Goal: Task Accomplishment & Management: Manage account settings

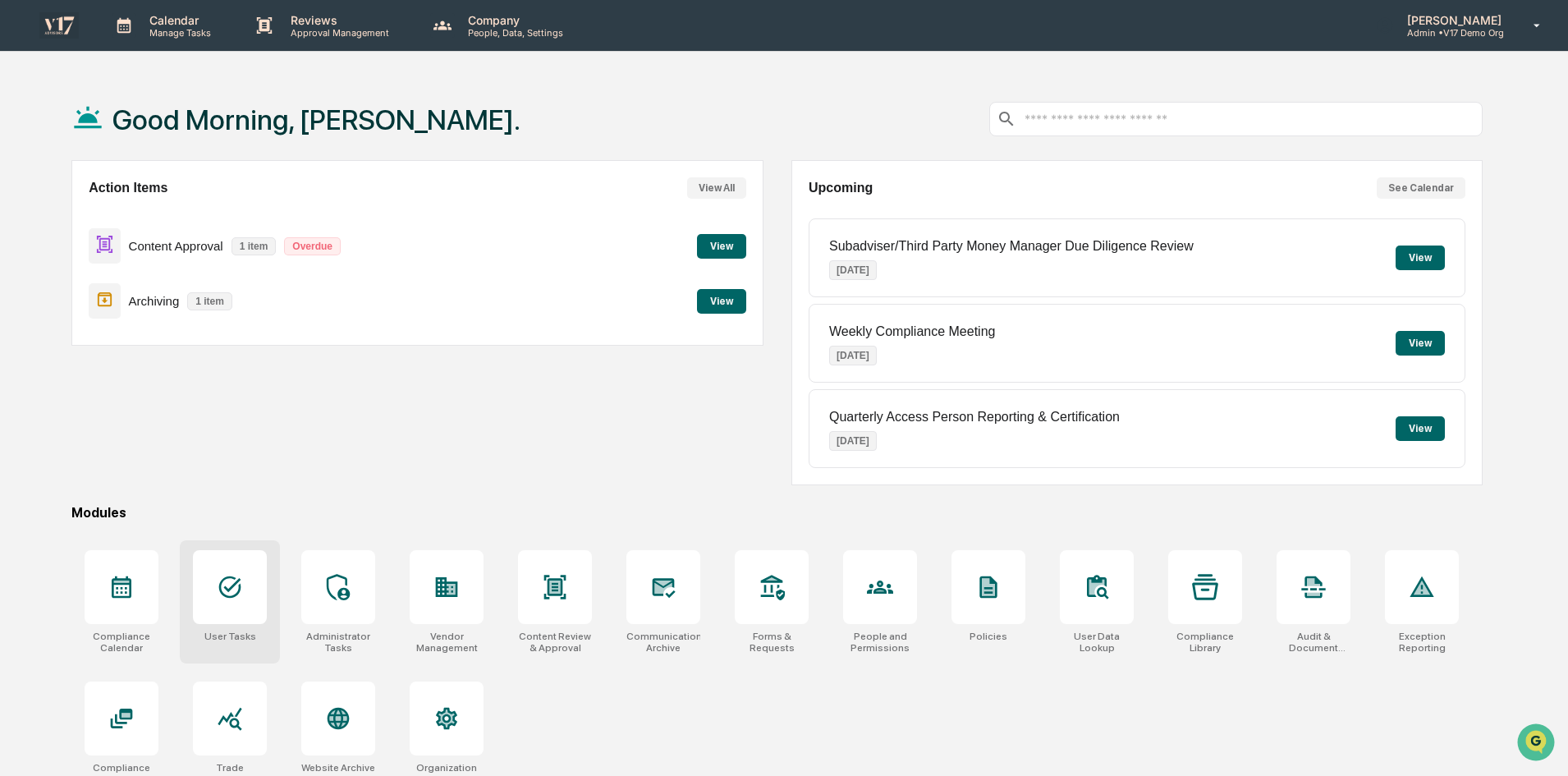
click at [220, 576] on icon at bounding box center [230, 587] width 26 height 26
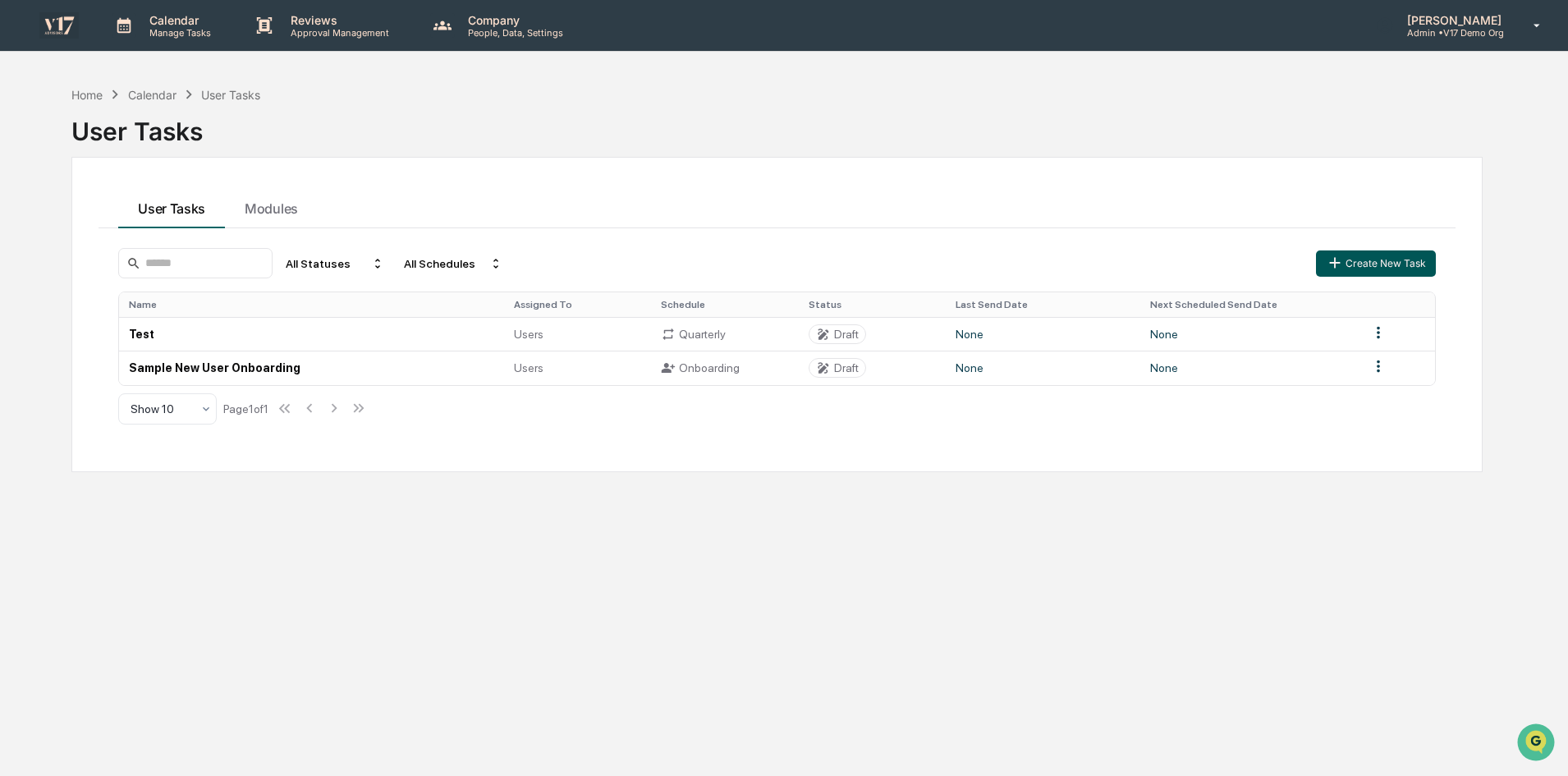
click at [1373, 261] on button "Create New Task" at bounding box center [1376, 263] width 120 height 26
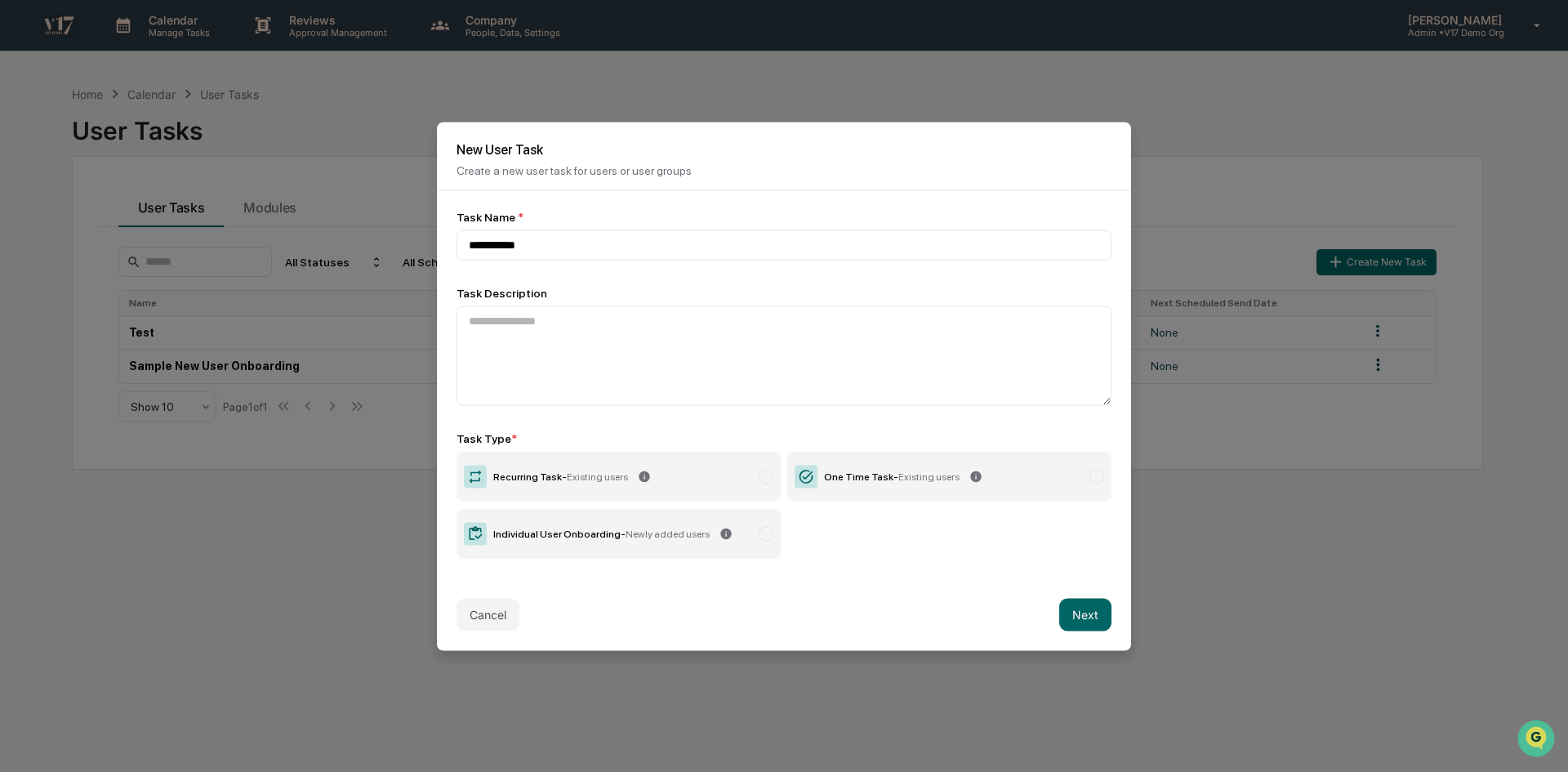
type input "**********"
click at [898, 474] on span "Existing users" at bounding box center [929, 475] width 62 height 11
click at [1067, 611] on button "Next" at bounding box center [1086, 614] width 52 height 33
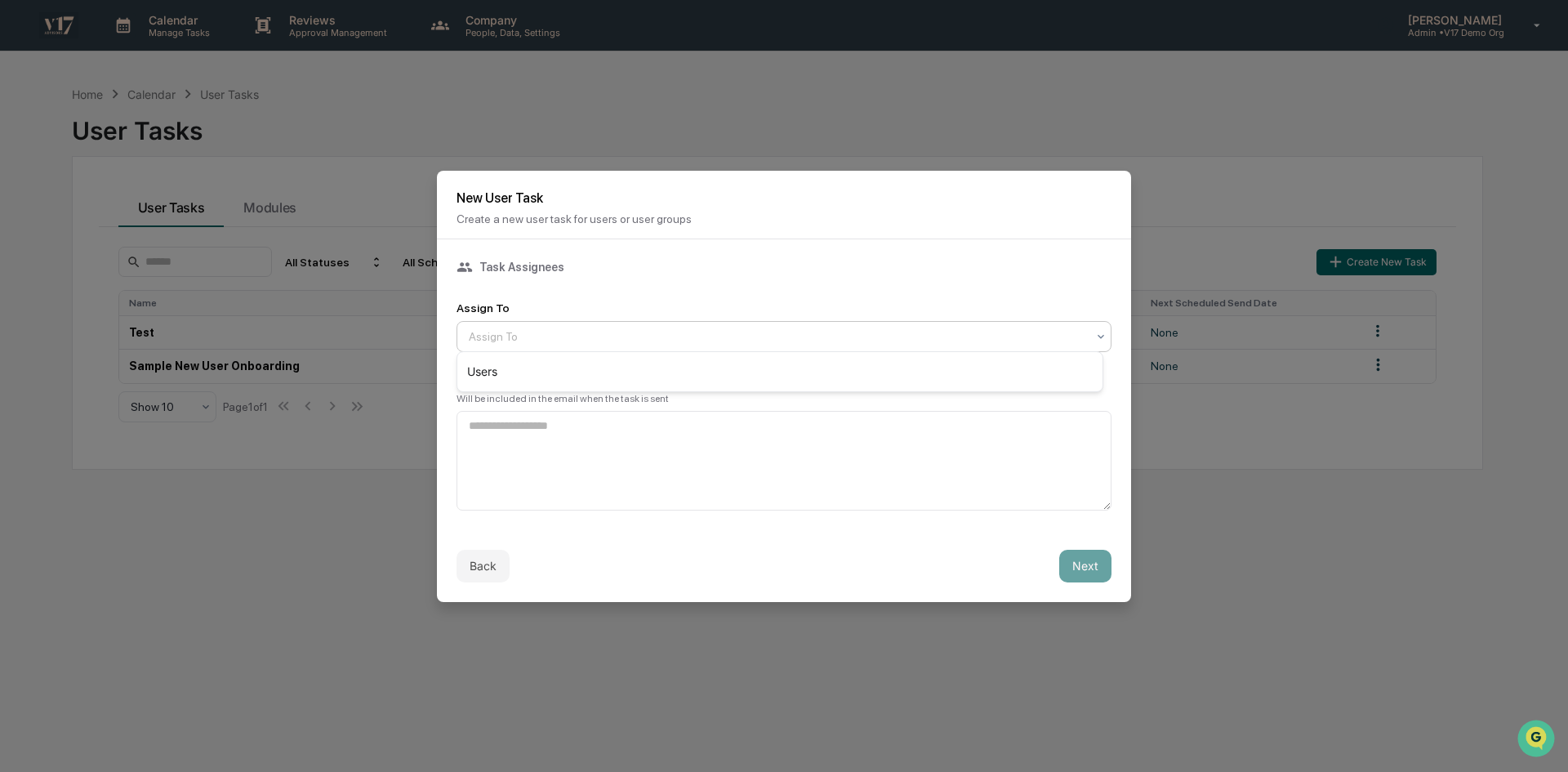
click at [589, 333] on div at bounding box center [778, 337] width 617 height 16
click at [581, 370] on div "Users" at bounding box center [780, 372] width 645 height 33
click at [500, 560] on button "Back" at bounding box center [482, 566] width 53 height 33
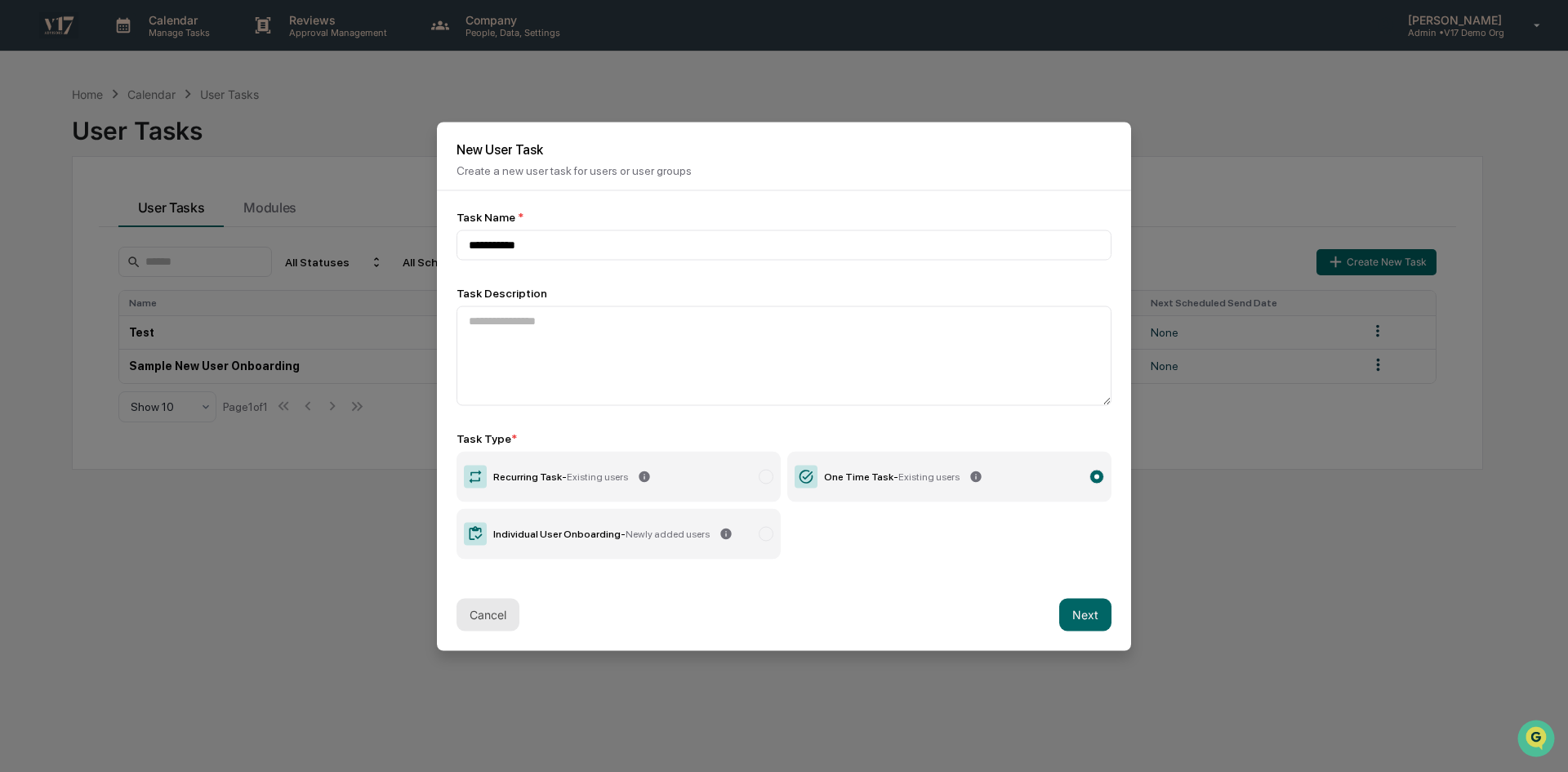
click at [490, 618] on button "Cancel" at bounding box center [487, 614] width 63 height 33
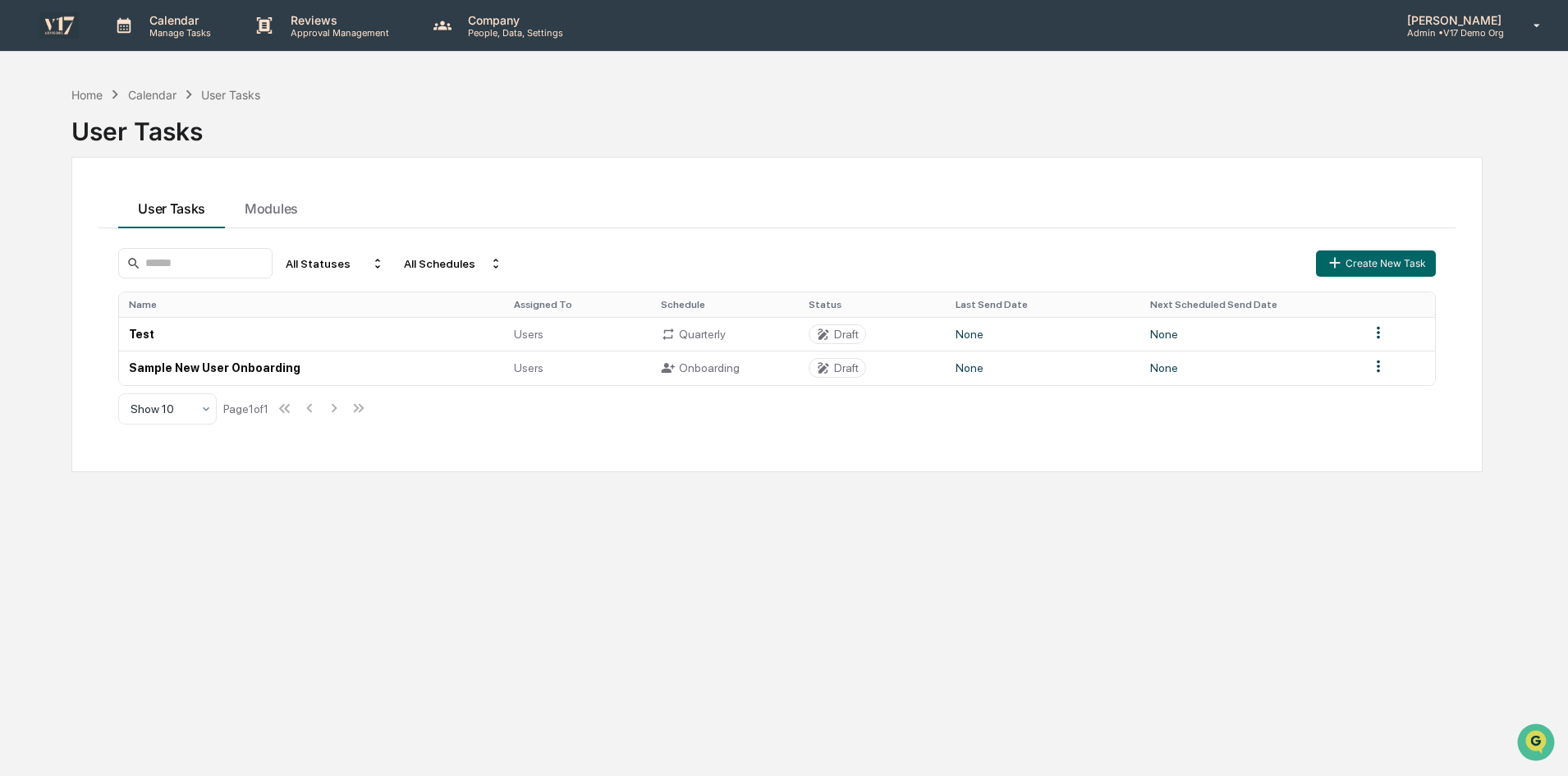
click at [532, 527] on div "Home Calendar User Tasks User Tasks User Tasks Modules All Statuses All Schedul…" at bounding box center [777, 466] width 1461 height 776
click at [107, 99] on icon at bounding box center [114, 94] width 18 height 18
click at [103, 94] on div "Home" at bounding box center [87, 95] width 31 height 14
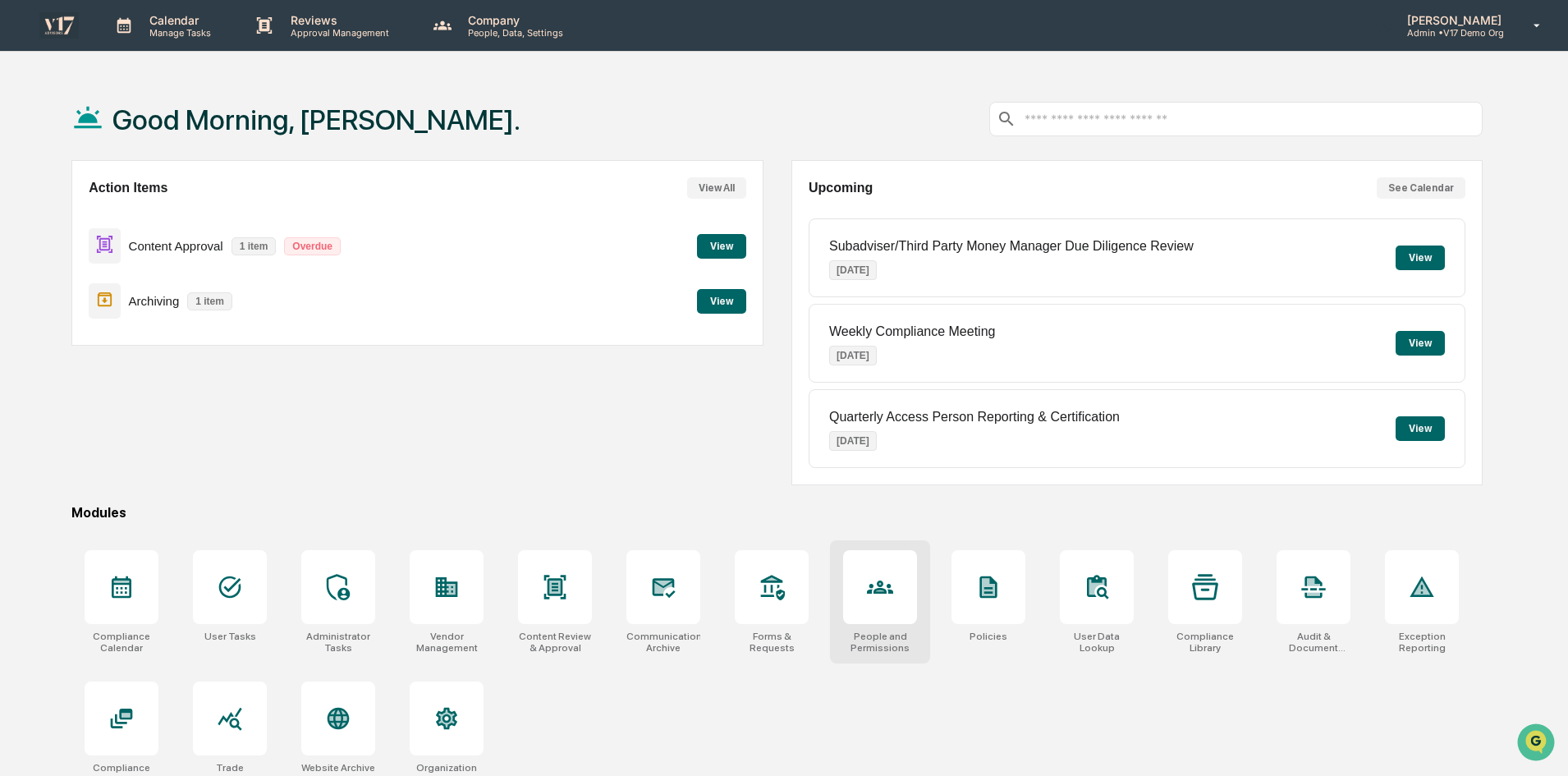
click at [859, 578] on div at bounding box center [879, 587] width 74 height 74
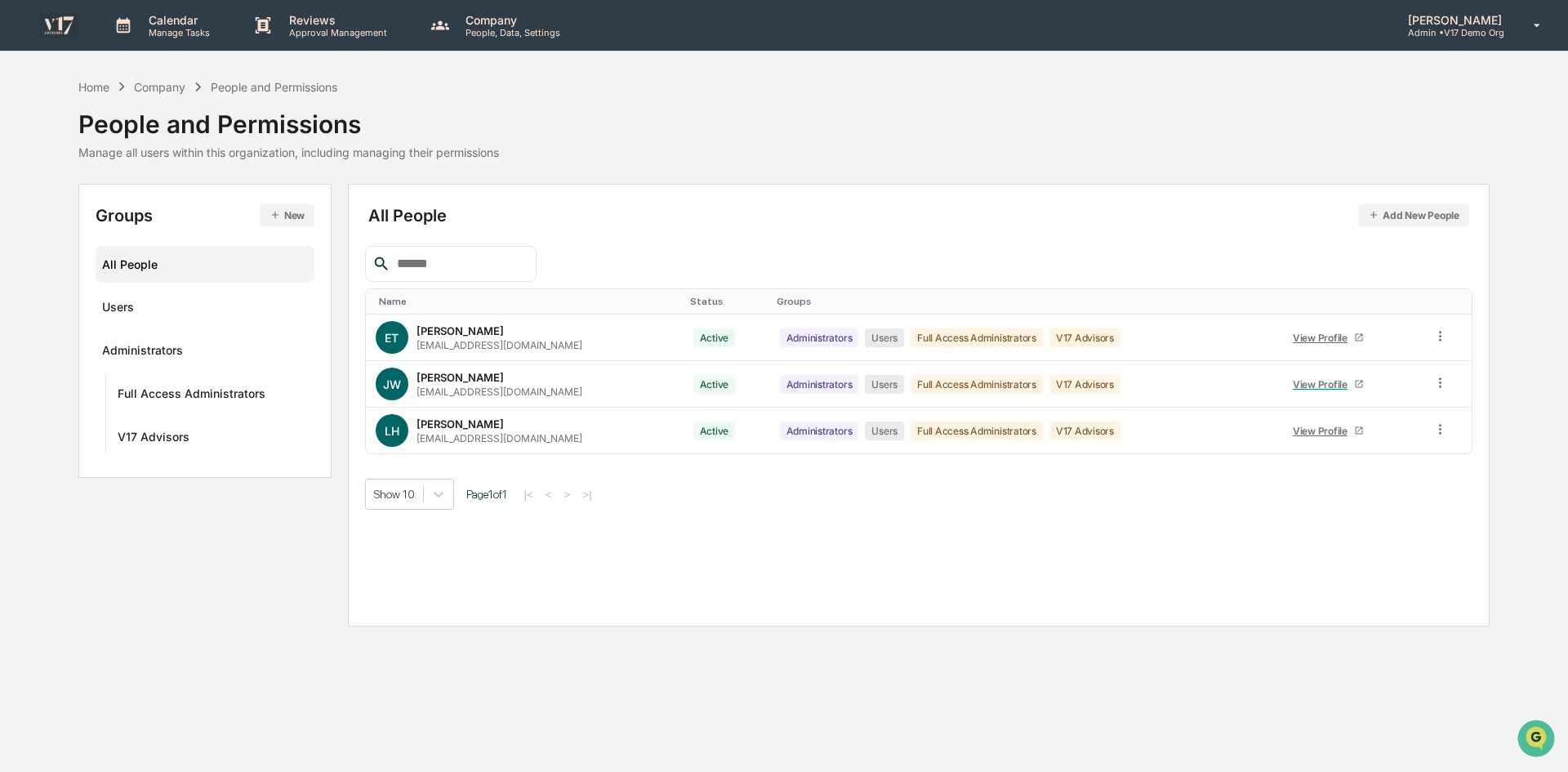
click at [282, 219] on button "New" at bounding box center [286, 214] width 55 height 22
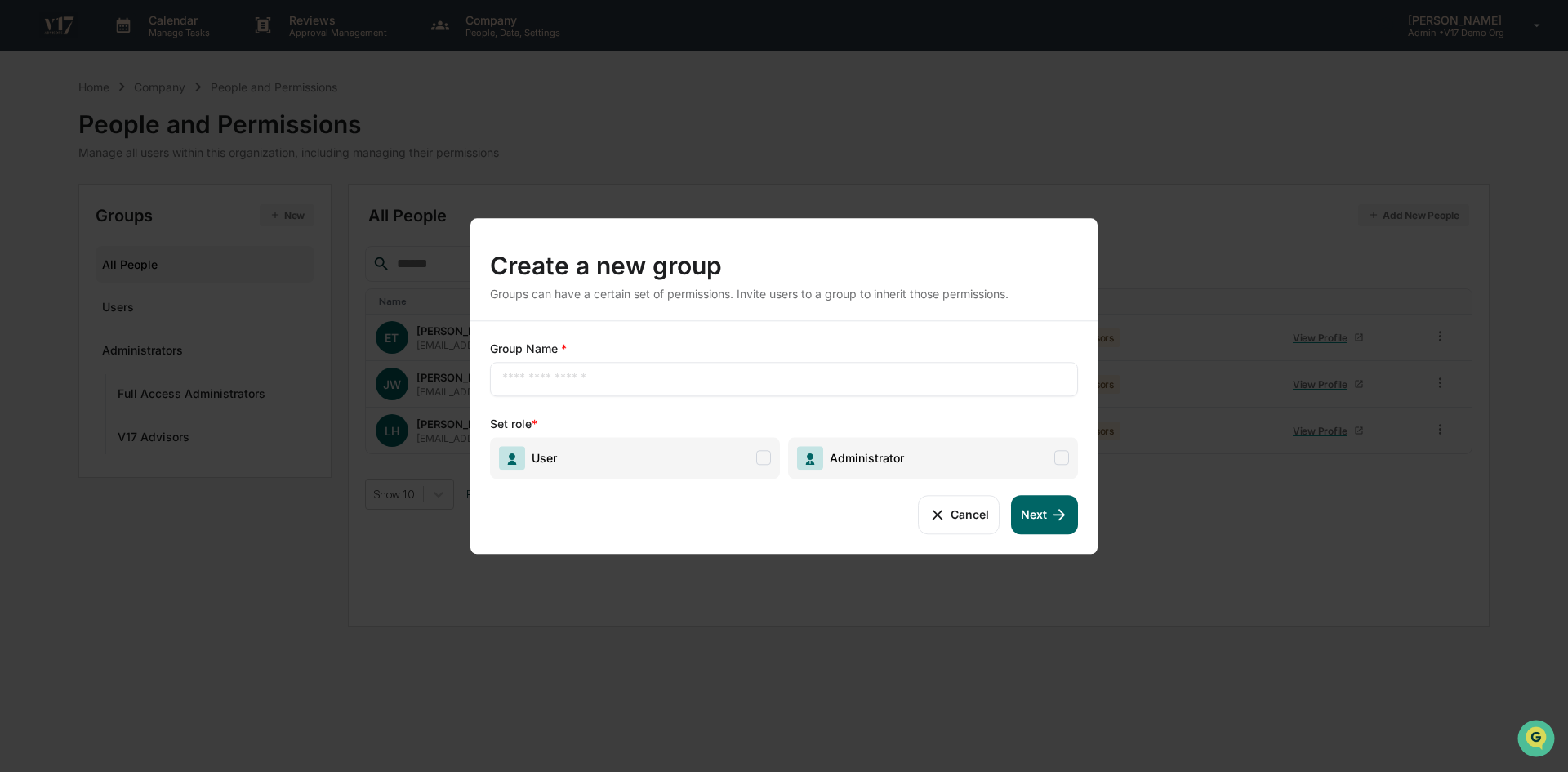
click at [555, 379] on input "text" at bounding box center [784, 379] width 564 height 16
type input "****"
click at [773, 466] on span "User" at bounding box center [635, 458] width 290 height 42
click at [1043, 514] on button "Next" at bounding box center [1044, 514] width 67 height 39
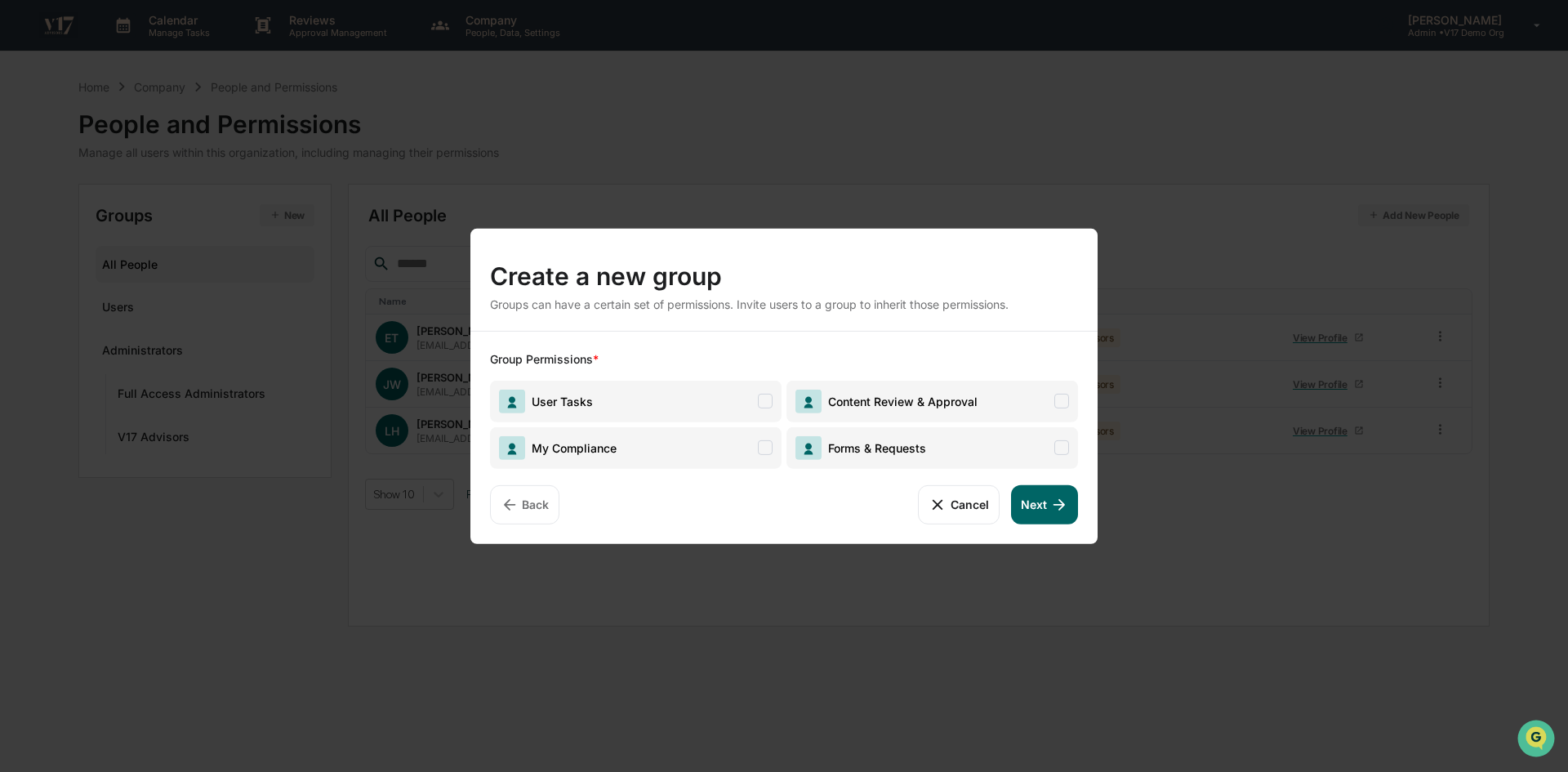
click at [765, 394] on span at bounding box center [765, 401] width 15 height 15
click at [768, 442] on span at bounding box center [765, 448] width 15 height 15
click at [876, 436] on span "Forms & Requests" at bounding box center [860, 447] width 131 height 23
click at [948, 404] on span "Content Review & Approval" at bounding box center [899, 401] width 156 height 14
click at [1055, 517] on button "Next" at bounding box center [1044, 504] width 67 height 39
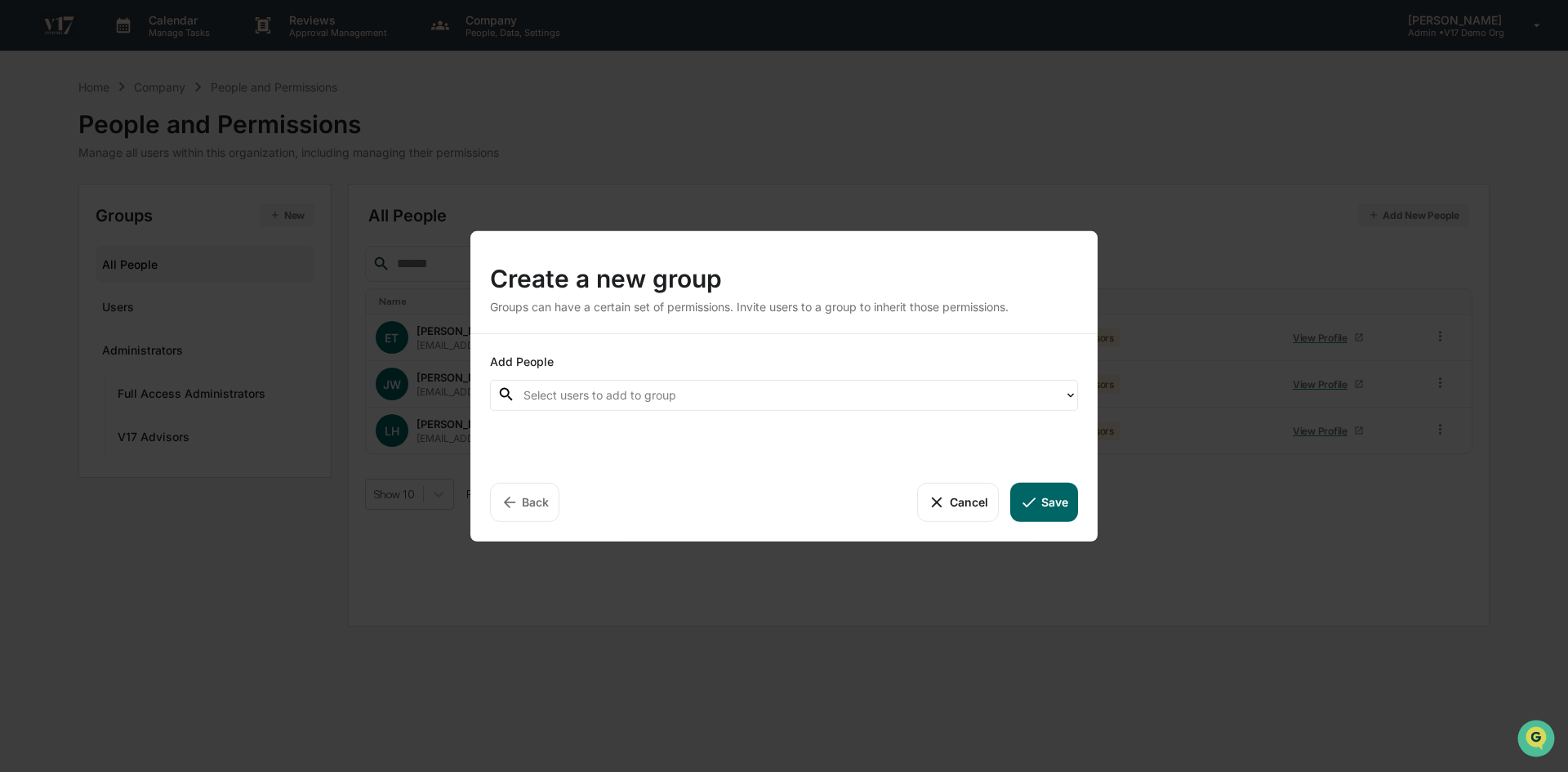
click at [825, 378] on div "Add People Select users to add to group" at bounding box center [784, 382] width 588 height 57
click at [826, 395] on div at bounding box center [790, 396] width 532 height 19
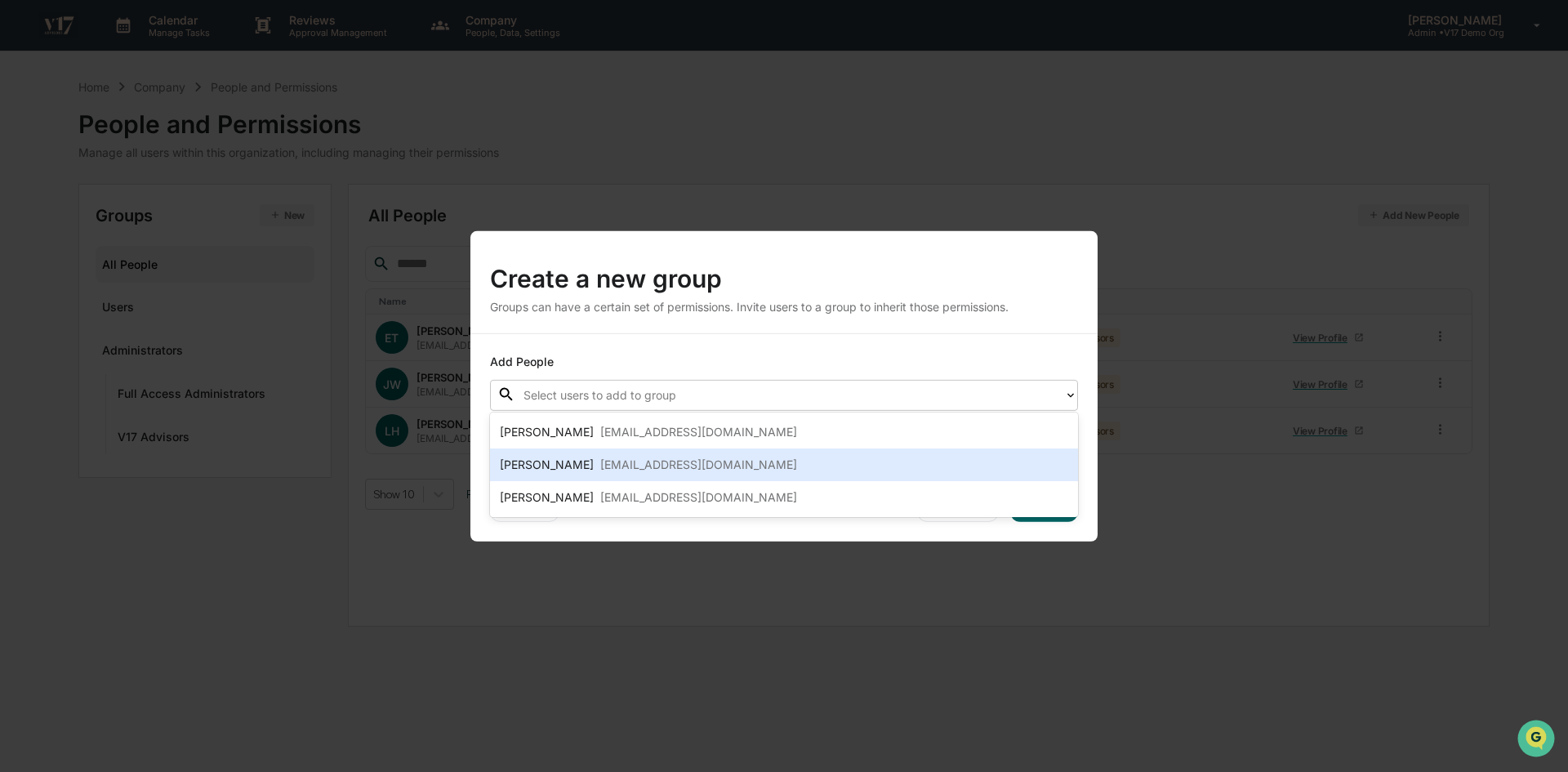
click at [807, 461] on div "Jessica Watanapun jwatanapun@v17advisors.com" at bounding box center [784, 465] width 569 height 20
click at [1050, 507] on button "Save" at bounding box center [1044, 501] width 68 height 39
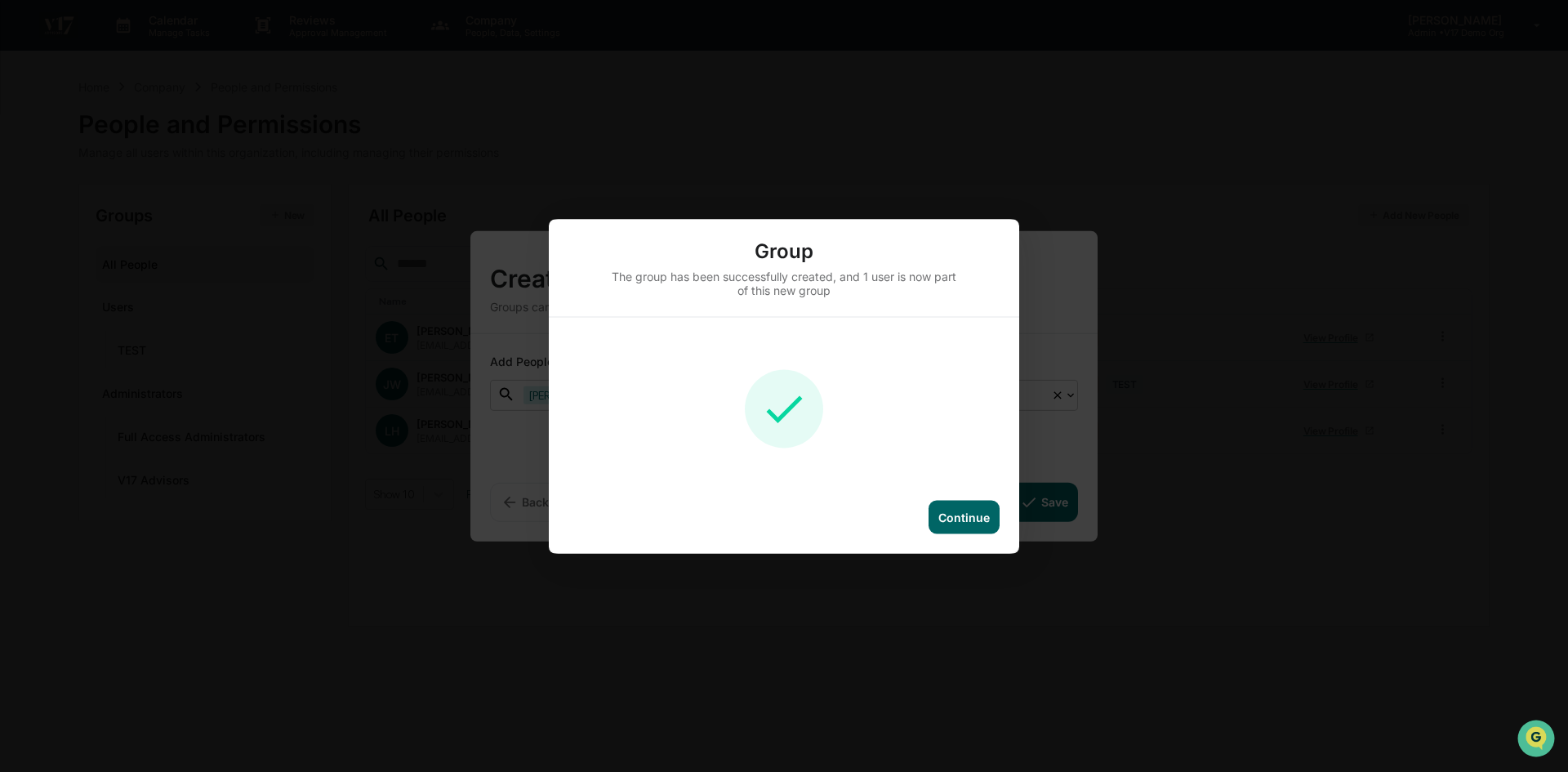
click at [981, 510] on div "Continue" at bounding box center [964, 517] width 51 height 14
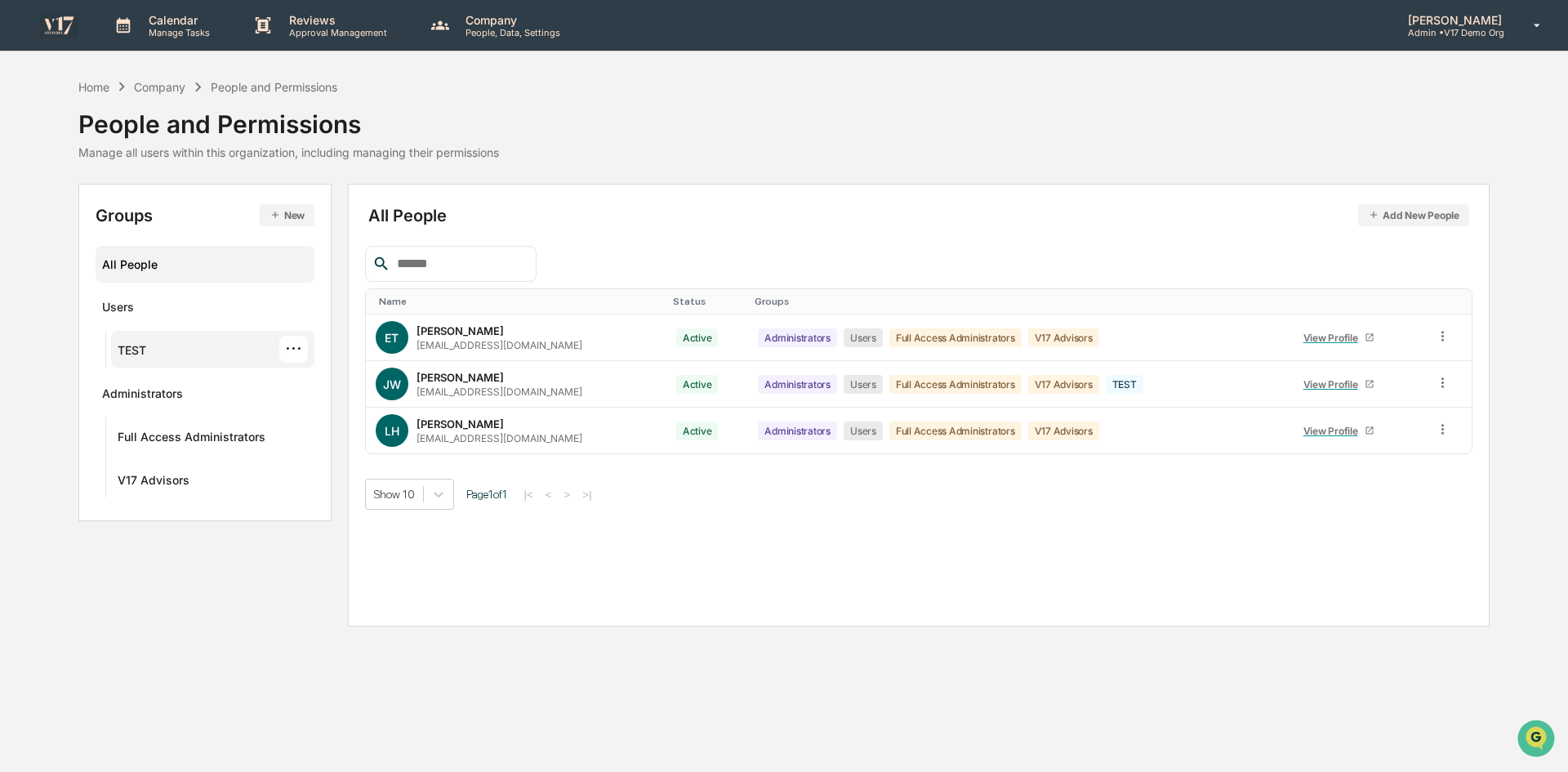
click at [199, 358] on div "TEST ···" at bounding box center [212, 349] width 190 height 27
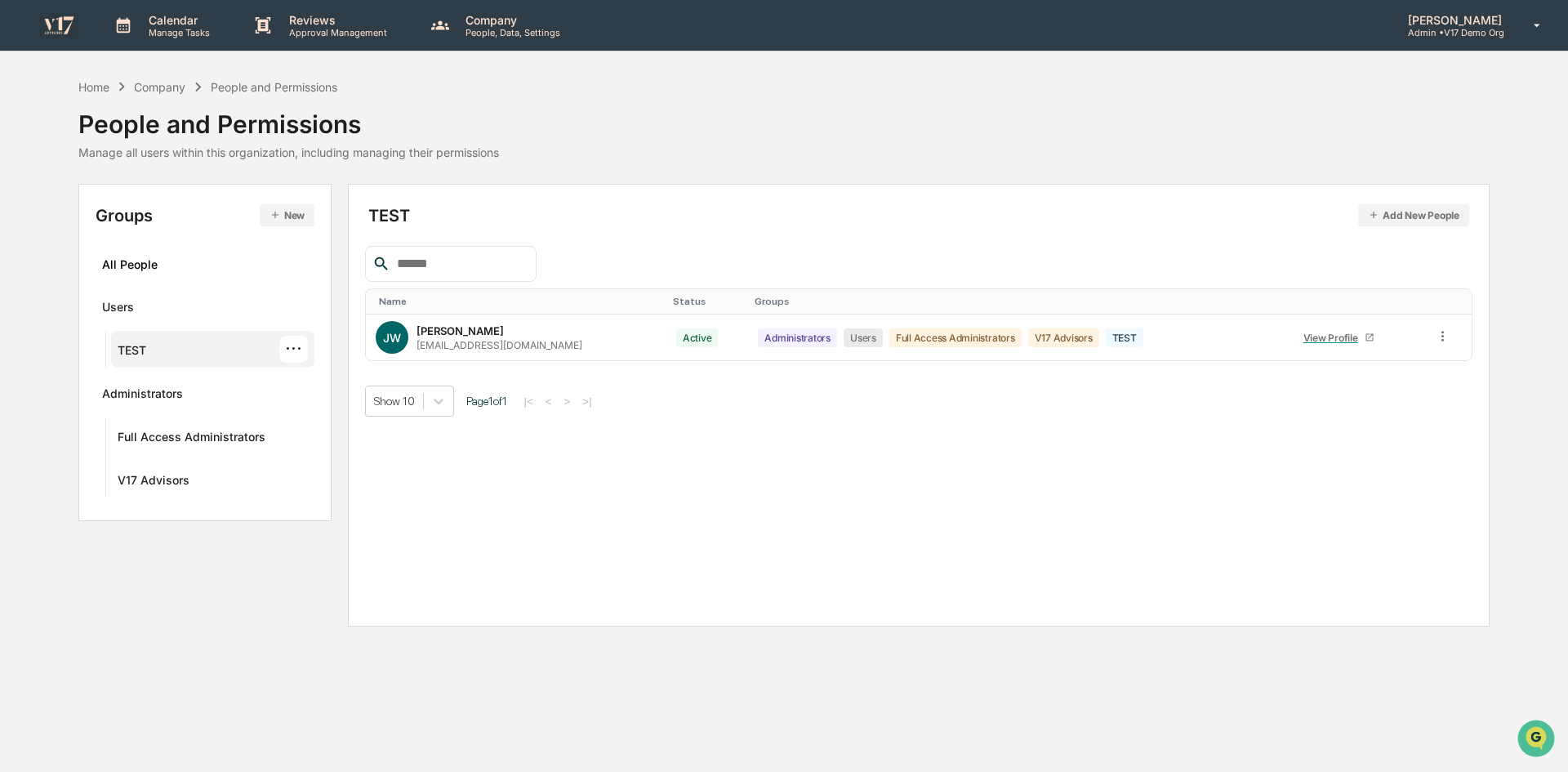
click at [300, 351] on div "···" at bounding box center [293, 349] width 29 height 27
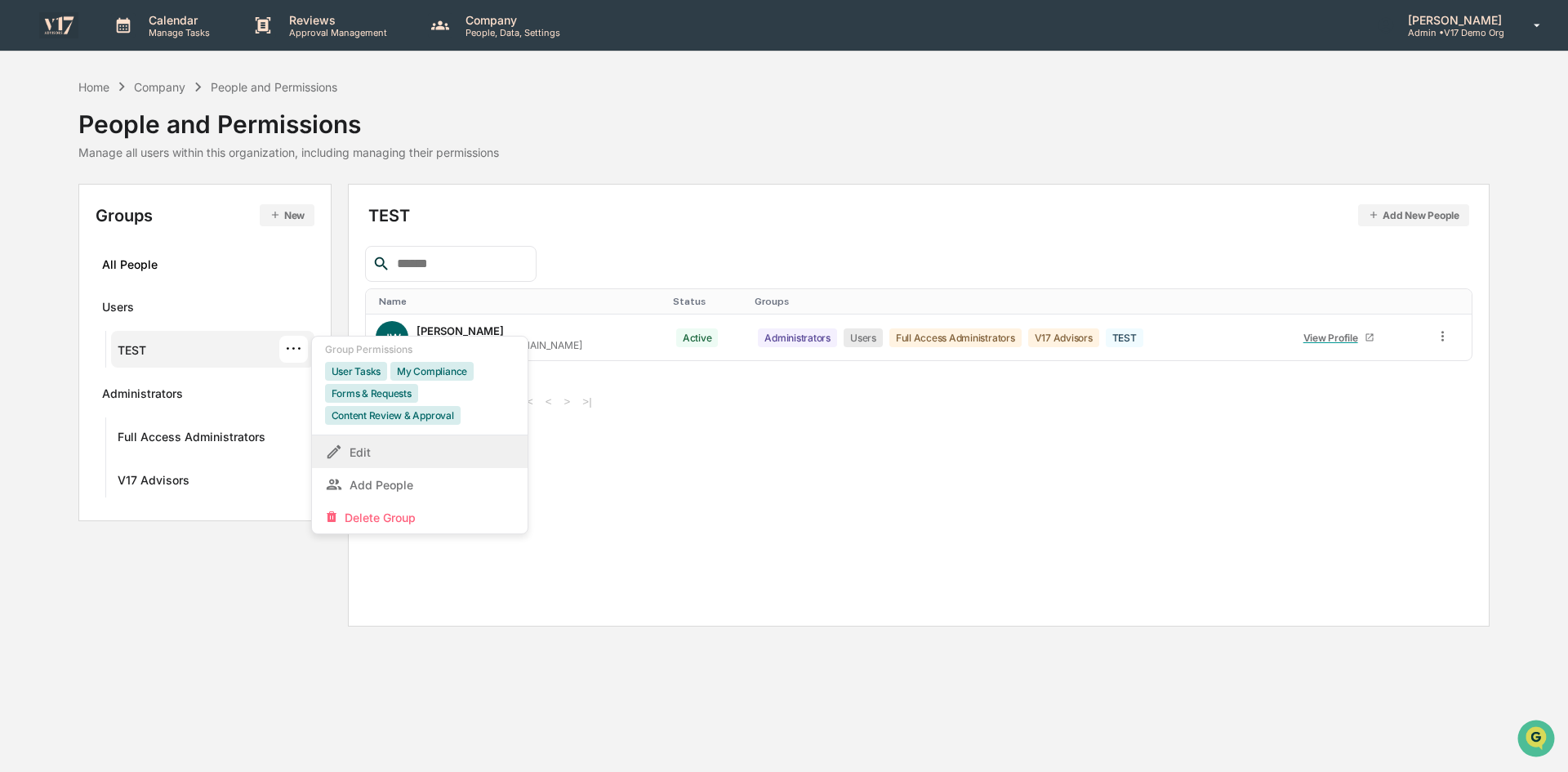
click at [404, 448] on div "Edit" at bounding box center [420, 452] width 190 height 20
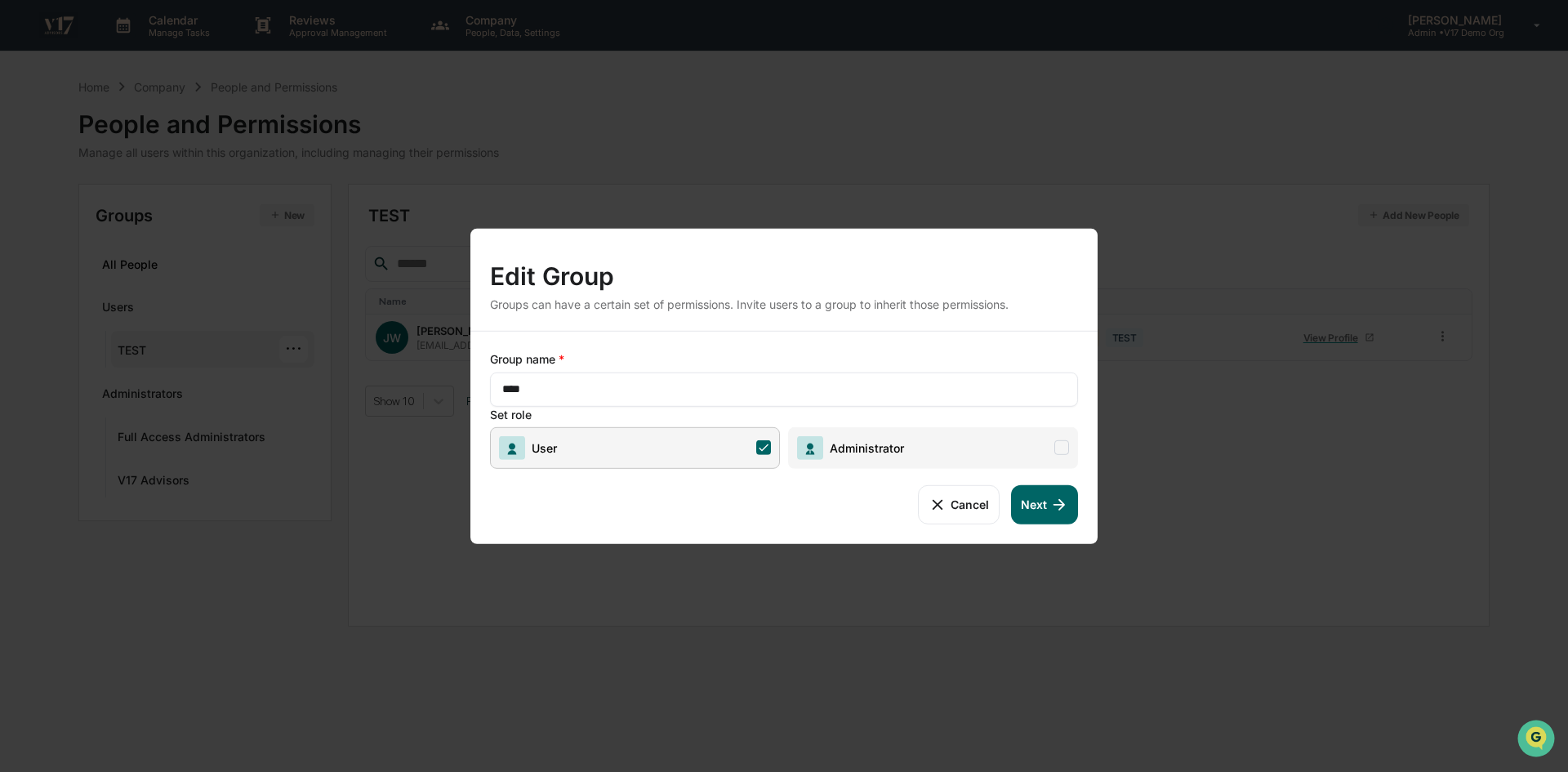
click at [607, 378] on div "**** ​" at bounding box center [784, 389] width 588 height 35
click at [608, 388] on input "****" at bounding box center [784, 389] width 564 height 16
type input "*********"
click at [1037, 503] on button "Next" at bounding box center [1044, 504] width 67 height 39
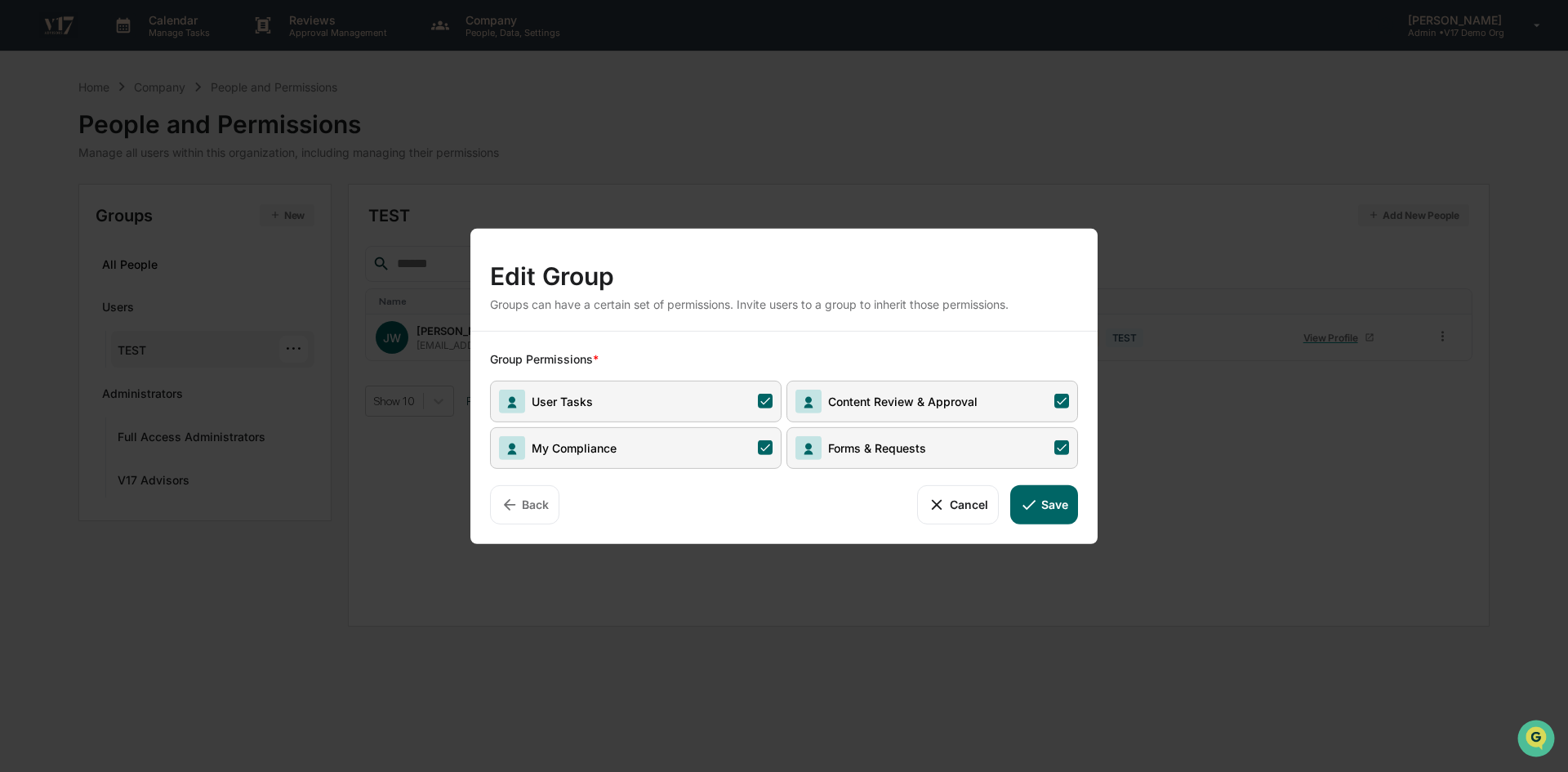
click at [1037, 503] on icon at bounding box center [1029, 504] width 18 height 18
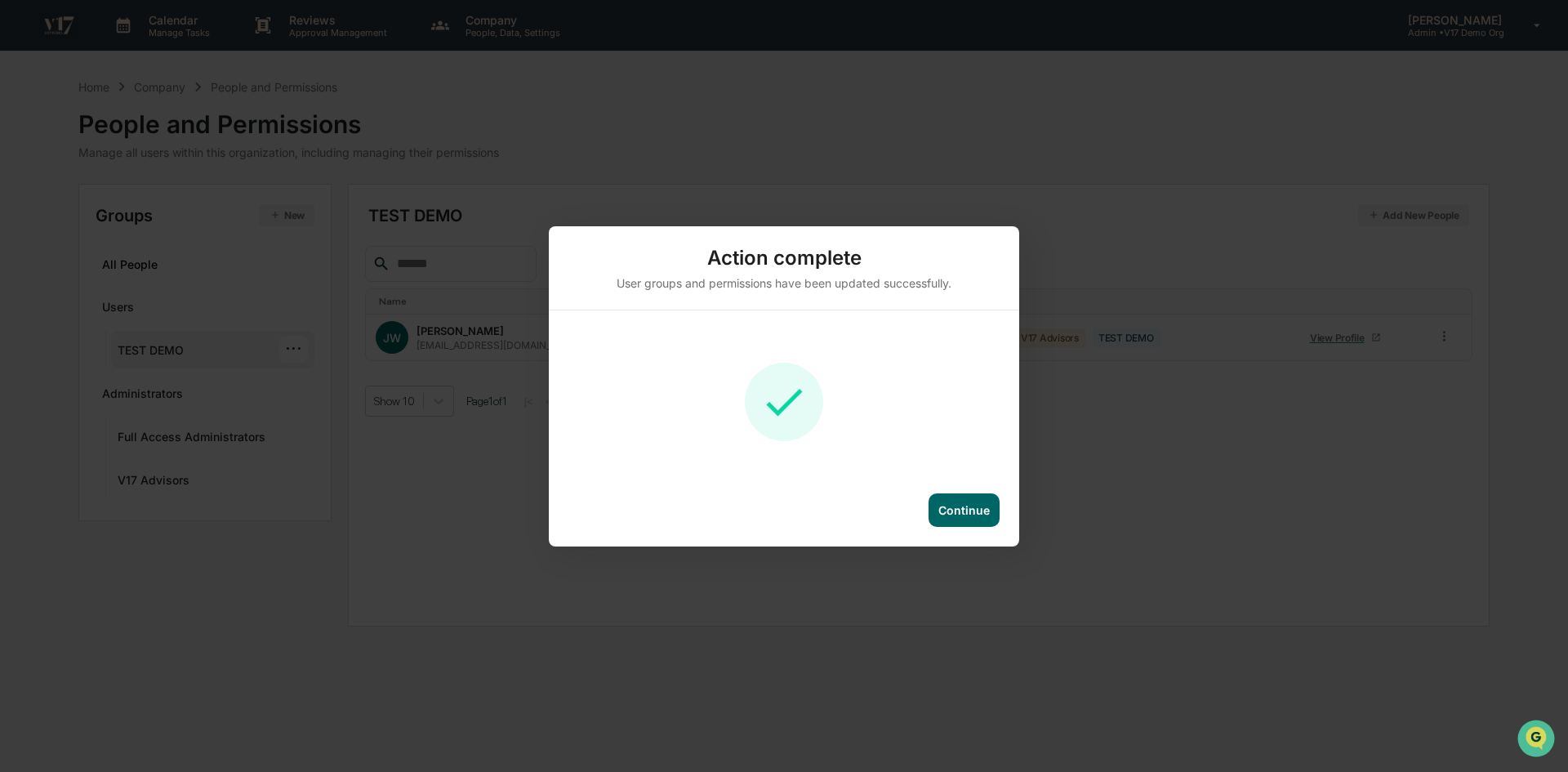
click at [980, 497] on div "Continue" at bounding box center [964, 510] width 71 height 34
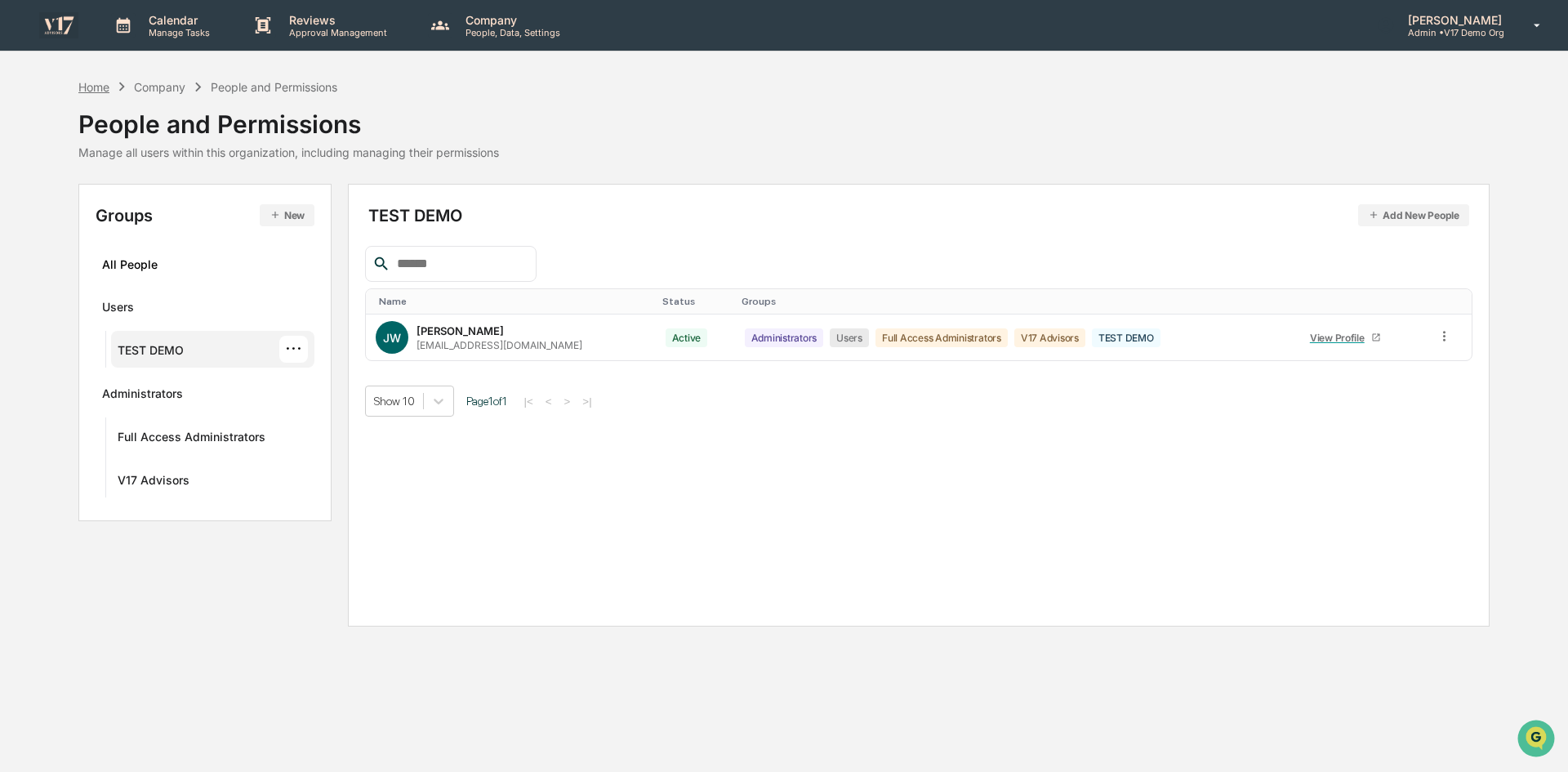
click at [101, 80] on div "Home" at bounding box center [94, 87] width 31 height 14
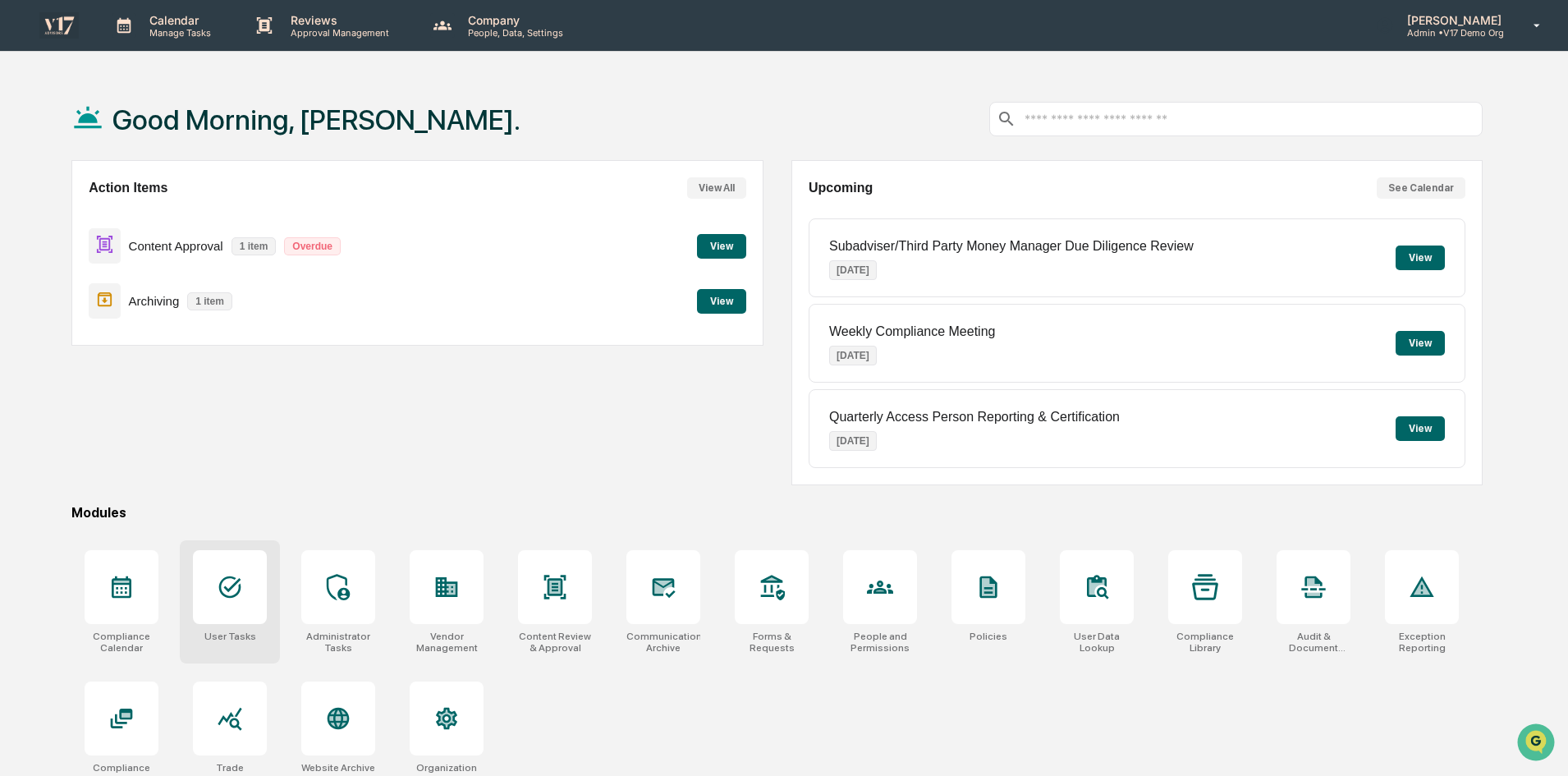
click at [261, 586] on div at bounding box center [229, 587] width 74 height 74
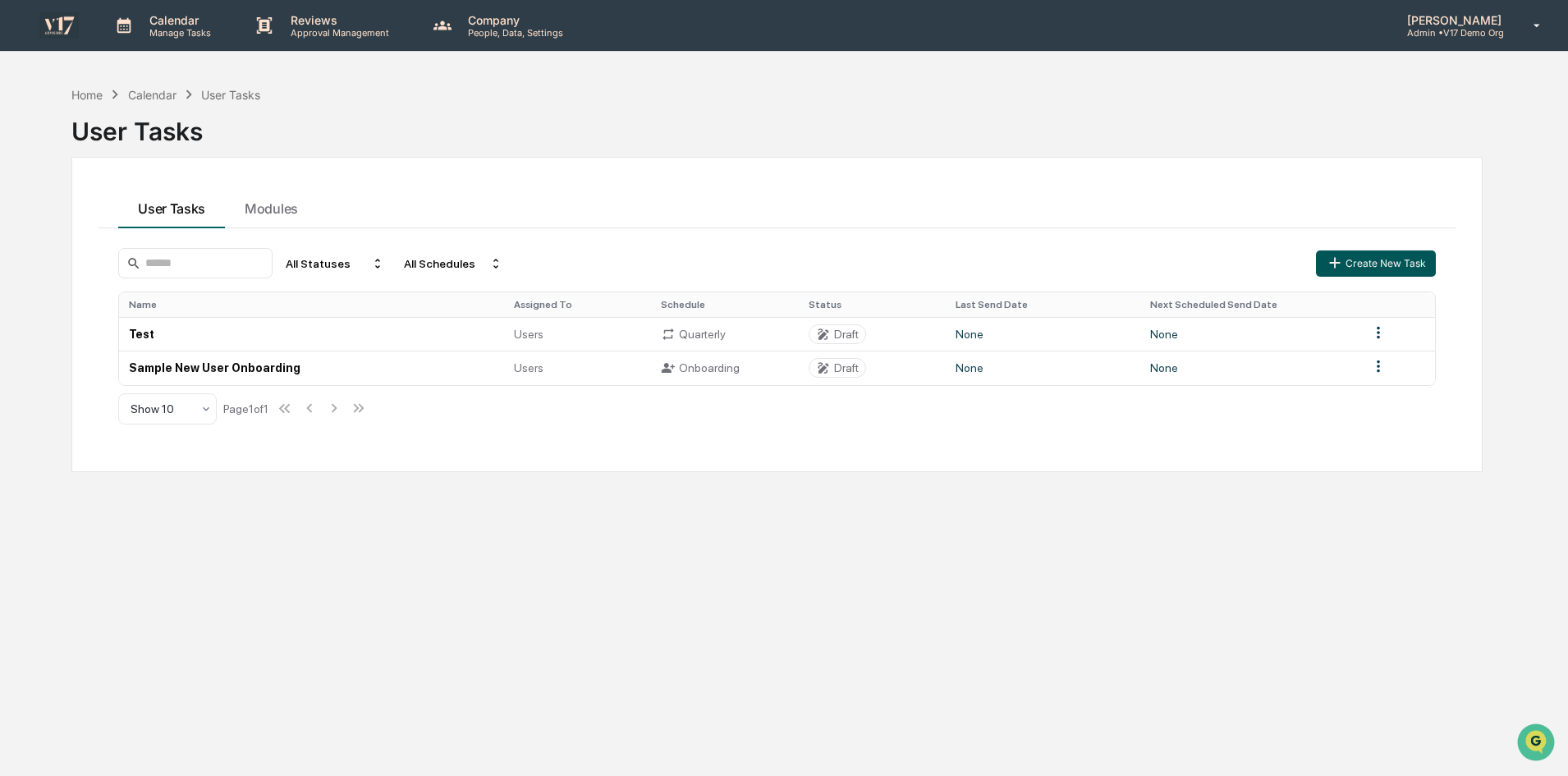
click at [1355, 262] on button "Create New Task" at bounding box center [1376, 263] width 120 height 26
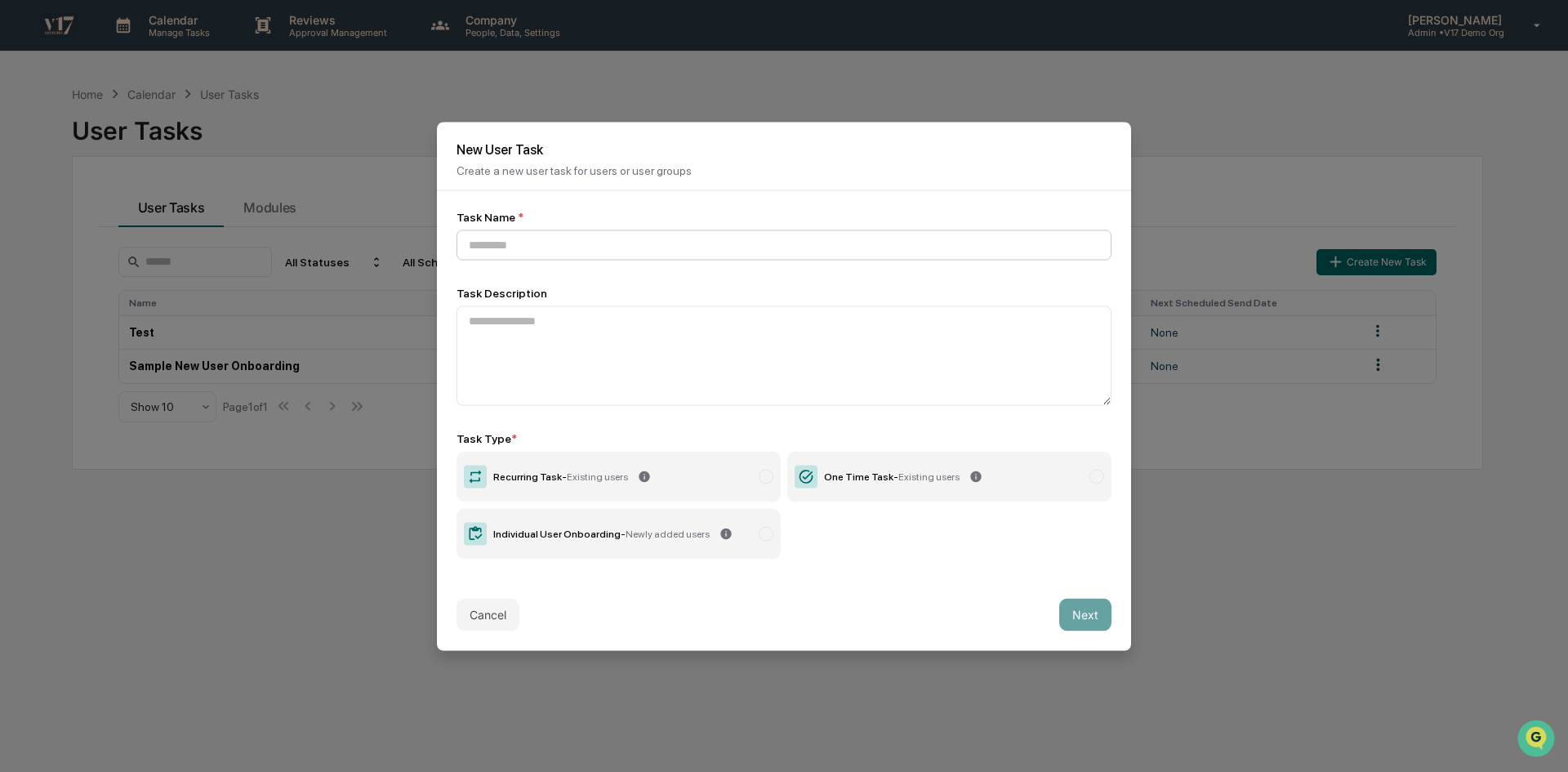
click at [631, 245] on input at bounding box center [783, 245] width 655 height 30
type input "*********"
click at [970, 478] on icon at bounding box center [976, 476] width 13 height 13
click at [1060, 608] on button "Next" at bounding box center [1086, 614] width 52 height 33
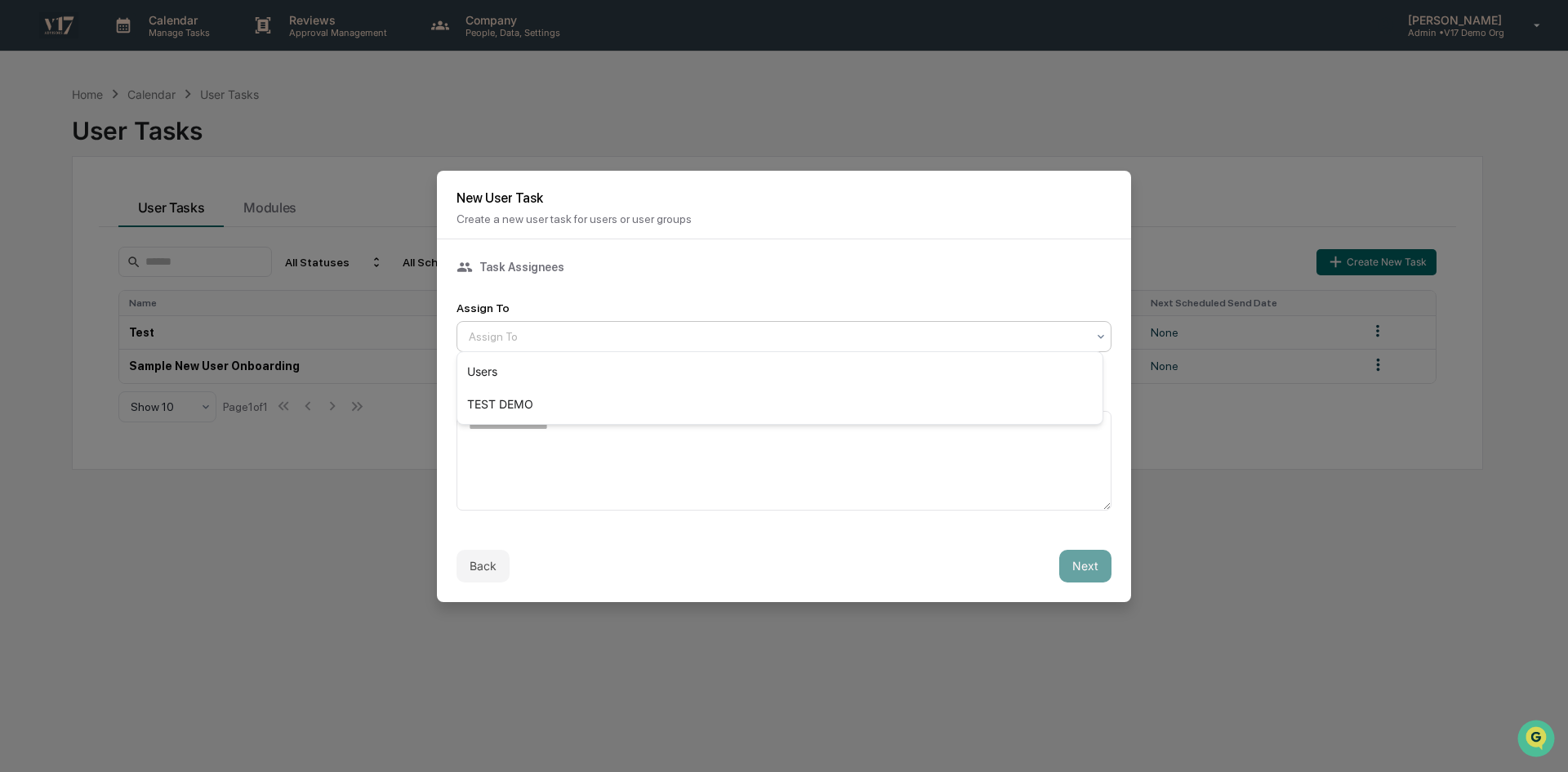
click at [750, 338] on div at bounding box center [778, 337] width 617 height 16
click at [722, 400] on div "TEST DEMO" at bounding box center [780, 404] width 645 height 33
click at [855, 476] on textarea at bounding box center [783, 461] width 655 height 100
type textarea "****"
click at [1092, 556] on button "Next" at bounding box center [1086, 566] width 52 height 33
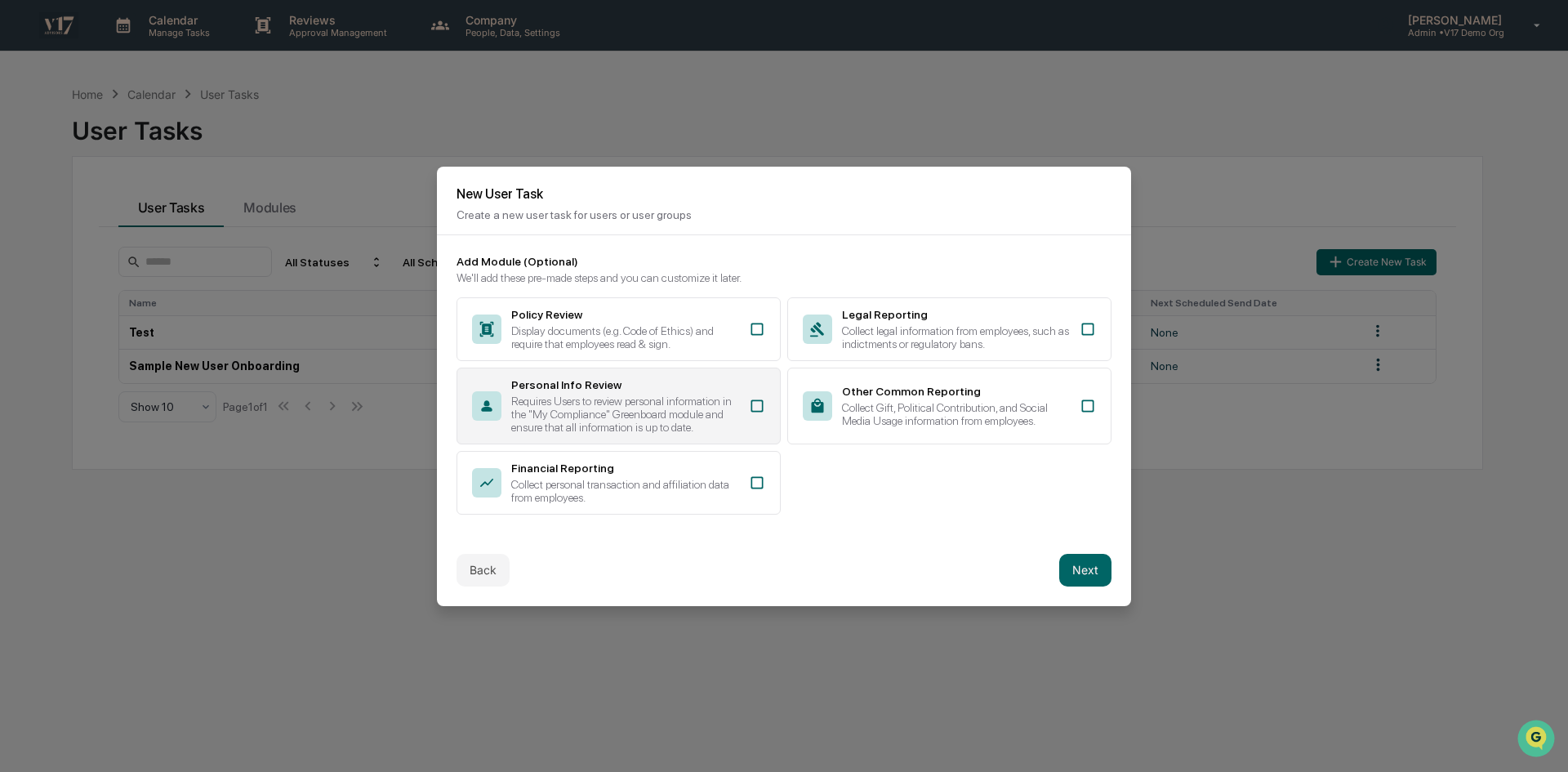
click at [751, 401] on icon at bounding box center [757, 406] width 12 height 12
click at [757, 481] on icon at bounding box center [757, 482] width 16 height 16
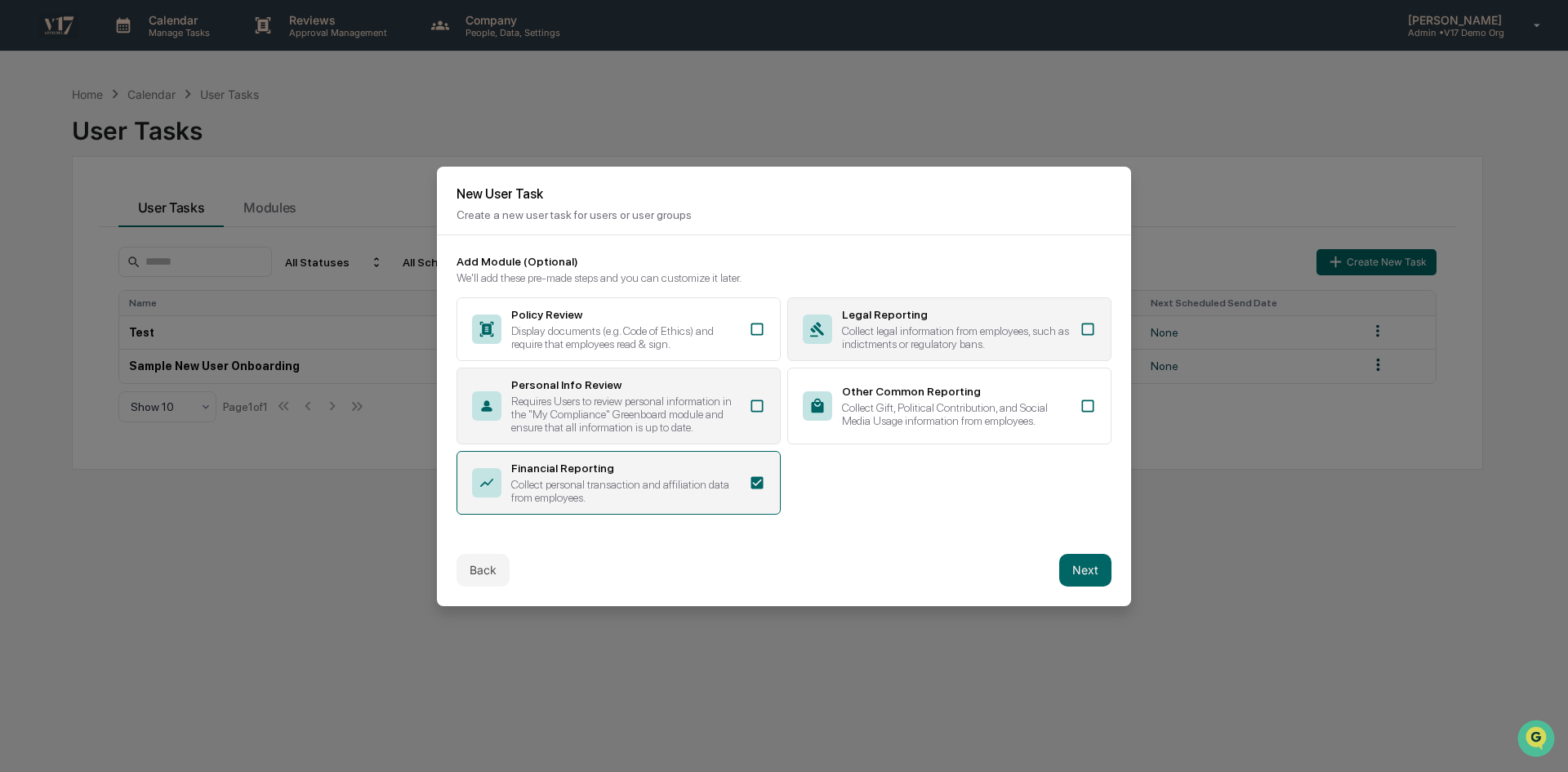
click at [934, 330] on div "Collect legal information from employees, such as indictments or regulatory ban…" at bounding box center [956, 337] width 228 height 26
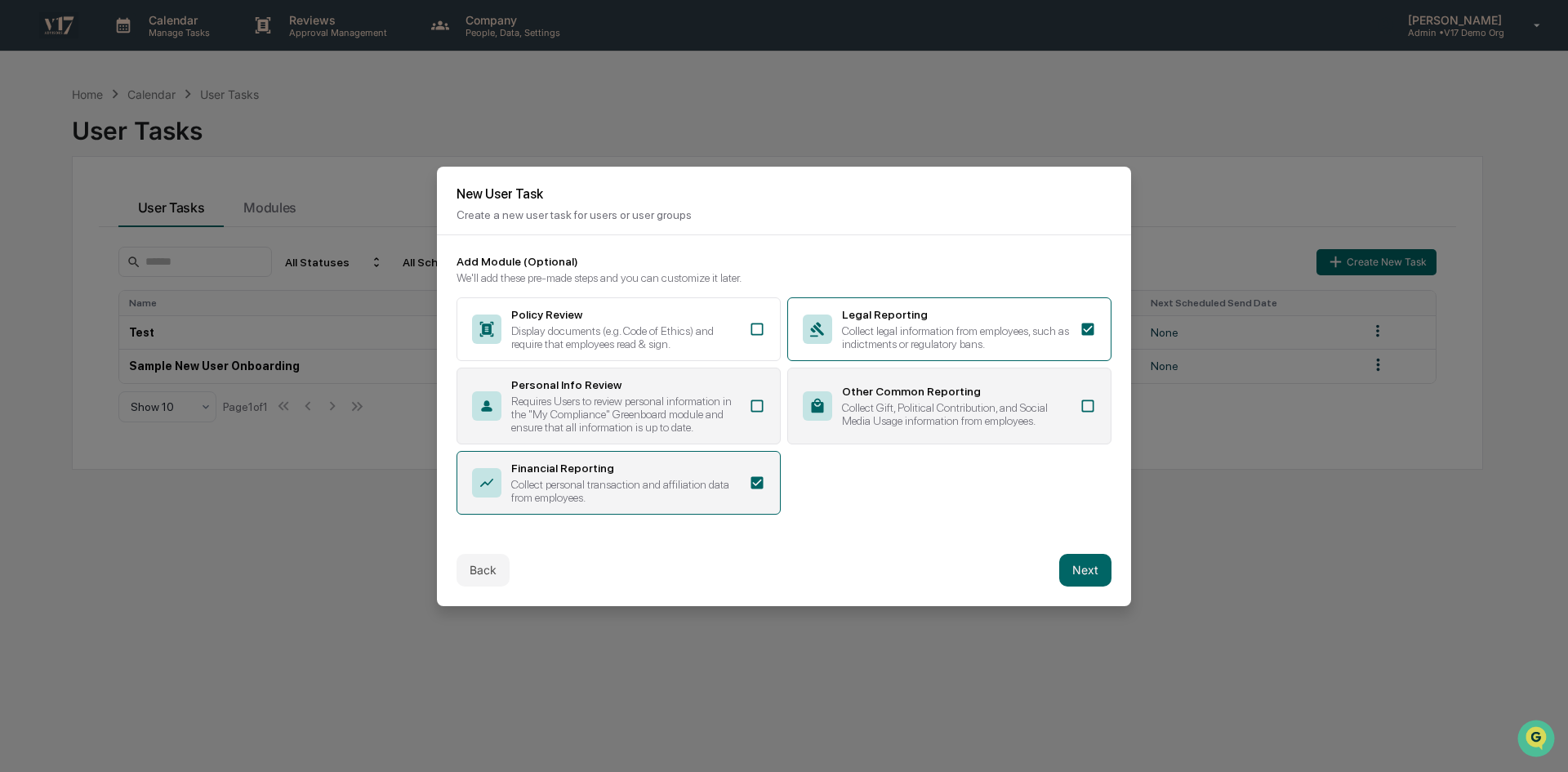
click at [968, 385] on div "Other Common Reporting" at bounding box center [956, 391] width 228 height 13
click at [1095, 559] on button "Next" at bounding box center [1086, 571] width 52 height 33
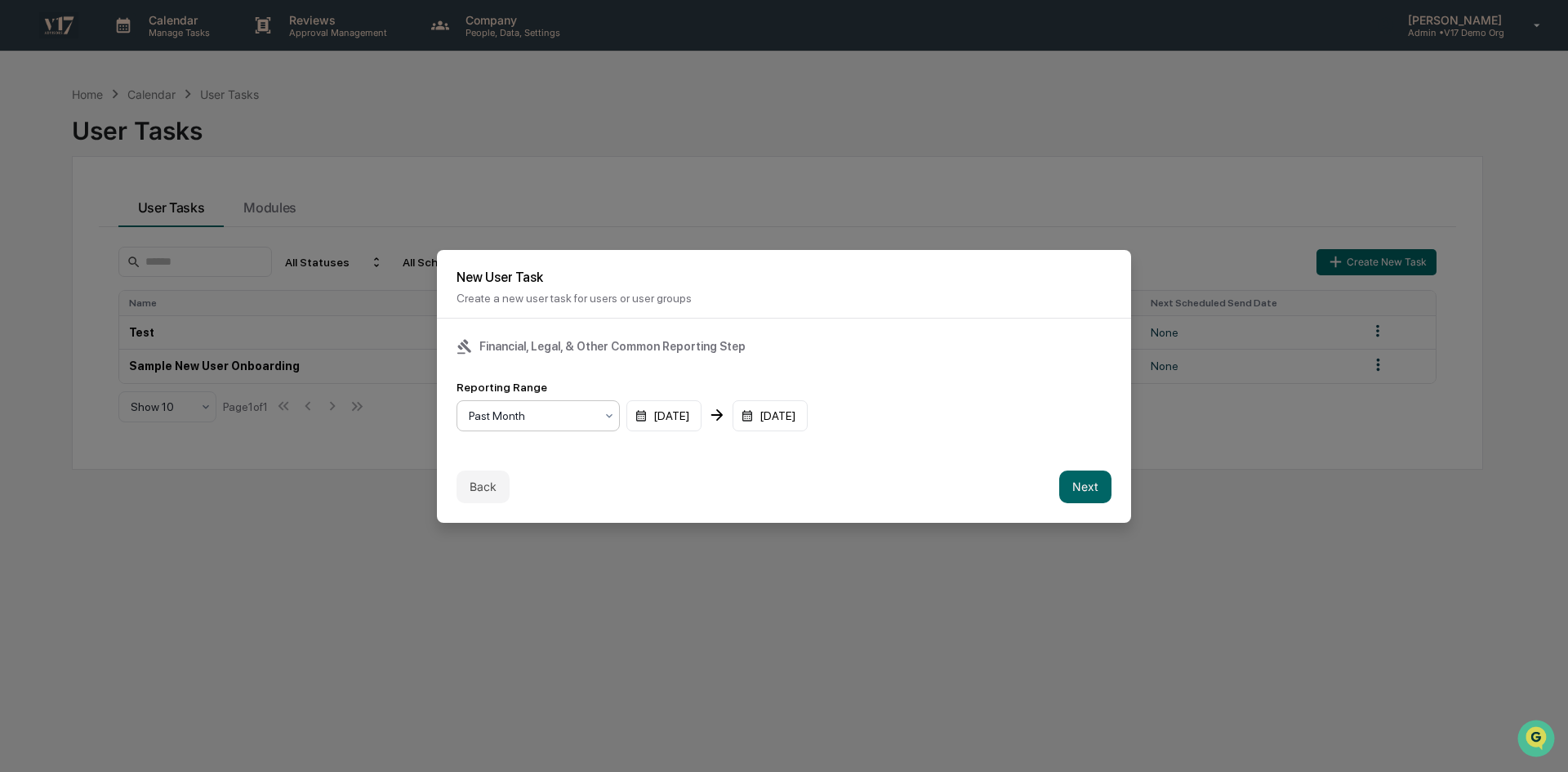
click at [607, 412] on icon at bounding box center [609, 415] width 13 height 13
click at [590, 480] on div "Past Quarter" at bounding box center [538, 484] width 161 height 33
click at [688, 414] on div "[DATE]" at bounding box center [663, 415] width 75 height 31
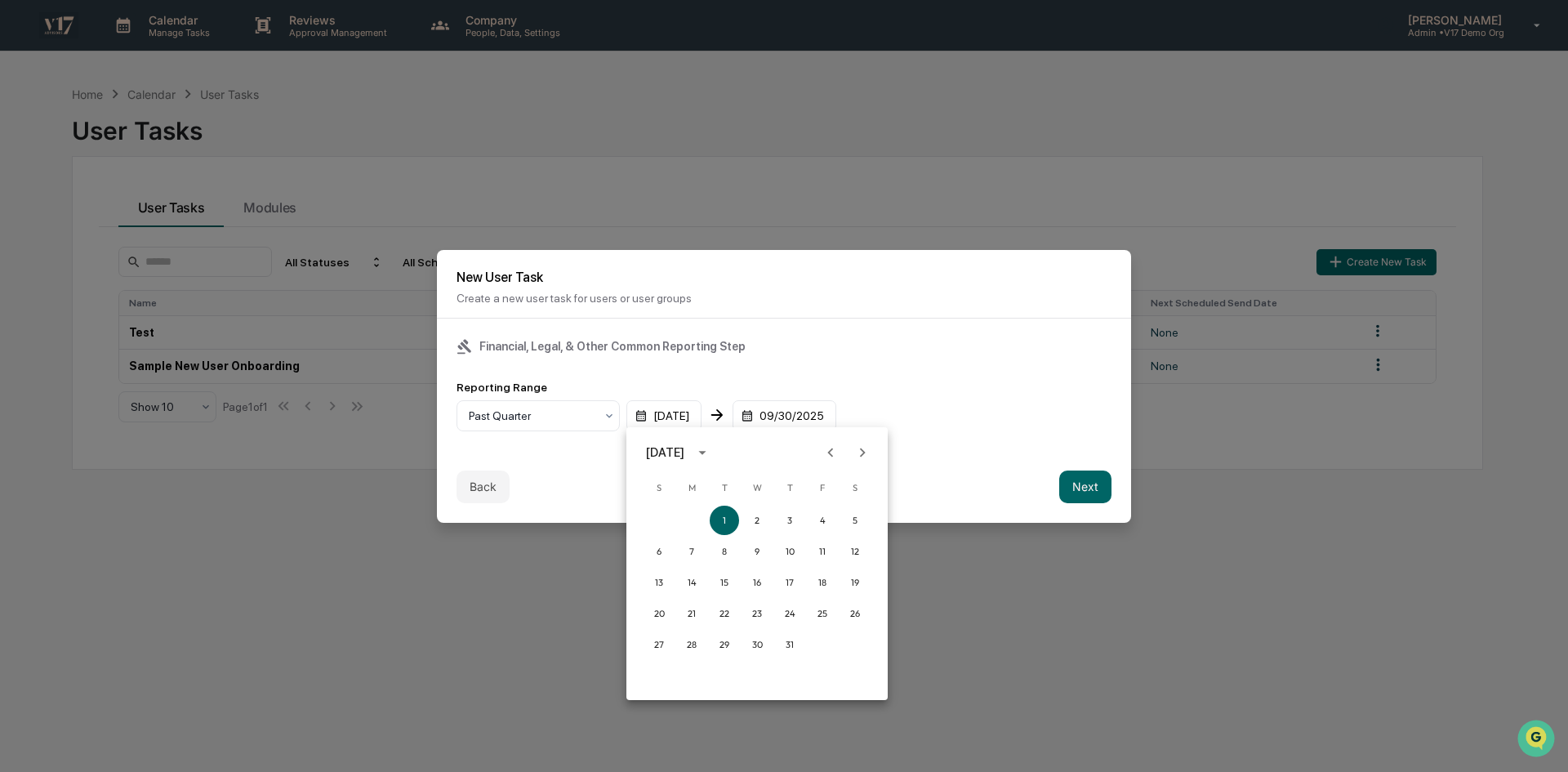
click at [990, 375] on div at bounding box center [784, 386] width 1568 height 772
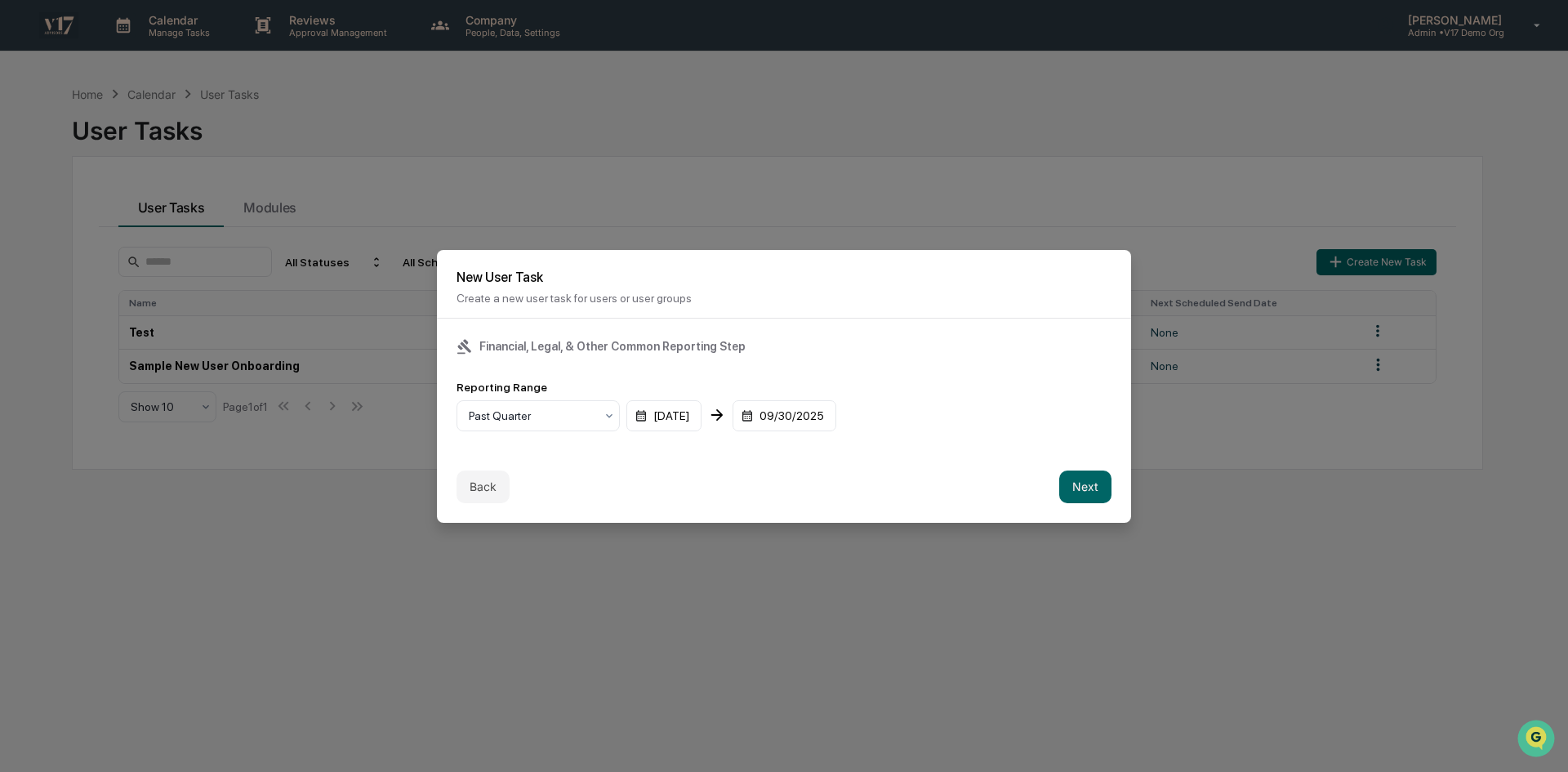
click at [1071, 500] on div "Back Next" at bounding box center [784, 487] width 695 height 72
drag, startPoint x: 1072, startPoint y: 500, endPoint x: 1078, endPoint y: 478, distance: 22.8
click at [1072, 500] on div "Back Next" at bounding box center [784, 487] width 695 height 72
click at [1081, 470] on button "Next" at bounding box center [1086, 487] width 52 height 33
click at [547, 401] on div "mm/dd/yyyy" at bounding box center [506, 415] width 101 height 31
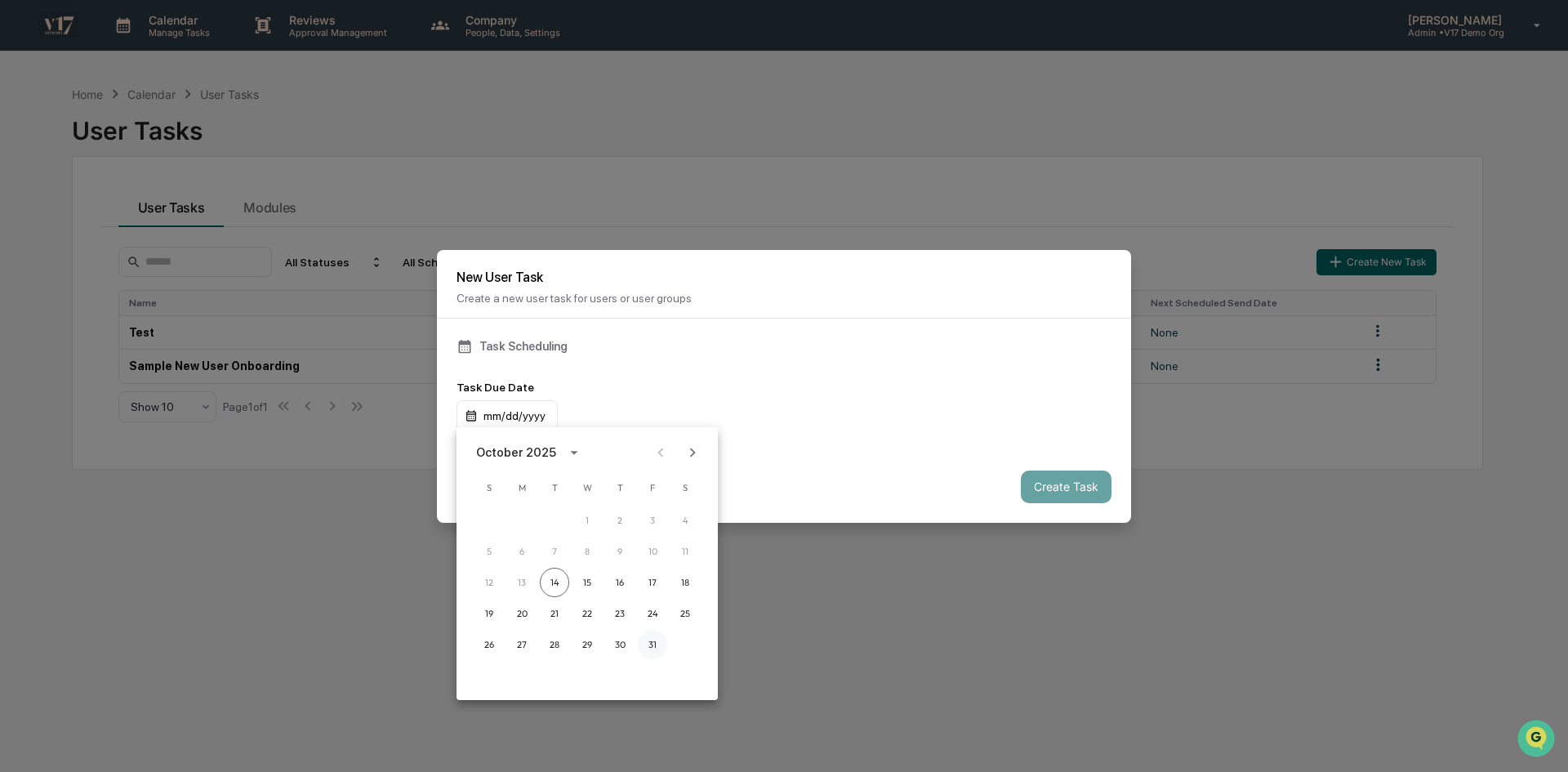
click at [649, 644] on button "31" at bounding box center [653, 644] width 29 height 29
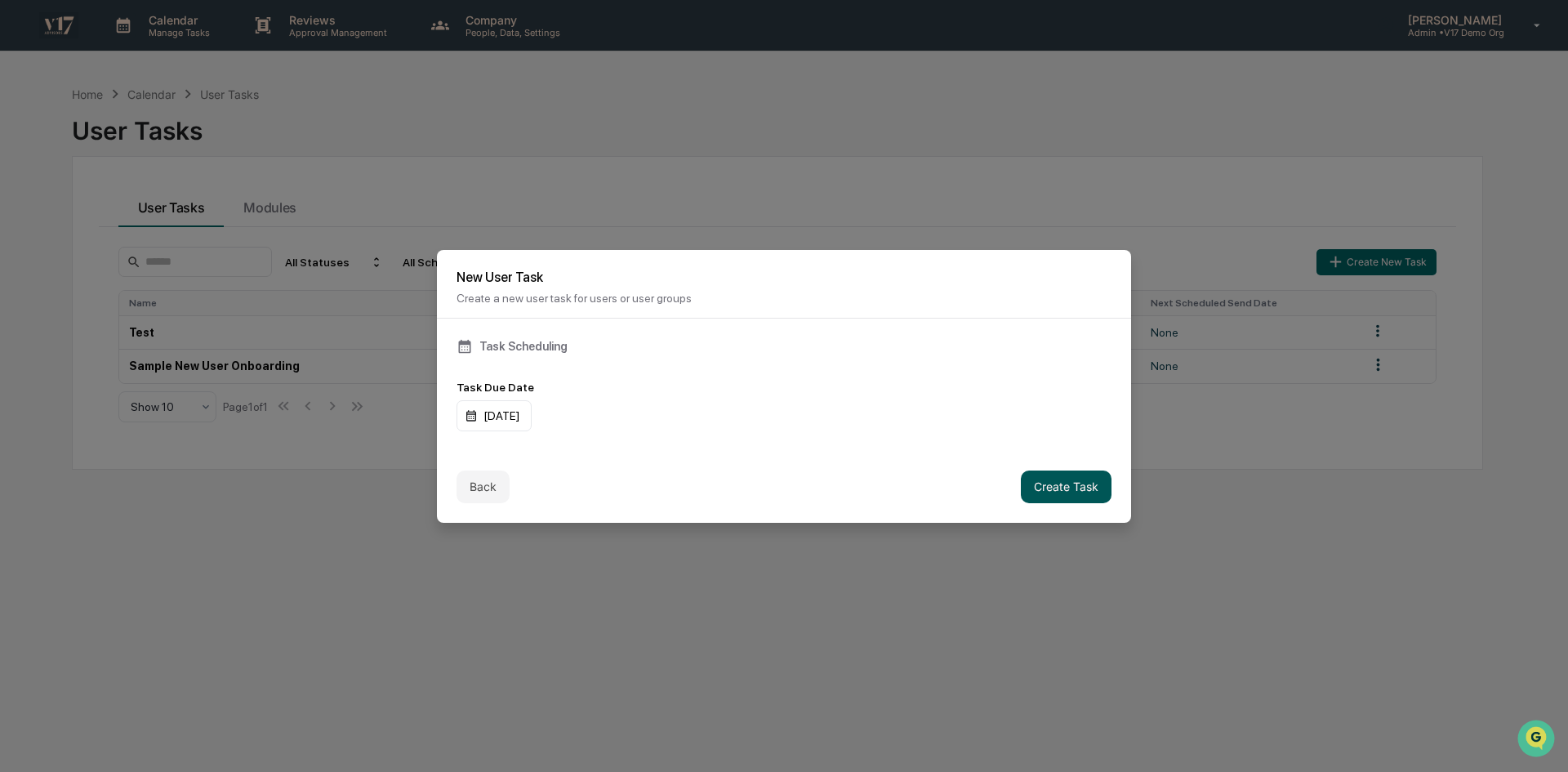
click at [1082, 491] on button "Create Task" at bounding box center [1066, 487] width 91 height 33
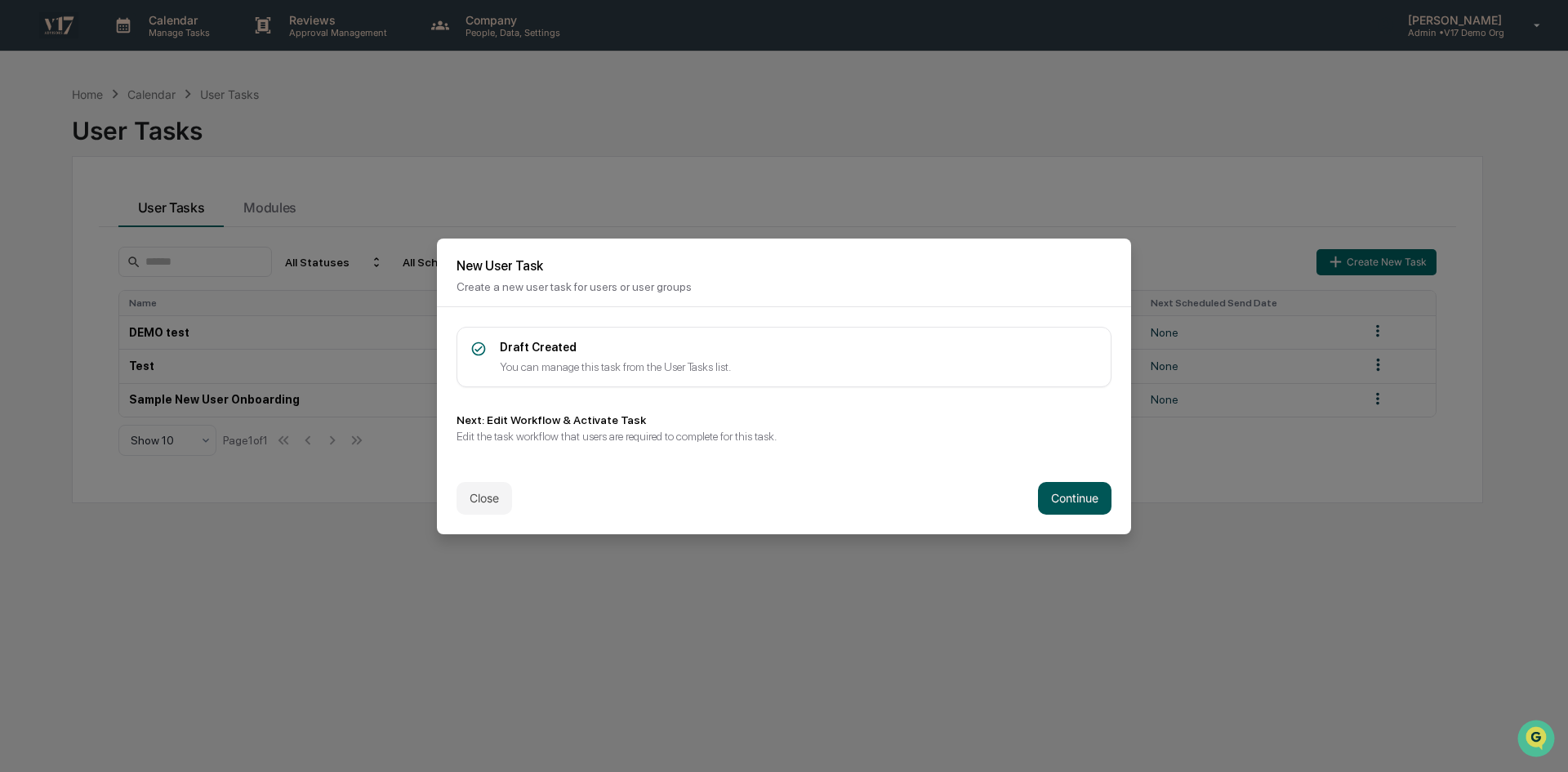
click at [1081, 489] on button "Continue" at bounding box center [1075, 499] width 74 height 33
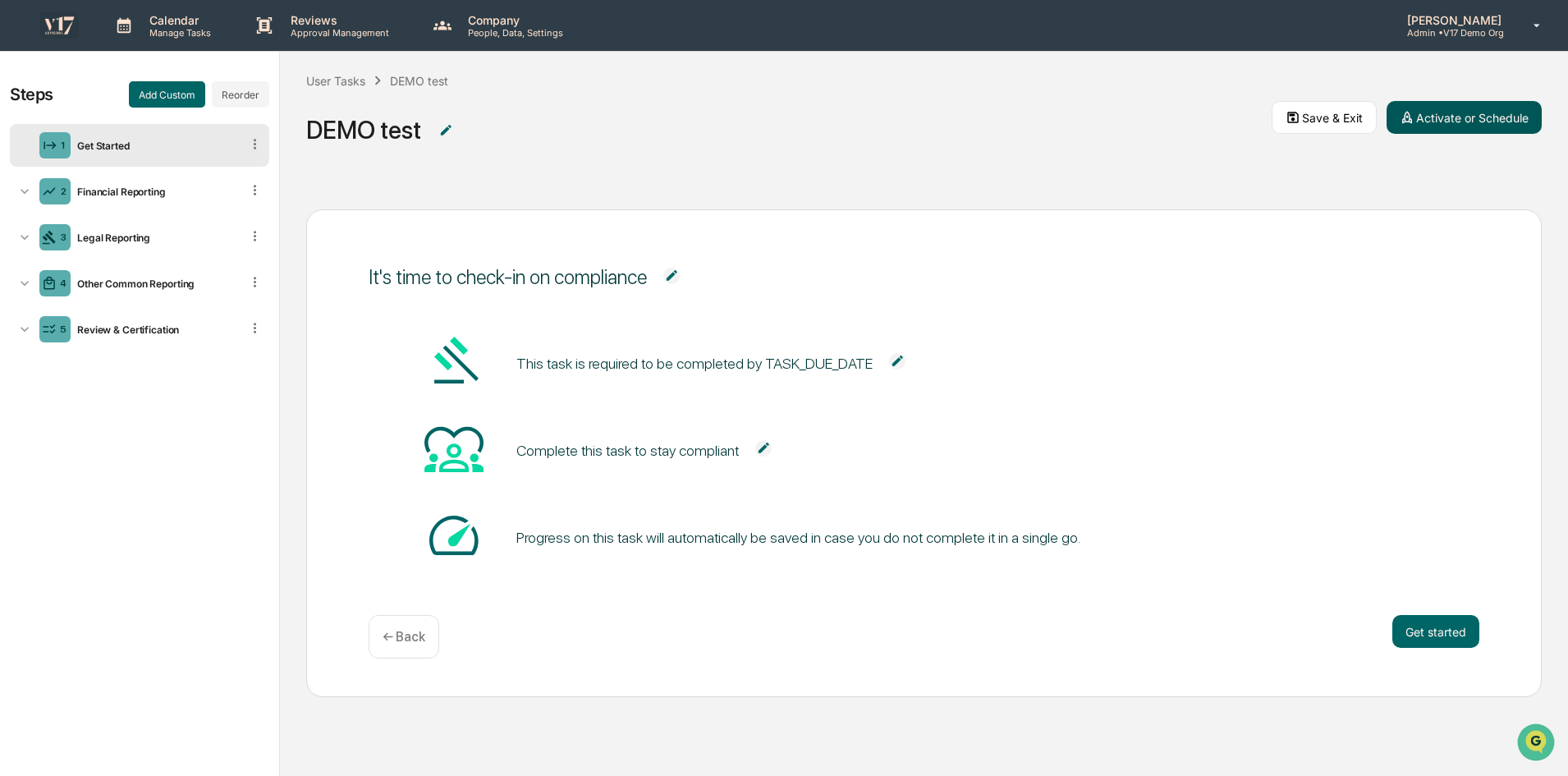
click at [1446, 112] on button "Activate or Schedule" at bounding box center [1464, 118] width 155 height 33
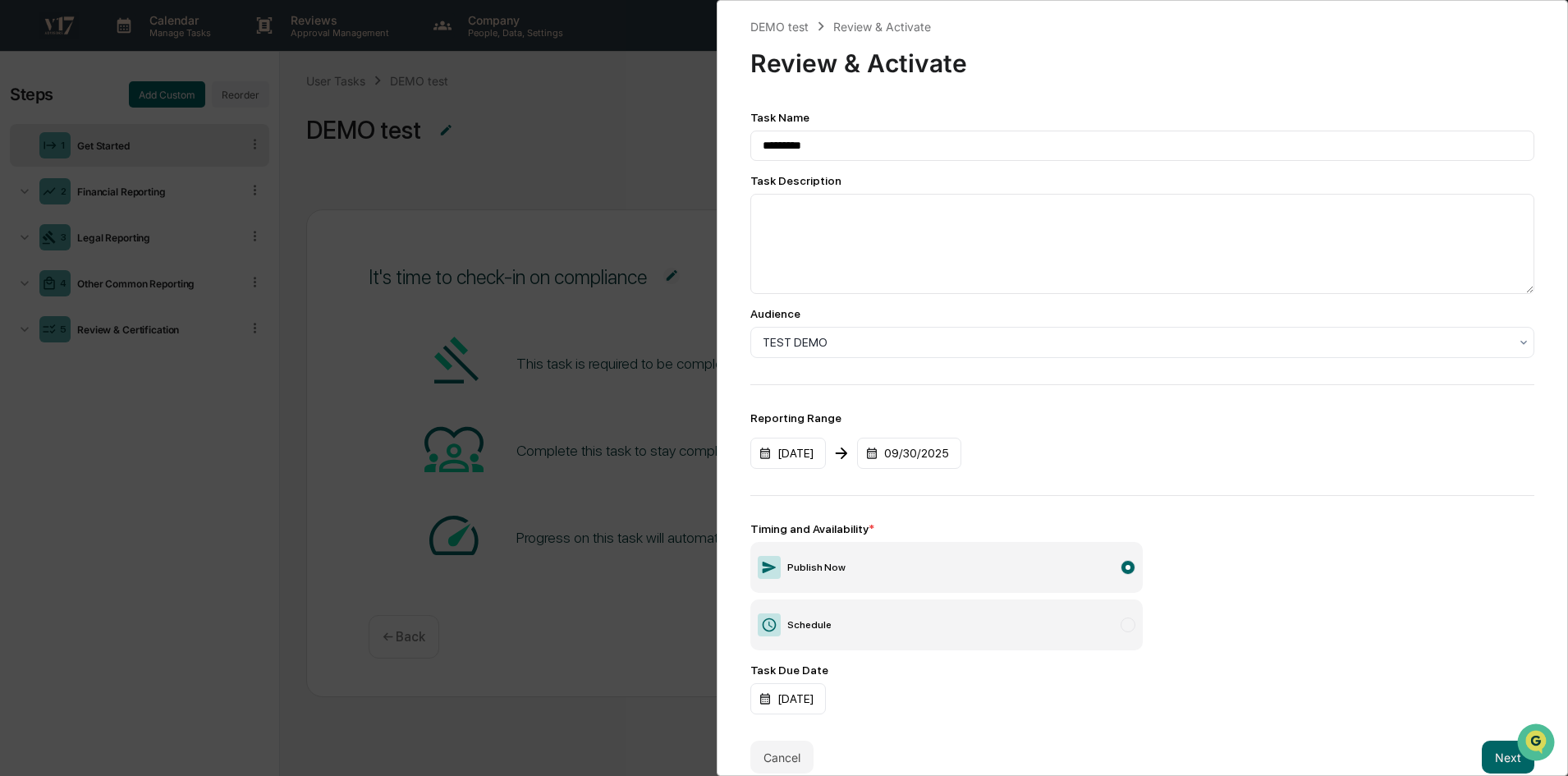
scroll to position [32, 0]
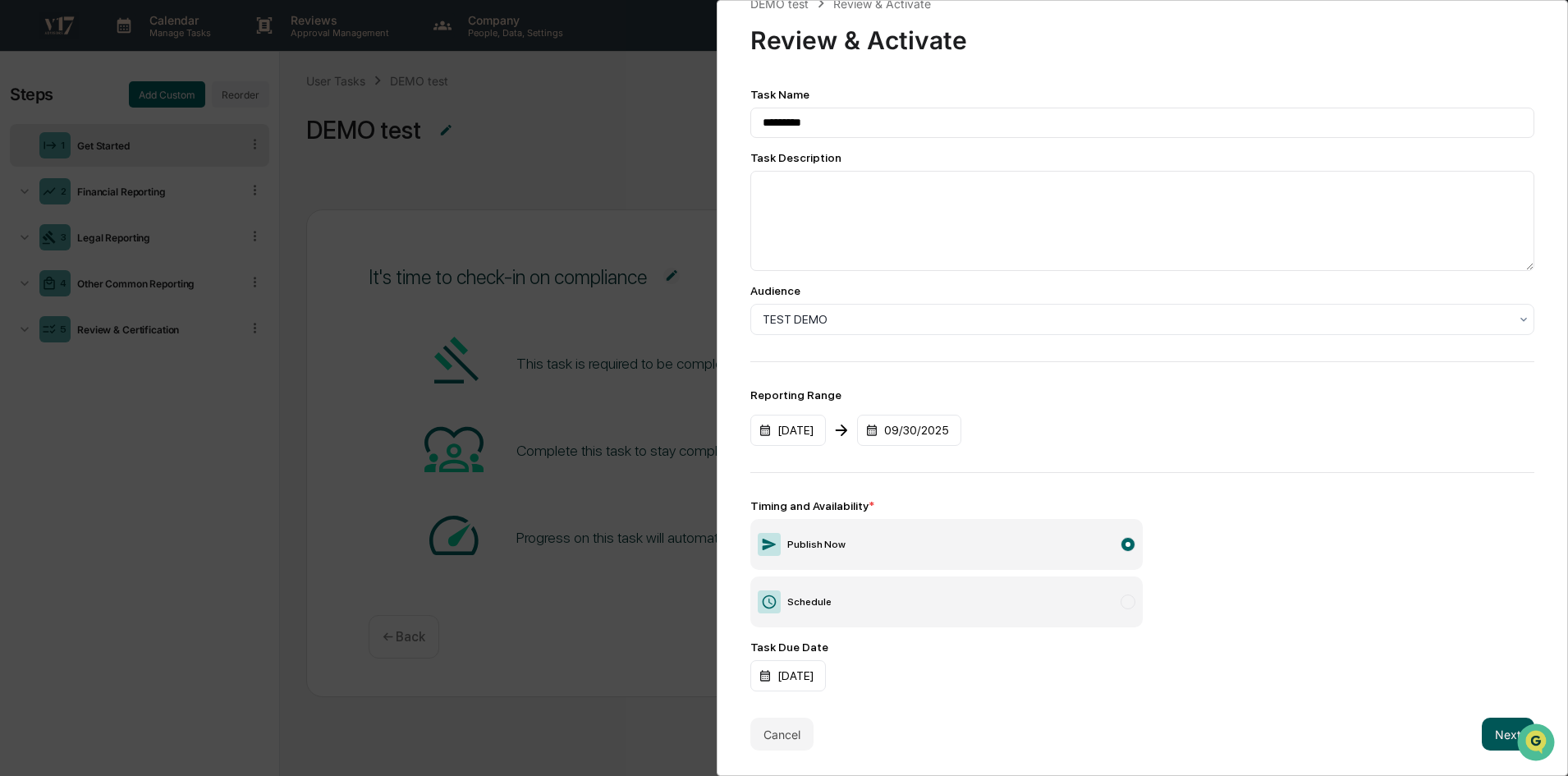
click at [1502, 732] on button "Next" at bounding box center [1508, 734] width 52 height 33
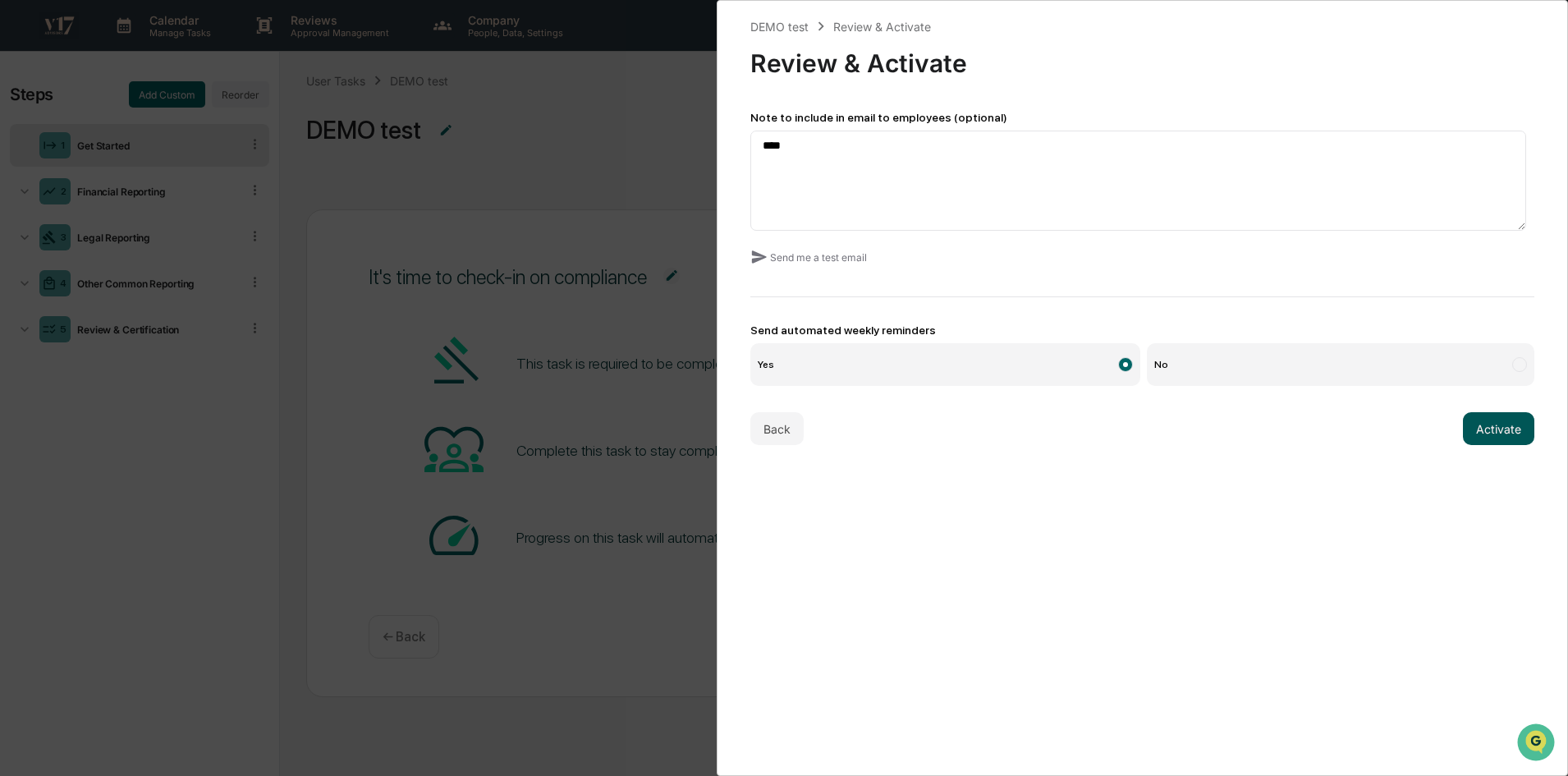
click at [1496, 420] on button "Activate" at bounding box center [1498, 429] width 71 height 33
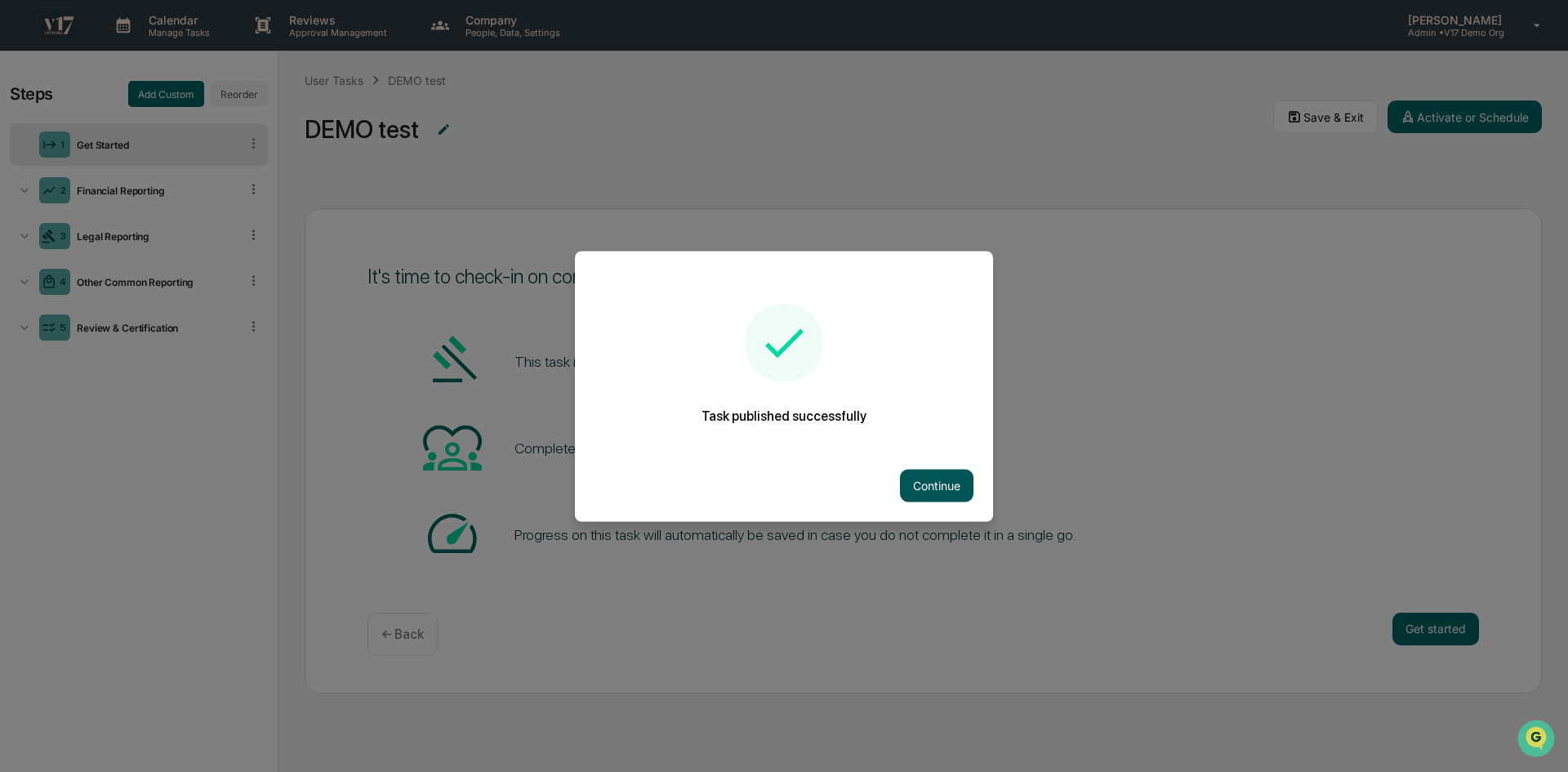
click at [933, 481] on button "Continue" at bounding box center [937, 486] width 74 height 33
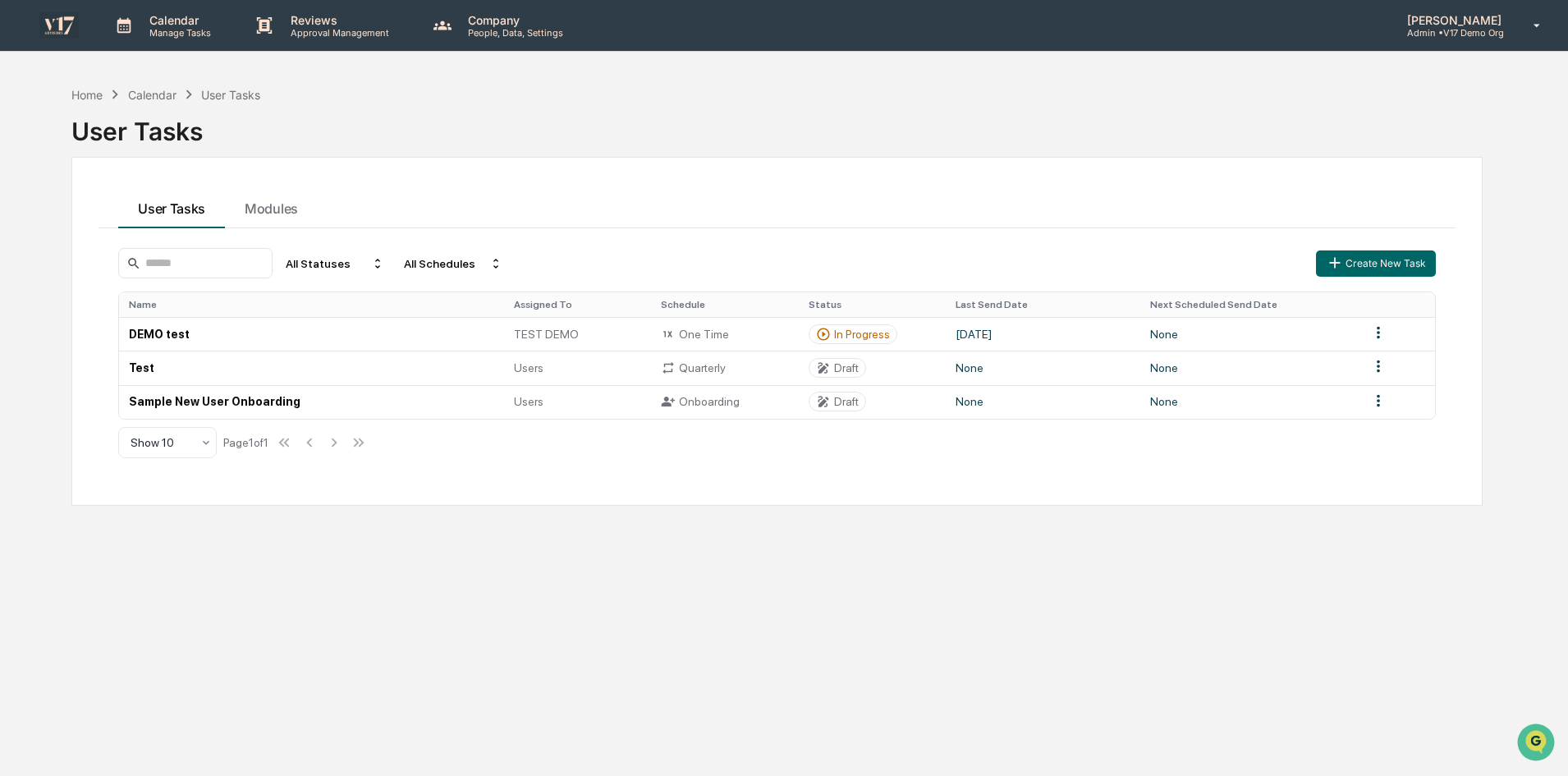
click at [1475, 35] on p "Admin • V17 Demo Org" at bounding box center [1451, 32] width 116 height 11
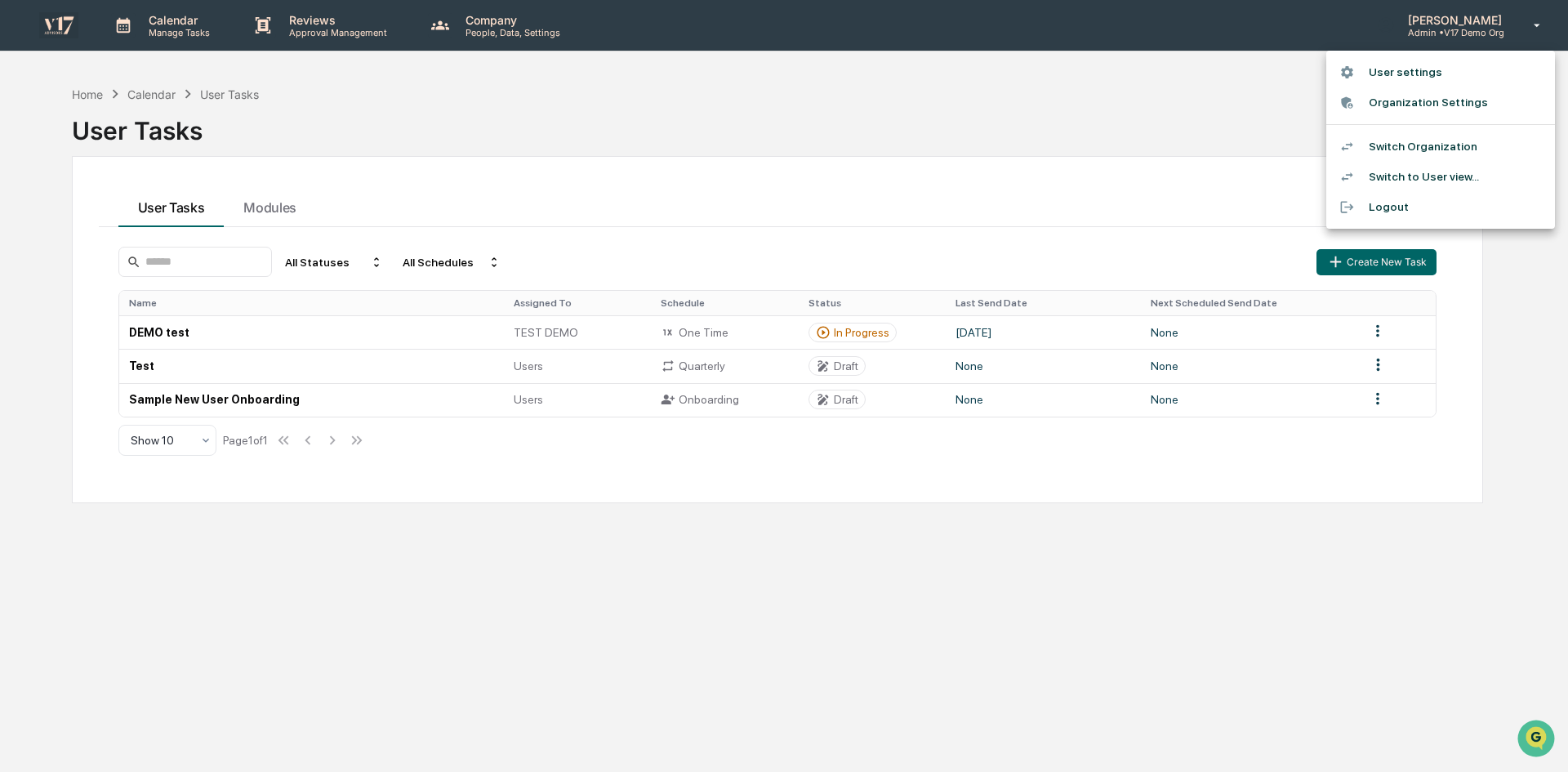
click at [1436, 173] on li "Switch to User view..." at bounding box center [1441, 176] width 229 height 30
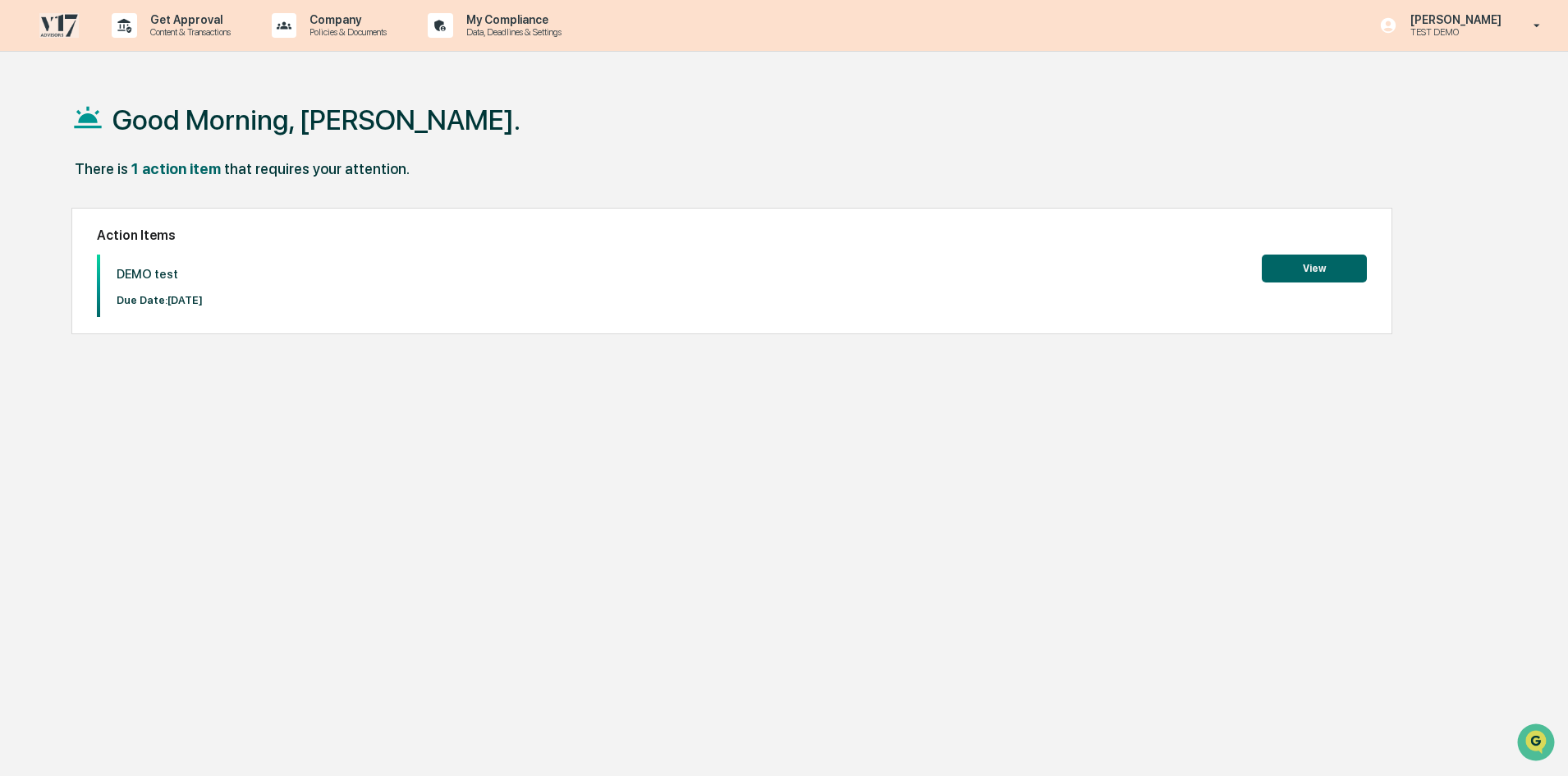
click at [921, 440] on div "Good Morning, Jessica. There is 1 action item that requires your attention. Act…" at bounding box center [777, 466] width 1461 height 776
click at [1429, 167] on div "There is 1 action item that requires your attention." at bounding box center [777, 177] width 1411 height 34
click at [1446, 20] on p "[PERSON_NAME]" at bounding box center [1453, 19] width 112 height 13
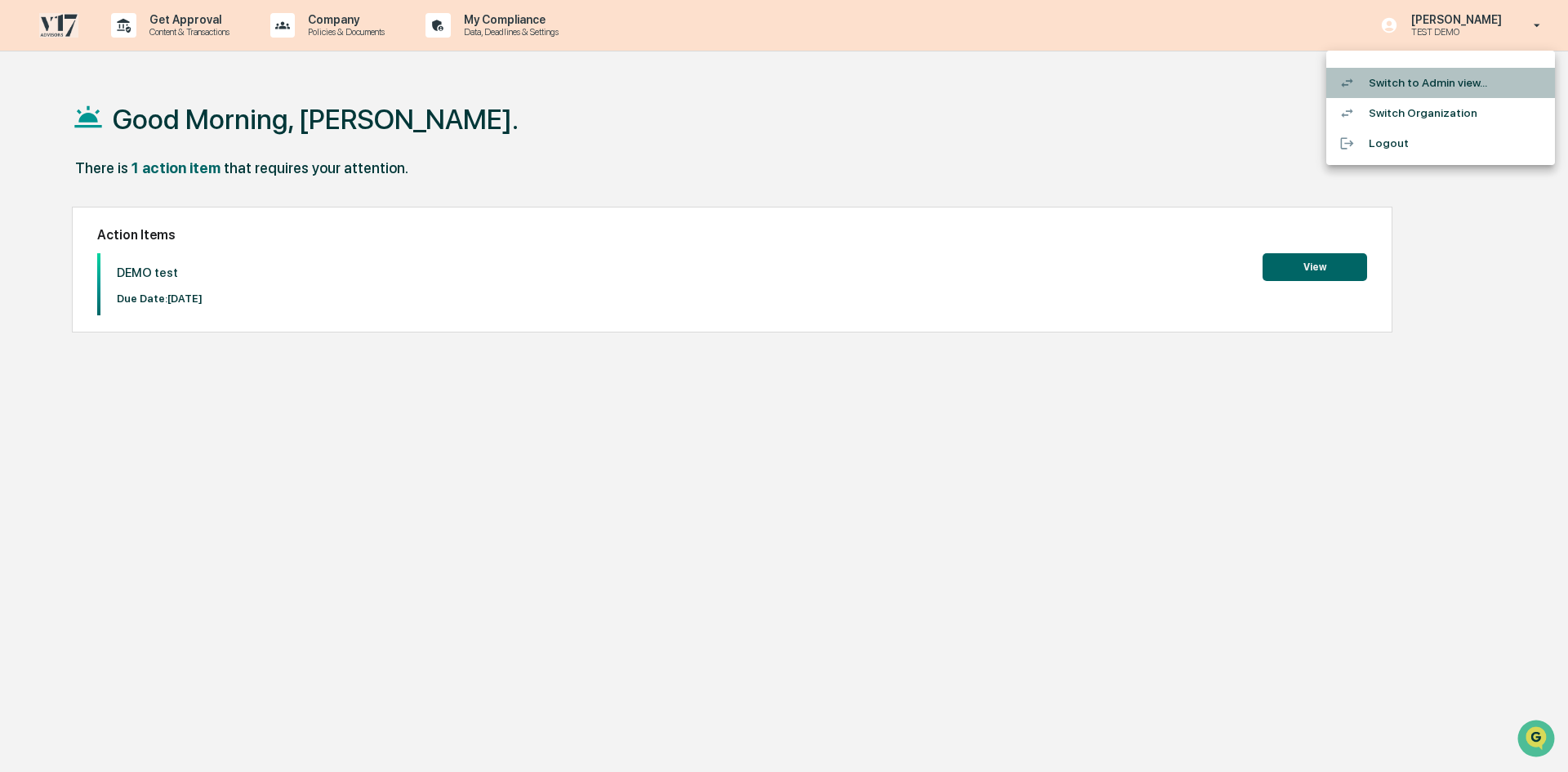
click at [1415, 82] on li "Switch to Admin view..." at bounding box center [1441, 82] width 229 height 30
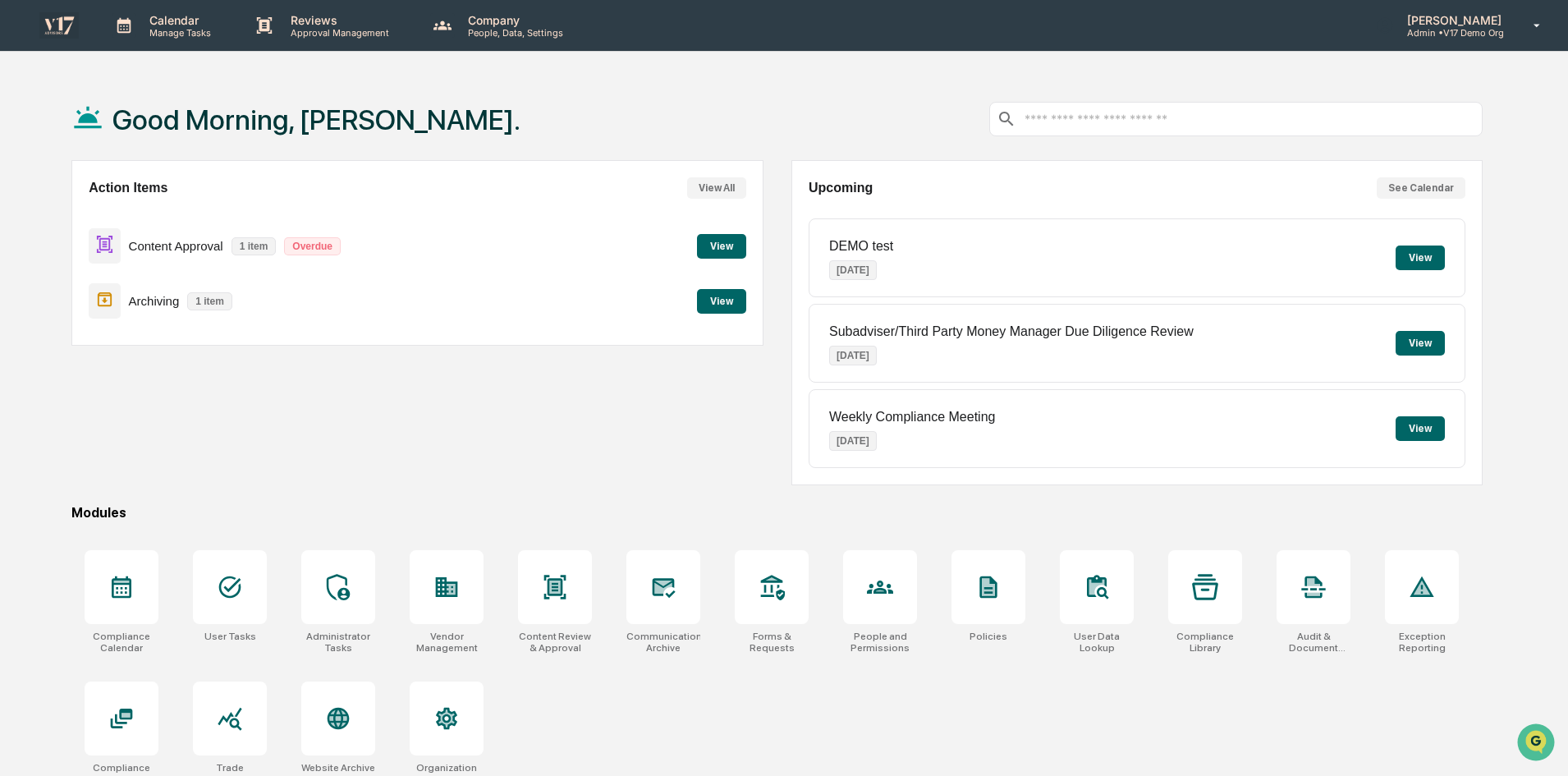
click at [714, 245] on button "View" at bounding box center [722, 246] width 50 height 24
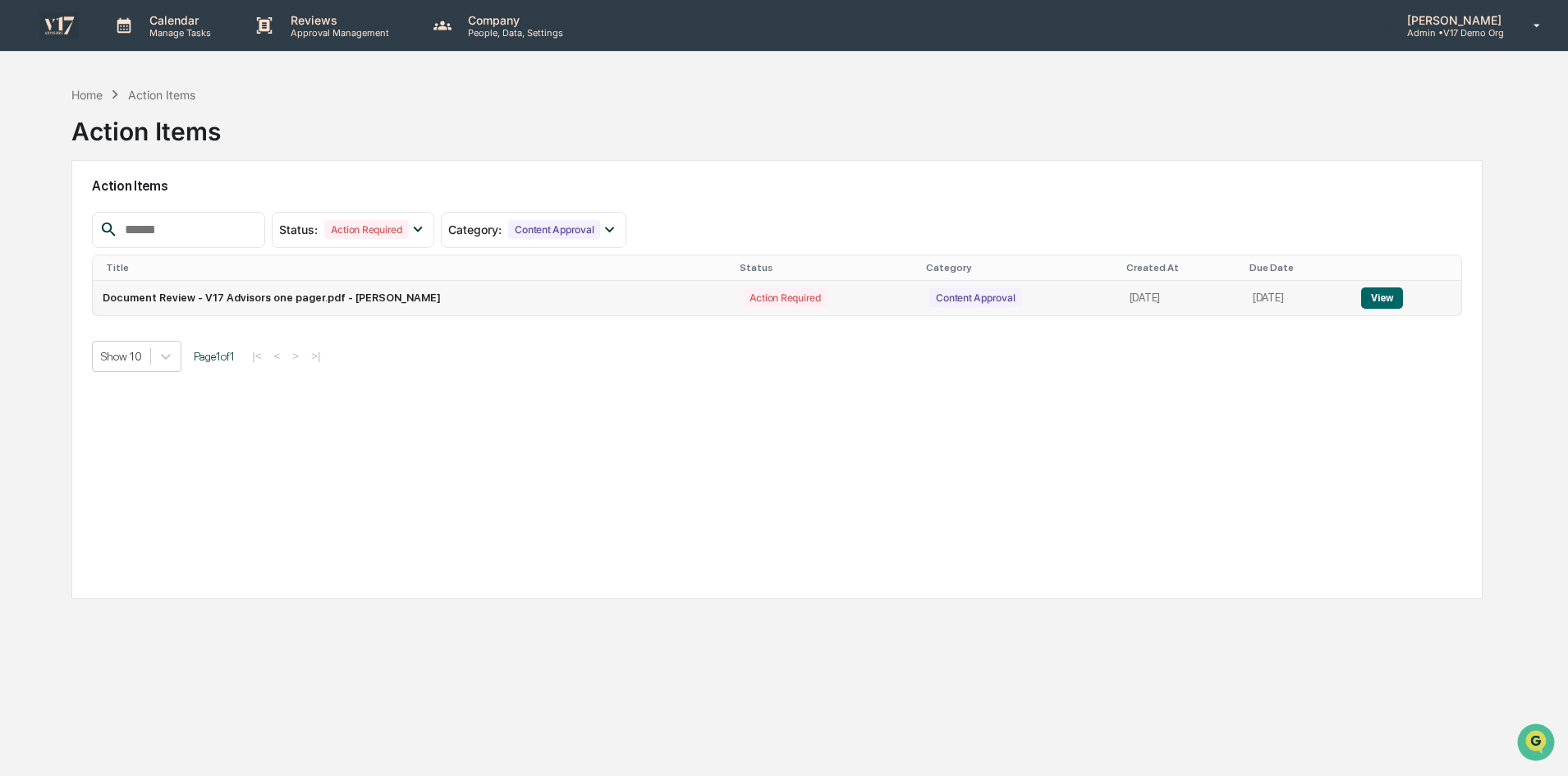
click at [1375, 299] on button "View" at bounding box center [1382, 298] width 42 height 21
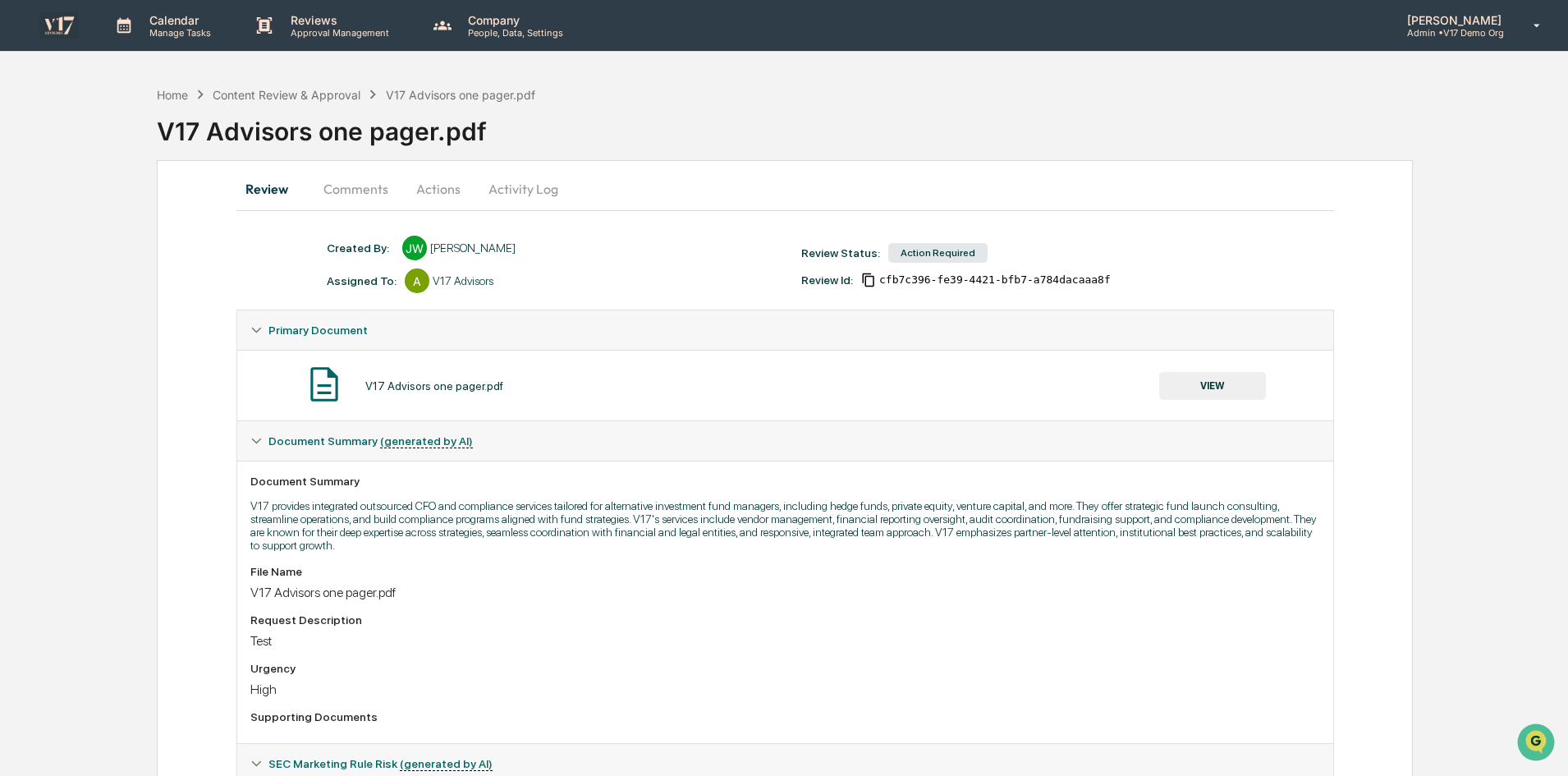
click at [1457, 34] on p "Admin • V17 Demo Org" at bounding box center [1451, 32] width 116 height 11
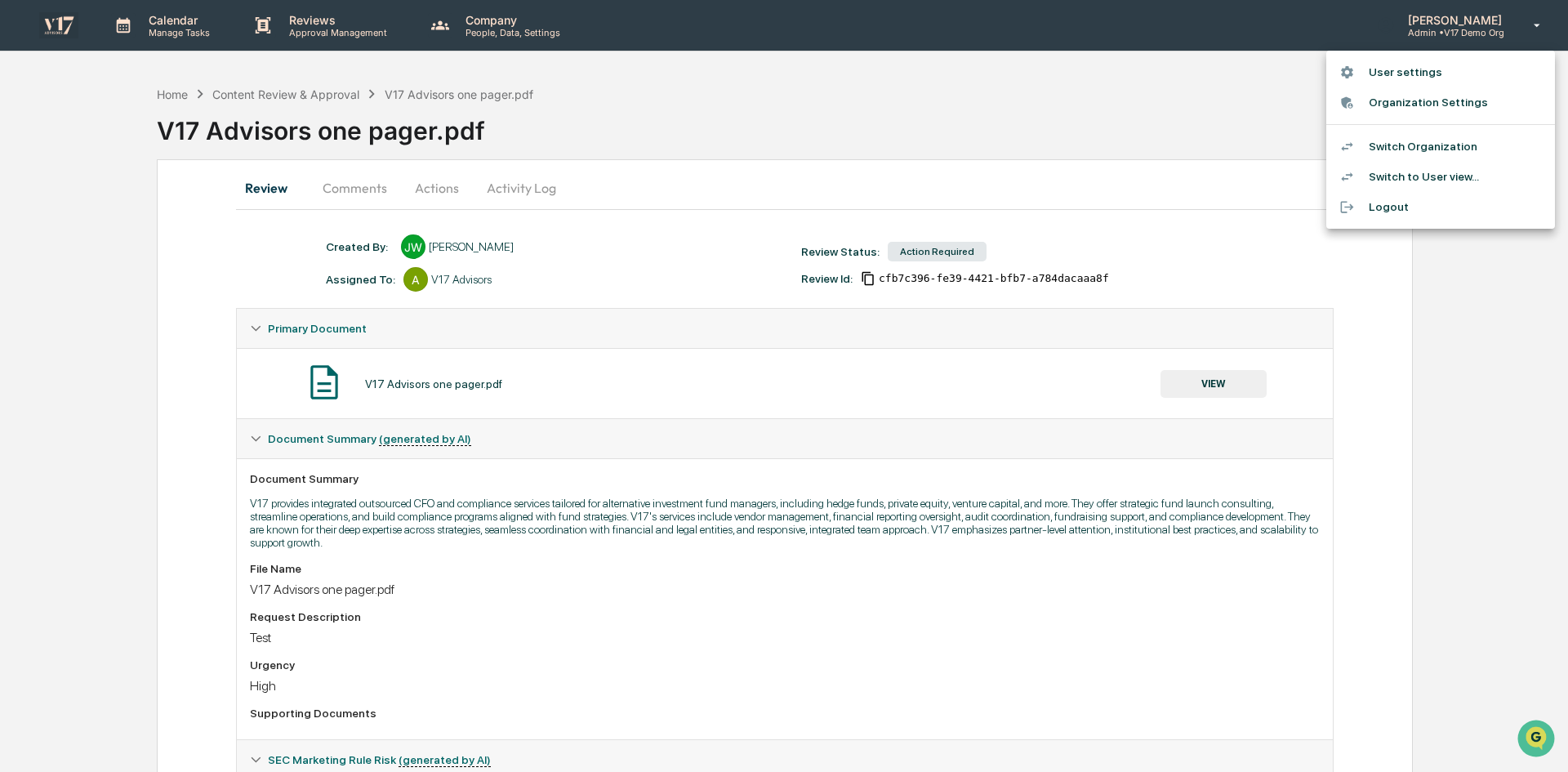
click at [892, 114] on div at bounding box center [784, 386] width 1568 height 772
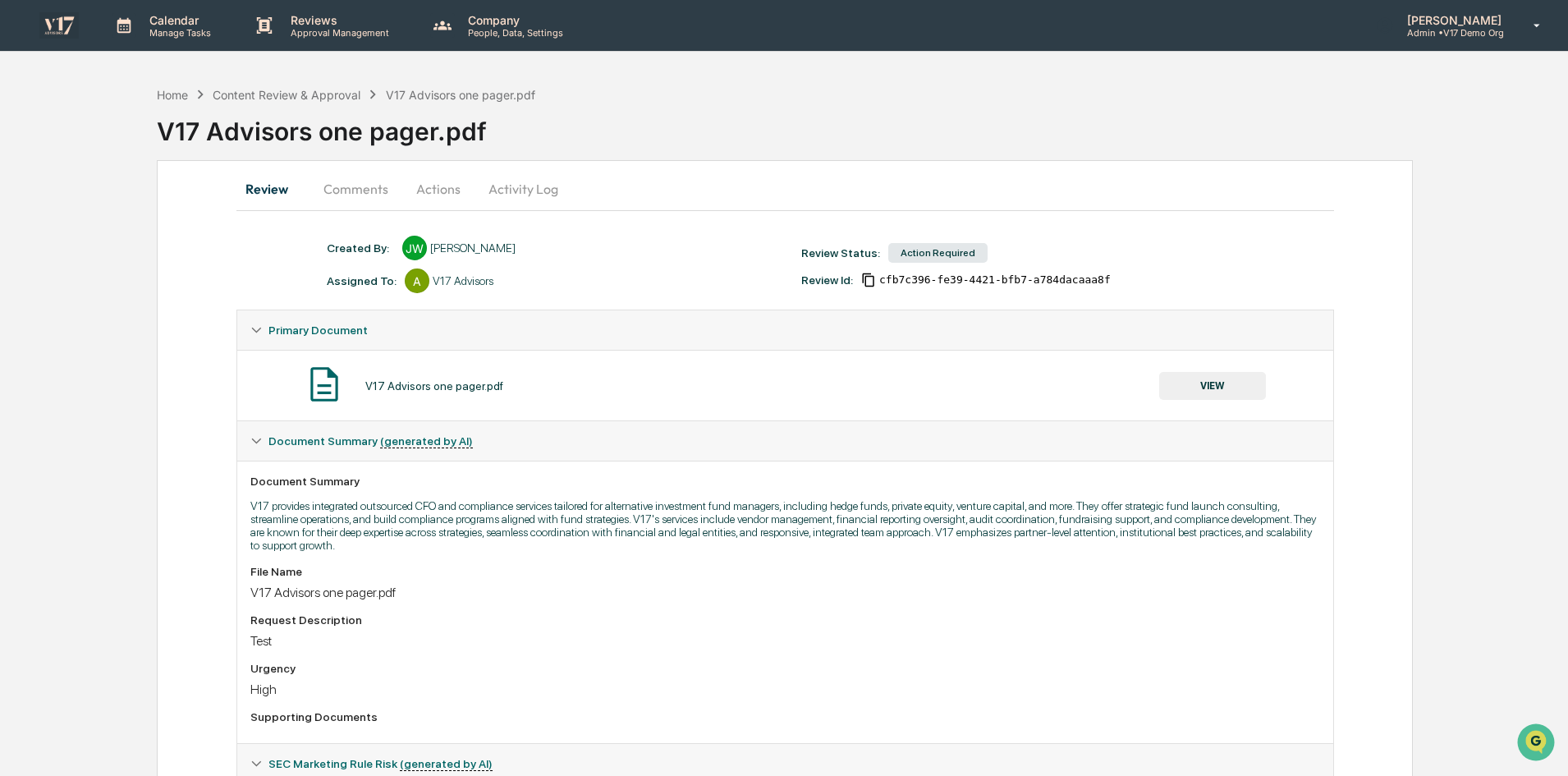
click at [64, 35] on img at bounding box center [58, 24] width 39 height 25
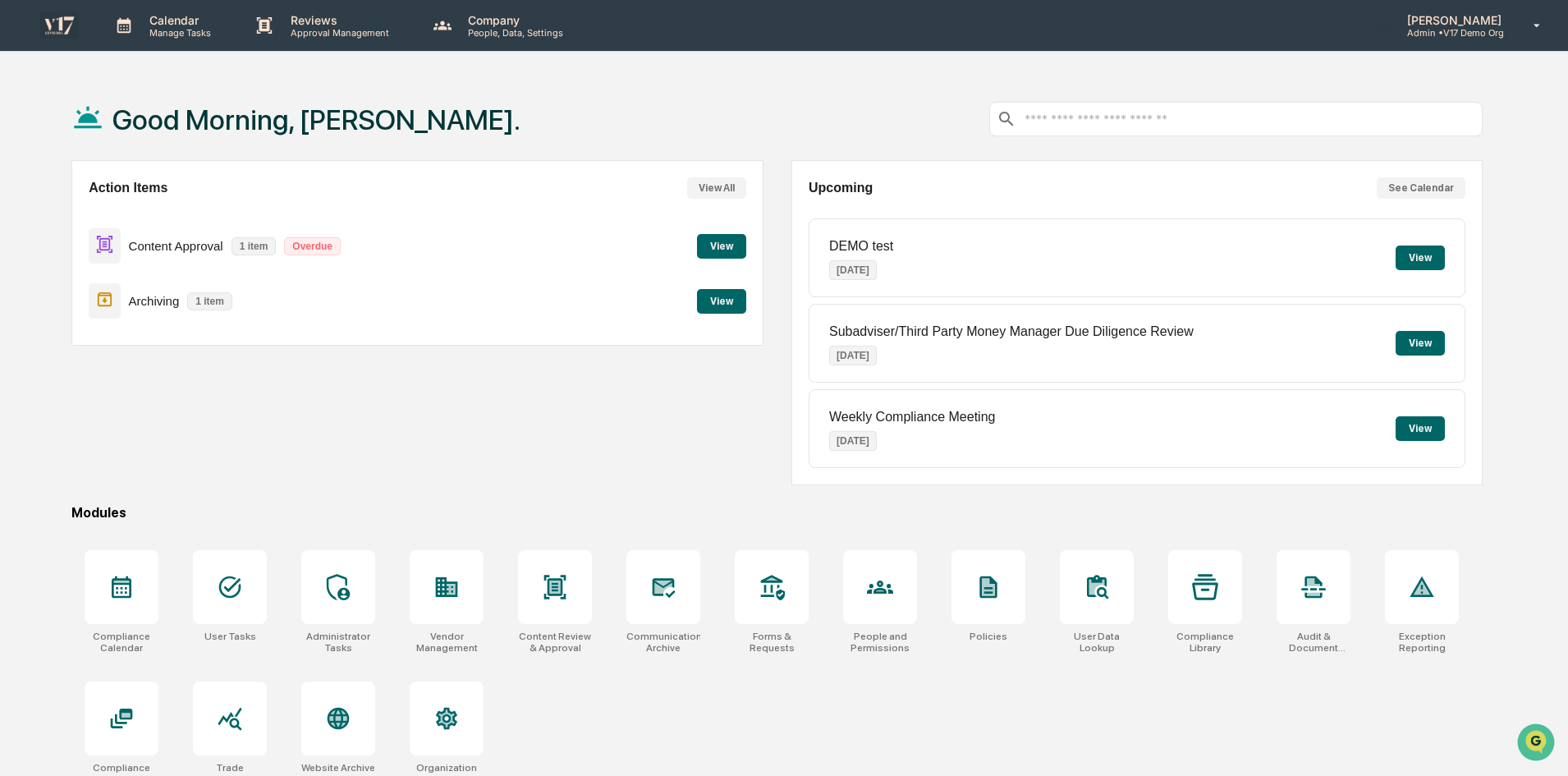
click at [1469, 25] on p "[PERSON_NAME]" at bounding box center [1451, 20] width 116 height 14
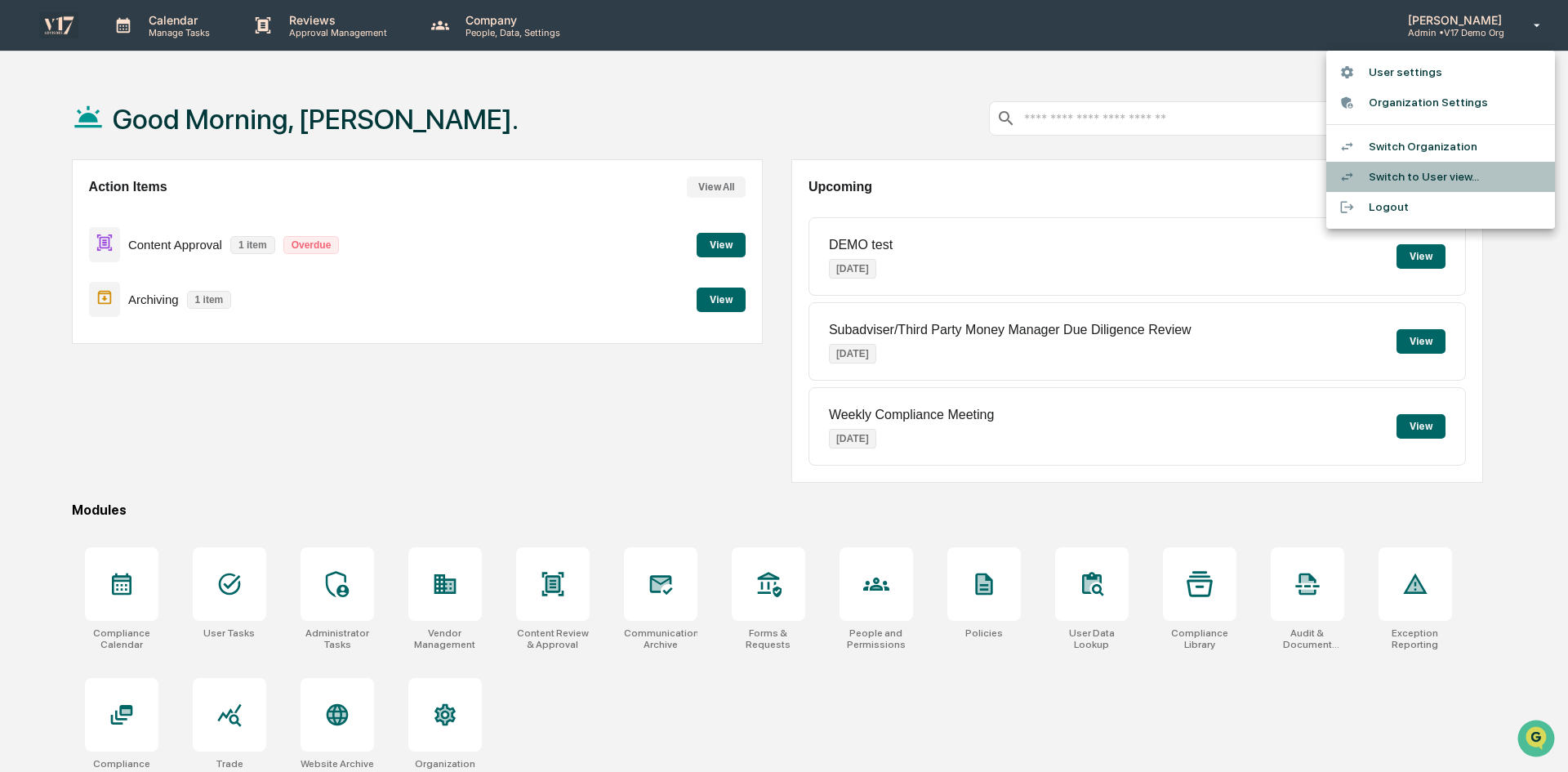
click at [1434, 175] on li "Switch to User view..." at bounding box center [1441, 176] width 229 height 30
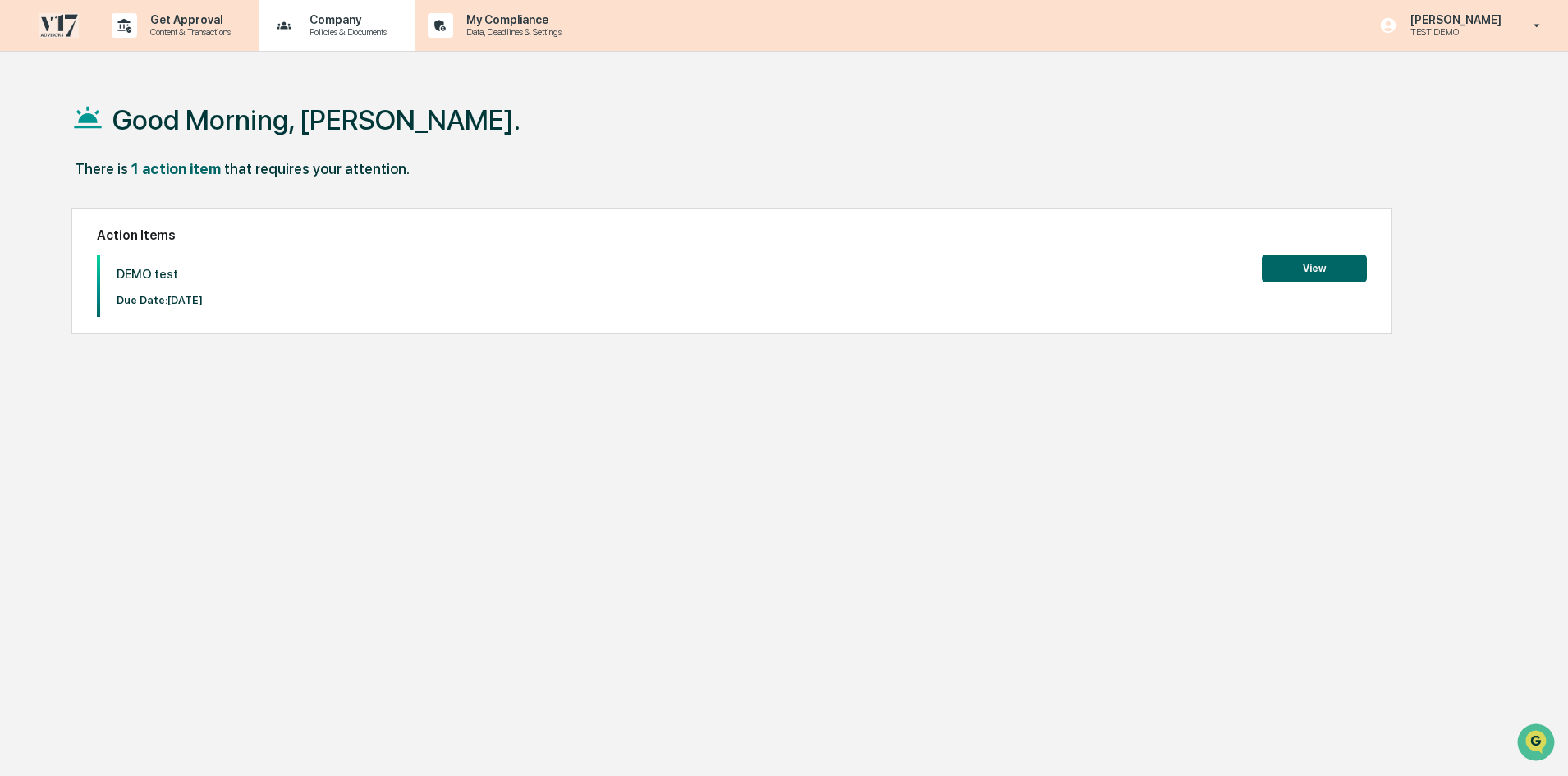
click at [366, 20] on p "Company" at bounding box center [345, 19] width 98 height 13
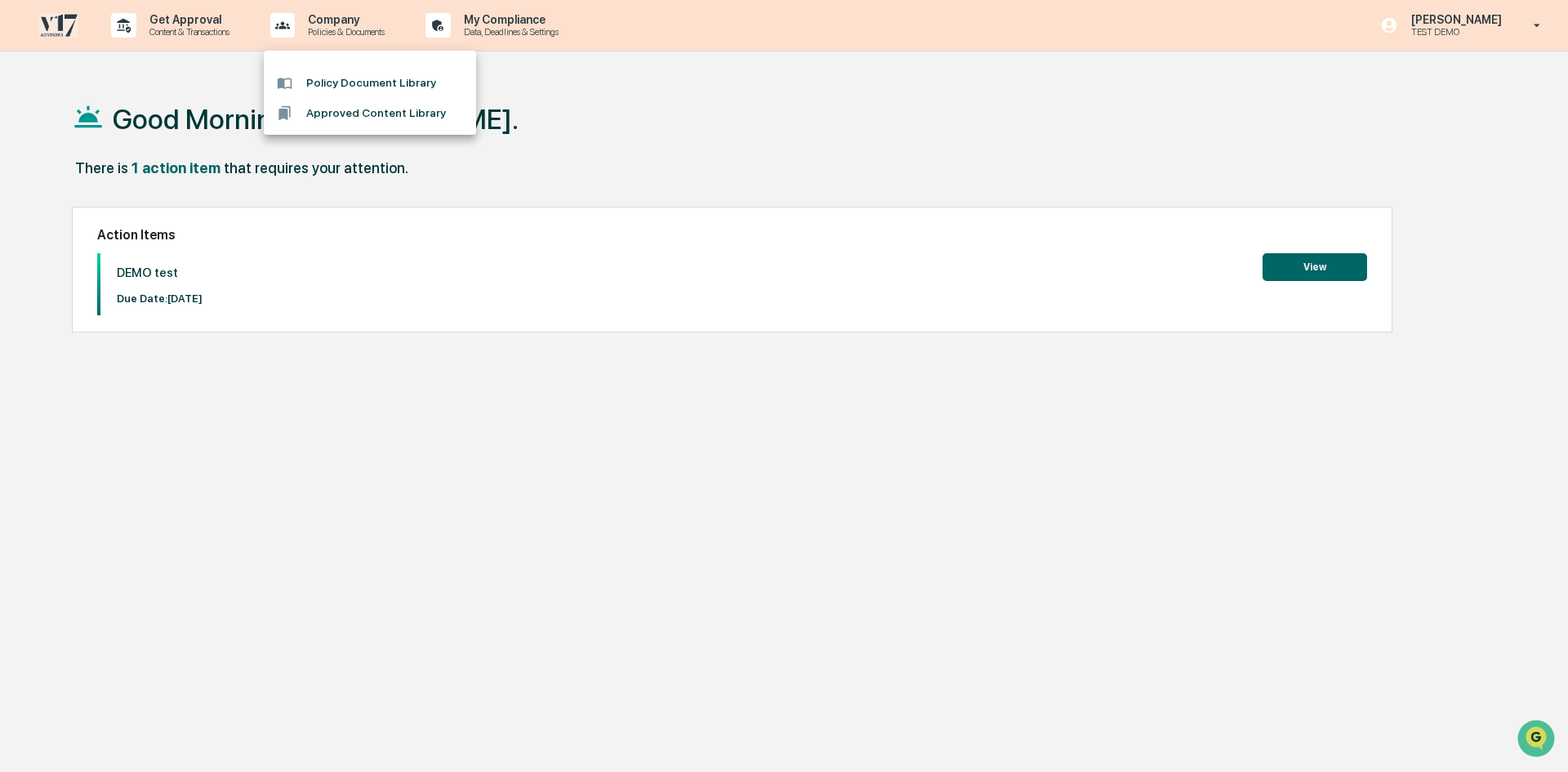
click at [510, 33] on div at bounding box center [784, 386] width 1568 height 772
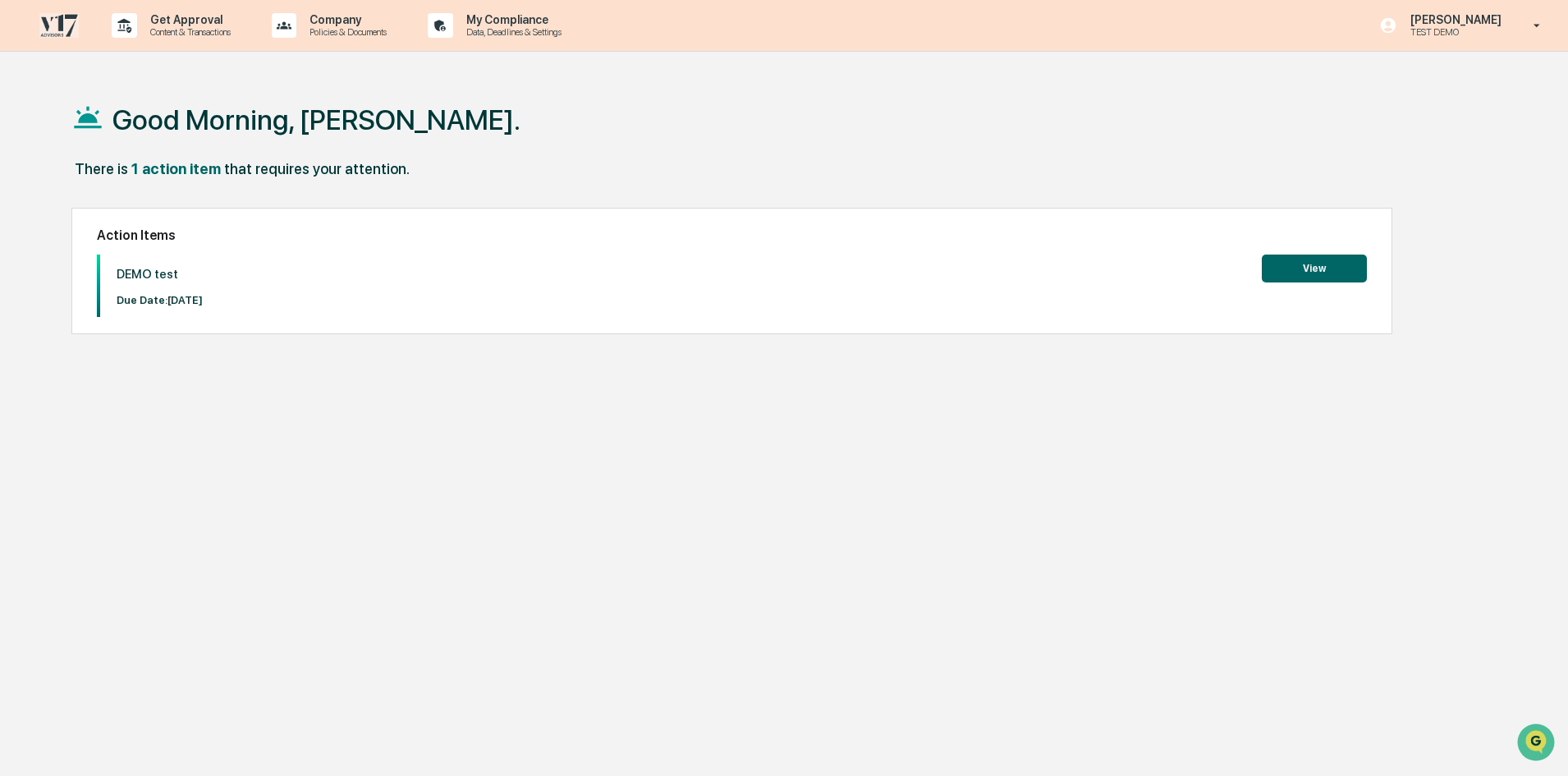
click at [512, 33] on p "Data, Deadlines & Settings" at bounding box center [512, 31] width 117 height 11
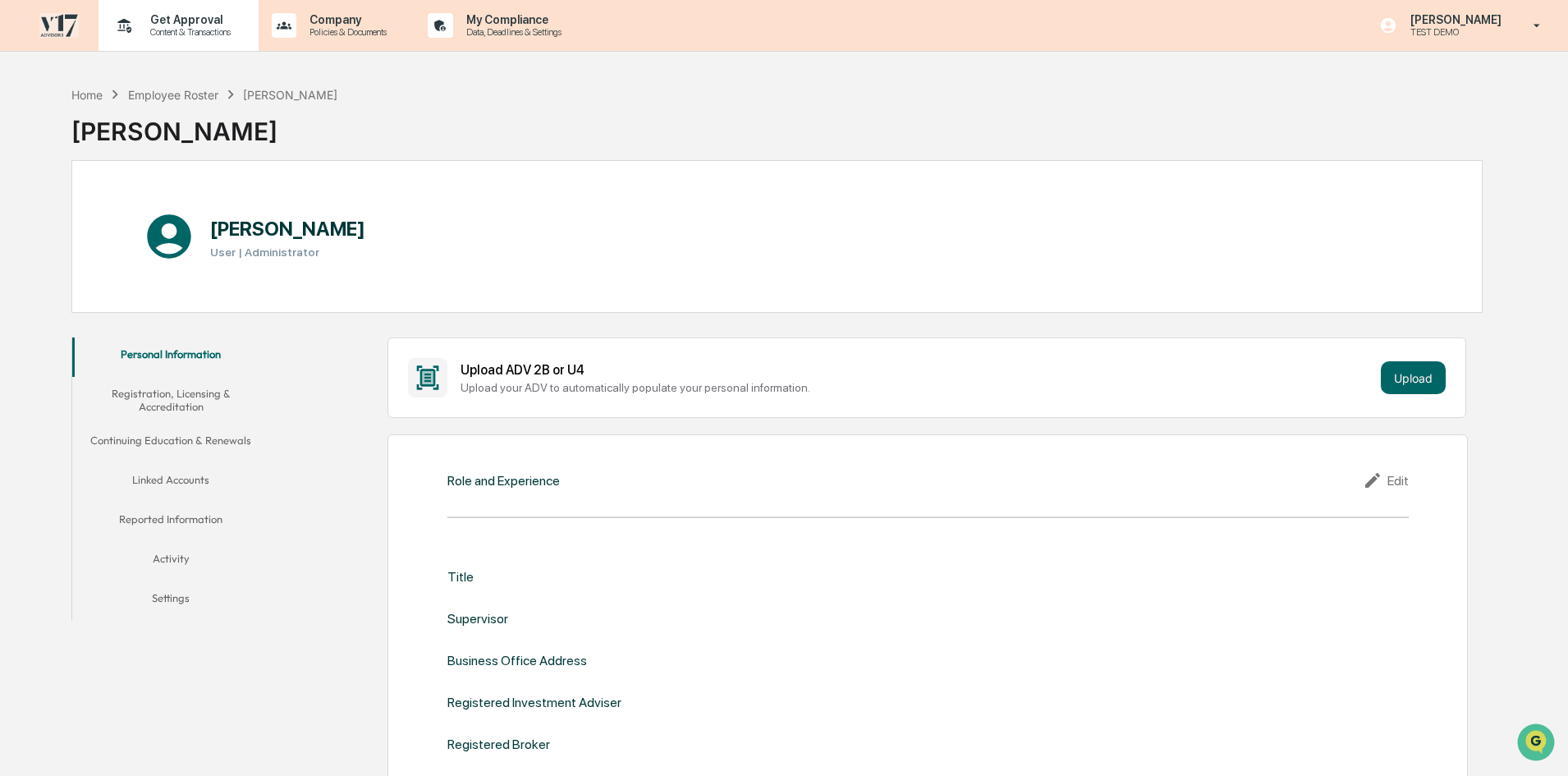
click at [151, 17] on p "Get Approval" at bounding box center [187, 19] width 102 height 13
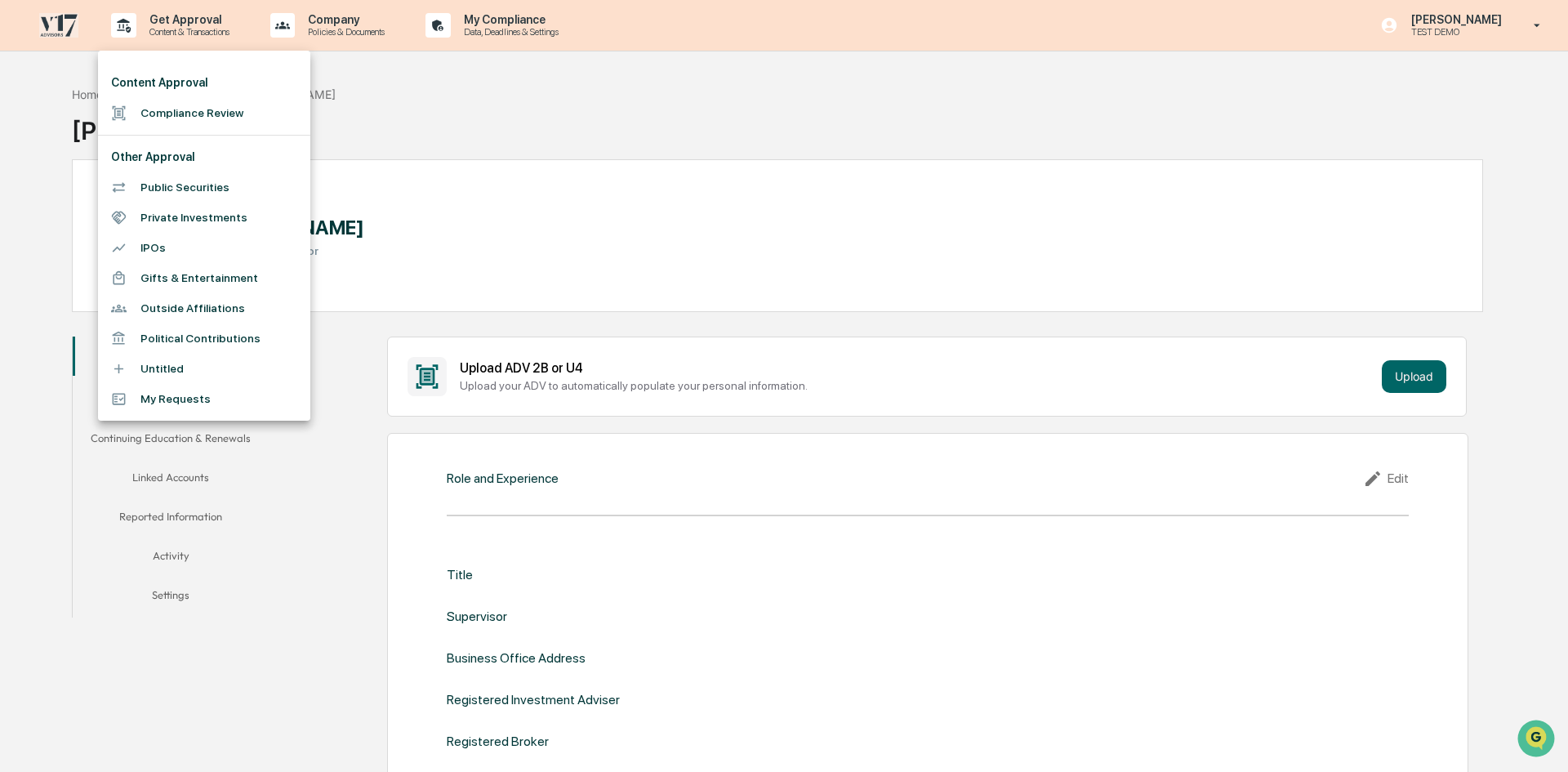
click at [488, 291] on div at bounding box center [784, 386] width 1568 height 772
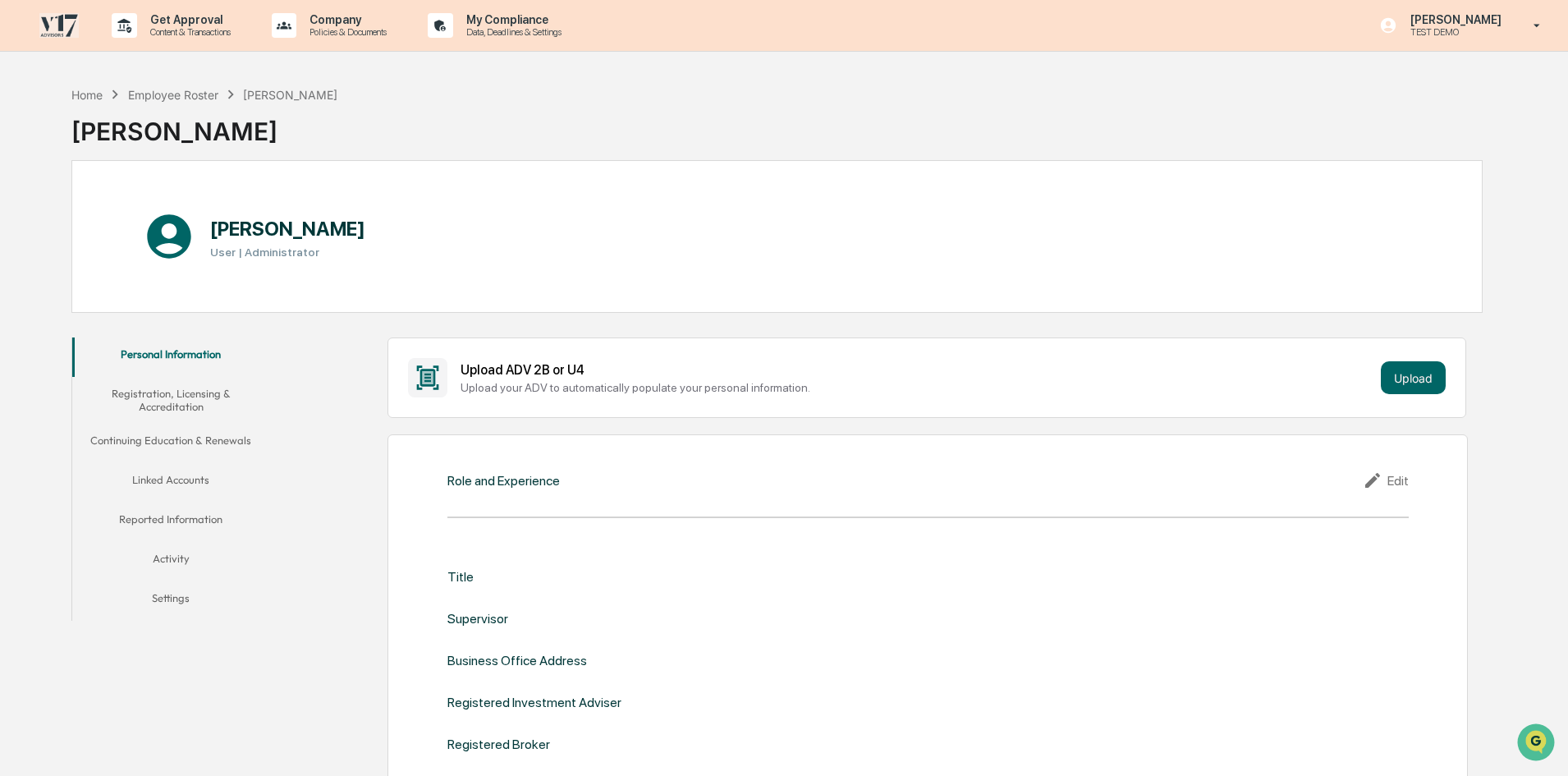
click at [204, 480] on button "Linked Accounts" at bounding box center [171, 482] width 197 height 39
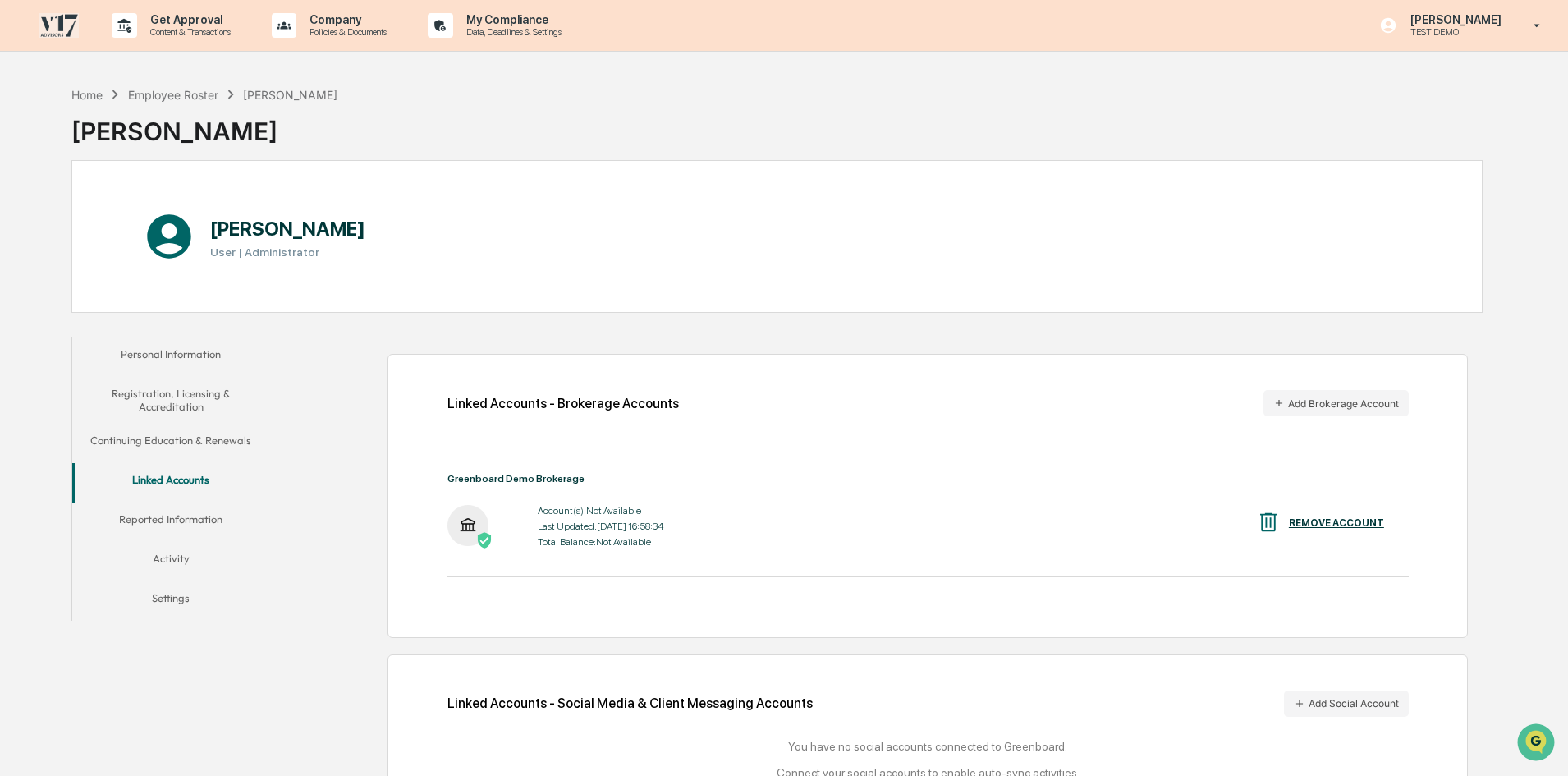
click at [1222, 122] on div "Home Employee Roster Jessica Watanapun Jessica Watanapun" at bounding box center [777, 119] width 1411 height 82
click at [69, 17] on img at bounding box center [58, 25] width 39 height 24
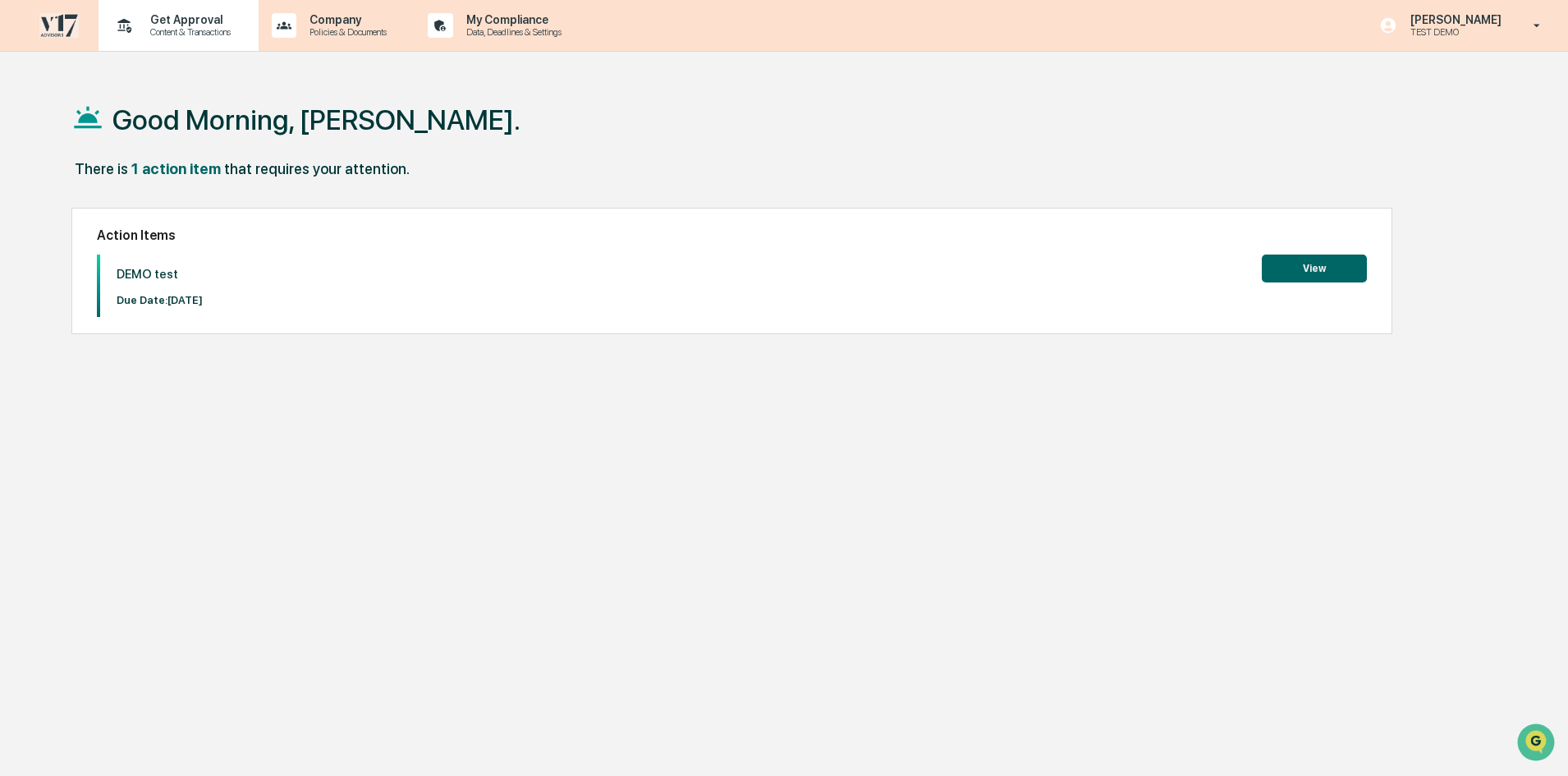
click at [200, 34] on p "Content & Transactions" at bounding box center [187, 31] width 102 height 11
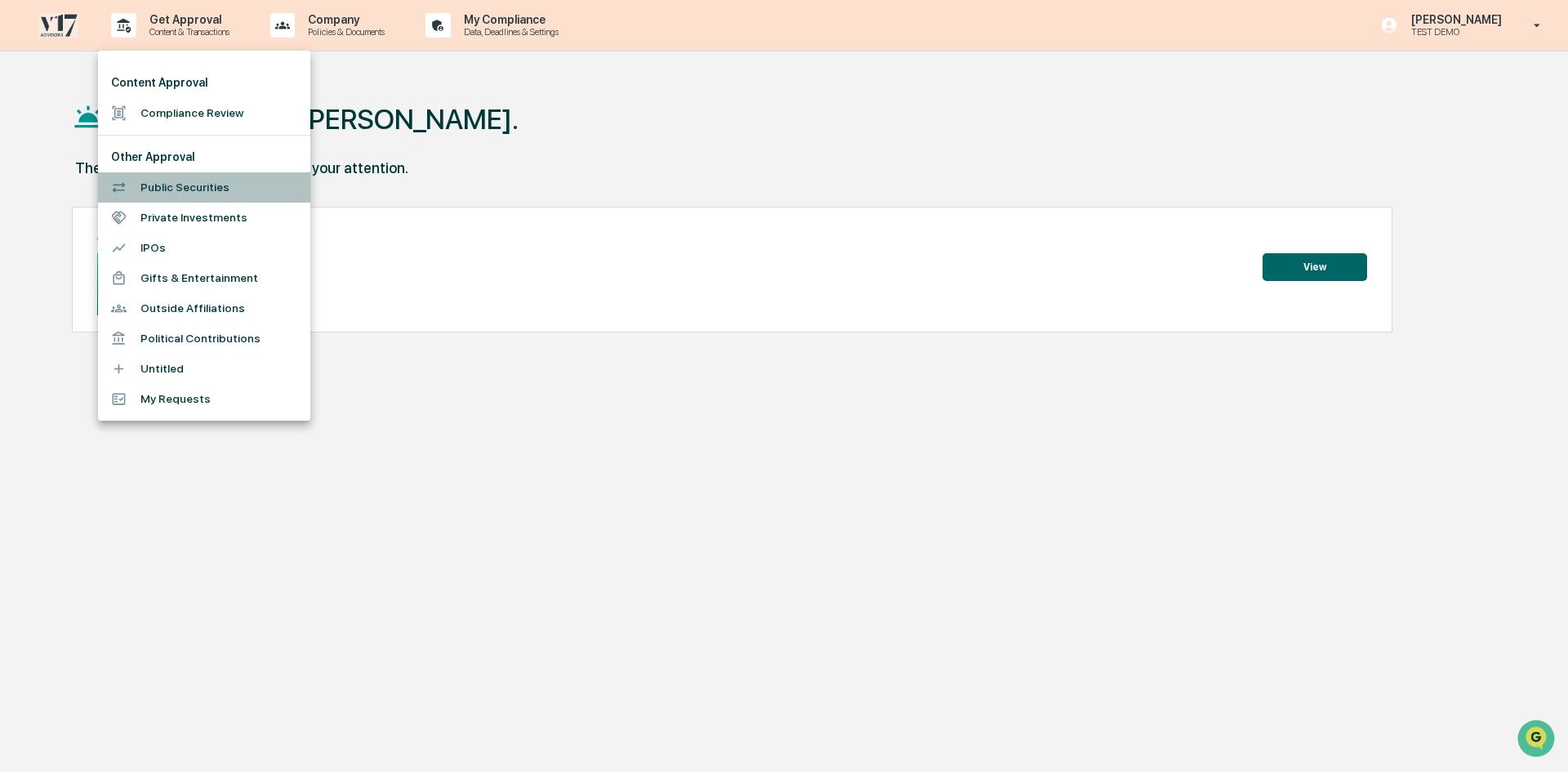
click at [212, 185] on li "Public Securities" at bounding box center [204, 187] width 212 height 30
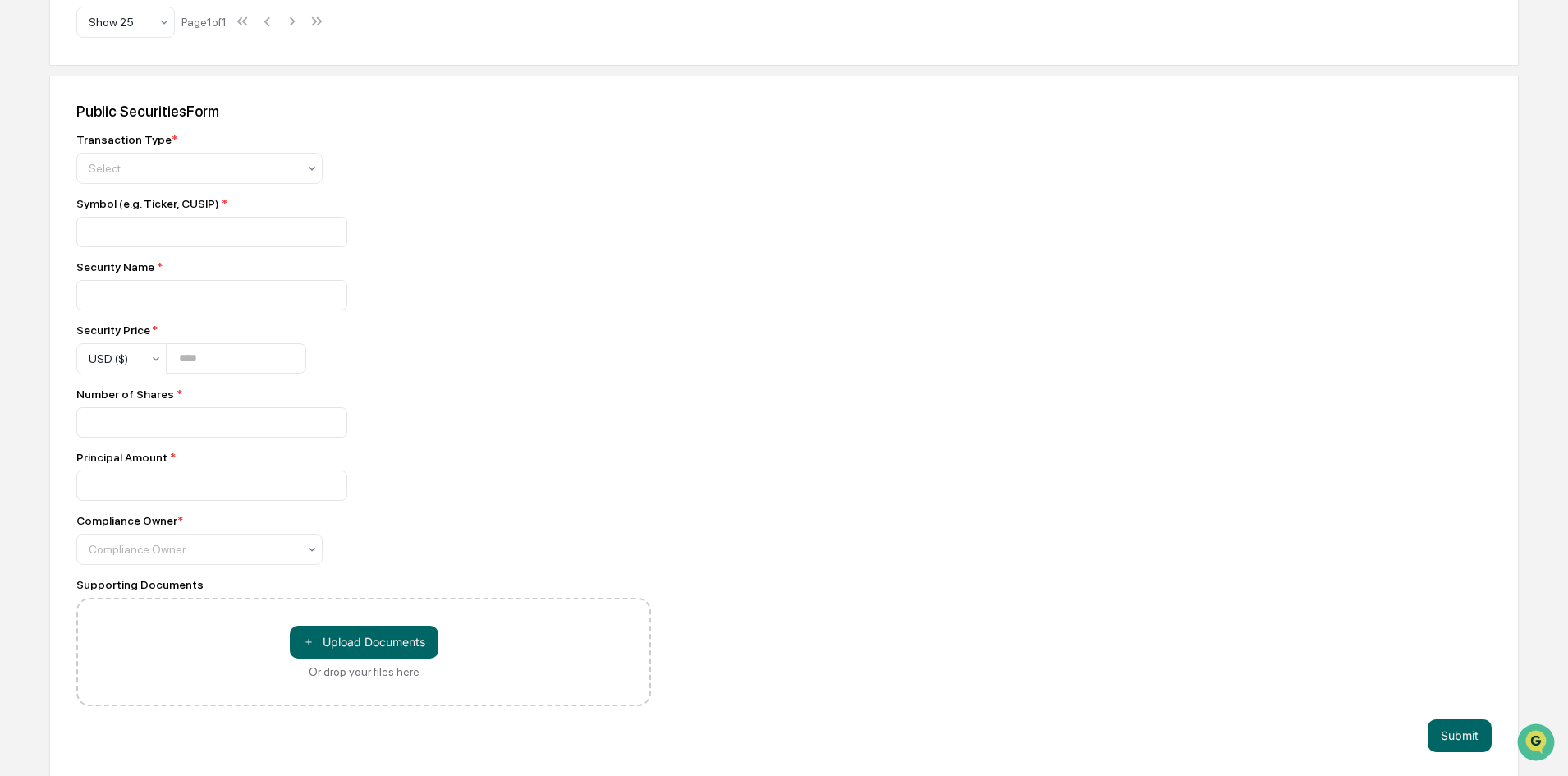
scroll to position [396, 0]
click at [271, 166] on div at bounding box center [193, 165] width 208 height 17
click at [377, 216] on div at bounding box center [363, 228] width 574 height 31
click at [302, 215] on input at bounding box center [212, 228] width 271 height 31
type input "*"
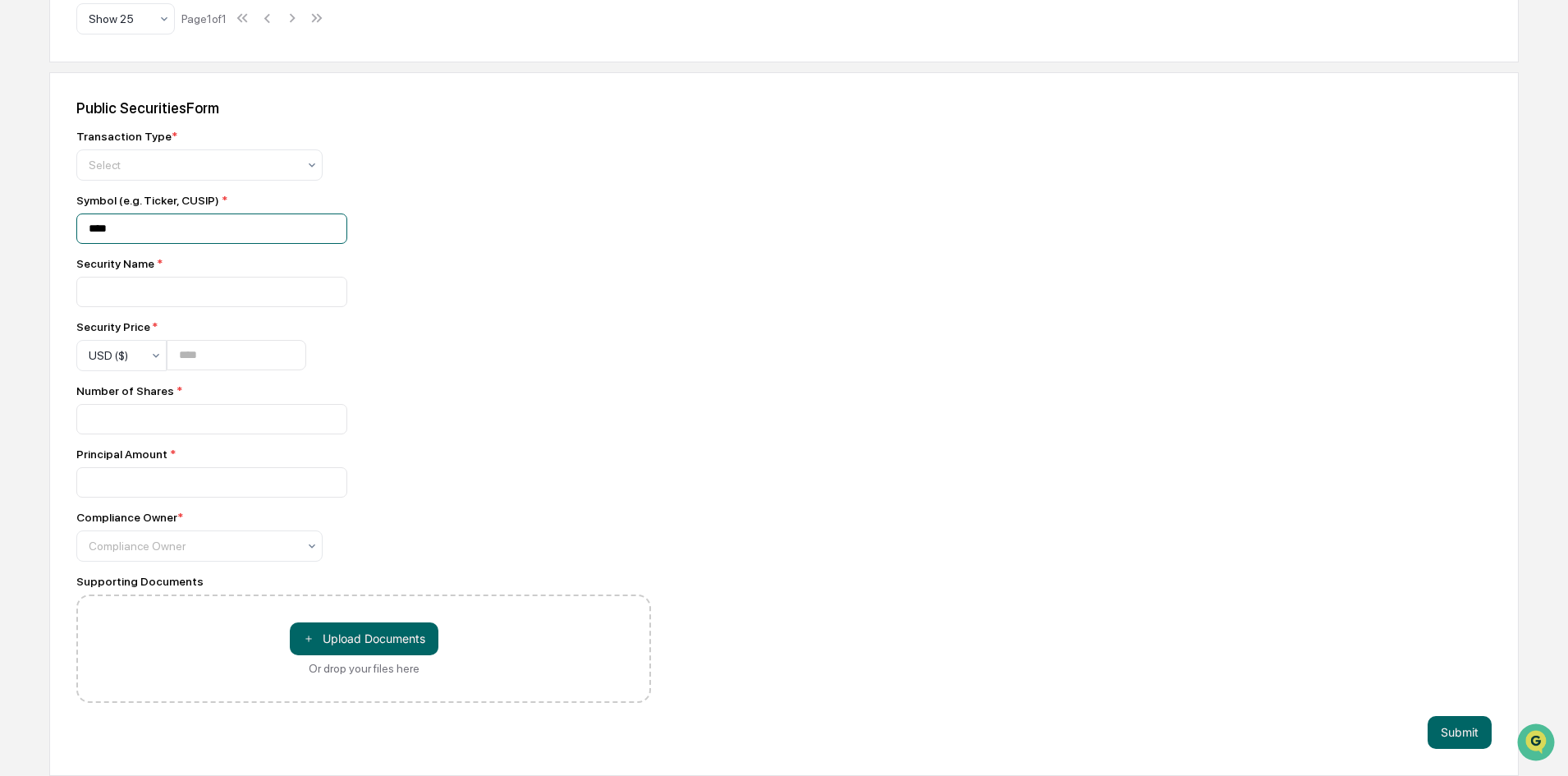
type input "****"
click at [283, 310] on div "Transaction Type * Select Symbol (e.g. Ticker, CUSIP) * **** Security Name * Se…" at bounding box center [363, 416] width 574 height 573
click at [283, 306] on div "Transaction Type * Select Symbol (e.g. Ticker, CUSIP) * **** Security Name * Se…" at bounding box center [363, 416] width 574 height 573
click at [283, 303] on input at bounding box center [212, 291] width 271 height 31
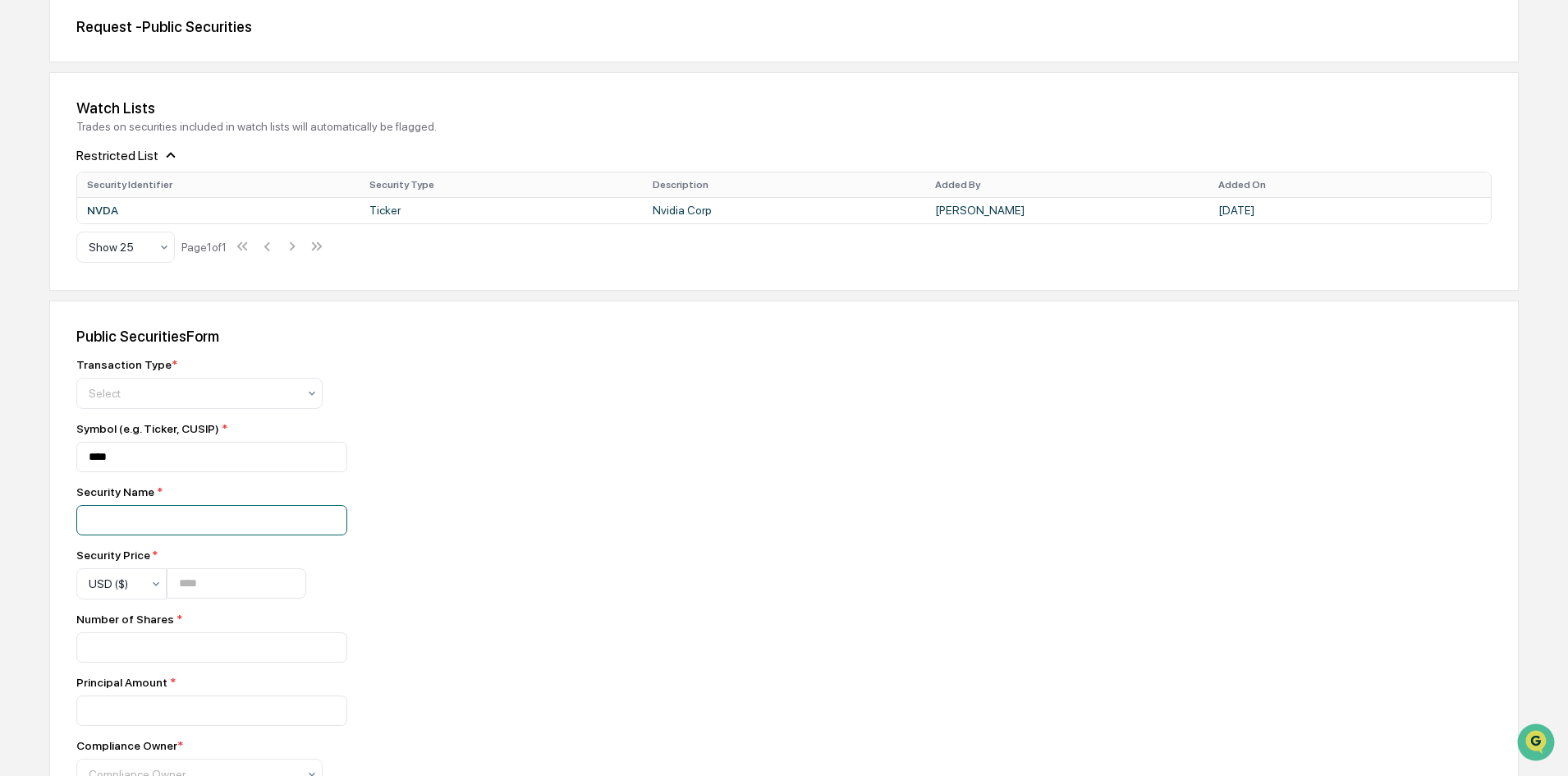
scroll to position [0, 0]
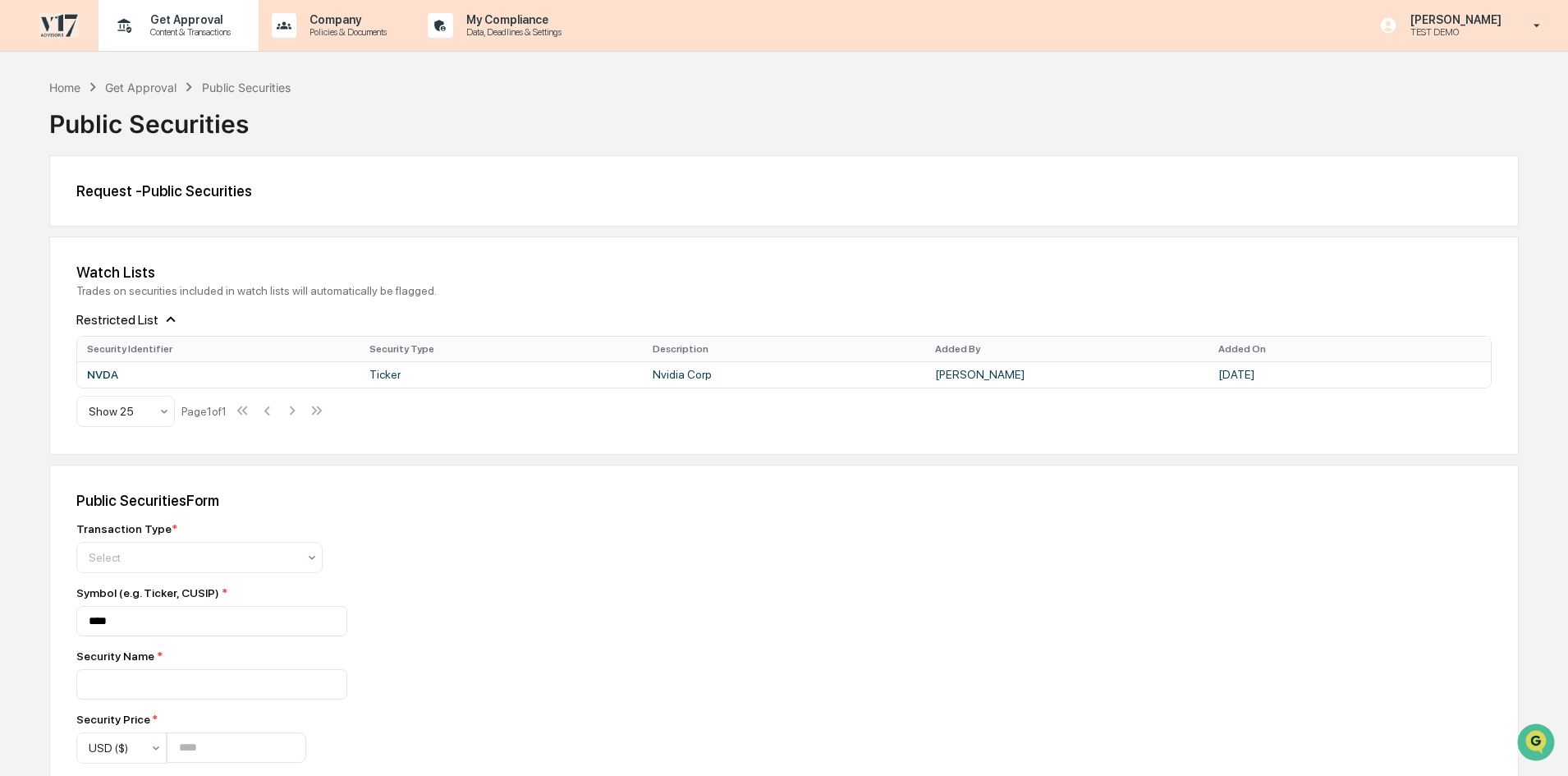
click at [175, 30] on p "Content & Transactions" at bounding box center [187, 31] width 102 height 11
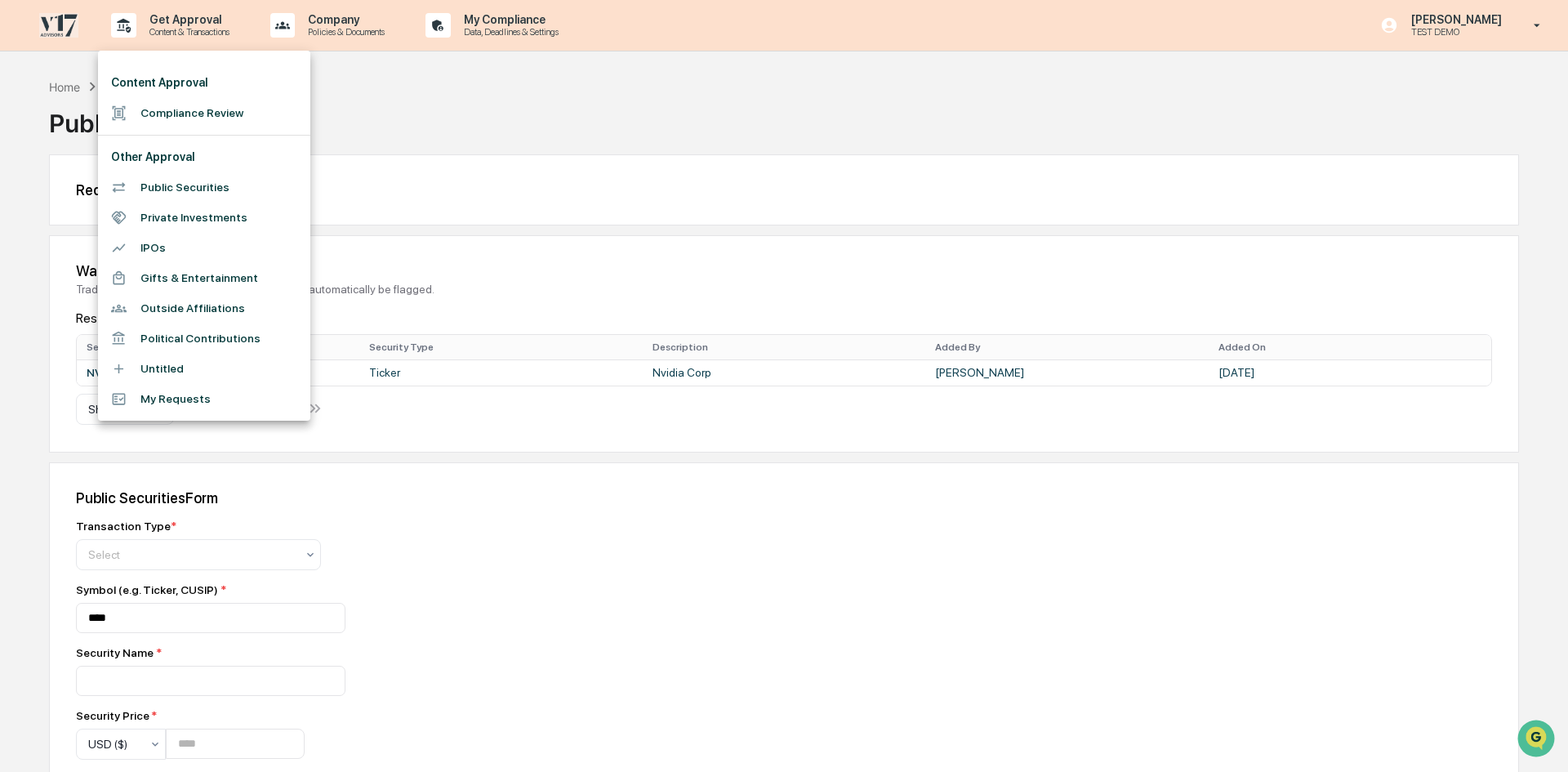
click at [546, 200] on div at bounding box center [784, 386] width 1568 height 772
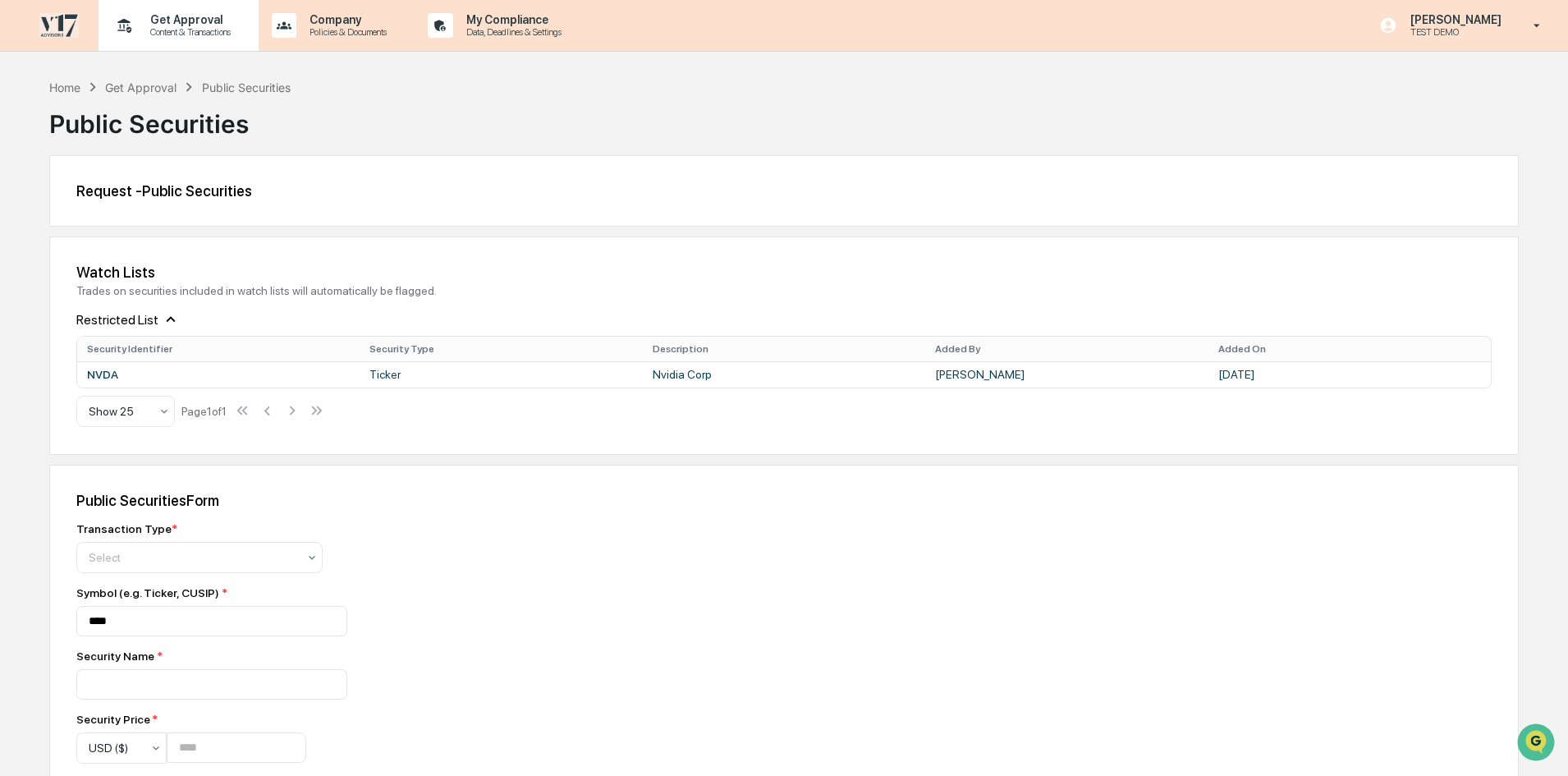
click at [199, 31] on p "Content & Transactions" at bounding box center [187, 31] width 102 height 11
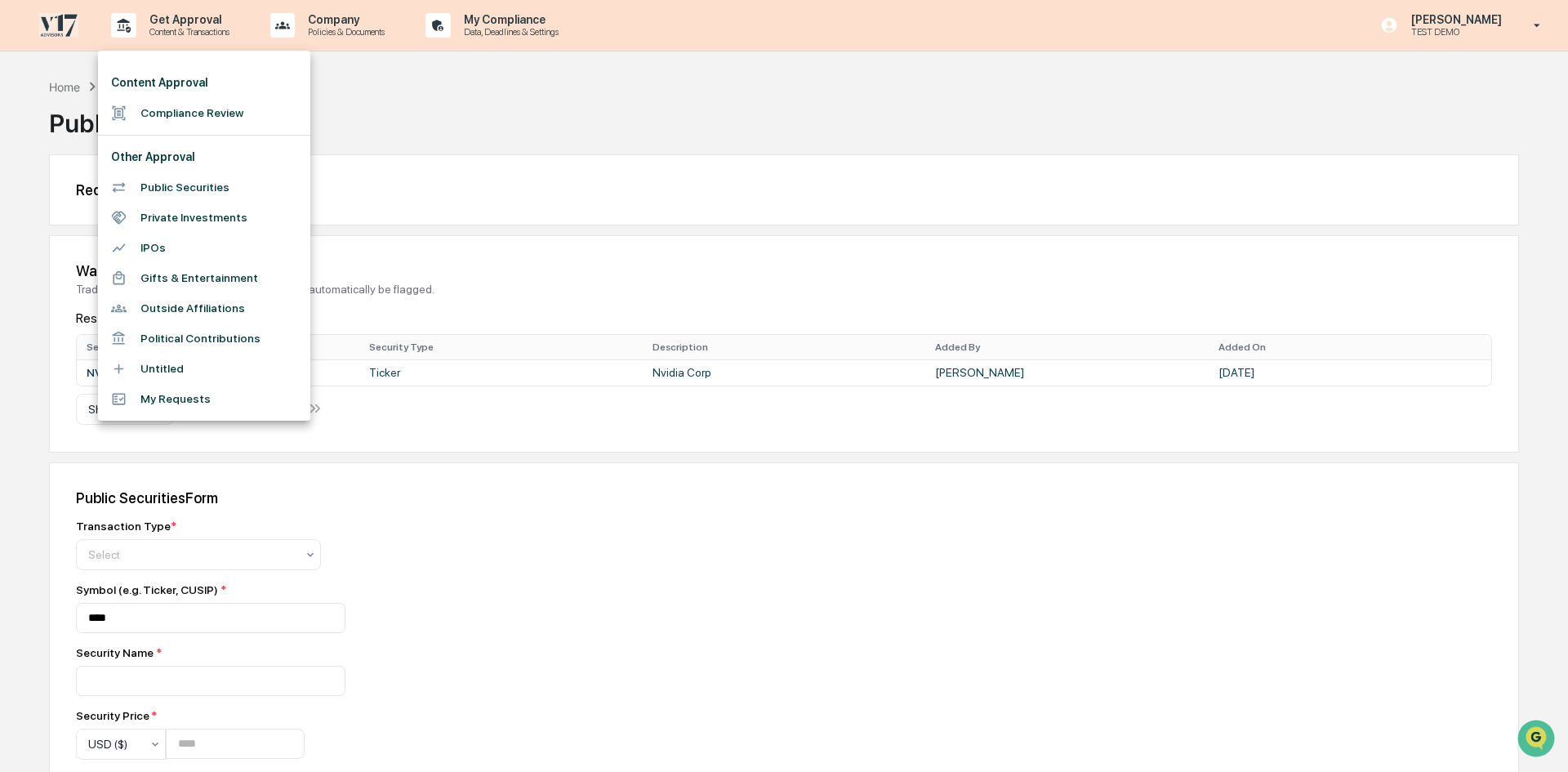
click at [208, 304] on li "Outside Affiliations" at bounding box center [204, 308] width 212 height 30
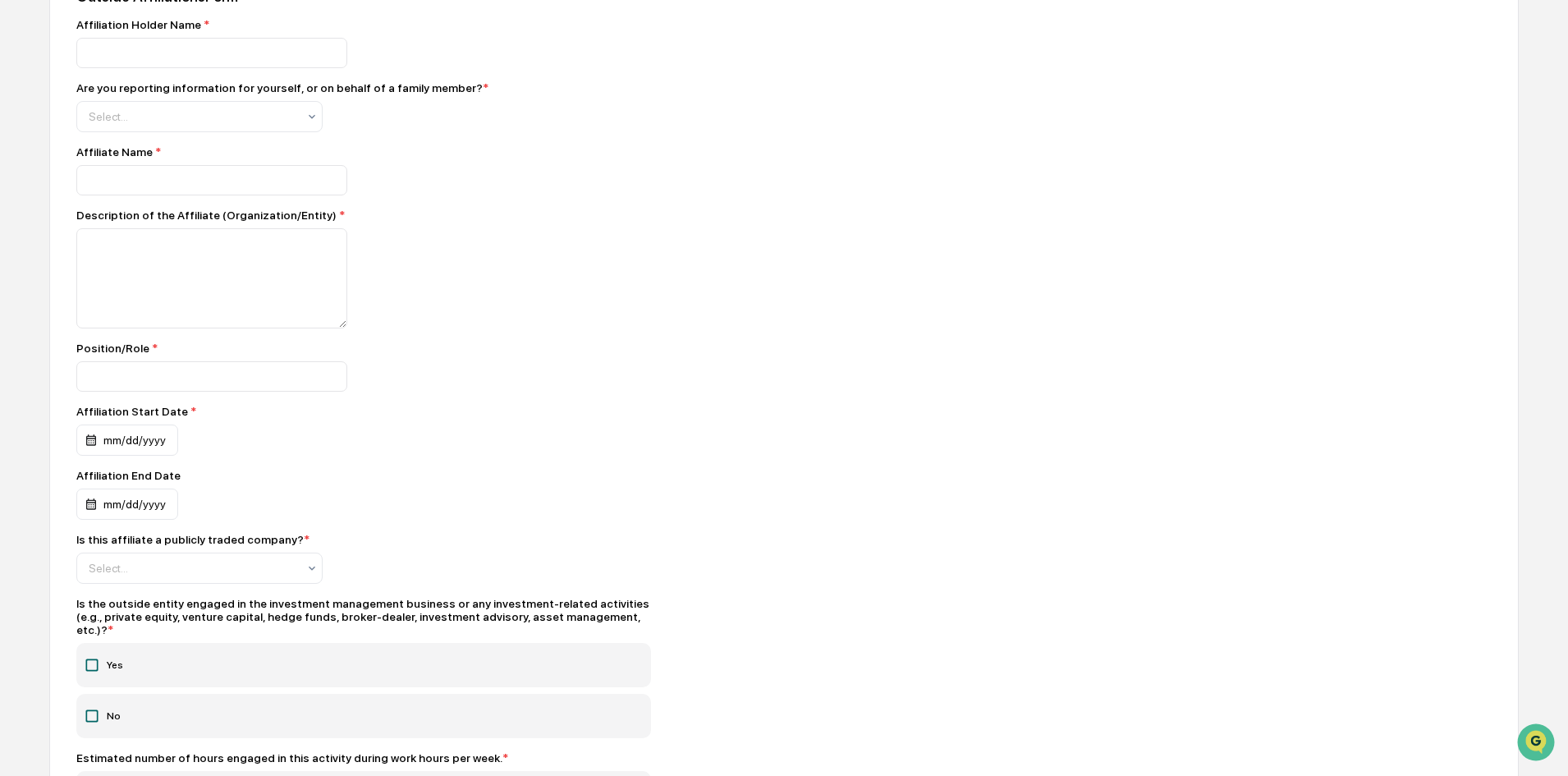
scroll to position [329, 0]
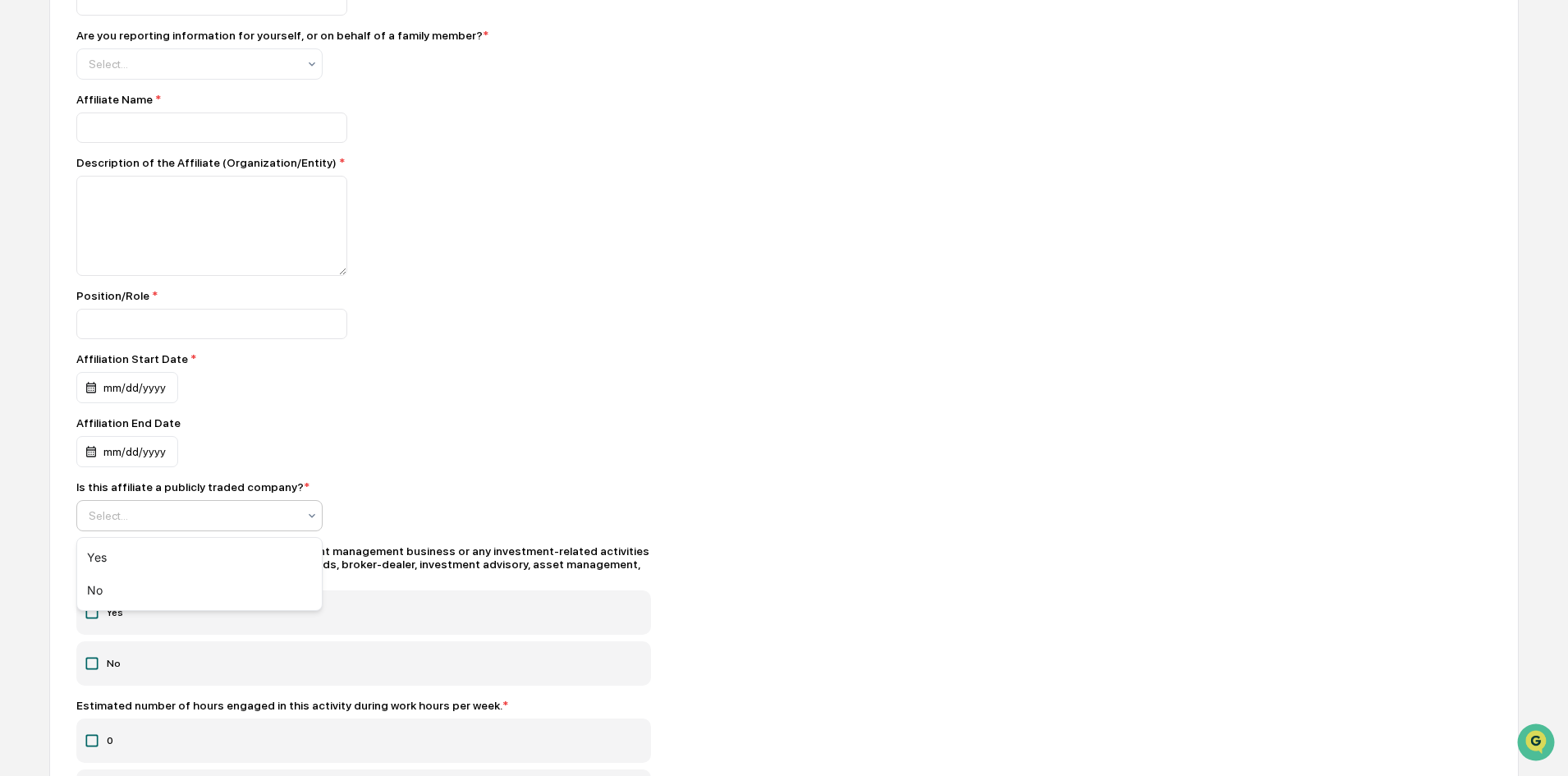
click at [295, 515] on div at bounding box center [193, 515] width 208 height 17
click at [444, 468] on div "Affiliation Holder Name * Are you reporting information for yourself, or on beh…" at bounding box center [363, 747] width 574 height 1564
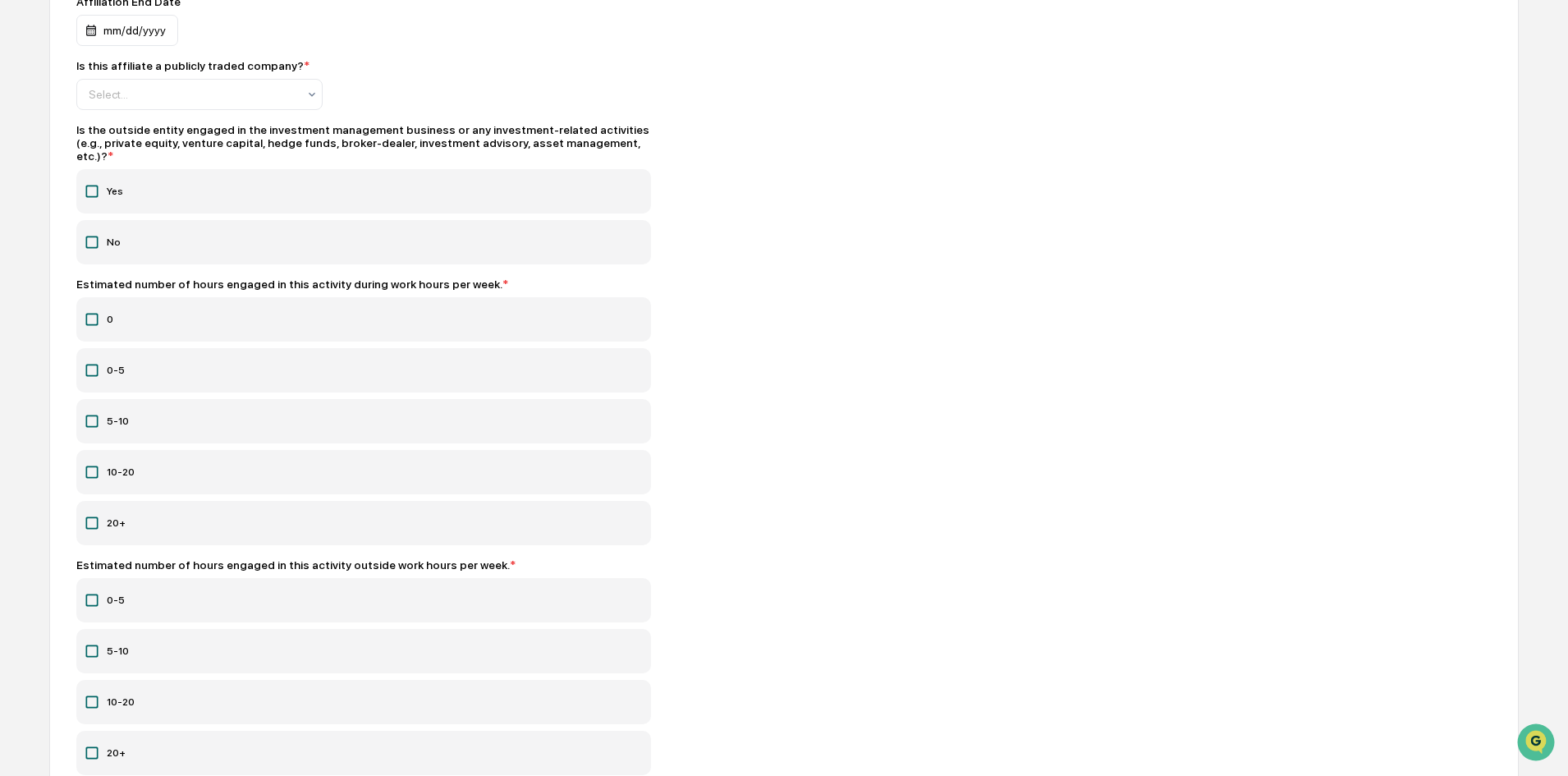
scroll to position [652, 0]
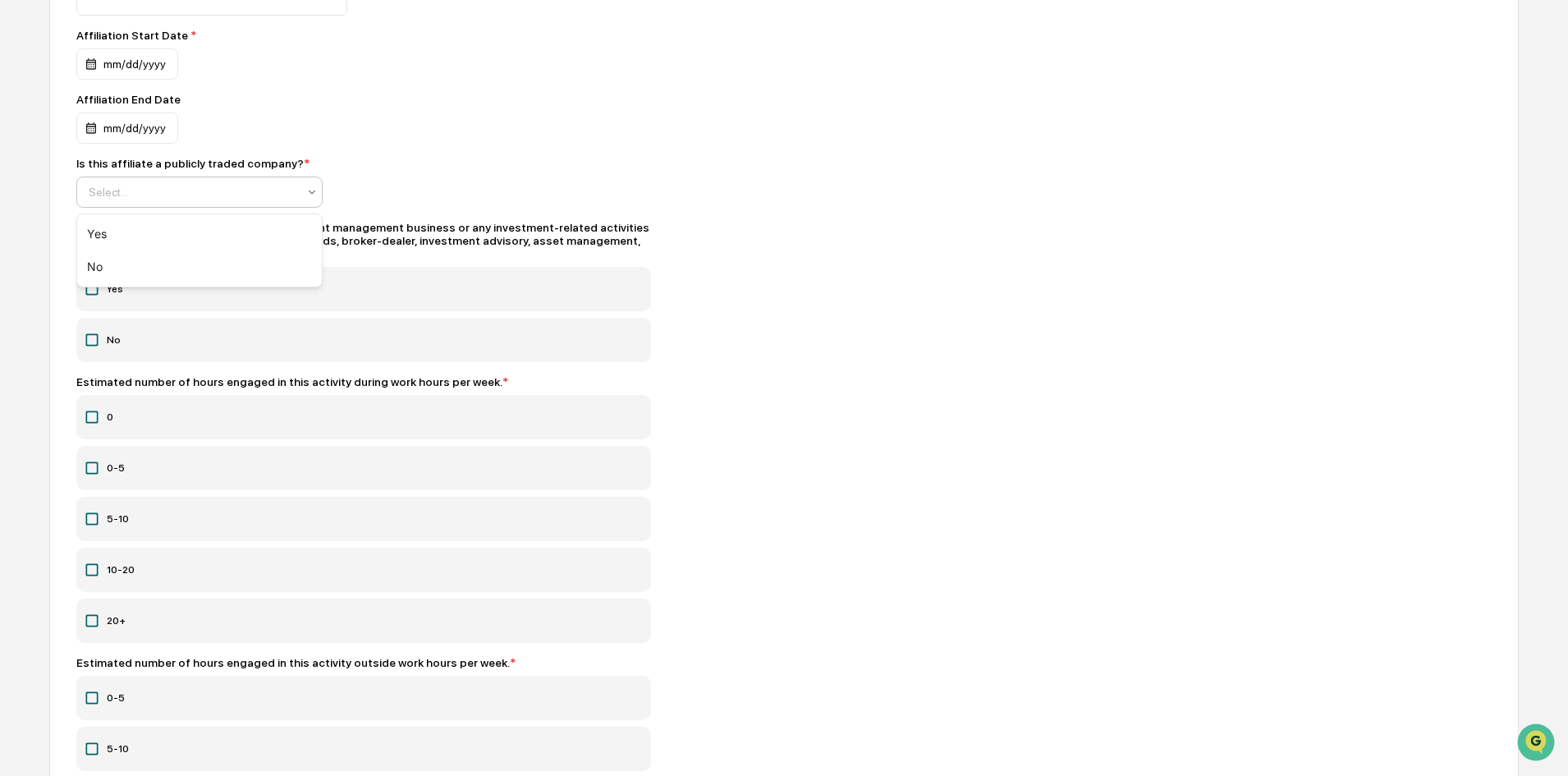
click at [234, 205] on div "Select..." at bounding box center [193, 192] width 225 height 26
click at [215, 233] on div "Yes" at bounding box center [200, 235] width 245 height 33
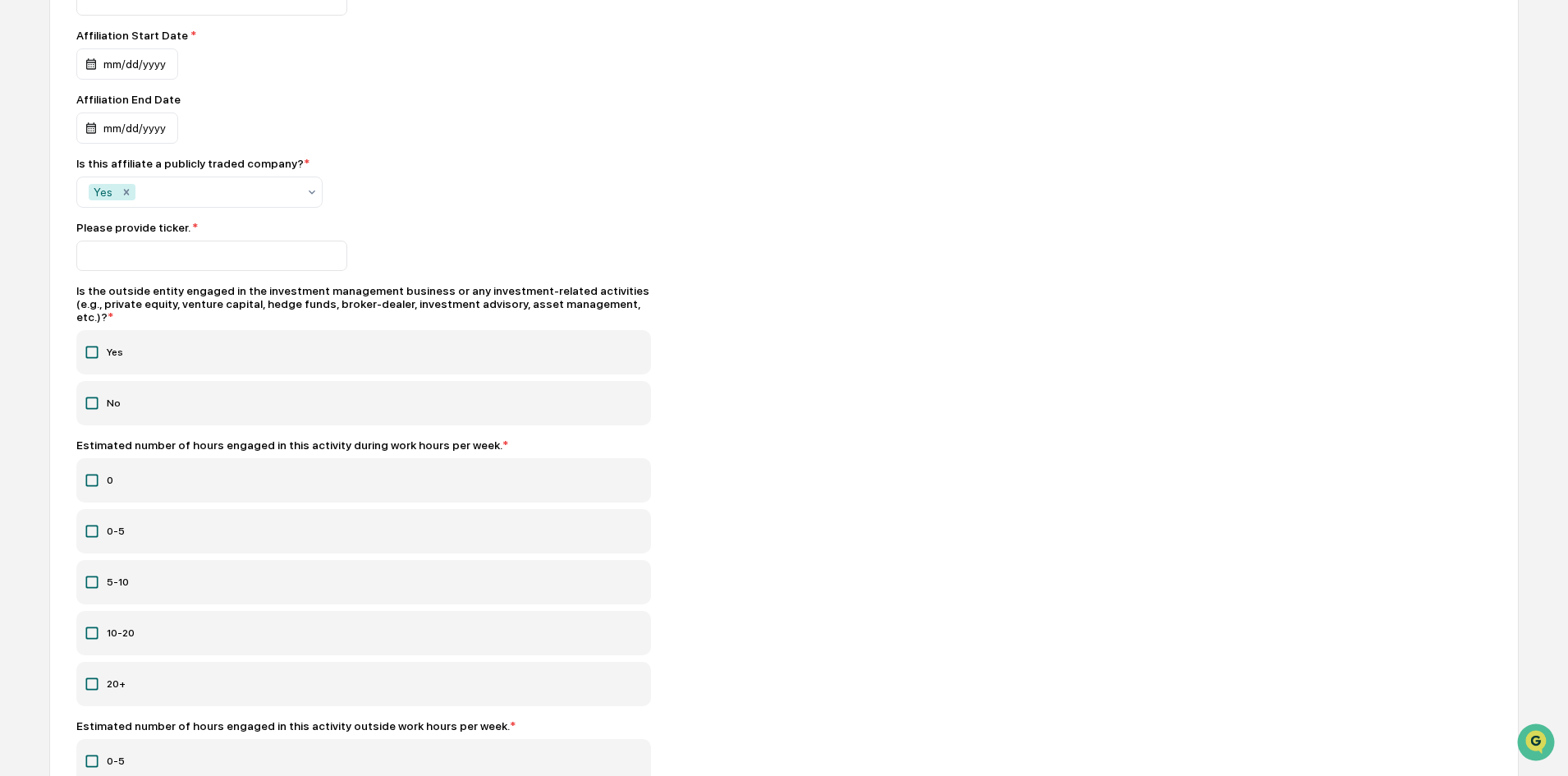
click at [503, 196] on div "Is this affiliate a publicly traded company? * Yes" at bounding box center [363, 182] width 574 height 51
click at [270, 190] on div at bounding box center [218, 192] width 159 height 17
click at [234, 234] on div "No" at bounding box center [200, 235] width 245 height 33
click at [133, 194] on div "Remove Yes" at bounding box center [126, 192] width 18 height 17
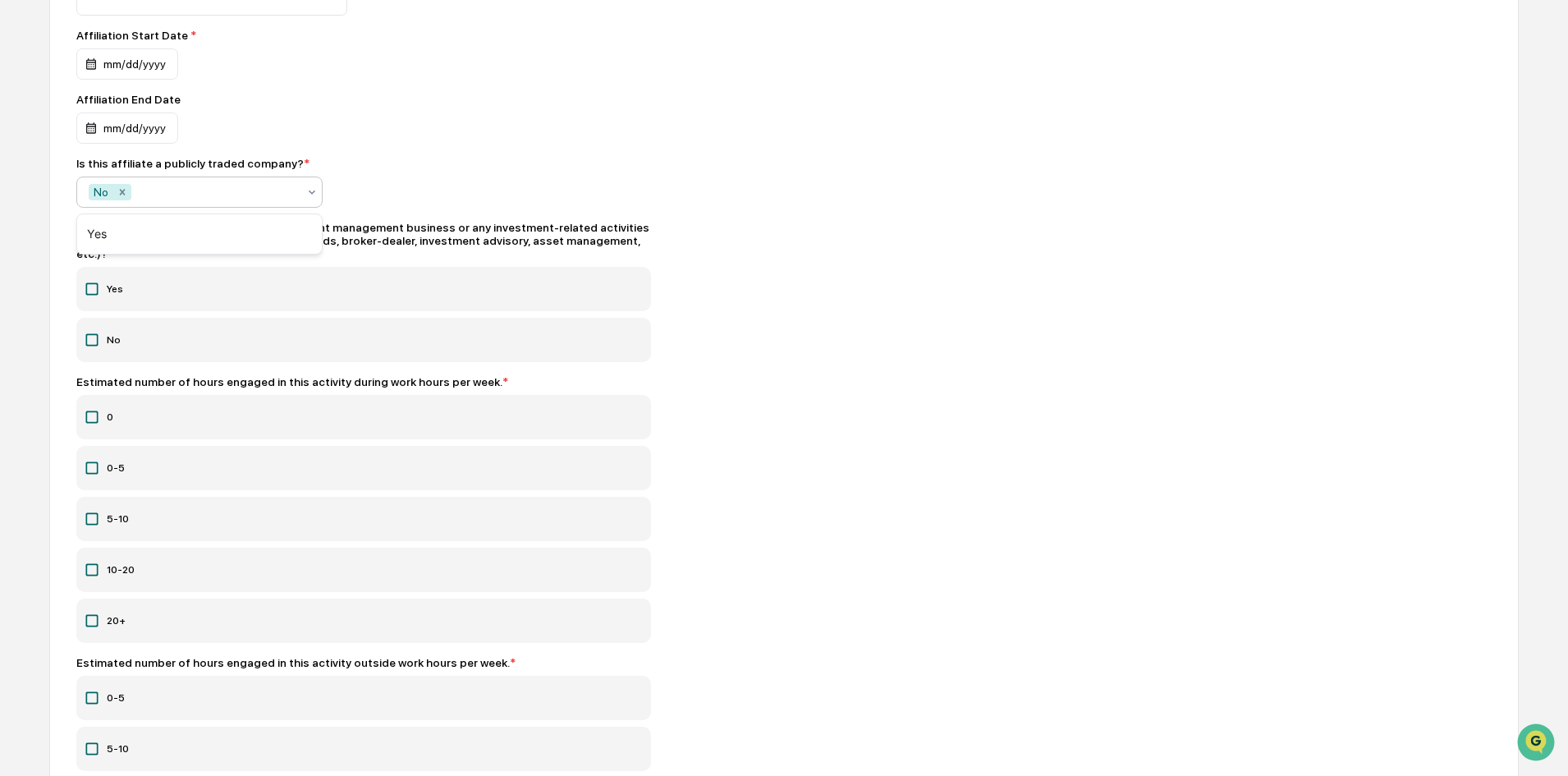
click at [686, 208] on div "Outside Affiliations Form Affiliation Holder Name * Are you reporting informati…" at bounding box center [784, 432] width 1470 height 1695
click at [126, 196] on icon "Remove No" at bounding box center [122, 192] width 11 height 11
click at [177, 201] on div at bounding box center [193, 192] width 208 height 17
click at [136, 239] on div "Yes" at bounding box center [200, 235] width 245 height 33
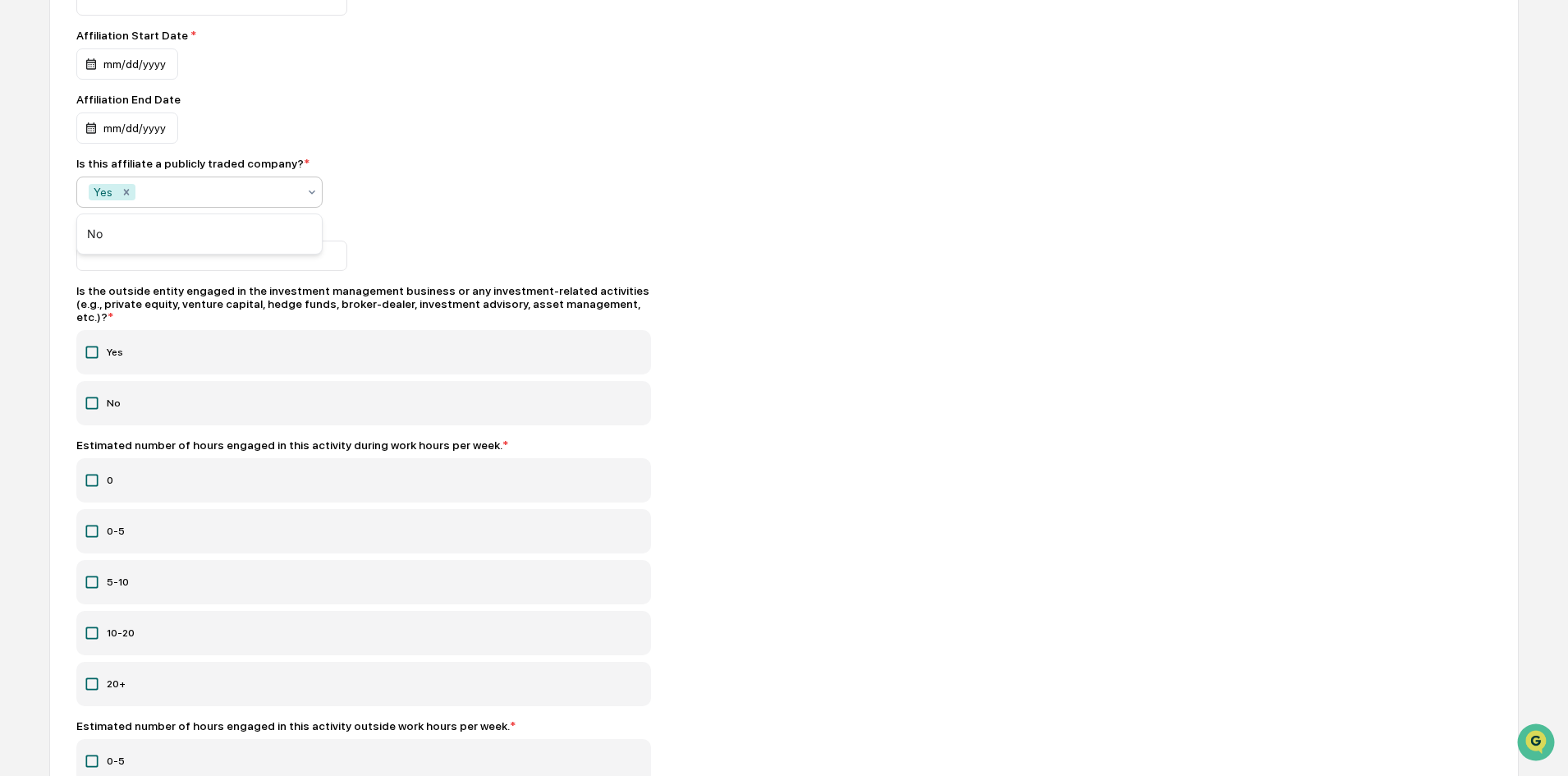
click at [442, 249] on div at bounding box center [363, 255] width 574 height 31
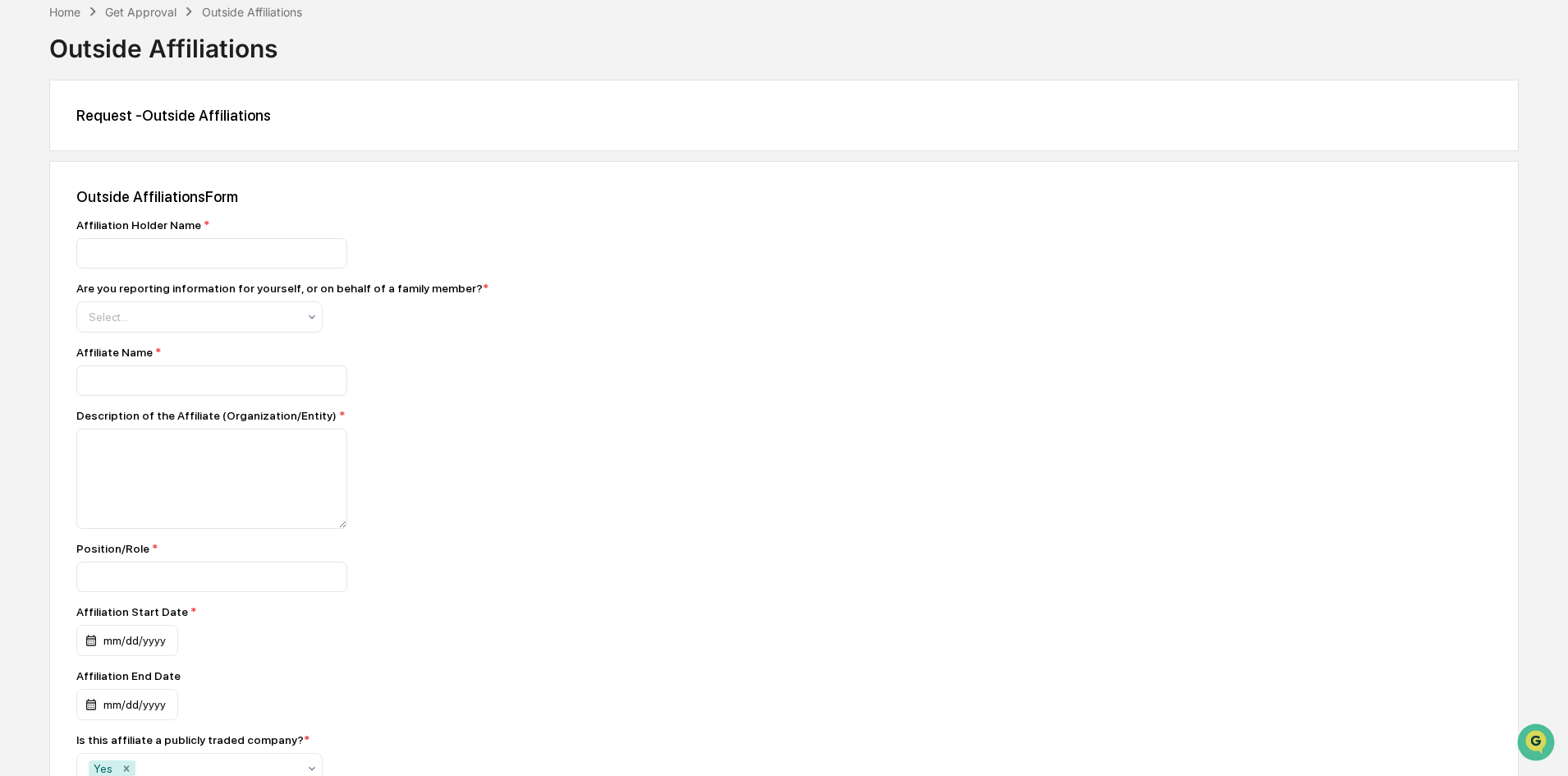
scroll to position [0, 0]
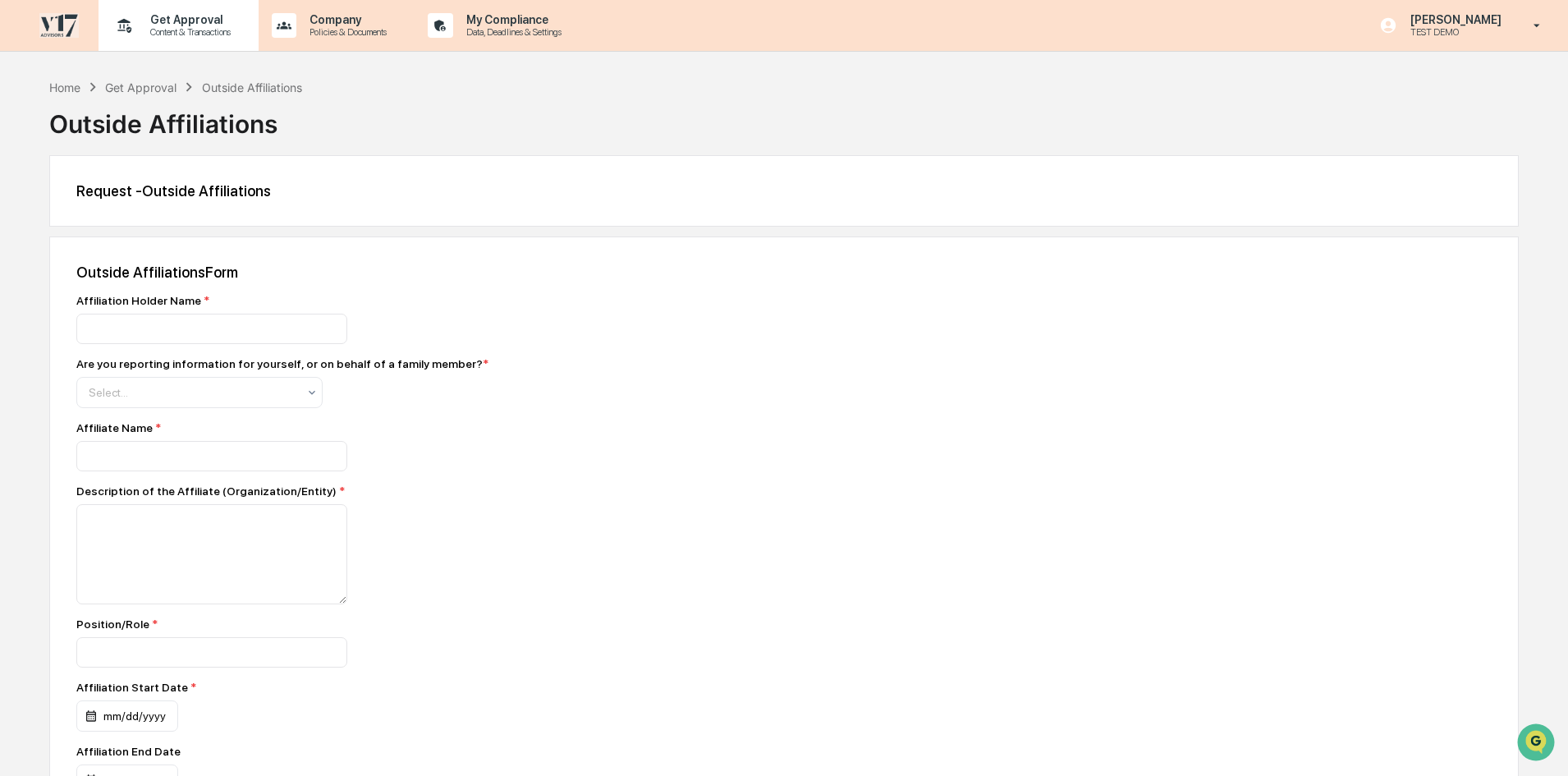
click at [161, 15] on p "Get Approval" at bounding box center [187, 19] width 102 height 13
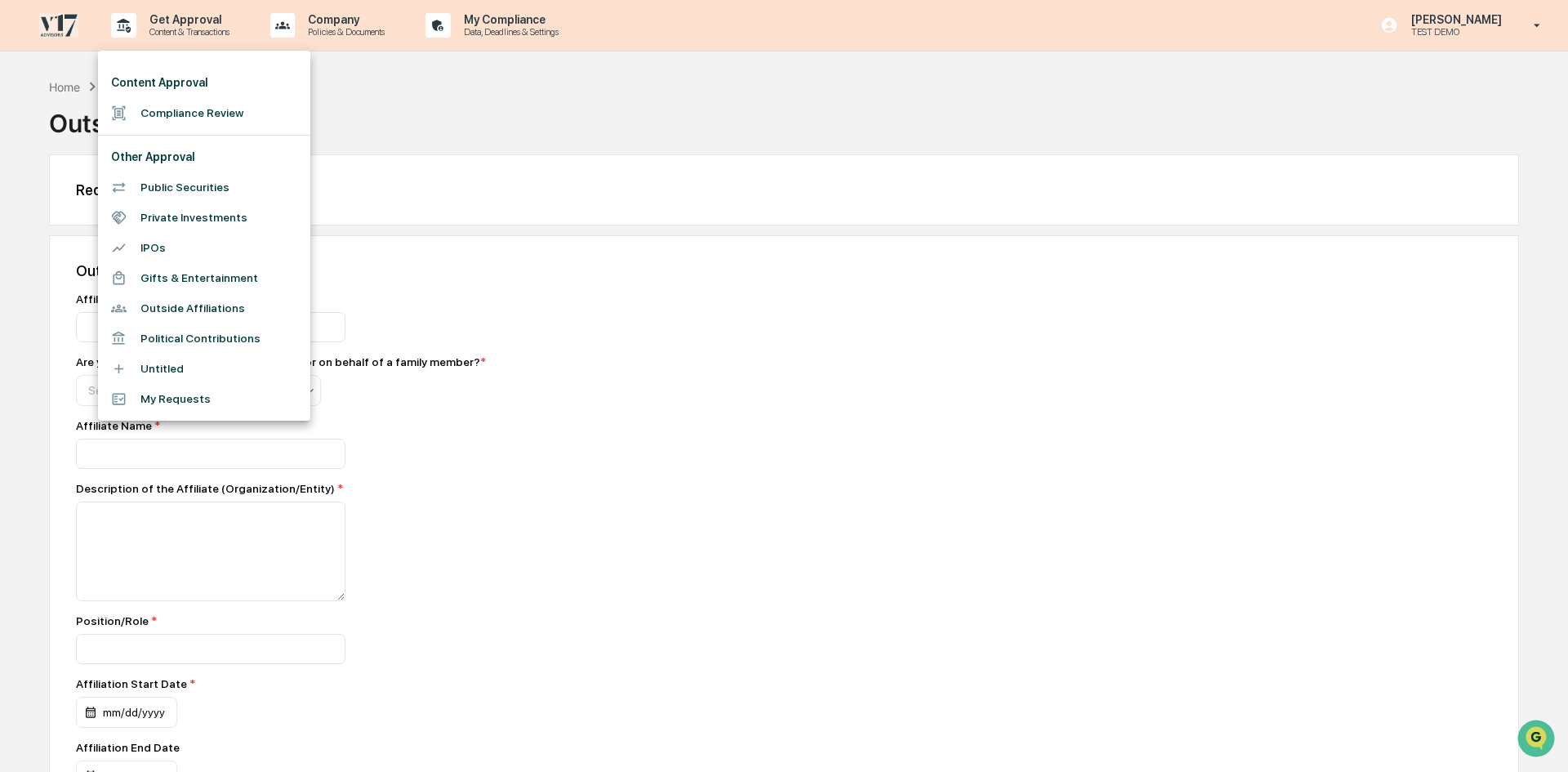
click at [443, 180] on div at bounding box center [784, 386] width 1568 height 772
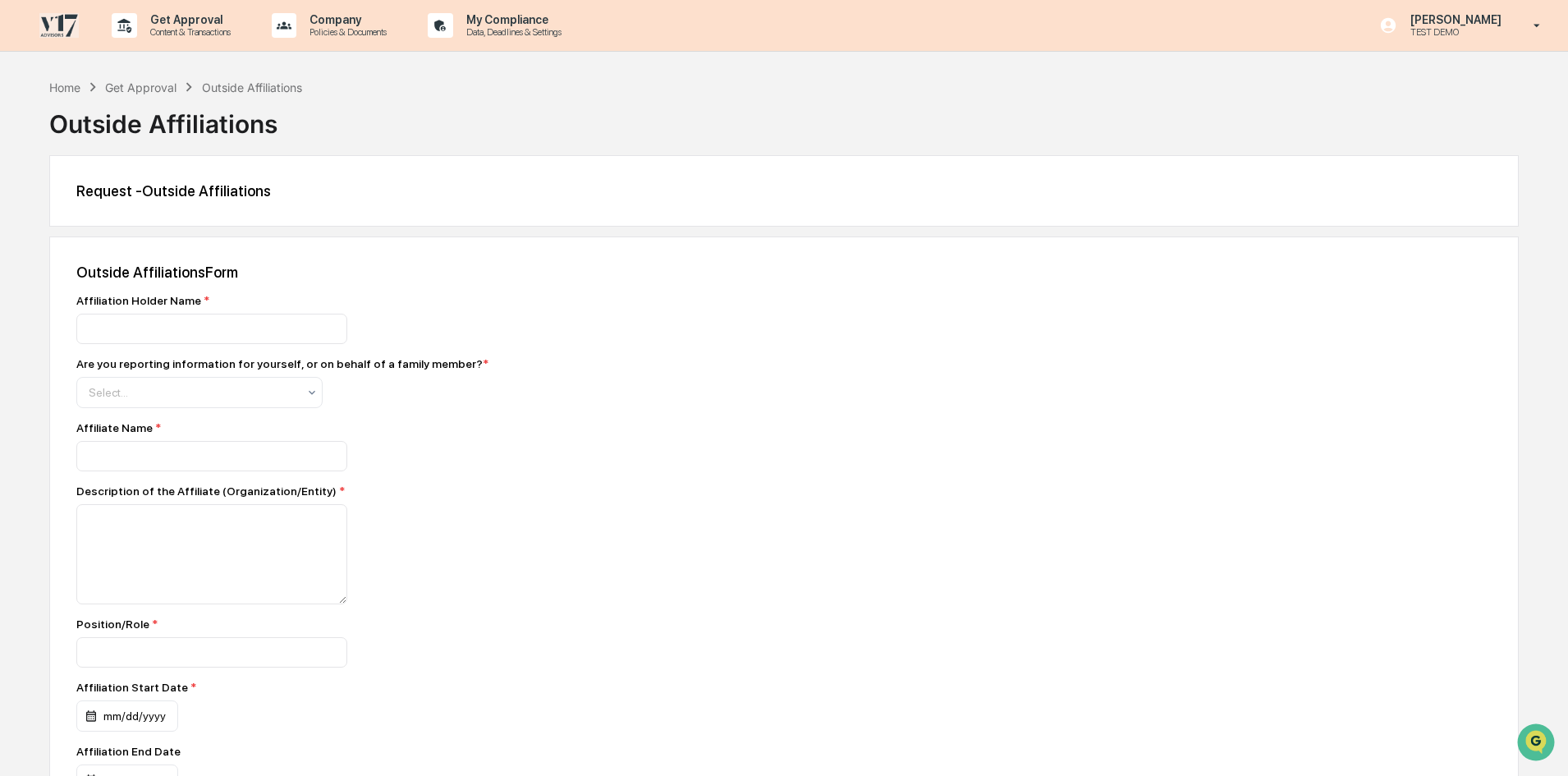
click at [50, 13] on img at bounding box center [58, 25] width 39 height 24
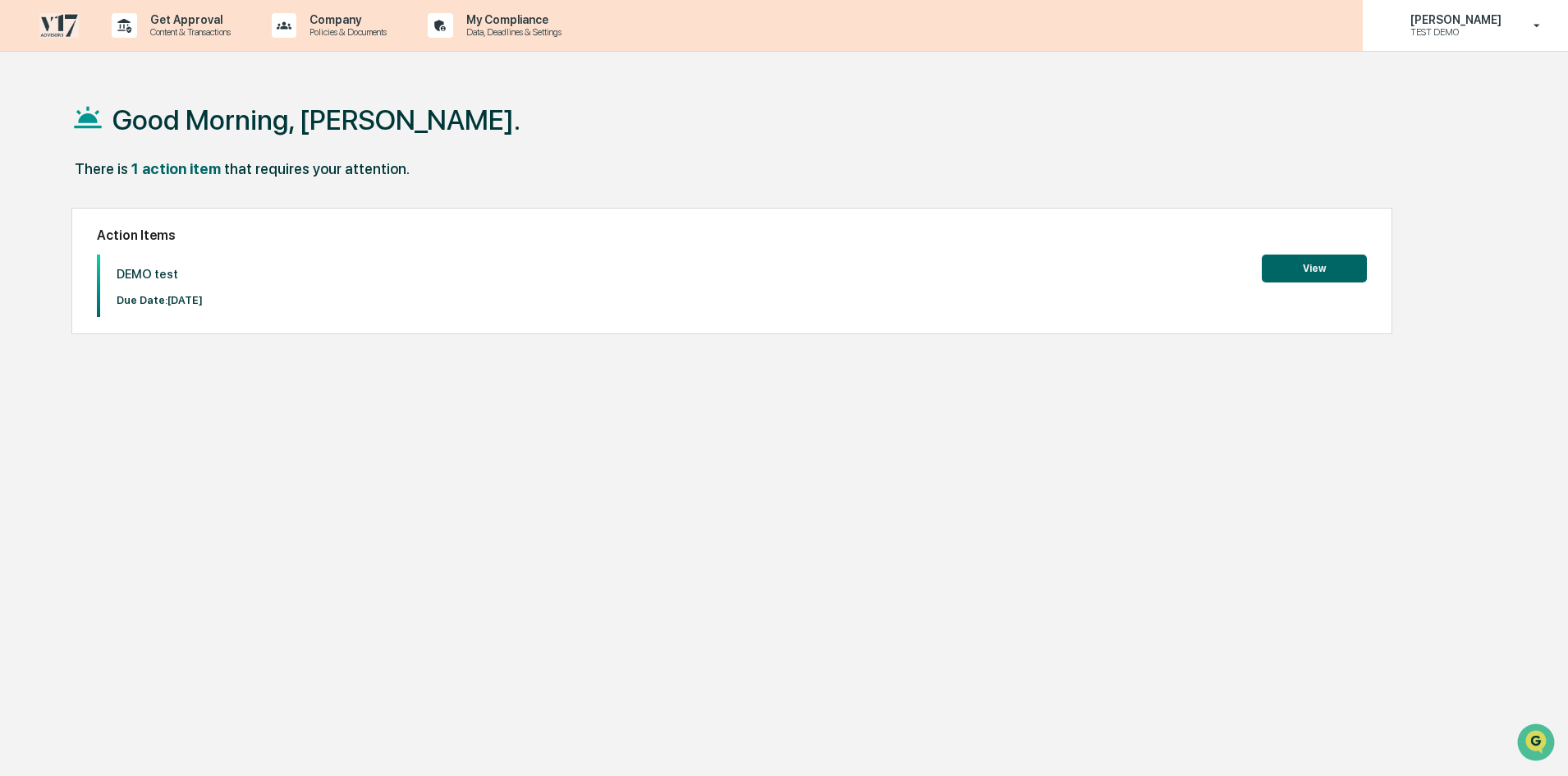
click at [1477, 12] on div "Jessica Watanapun TEST DEMO" at bounding box center [1464, 25] width 205 height 51
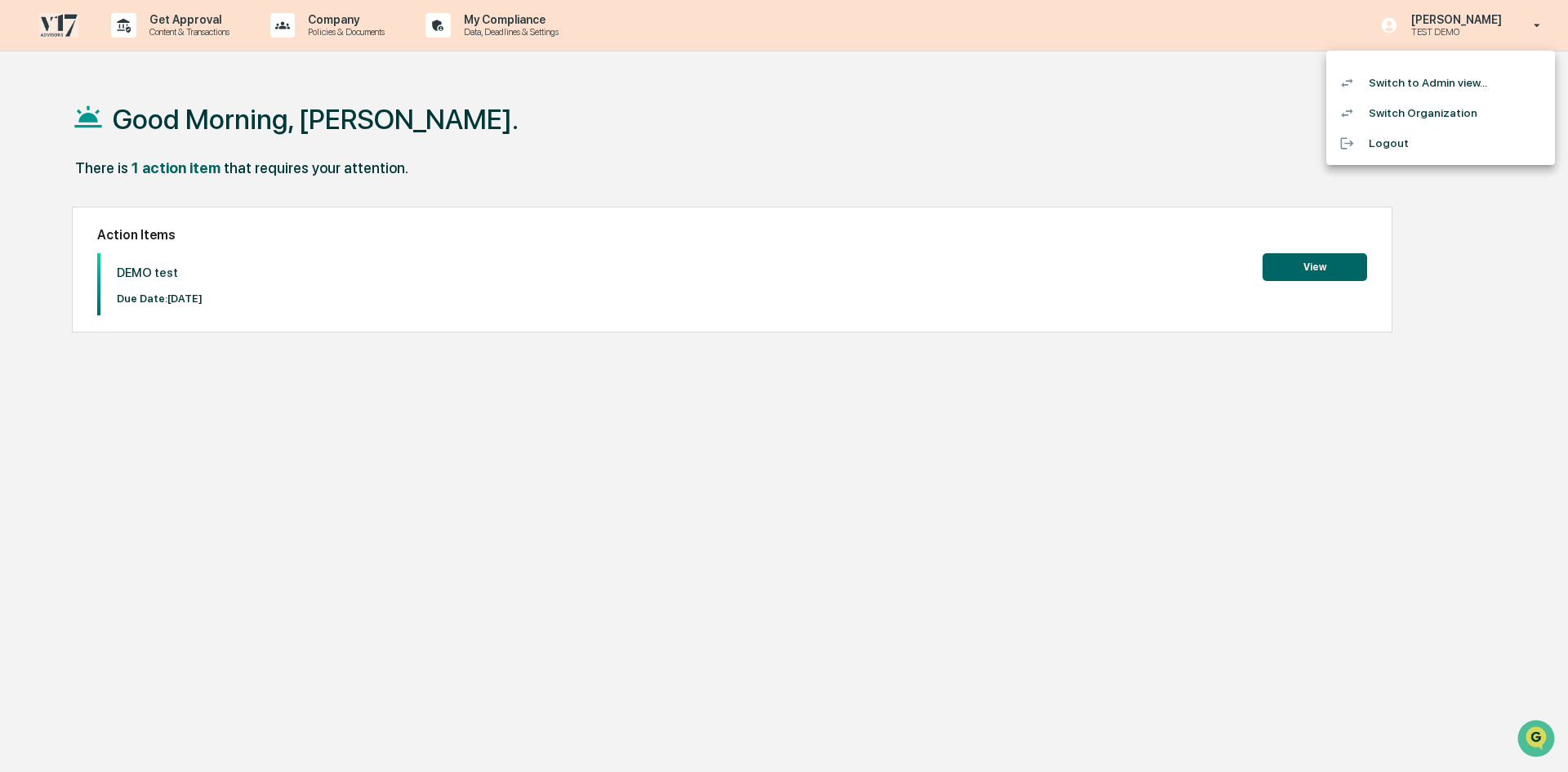
click at [1428, 83] on li "Switch to Admin view..." at bounding box center [1441, 82] width 229 height 30
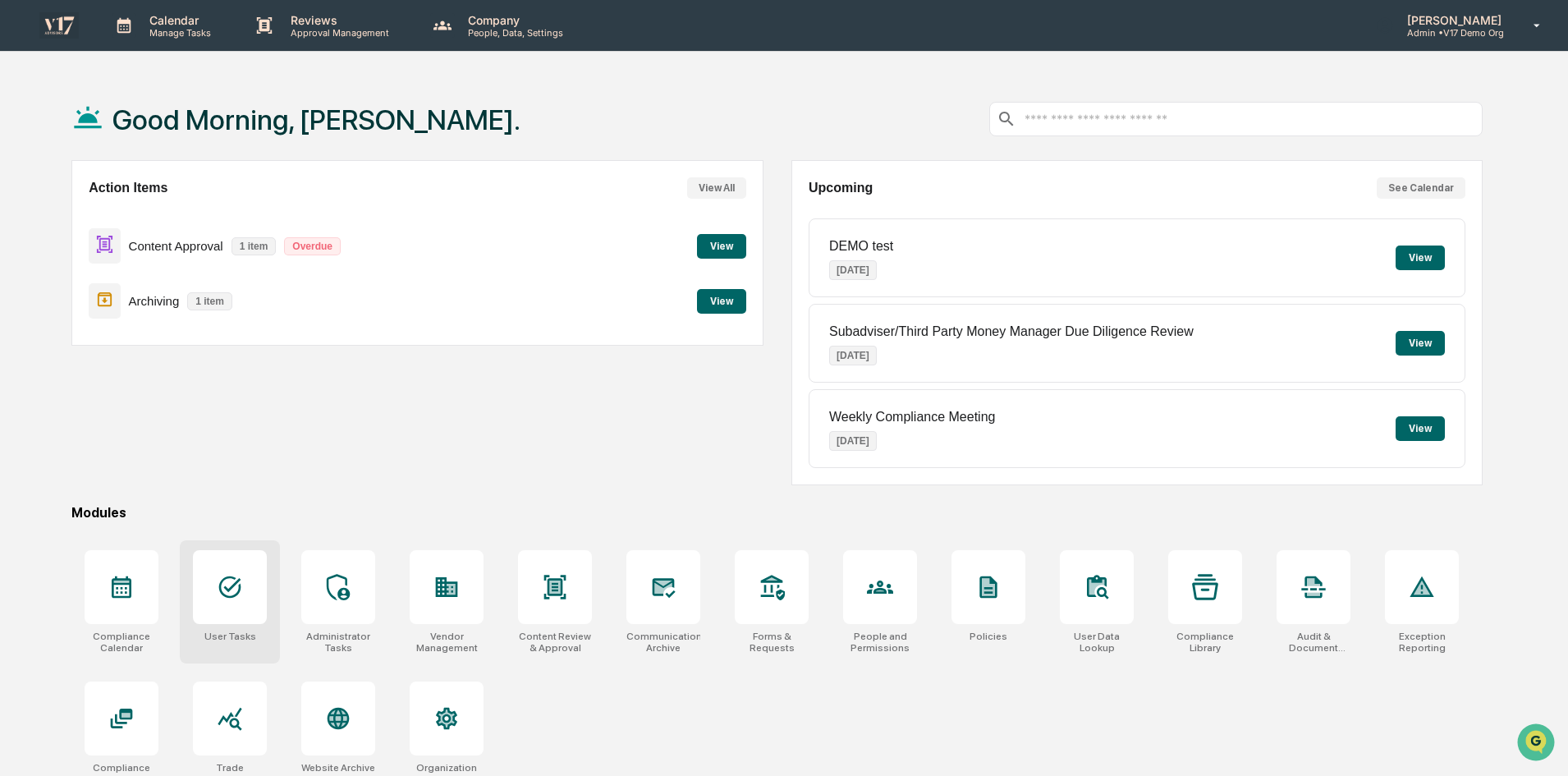
click at [223, 589] on icon at bounding box center [230, 587] width 26 height 26
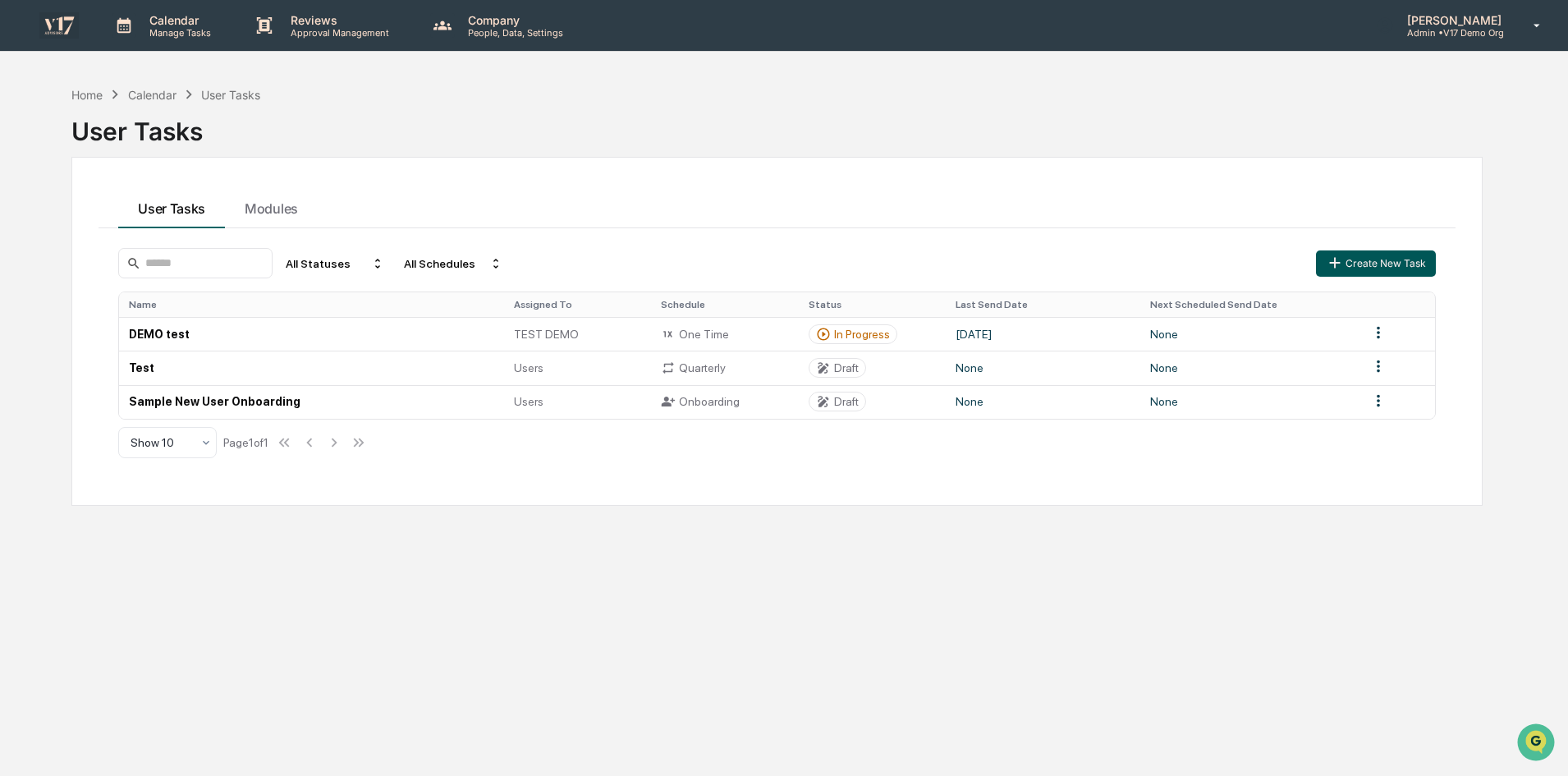
click at [1375, 260] on button "Create New Task" at bounding box center [1376, 263] width 120 height 26
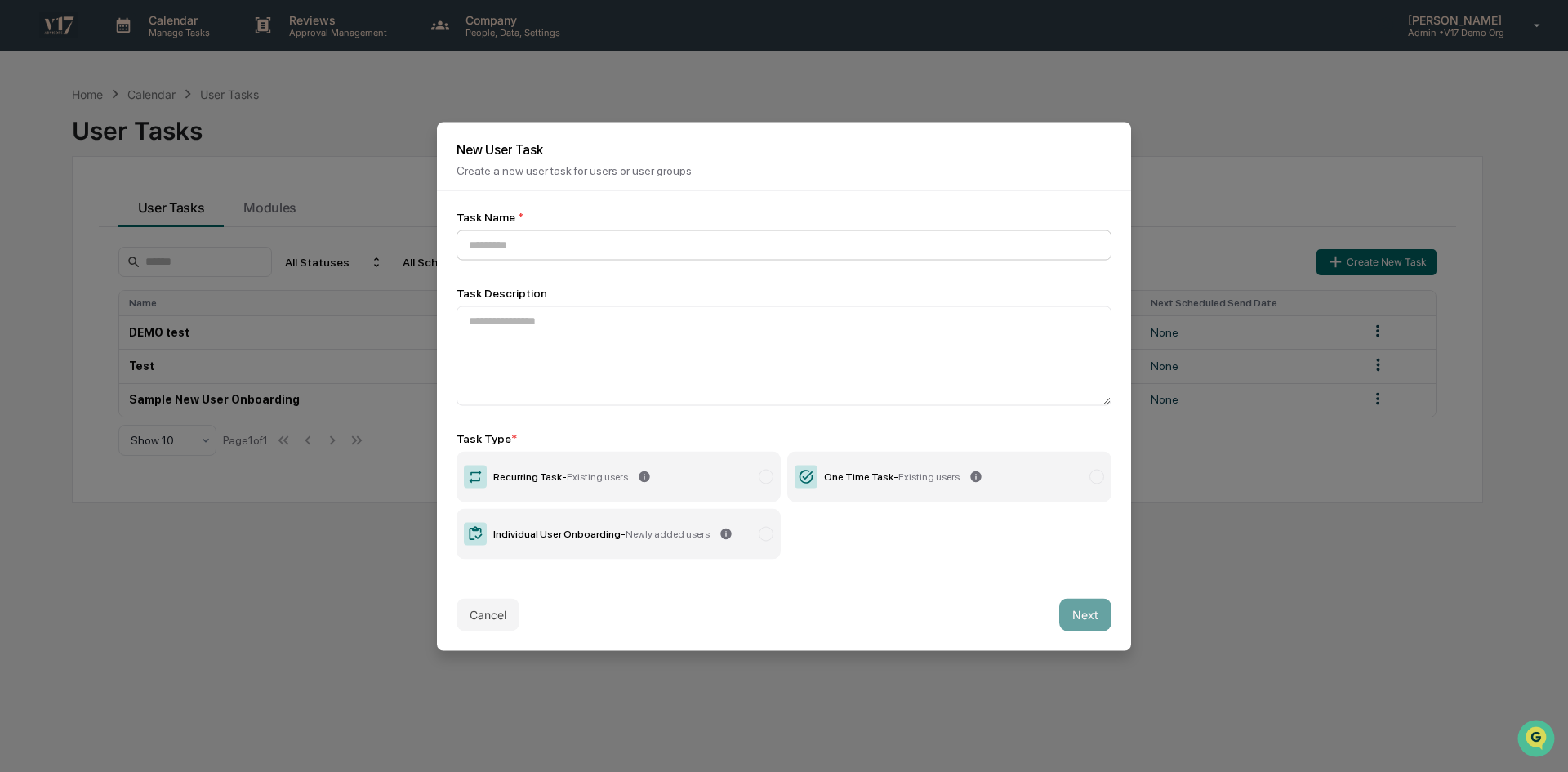
click at [605, 245] on input at bounding box center [783, 245] width 655 height 30
type input "**********"
click at [928, 474] on span "Existing users" at bounding box center [929, 475] width 62 height 11
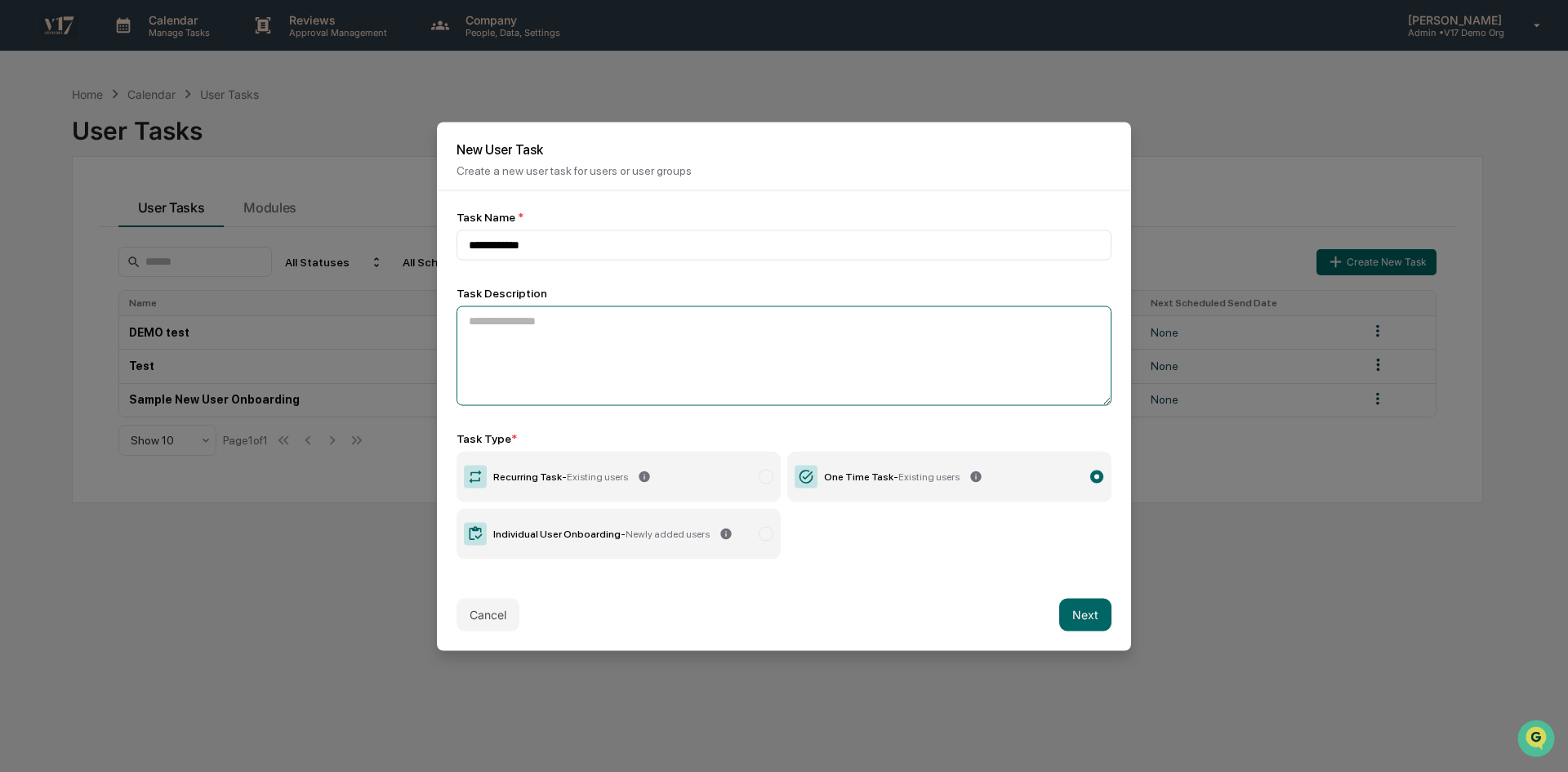
click at [955, 349] on textarea at bounding box center [783, 355] width 655 height 100
type textarea "****"
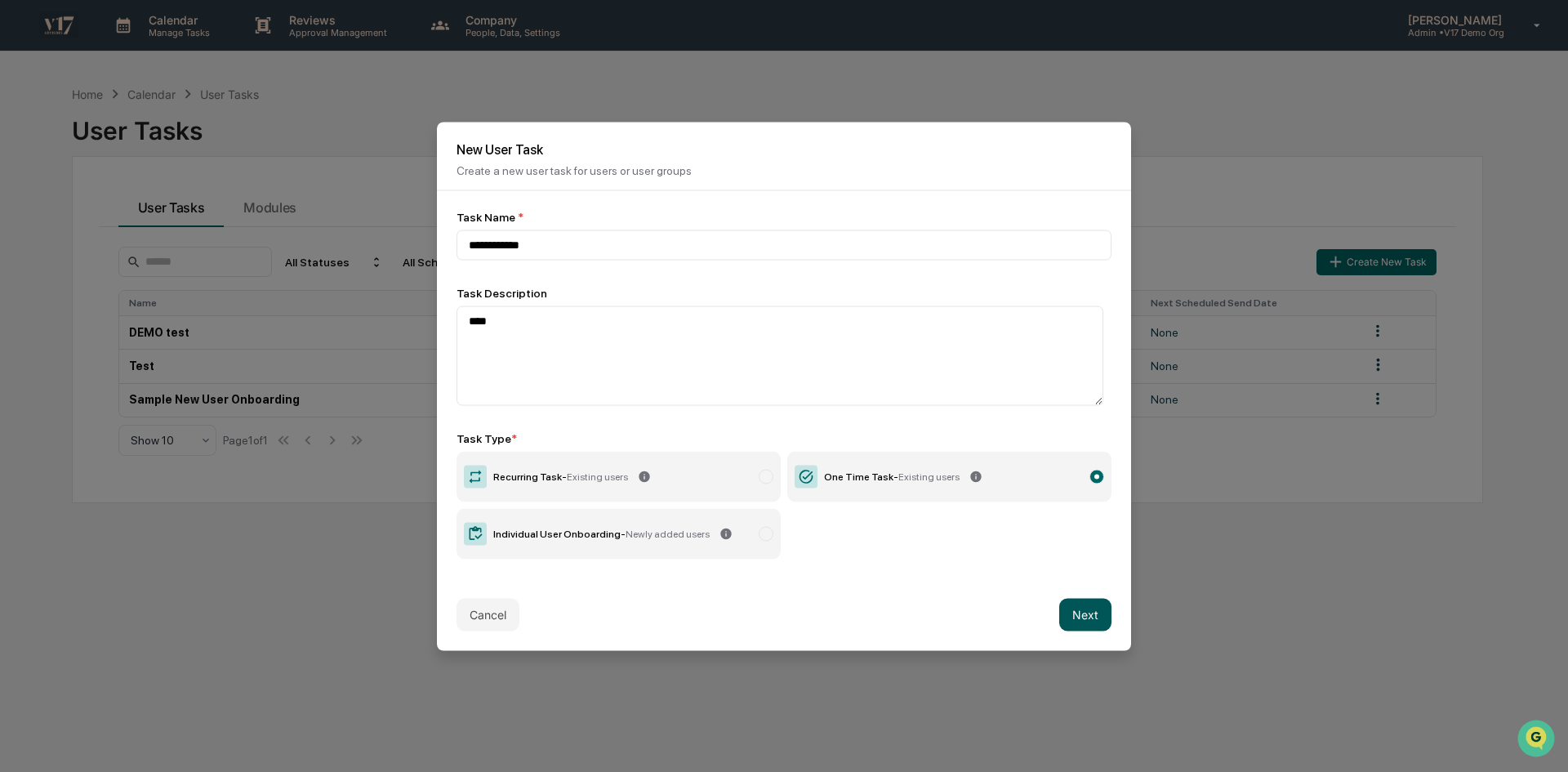
click at [1084, 602] on button "Next" at bounding box center [1086, 614] width 52 height 33
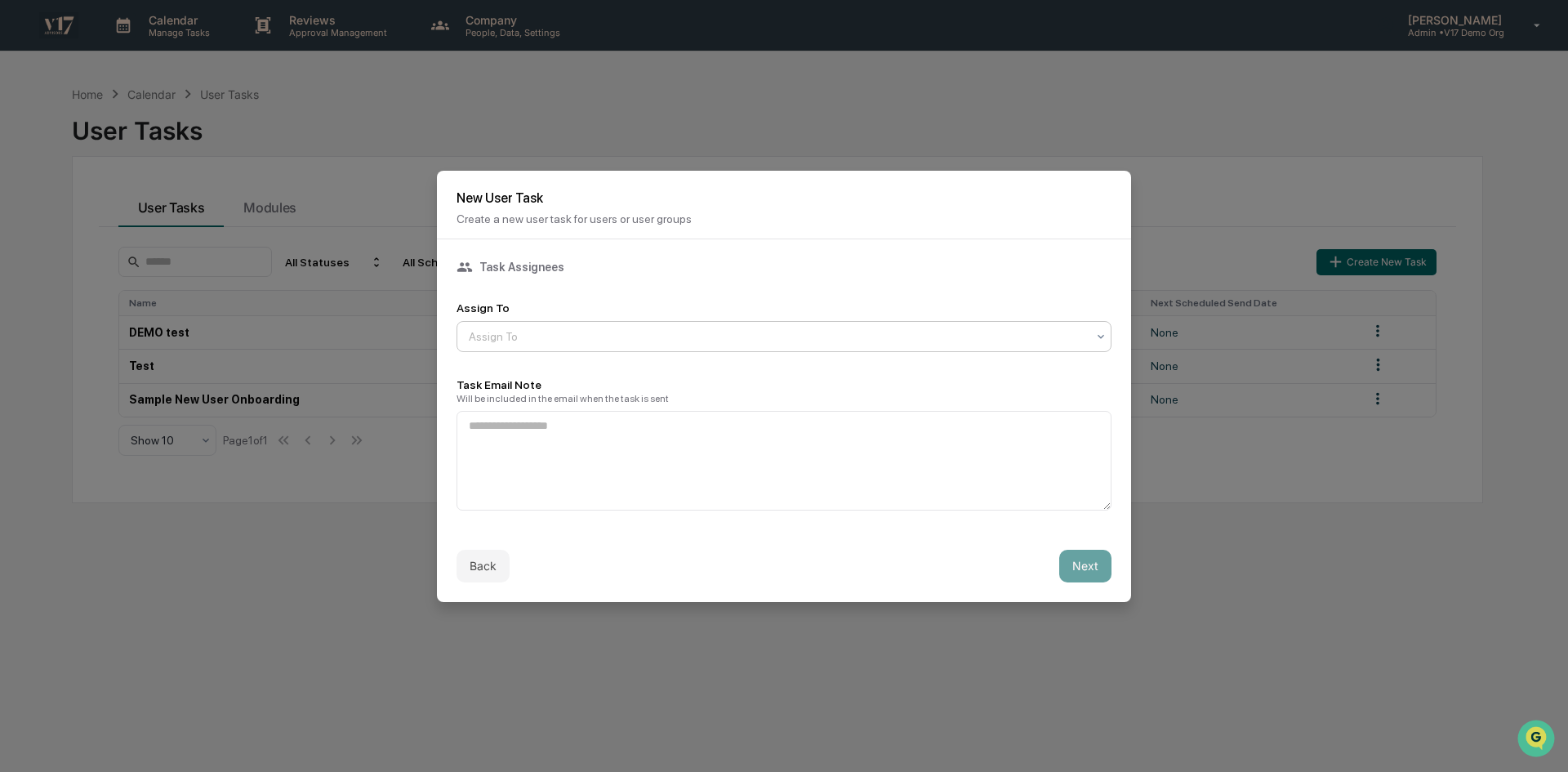
click at [772, 325] on div "Assign To" at bounding box center [777, 337] width 634 height 23
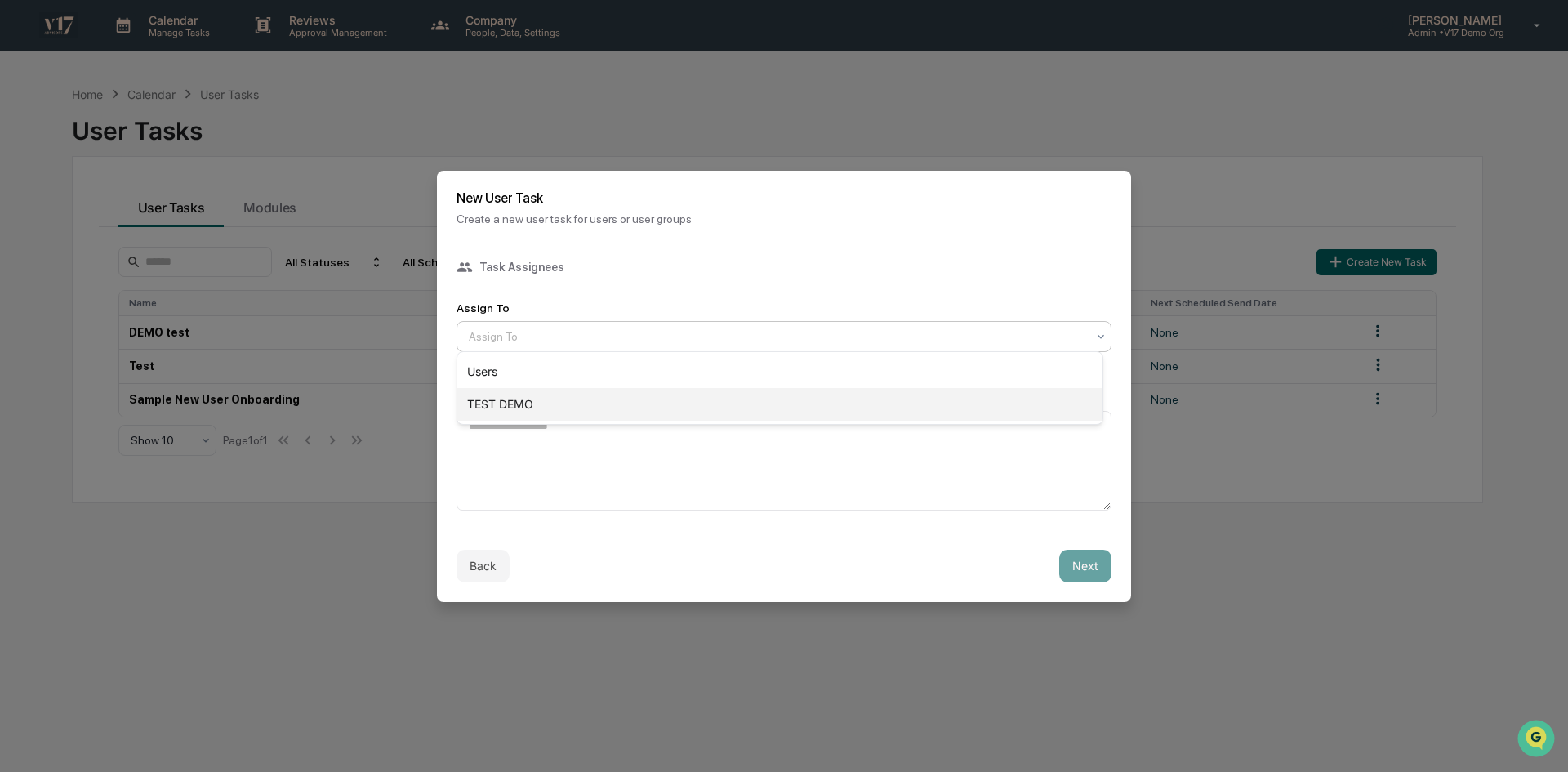
click at [716, 409] on div "TEST DEMO" at bounding box center [780, 404] width 645 height 33
click at [852, 478] on textarea at bounding box center [783, 461] width 655 height 100
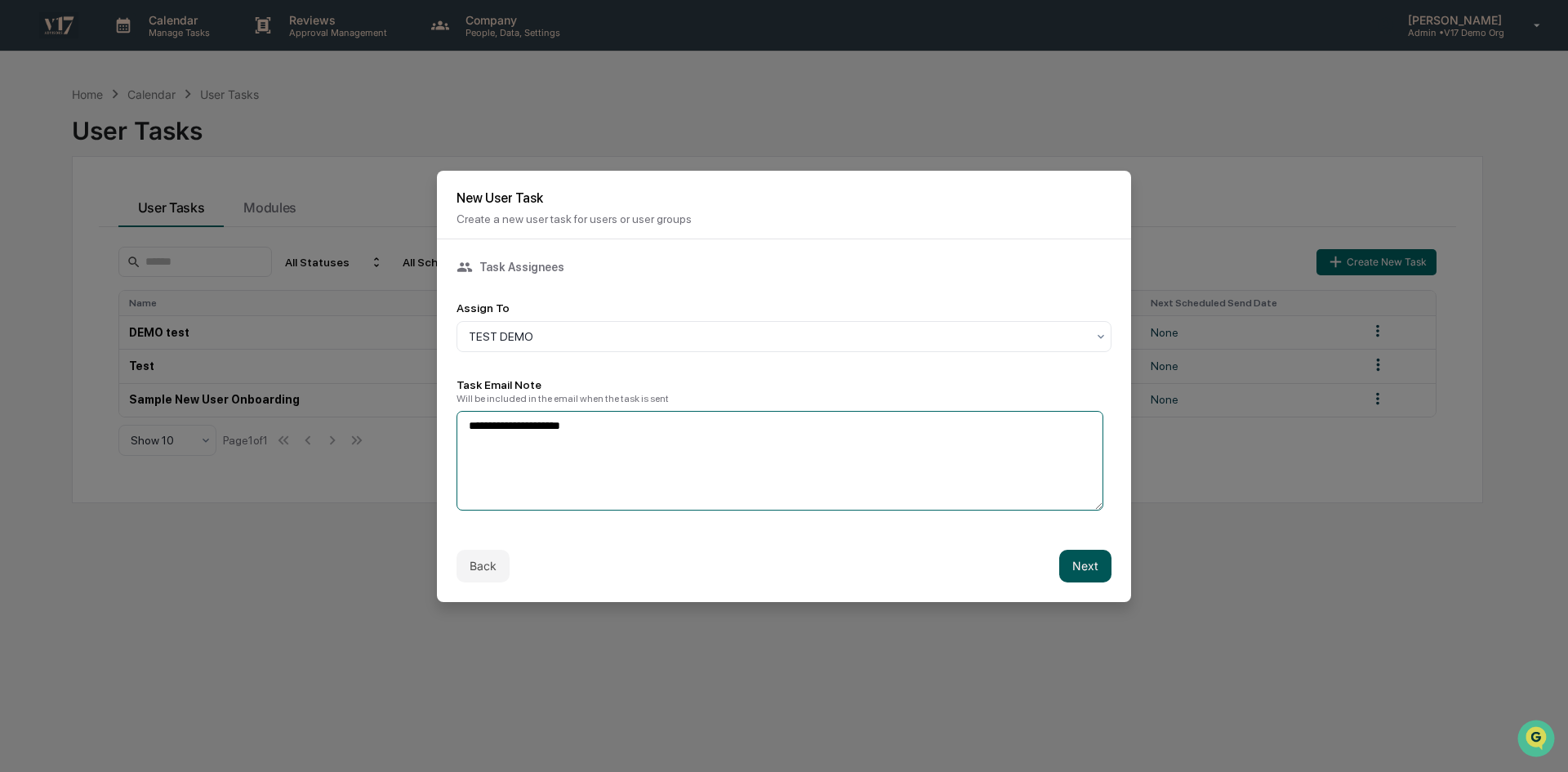
type textarea "**********"
click at [1084, 565] on button "Next" at bounding box center [1086, 566] width 52 height 33
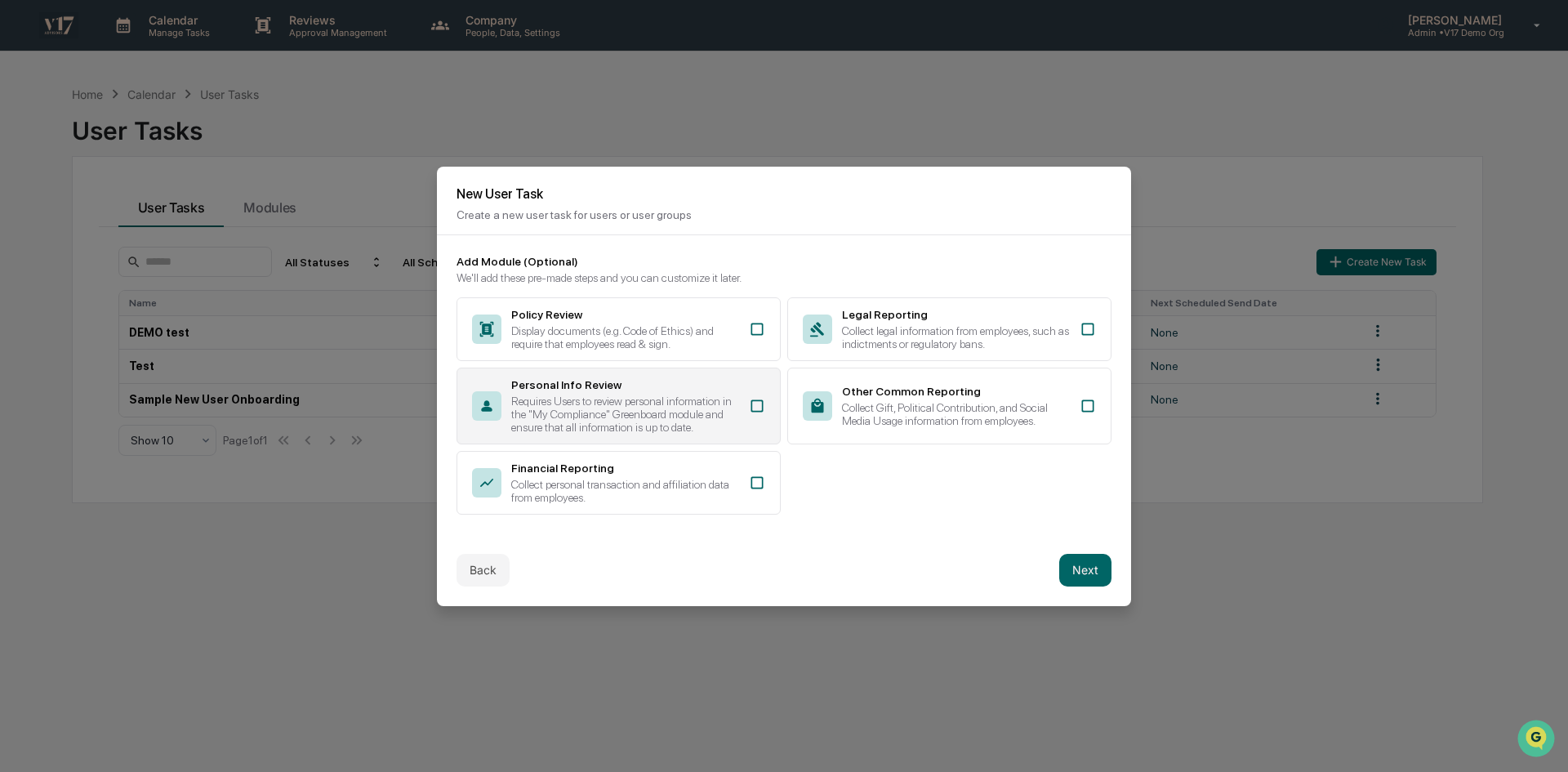
click at [694, 395] on div "Requires Users to review personal information in the "My Compliance" Greenboard…" at bounding box center [625, 414] width 228 height 39
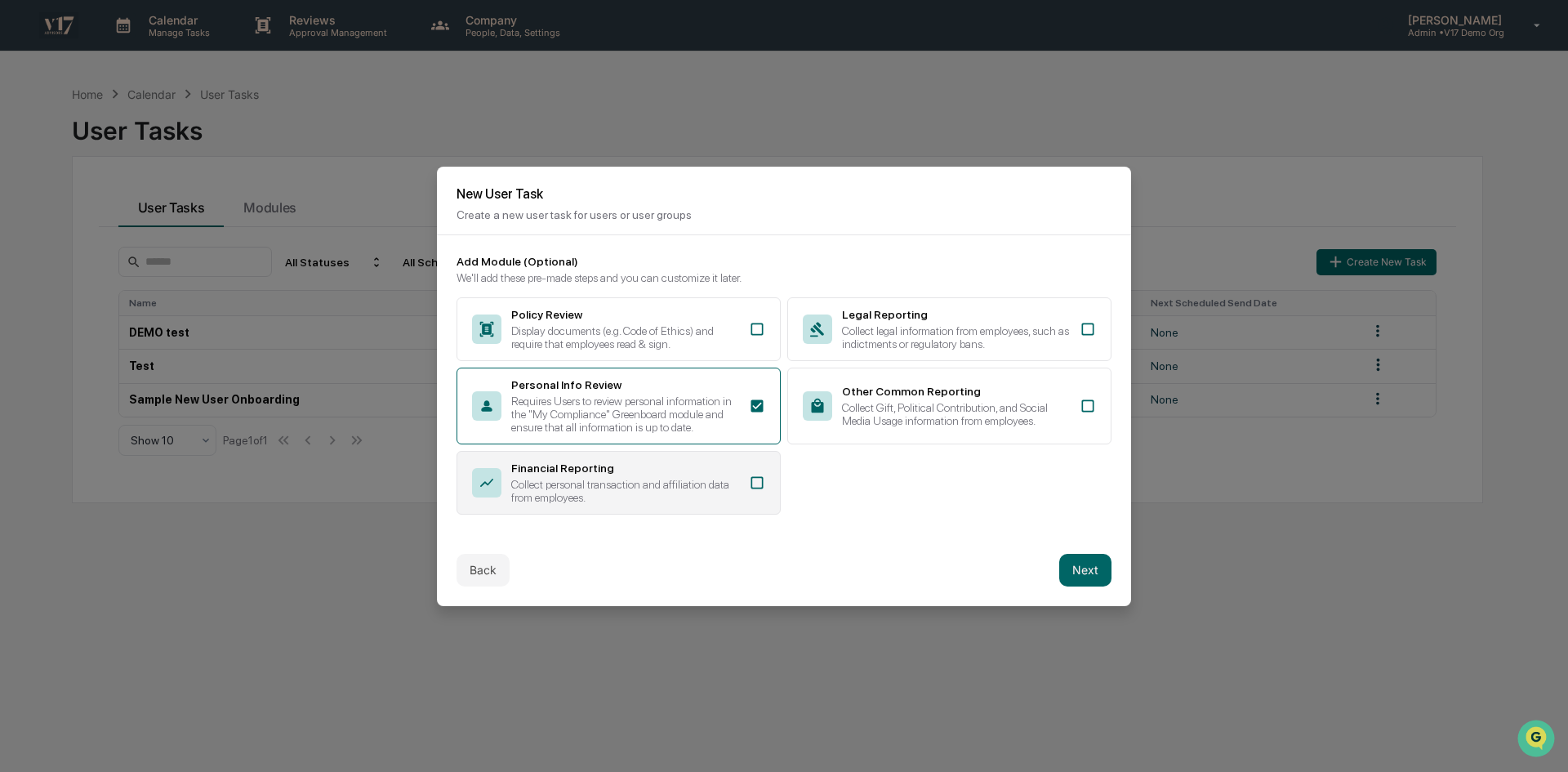
click at [700, 480] on div "Collect personal transaction and affiliation data from employees." at bounding box center [625, 491] width 228 height 26
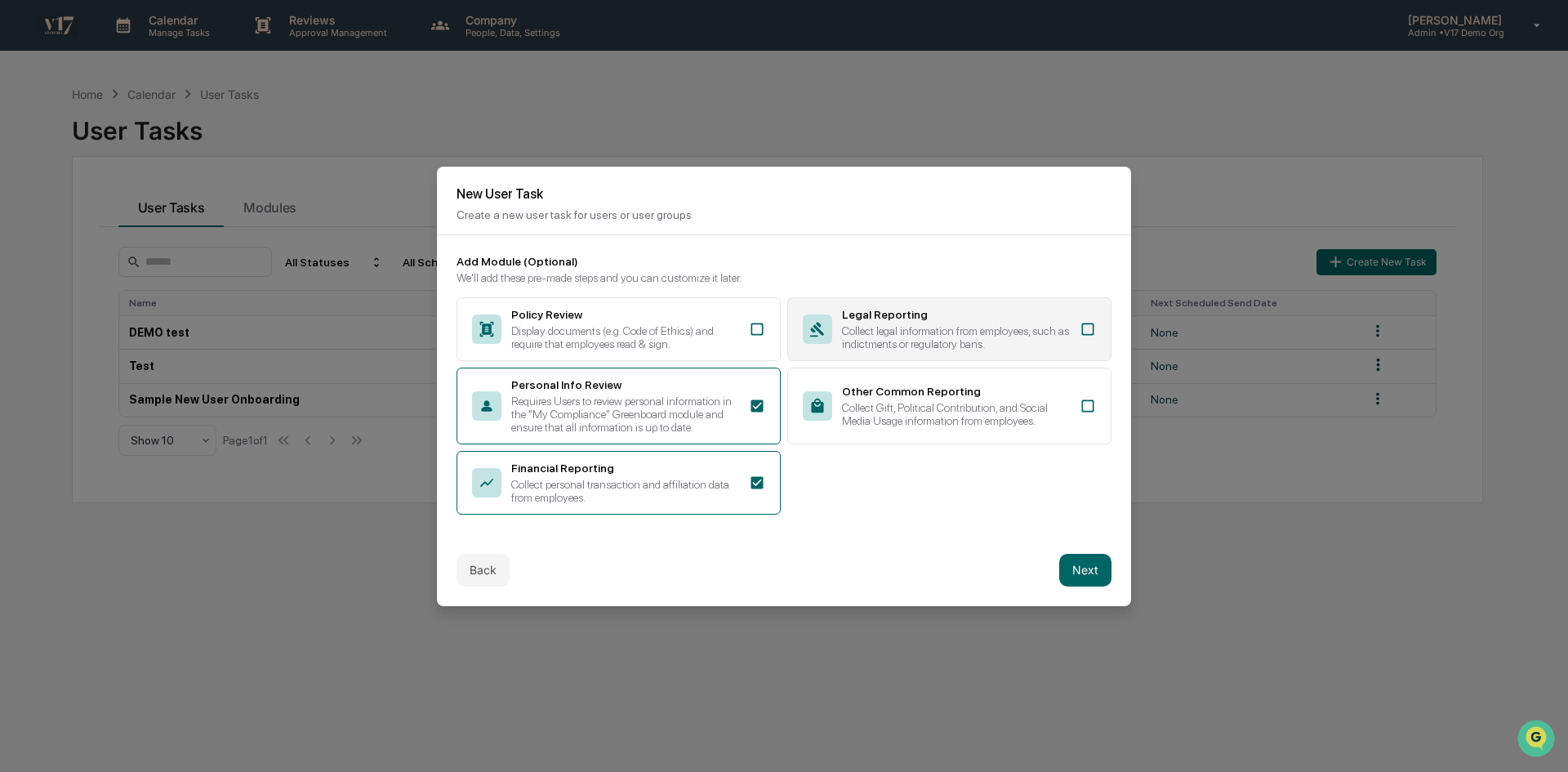
click at [938, 332] on div "Collect legal information from employees, such as indictments or regulatory ban…" at bounding box center [956, 337] width 228 height 26
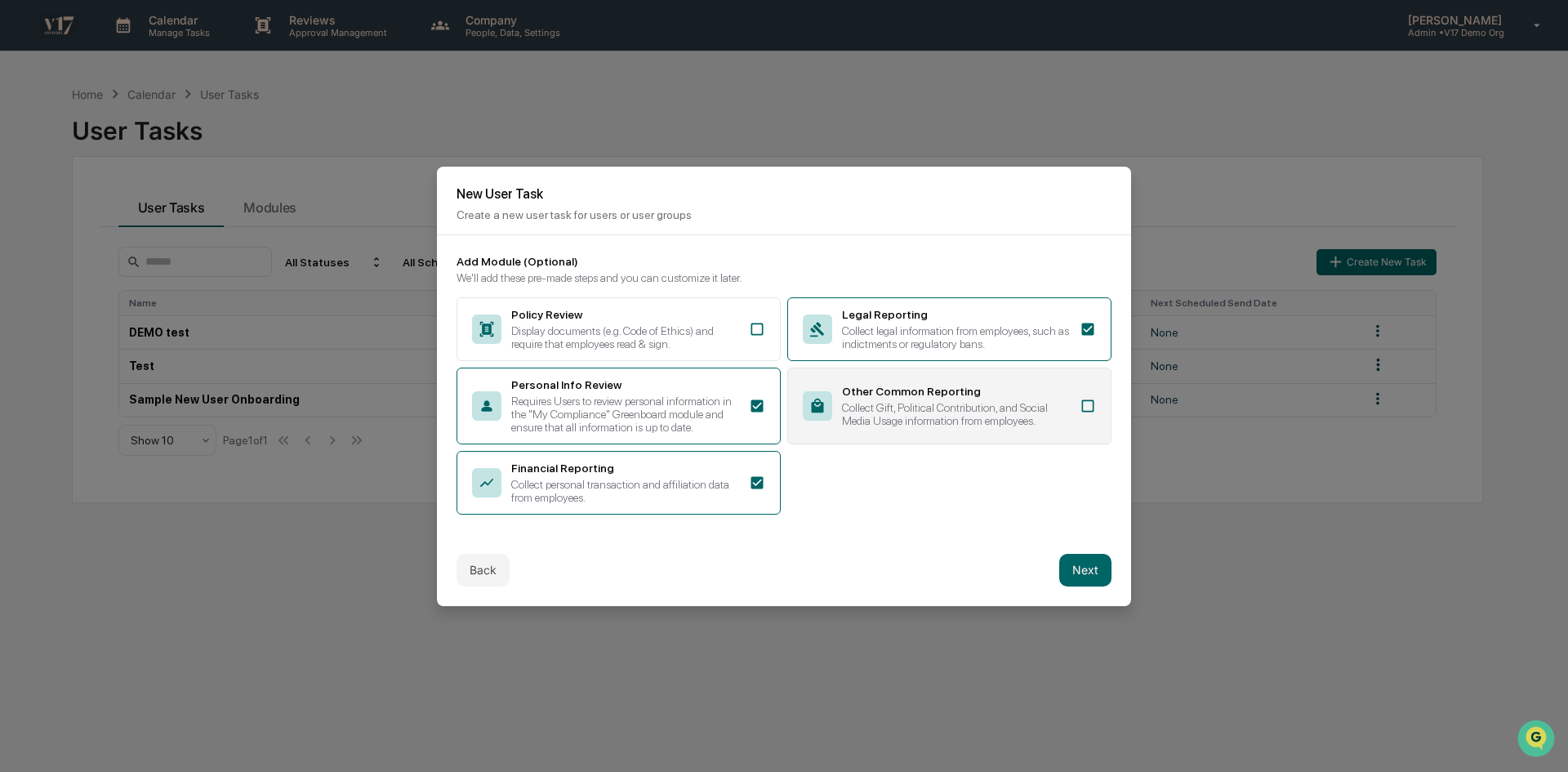
click at [938, 401] on div "Collect Gift, Political Contribution, and Social Media Usage information from e…" at bounding box center [956, 414] width 228 height 26
click at [1076, 581] on button "Next" at bounding box center [1086, 571] width 52 height 33
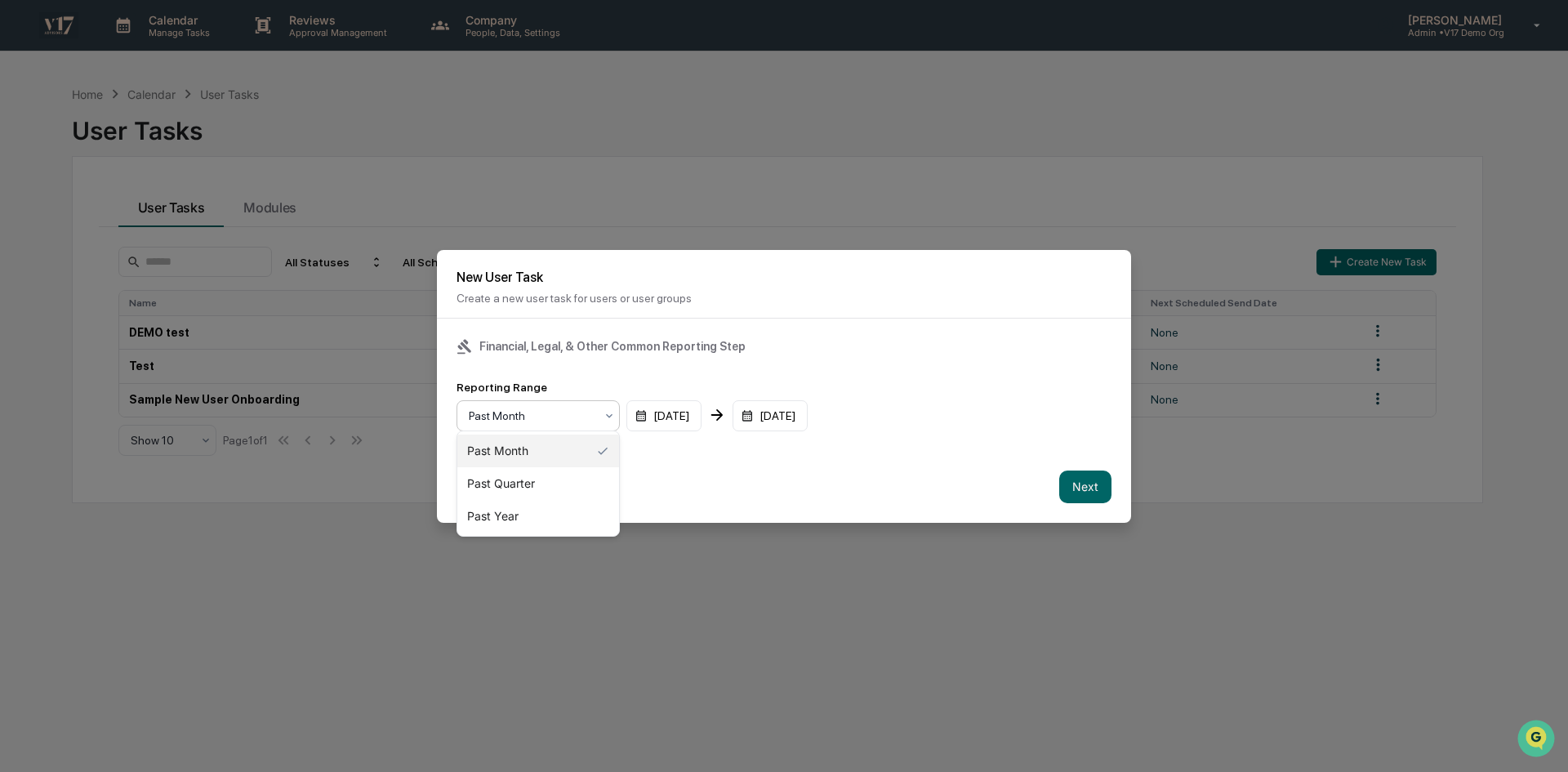
click at [518, 412] on div at bounding box center [532, 415] width 126 height 16
click at [527, 491] on div "Past Quarter" at bounding box center [538, 484] width 161 height 33
click at [1075, 486] on button "Next" at bounding box center [1086, 487] width 52 height 33
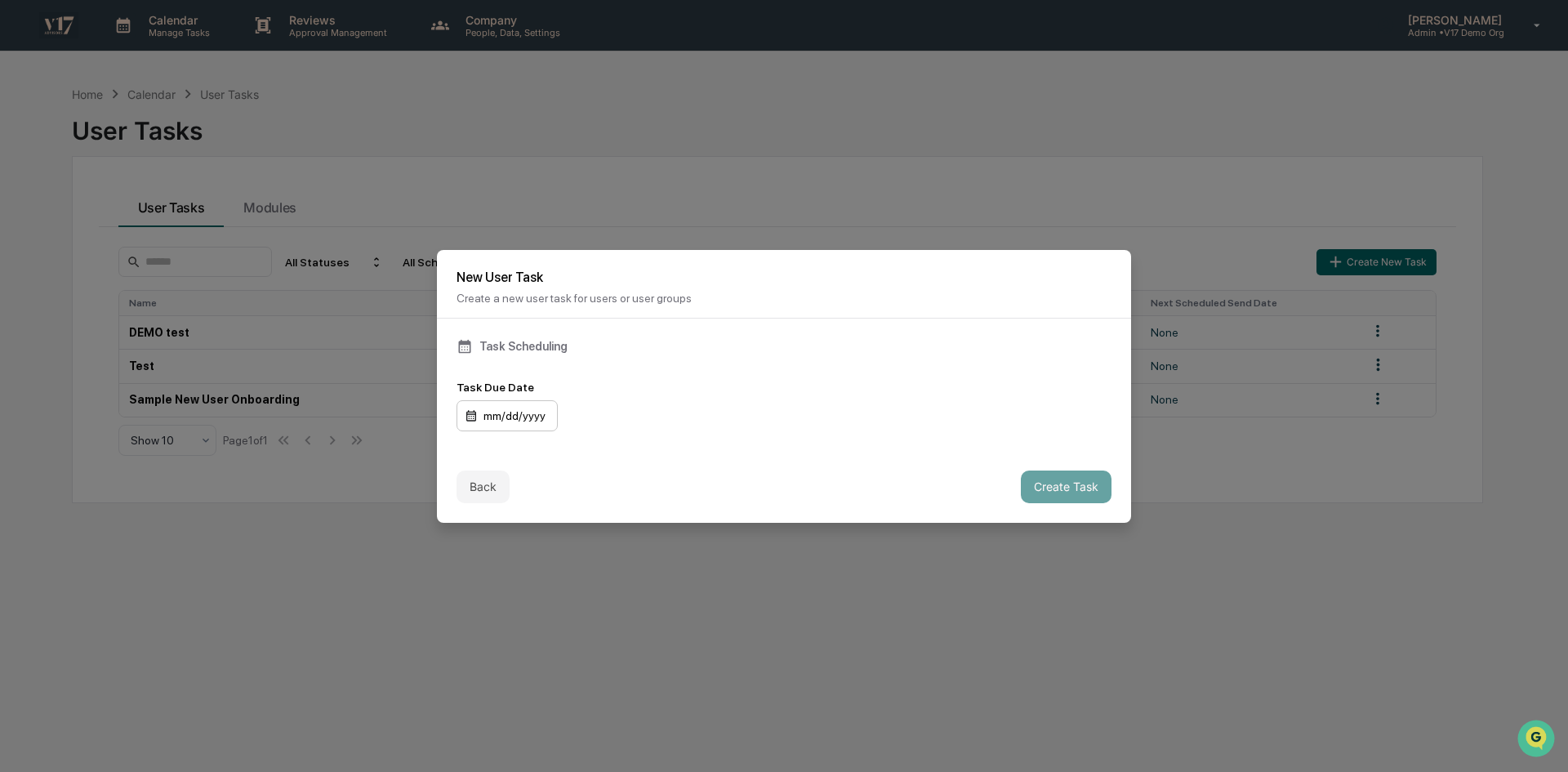
click at [493, 415] on div "mm/dd/yyyy" at bounding box center [506, 415] width 101 height 31
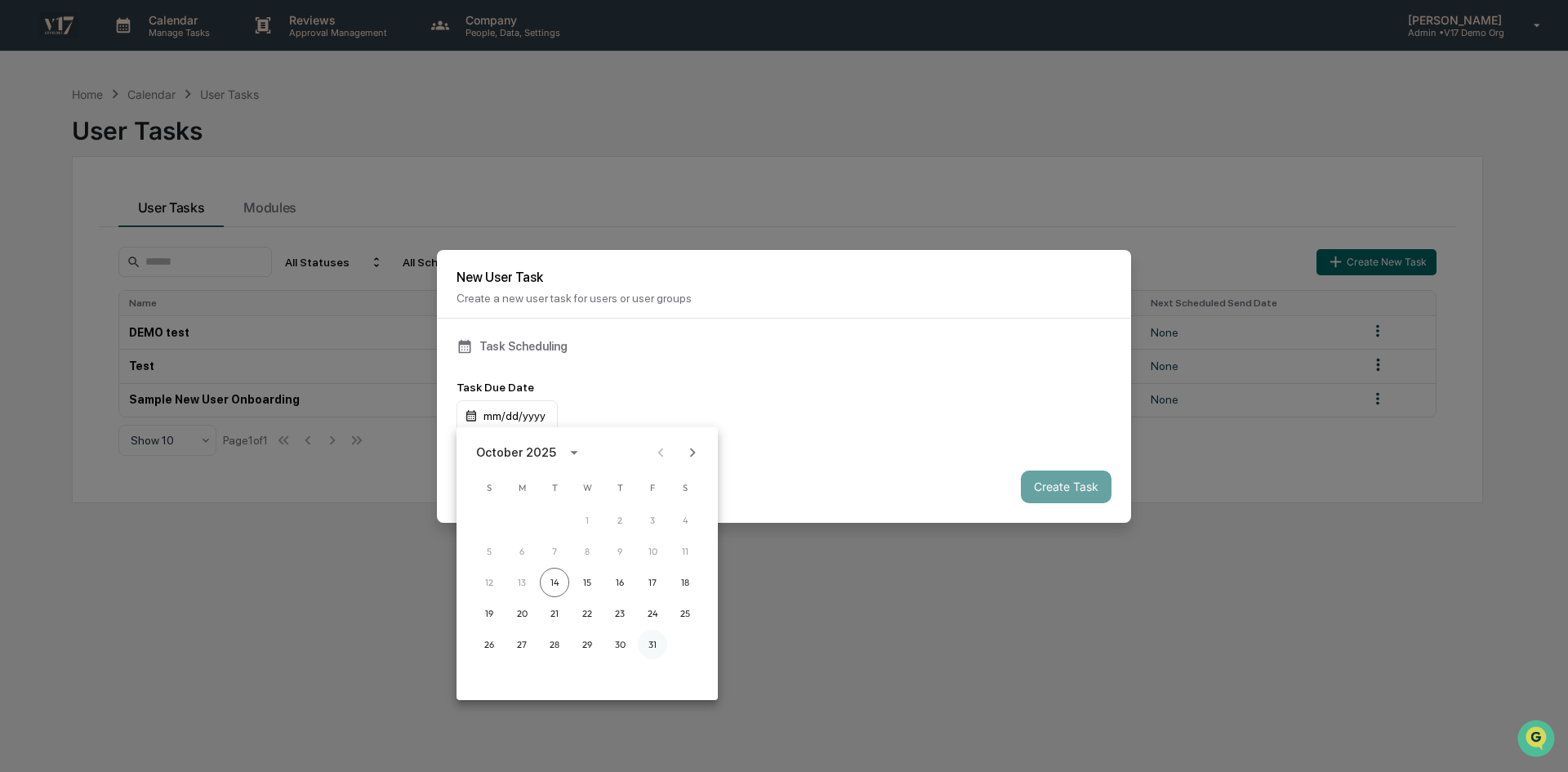
click at [661, 649] on button "31" at bounding box center [653, 644] width 29 height 29
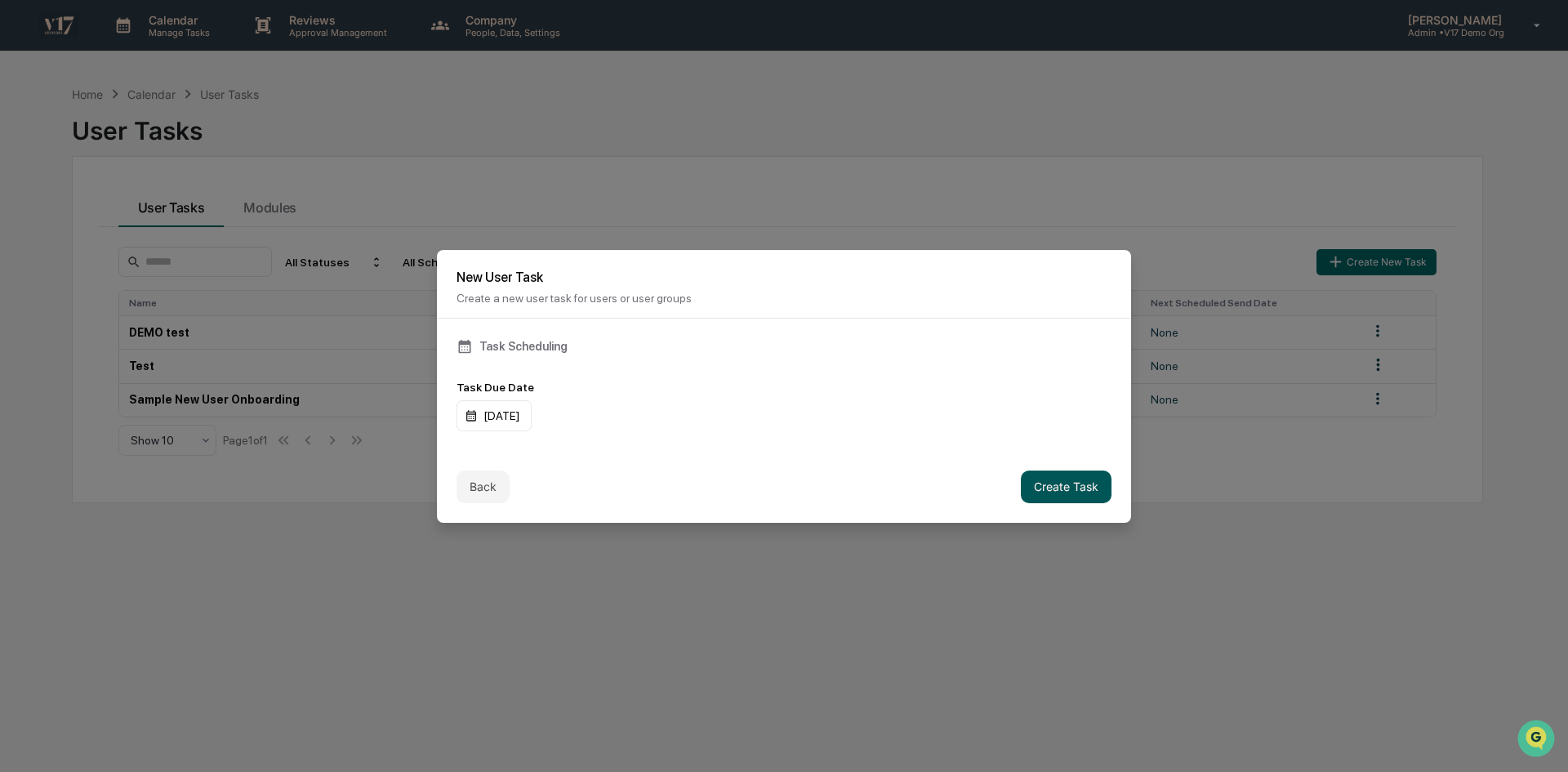
click at [1060, 485] on button "Create Task" at bounding box center [1066, 487] width 91 height 33
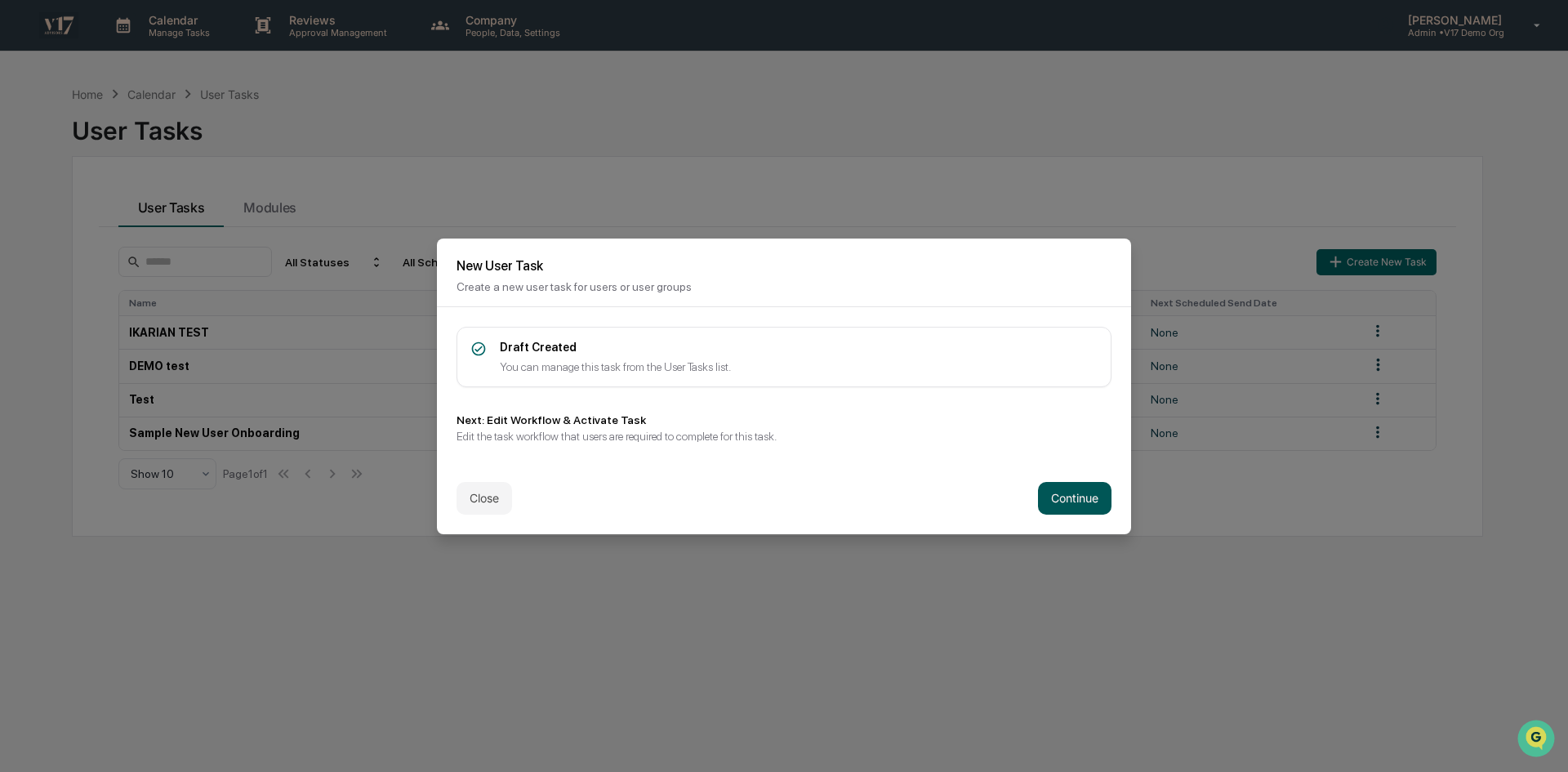
click at [1064, 499] on button "Continue" at bounding box center [1075, 499] width 74 height 33
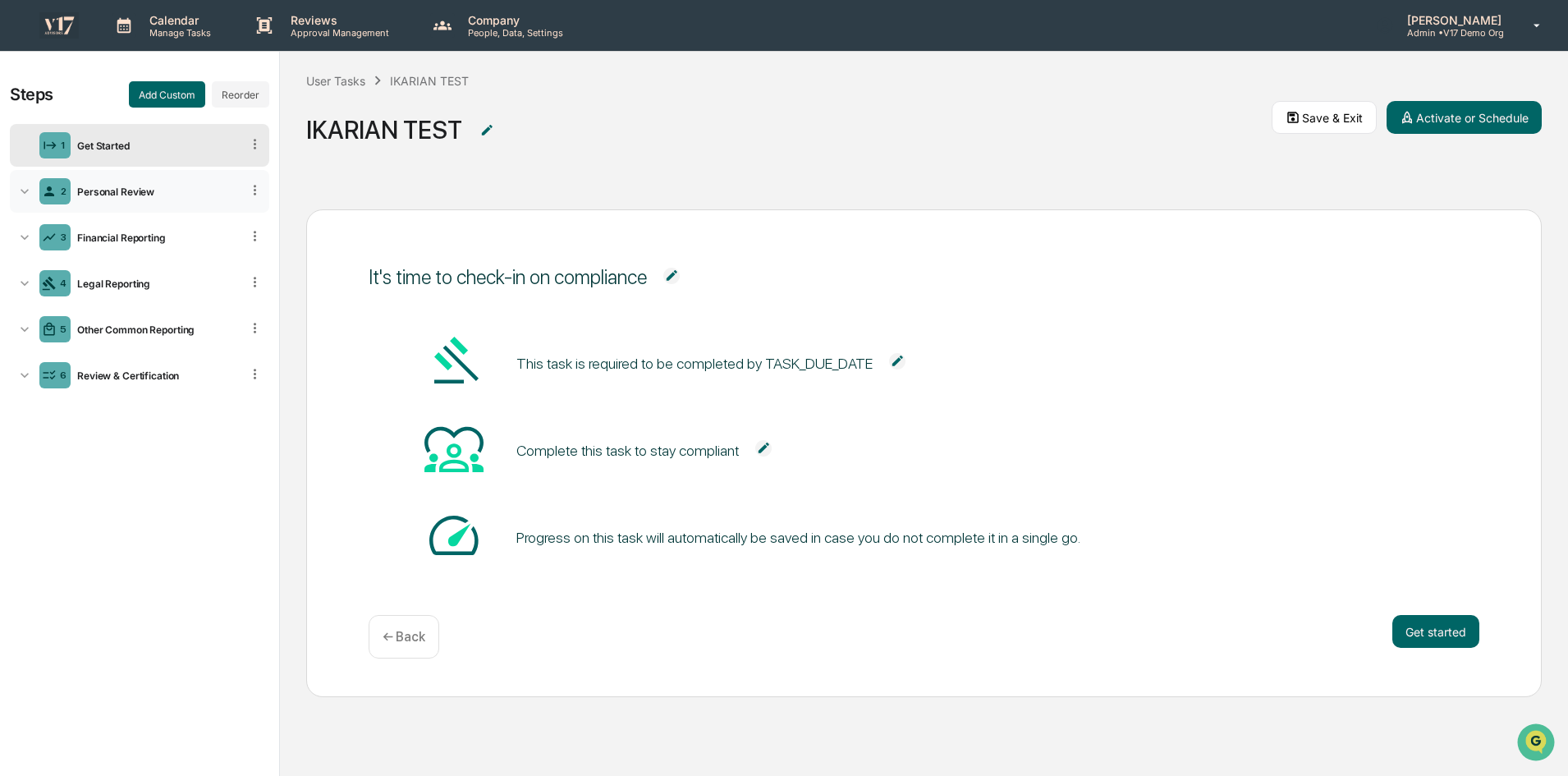
click at [172, 194] on div "Personal Review" at bounding box center [155, 192] width 170 height 12
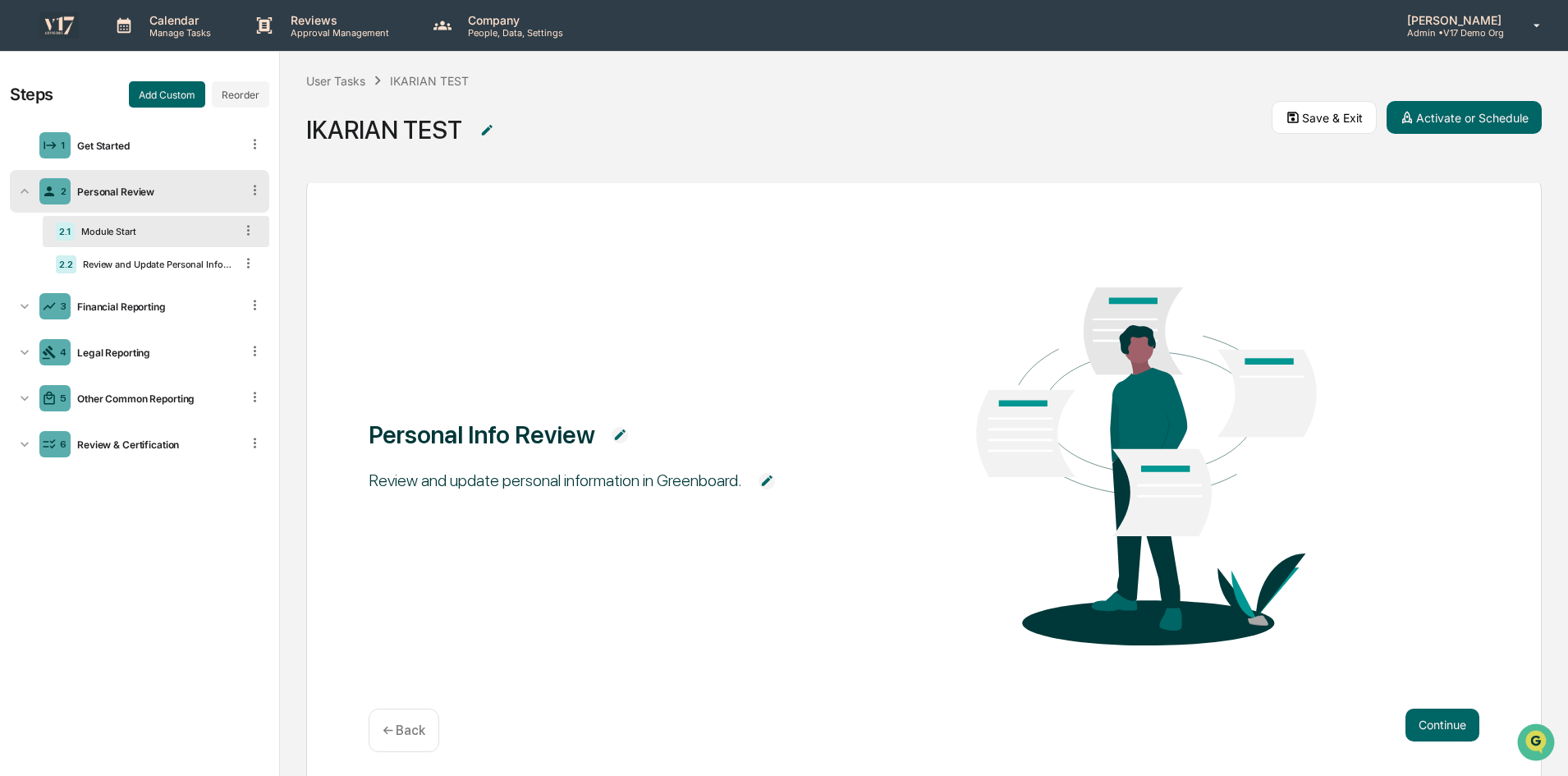
scroll to position [71, 0]
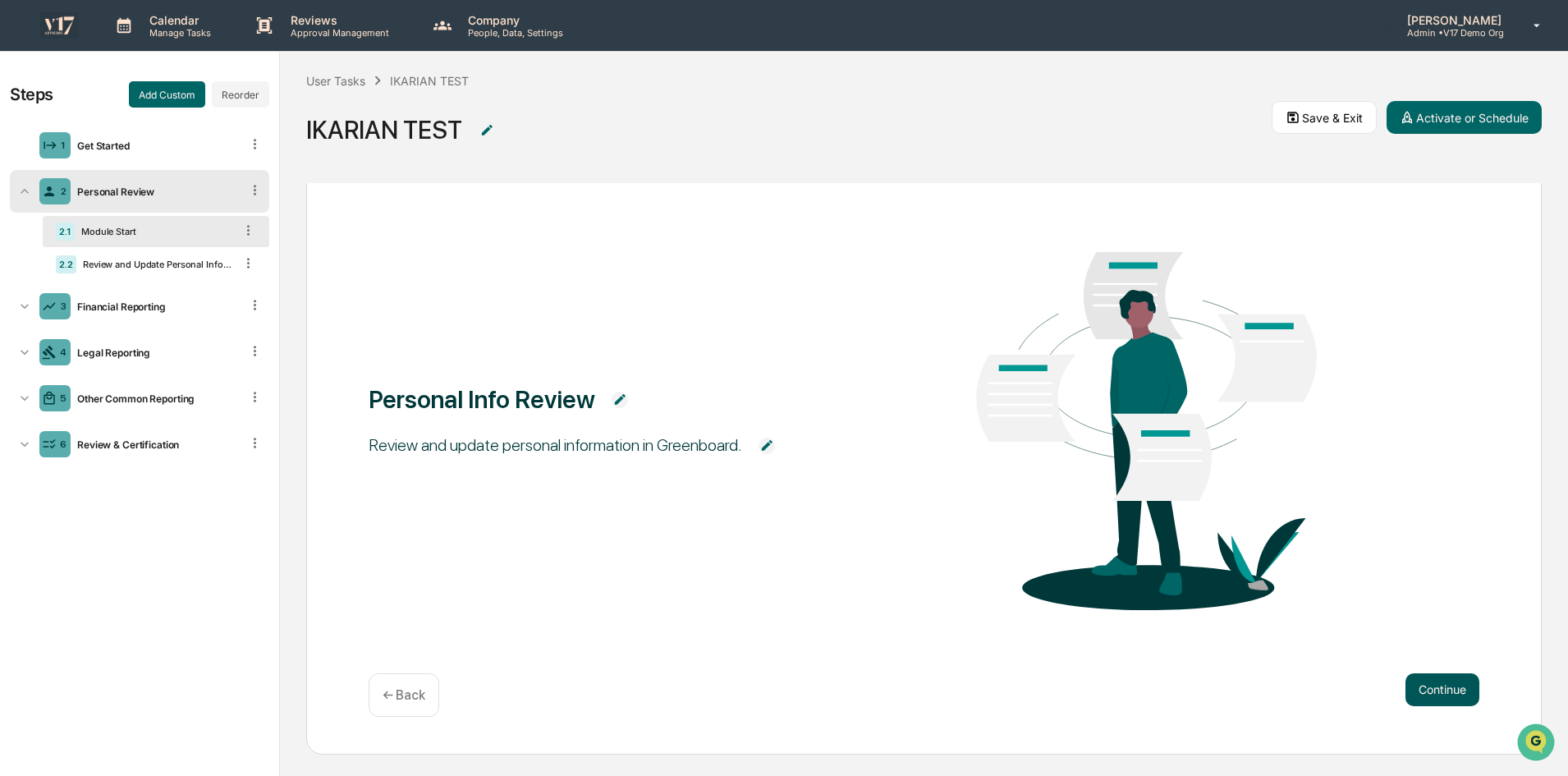
click at [1432, 695] on button "Continue" at bounding box center [1442, 690] width 74 height 33
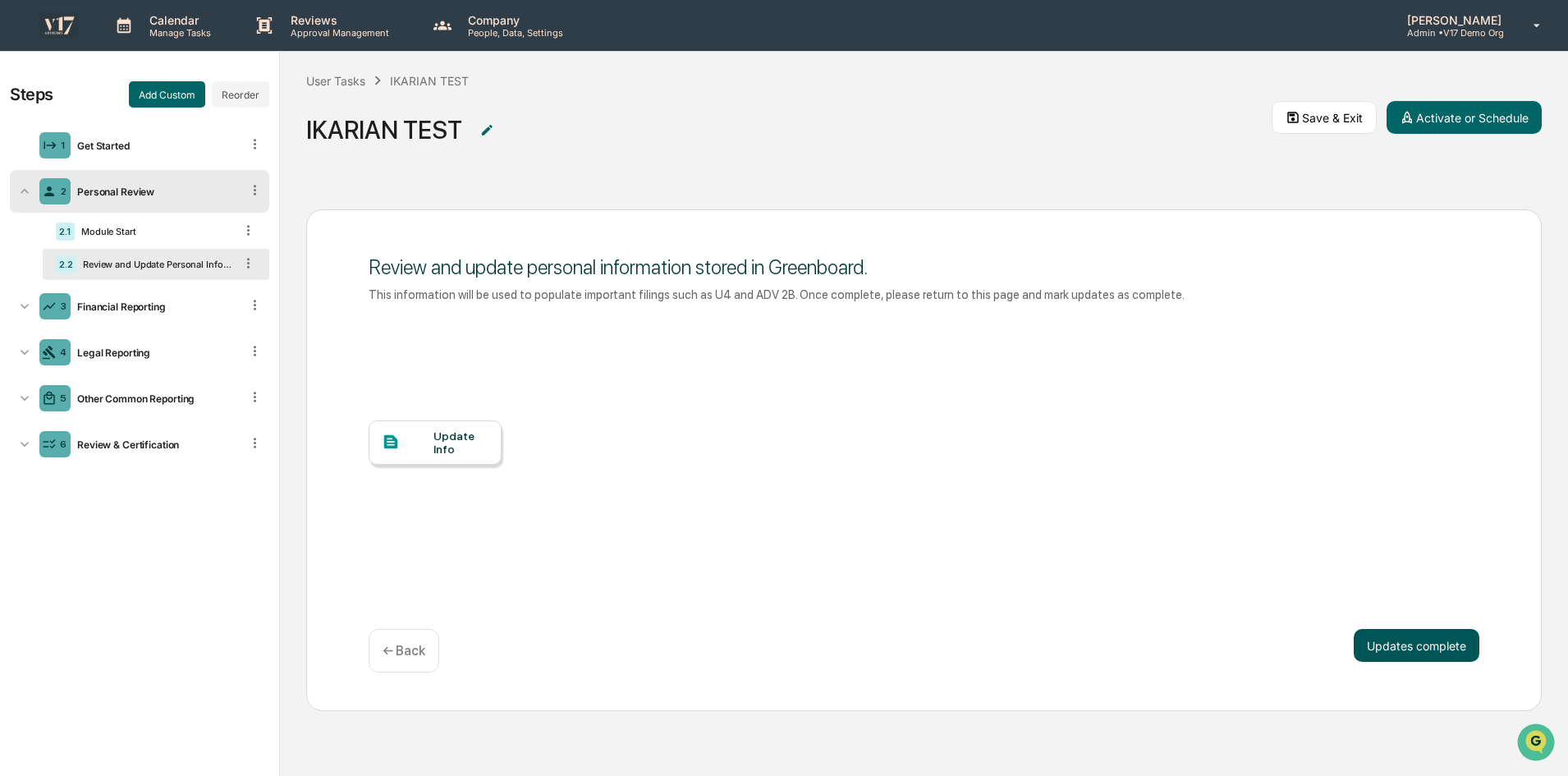
scroll to position [0, 0]
click at [455, 452] on div "Update Info" at bounding box center [460, 443] width 55 height 26
click at [1392, 642] on button "Updates complete" at bounding box center [1416, 645] width 126 height 33
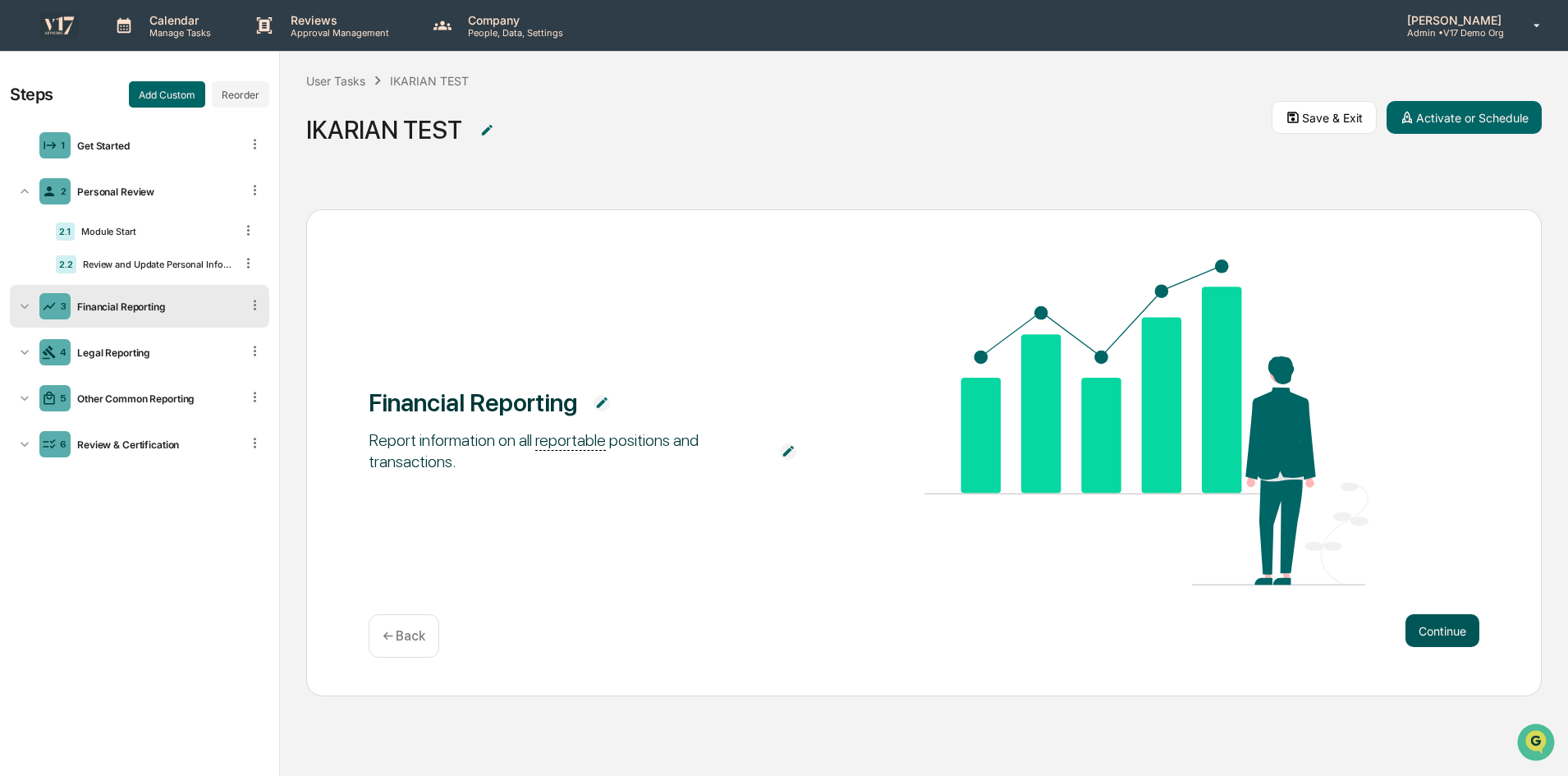
click at [1436, 629] on button "Continue" at bounding box center [1442, 630] width 74 height 33
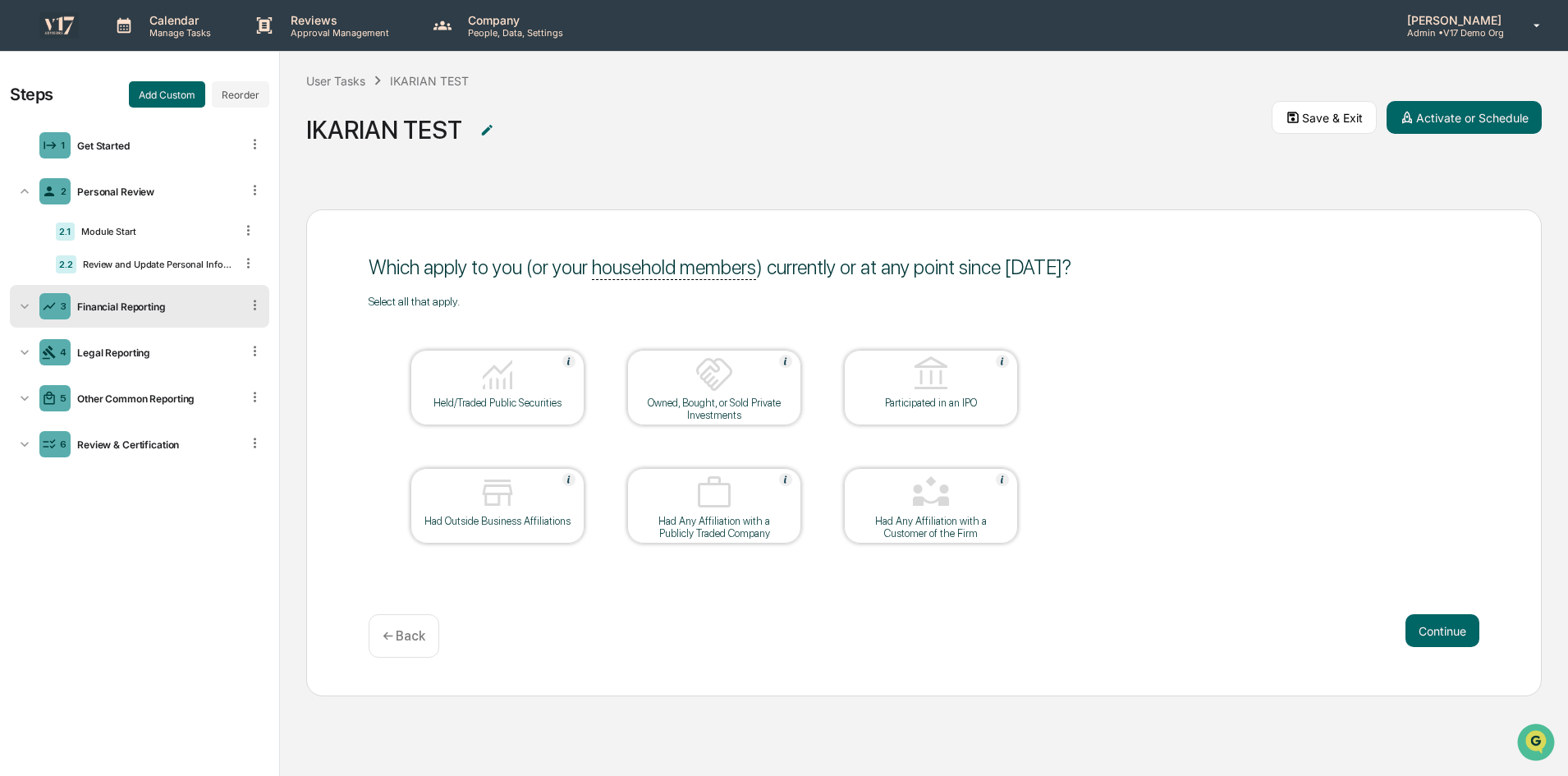
click at [519, 383] on div at bounding box center [498, 376] width 164 height 42
click at [778, 391] on div at bounding box center [714, 376] width 164 height 42
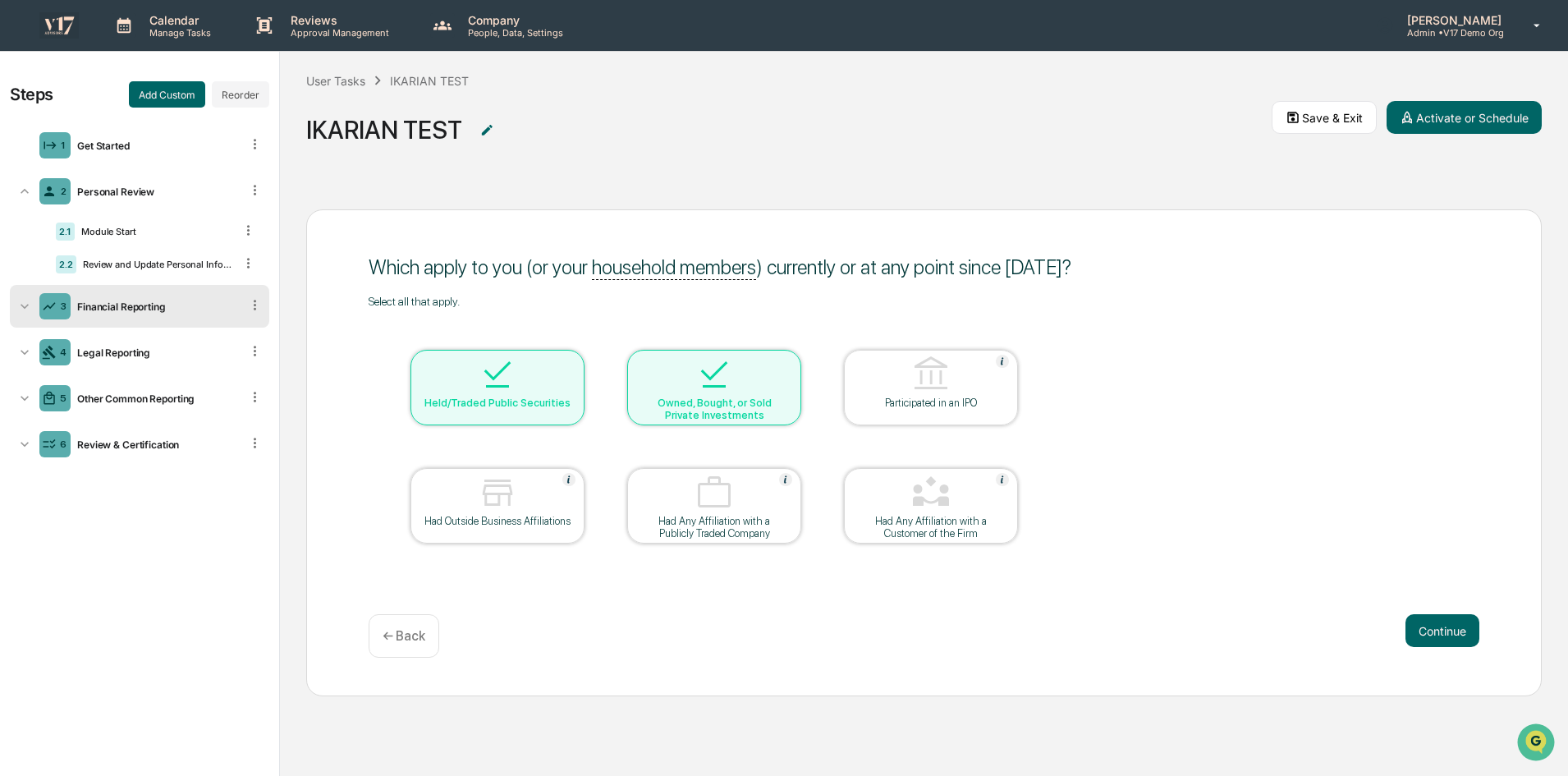
click at [938, 391] on img at bounding box center [930, 374] width 39 height 39
click at [553, 515] on div "Had Outside Business Affiliations" at bounding box center [498, 521] width 148 height 12
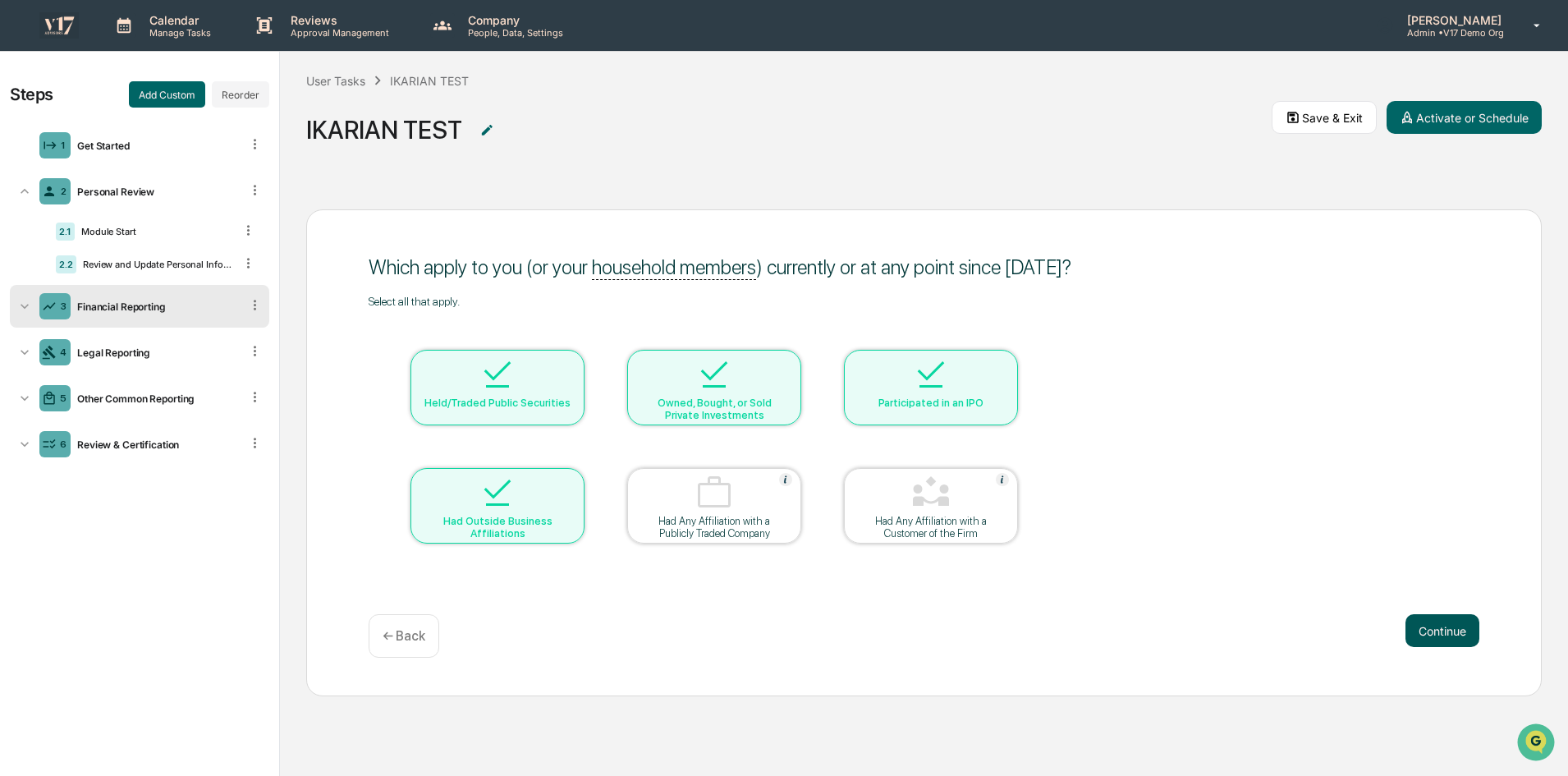
click at [1444, 632] on button "Continue" at bounding box center [1442, 630] width 74 height 33
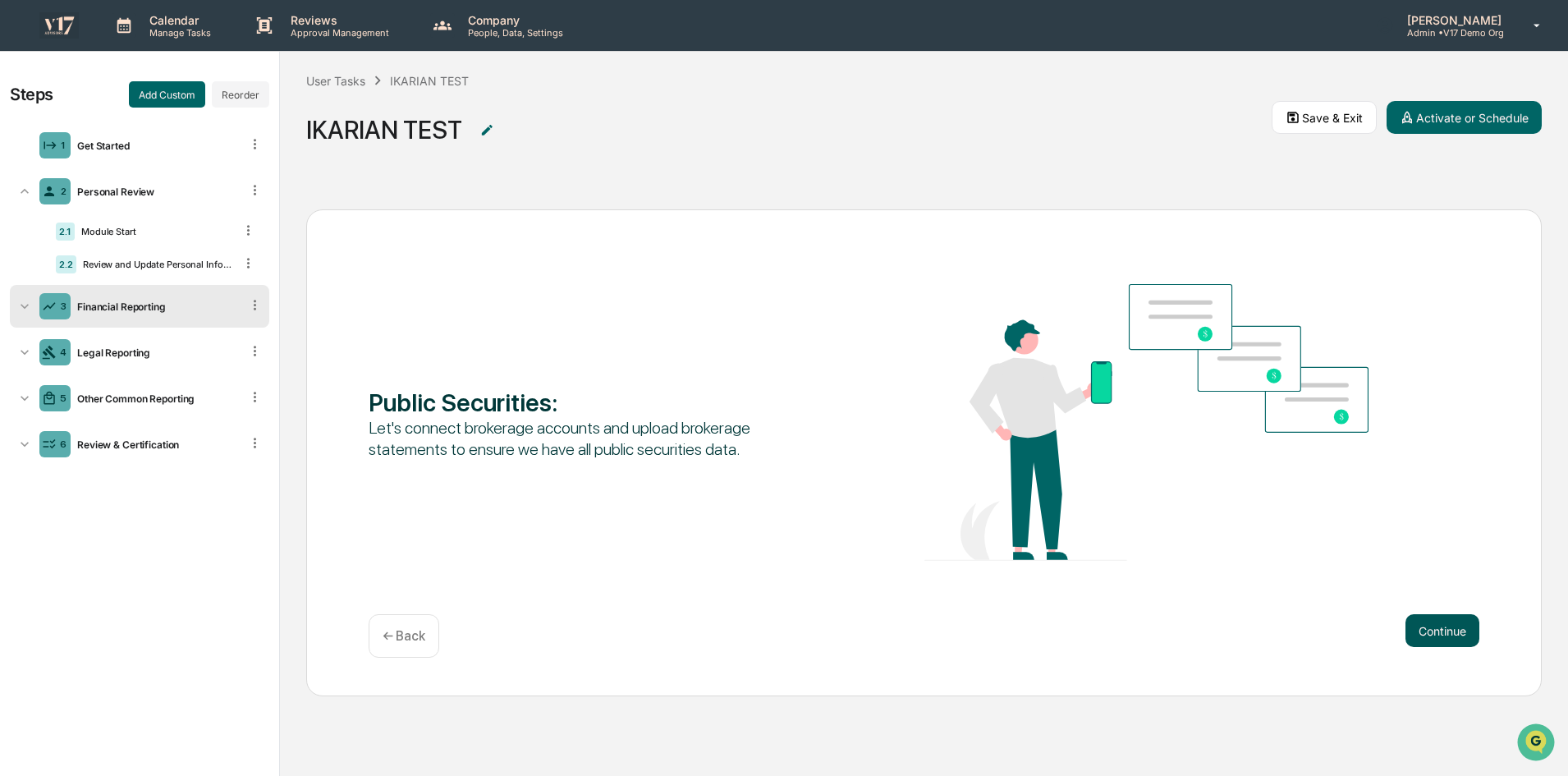
click at [1444, 631] on button "Continue" at bounding box center [1442, 630] width 74 height 33
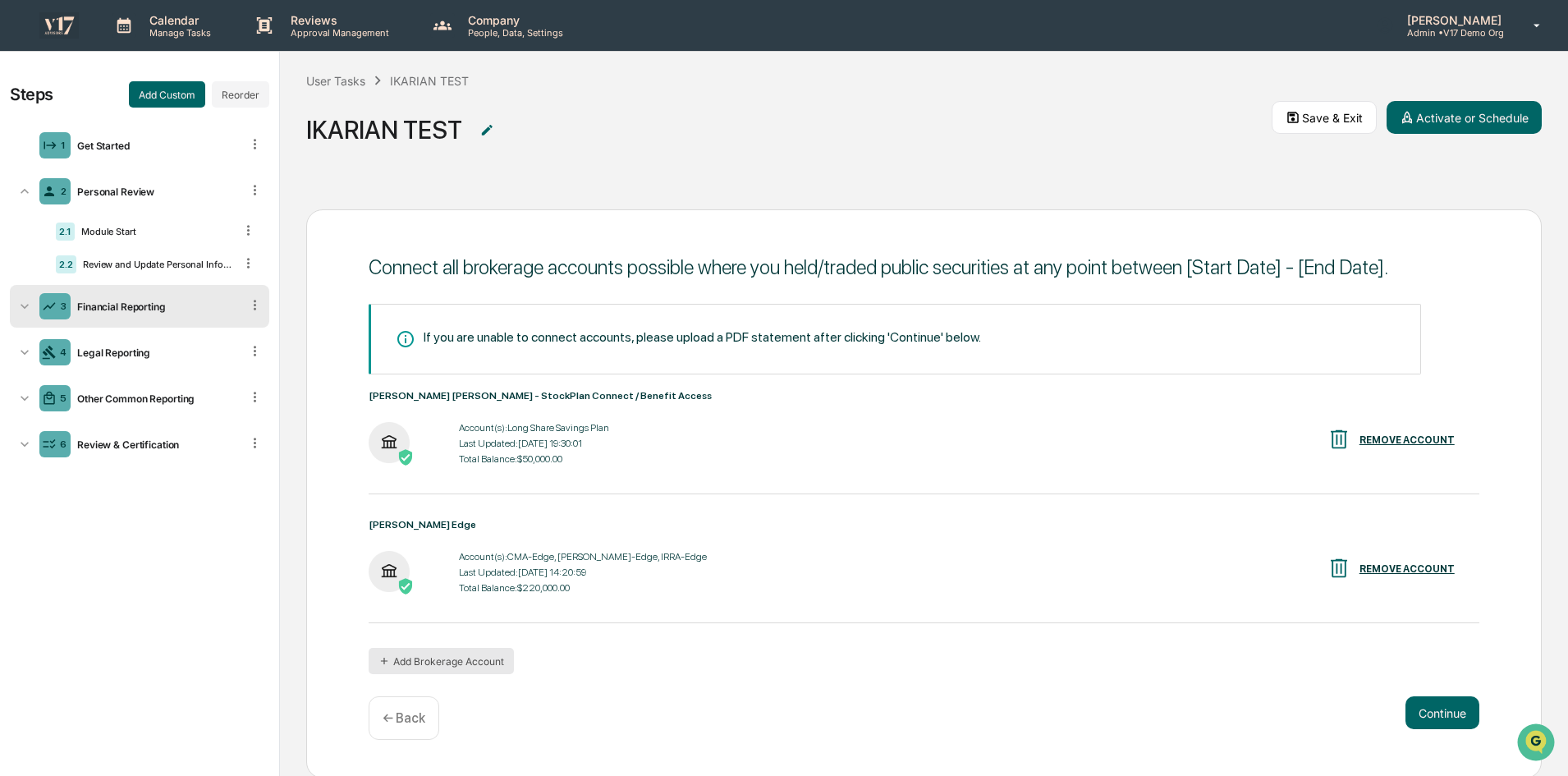
click at [487, 659] on button "Add Brokerage Account" at bounding box center [441, 661] width 146 height 26
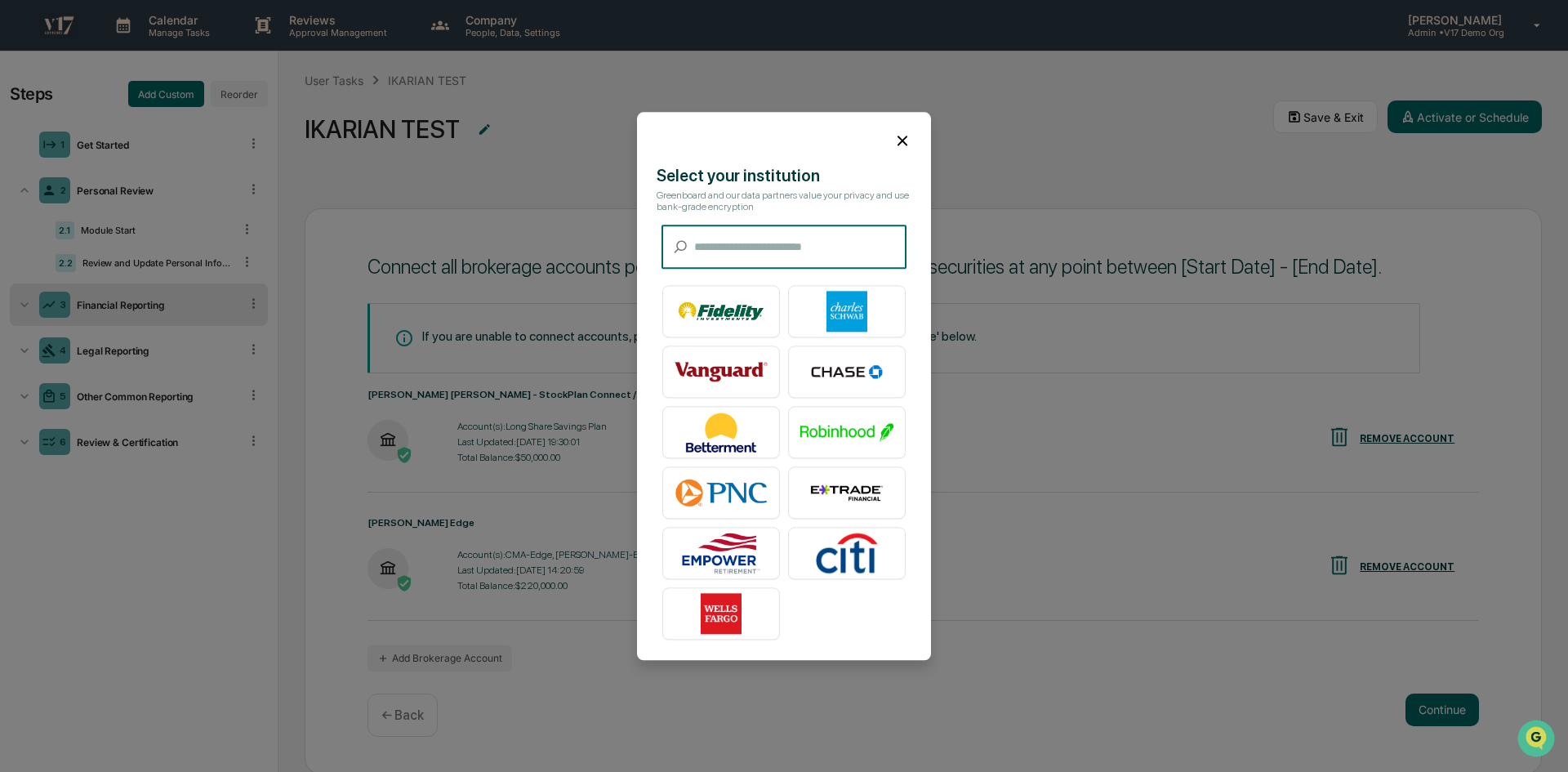
click at [899, 137] on icon at bounding box center [902, 141] width 18 height 18
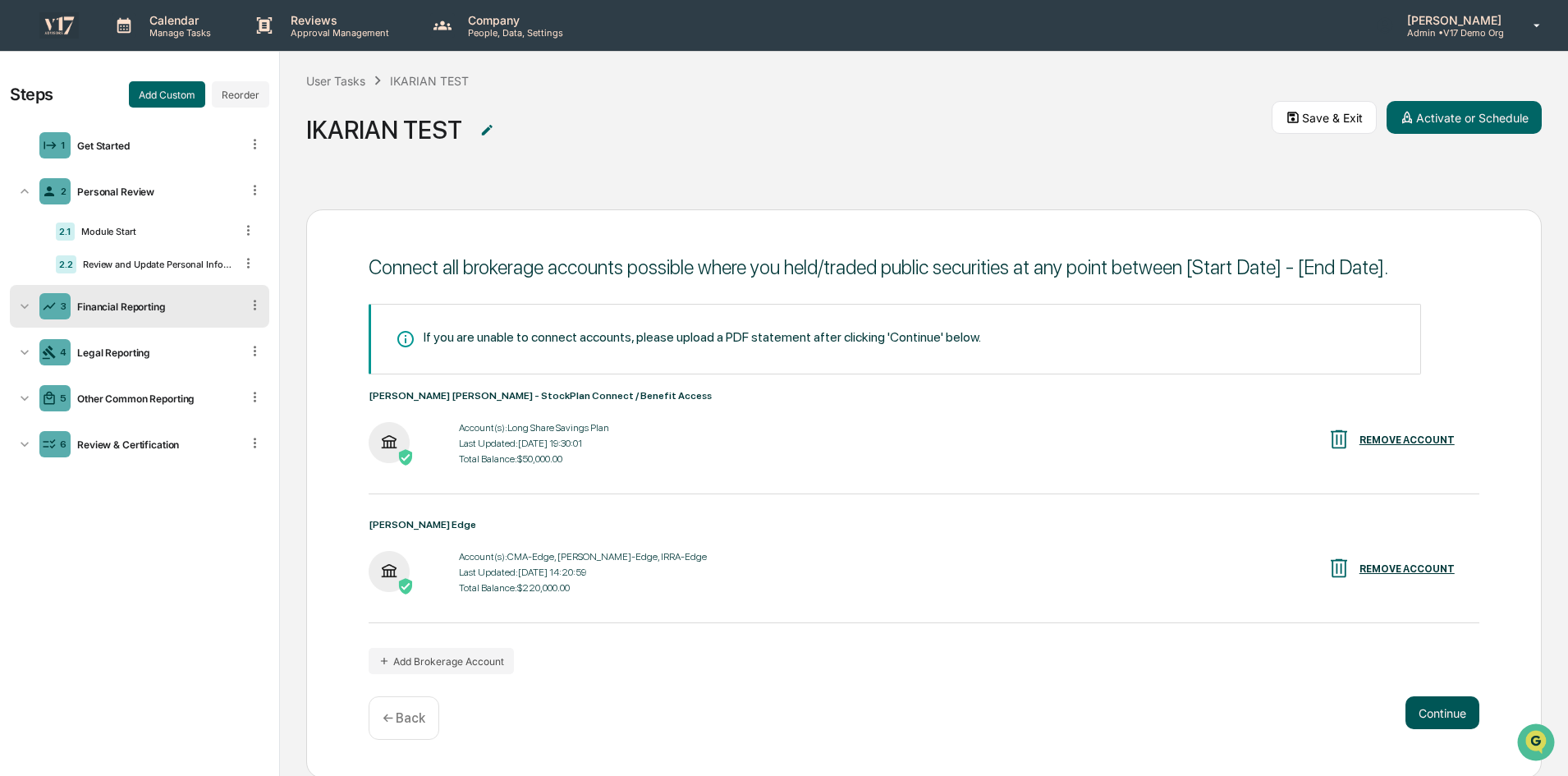
click at [1433, 709] on button "Continue" at bounding box center [1442, 713] width 74 height 33
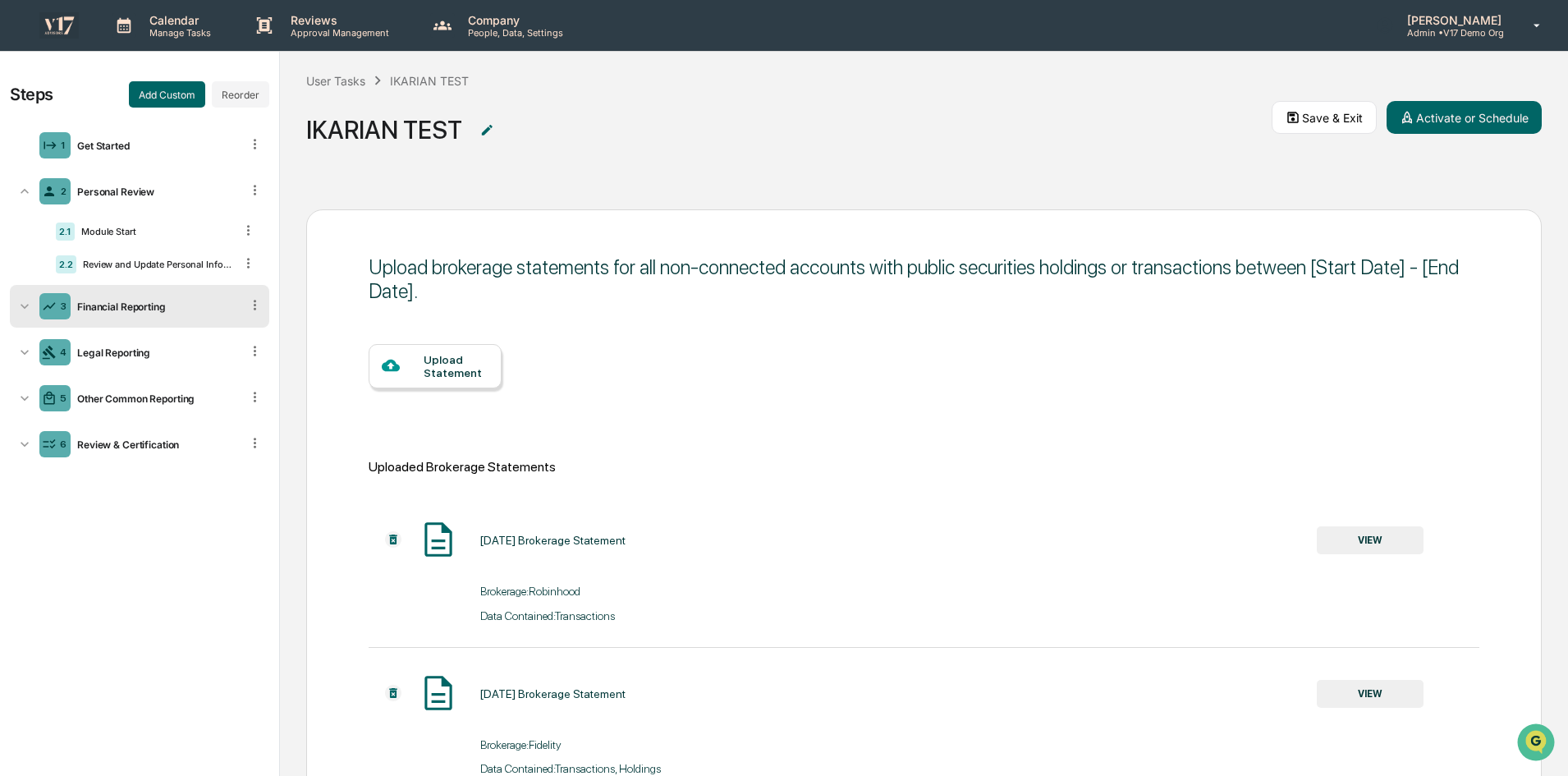
scroll to position [151, 0]
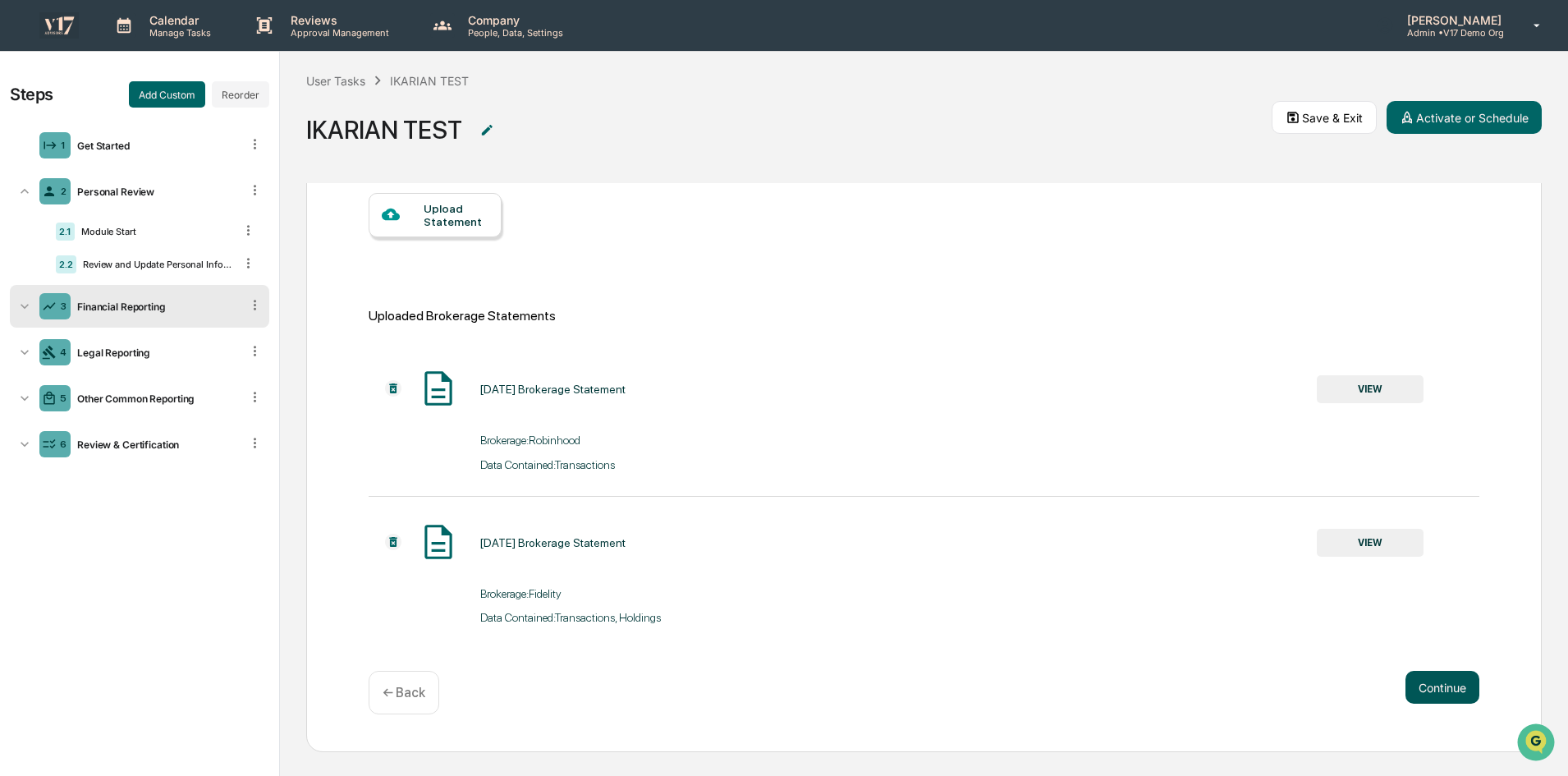
click at [1426, 678] on button "Continue" at bounding box center [1442, 687] width 74 height 33
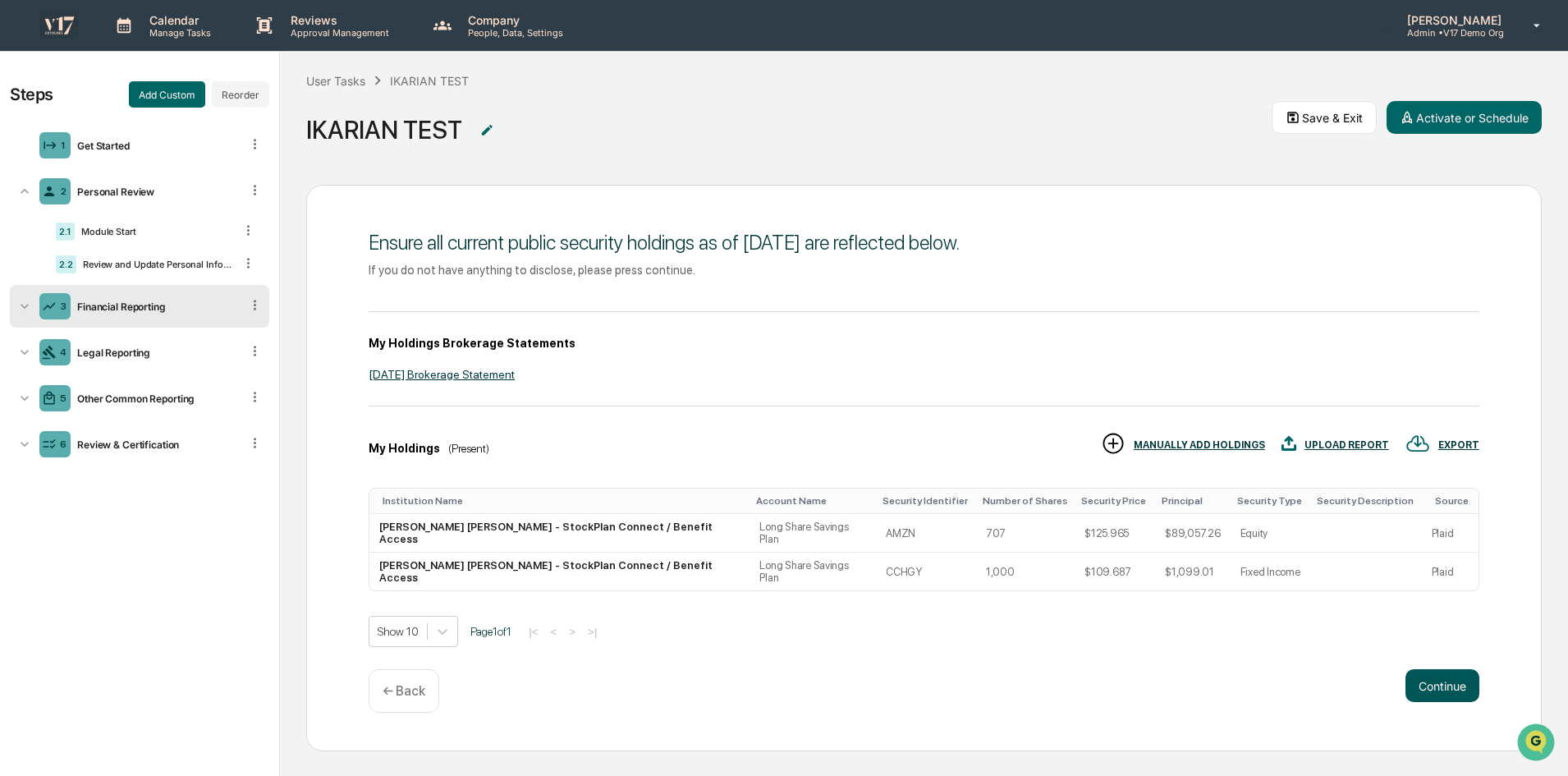
scroll to position [0, 0]
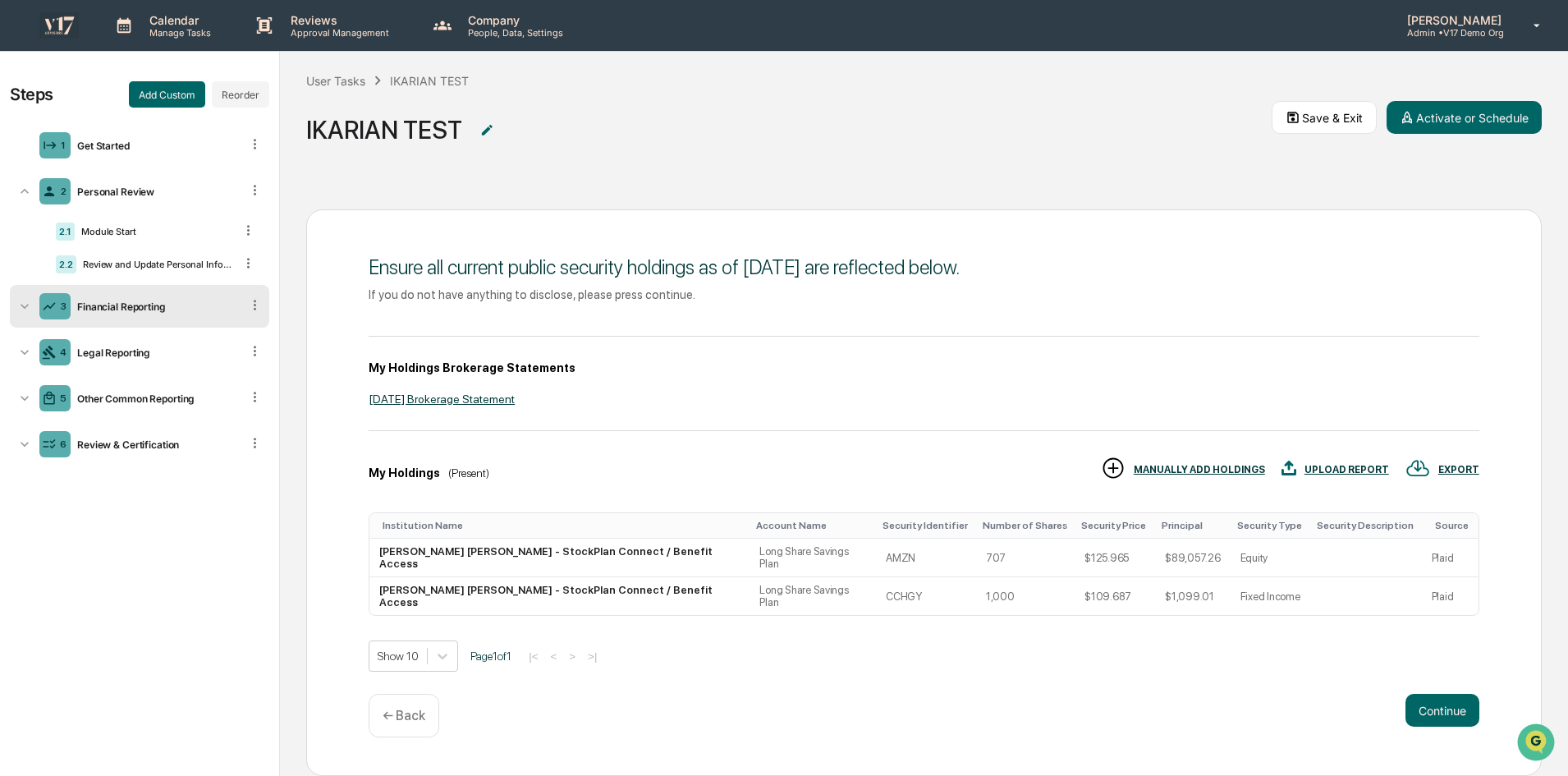
click at [256, 303] on icon at bounding box center [255, 305] width 16 height 16
click at [27, 304] on icon at bounding box center [24, 306] width 8 height 5
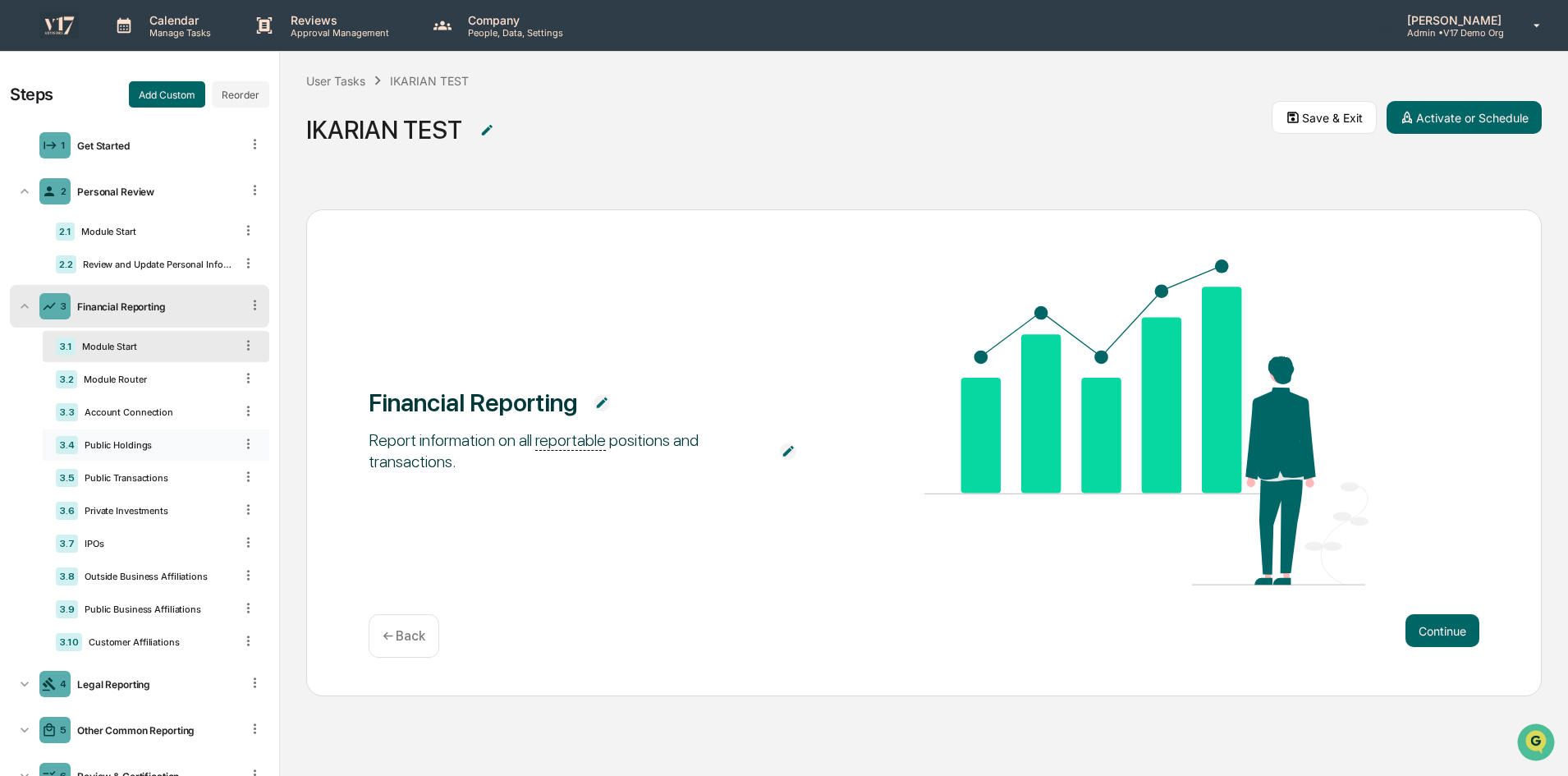
click at [161, 443] on div "Public Holdings" at bounding box center [155, 445] width 156 height 11
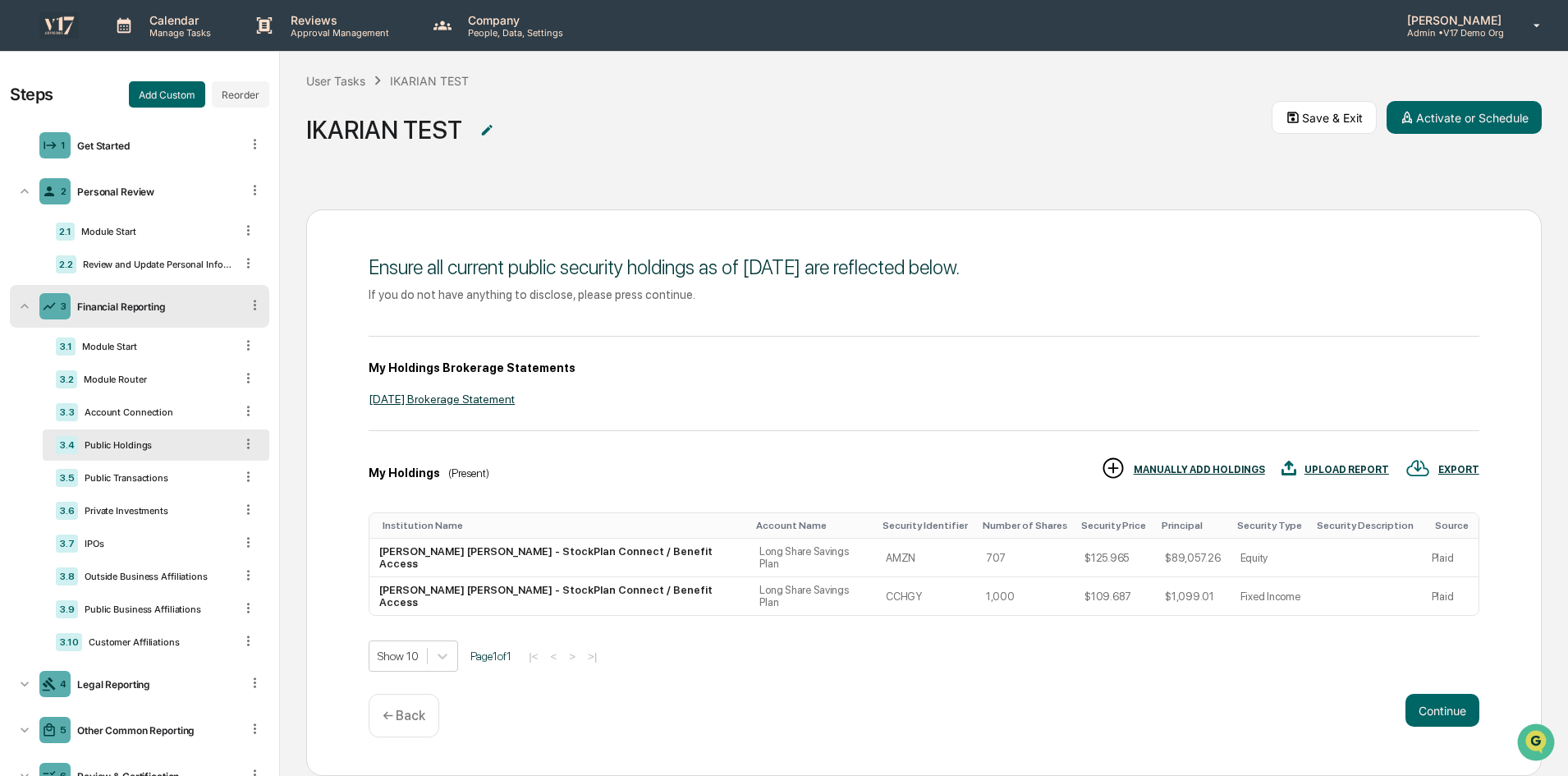
click at [241, 443] on icon at bounding box center [248, 444] width 16 height 16
click at [1455, 694] on button "Continue" at bounding box center [1442, 711] width 74 height 33
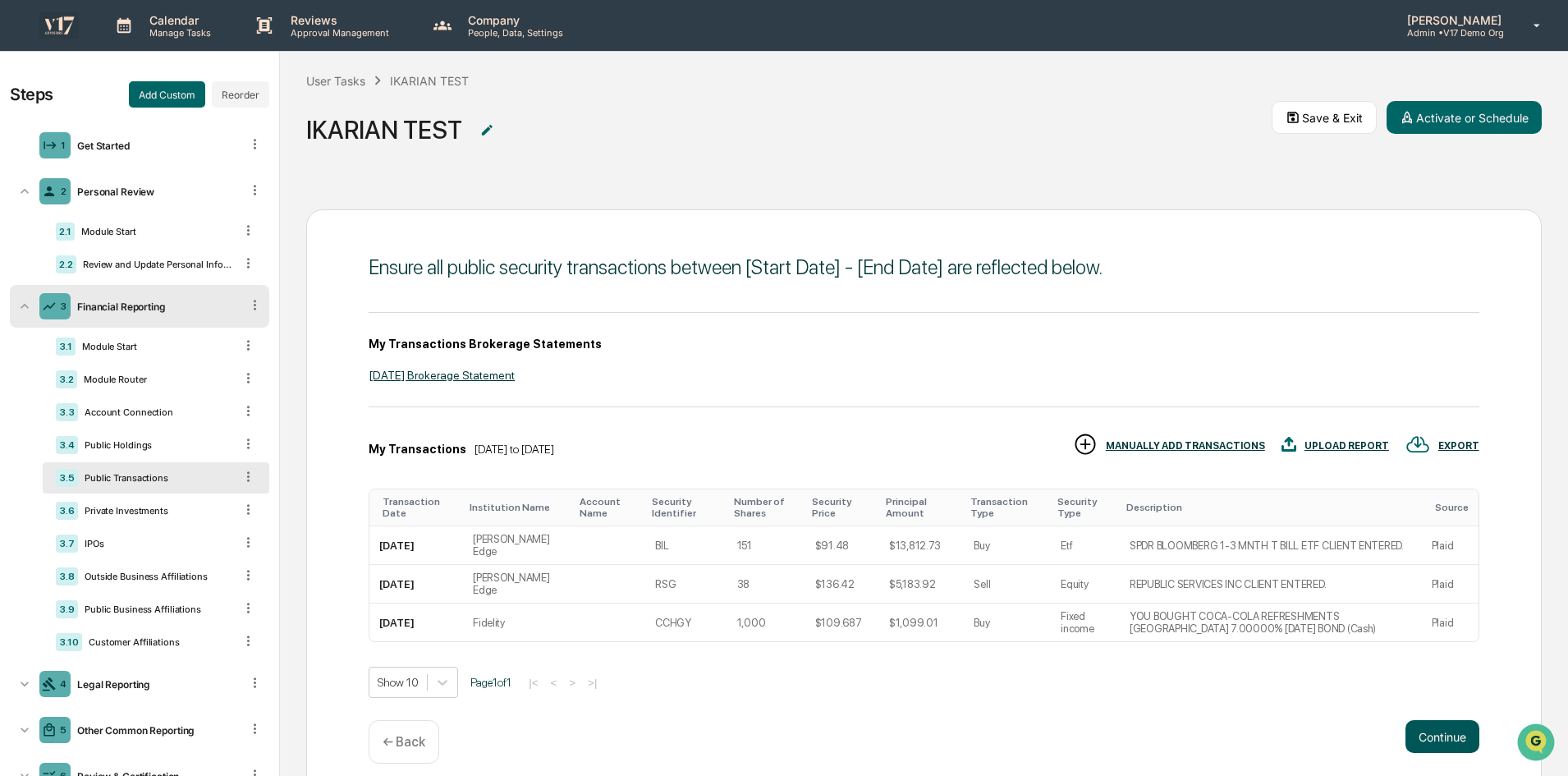
click at [1452, 720] on button "Continue" at bounding box center [1442, 737] width 74 height 33
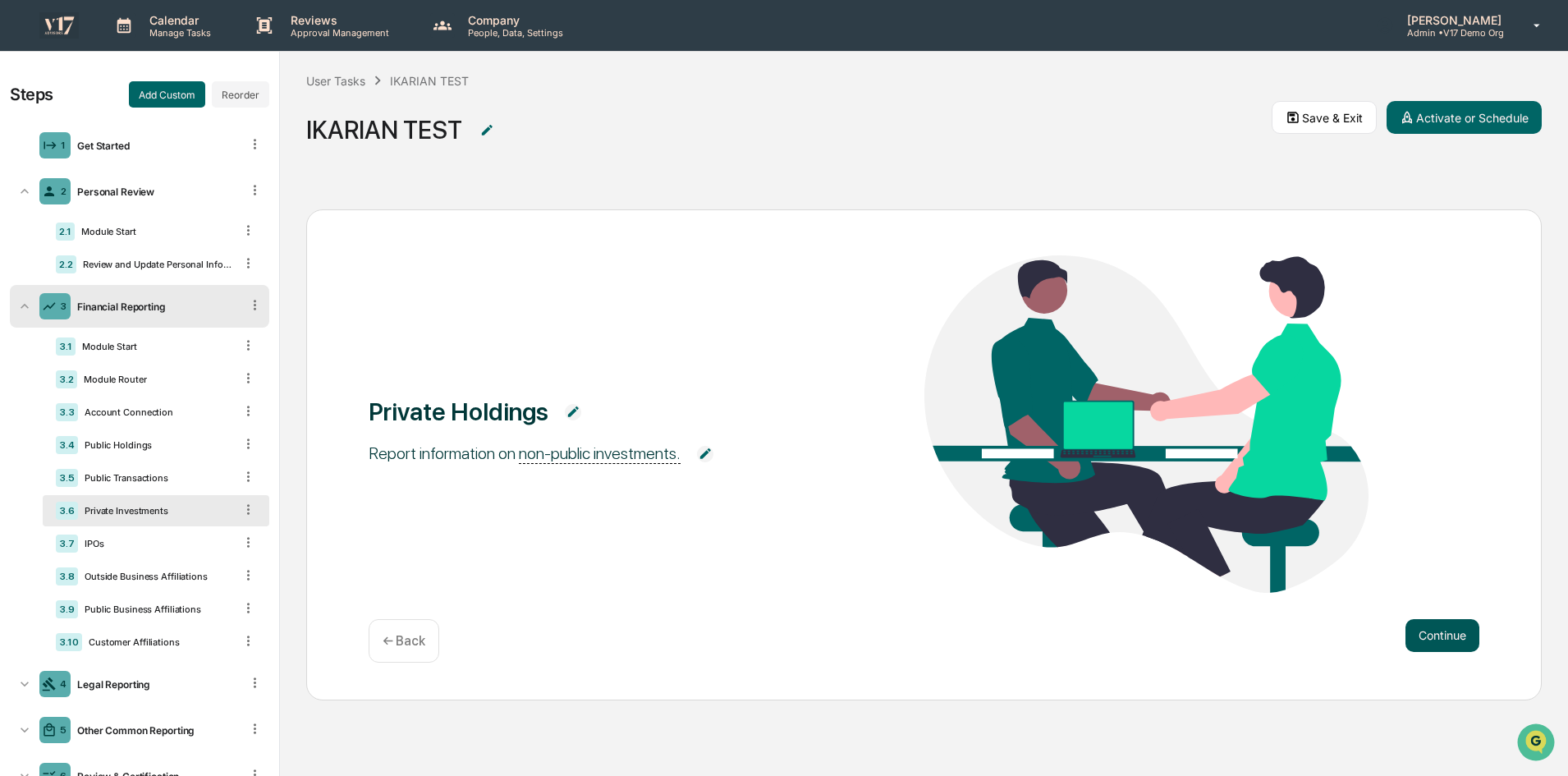
click at [1442, 635] on button "Continue" at bounding box center [1442, 636] width 74 height 33
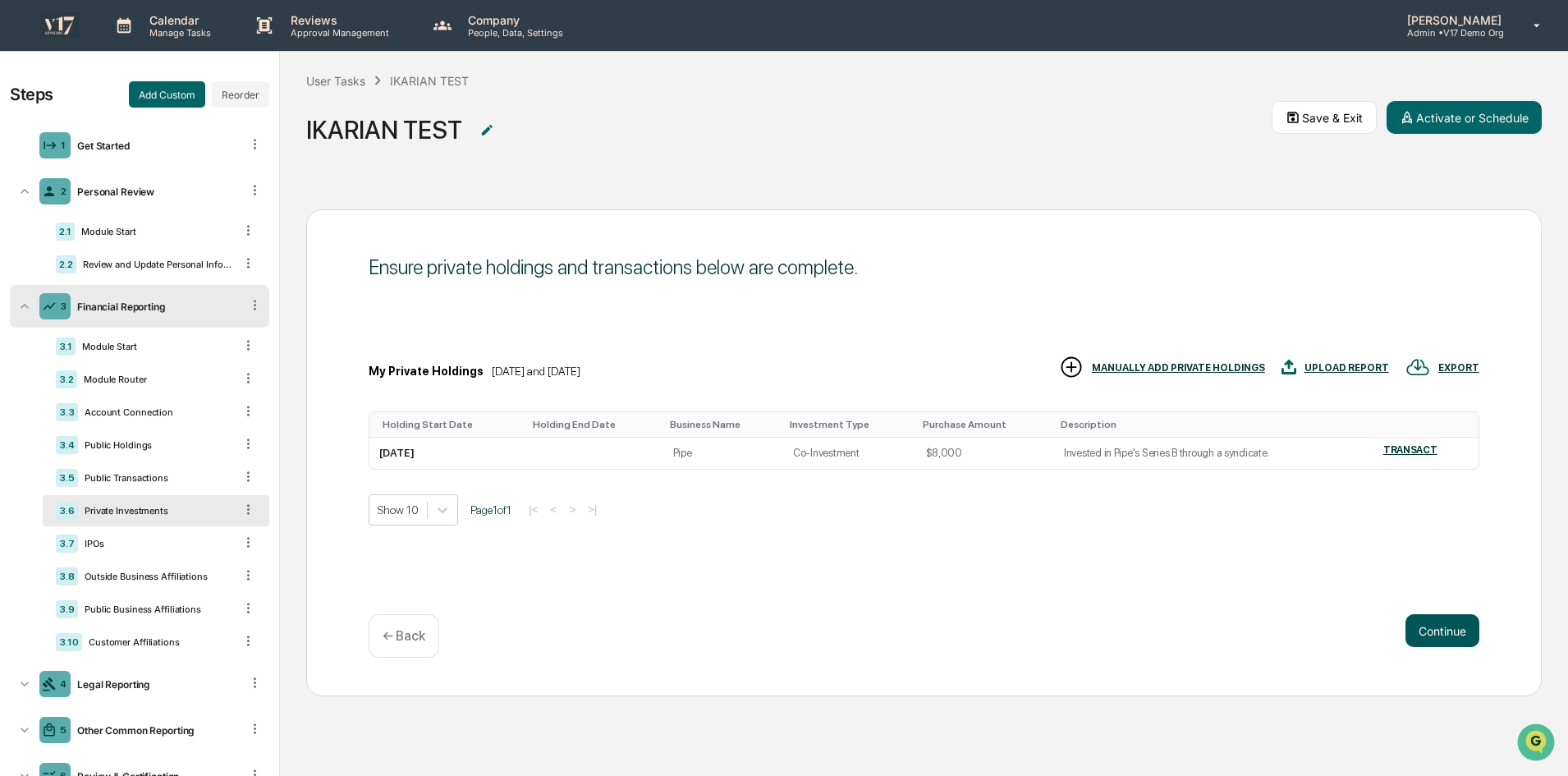
click at [1451, 627] on button "Continue" at bounding box center [1442, 630] width 74 height 33
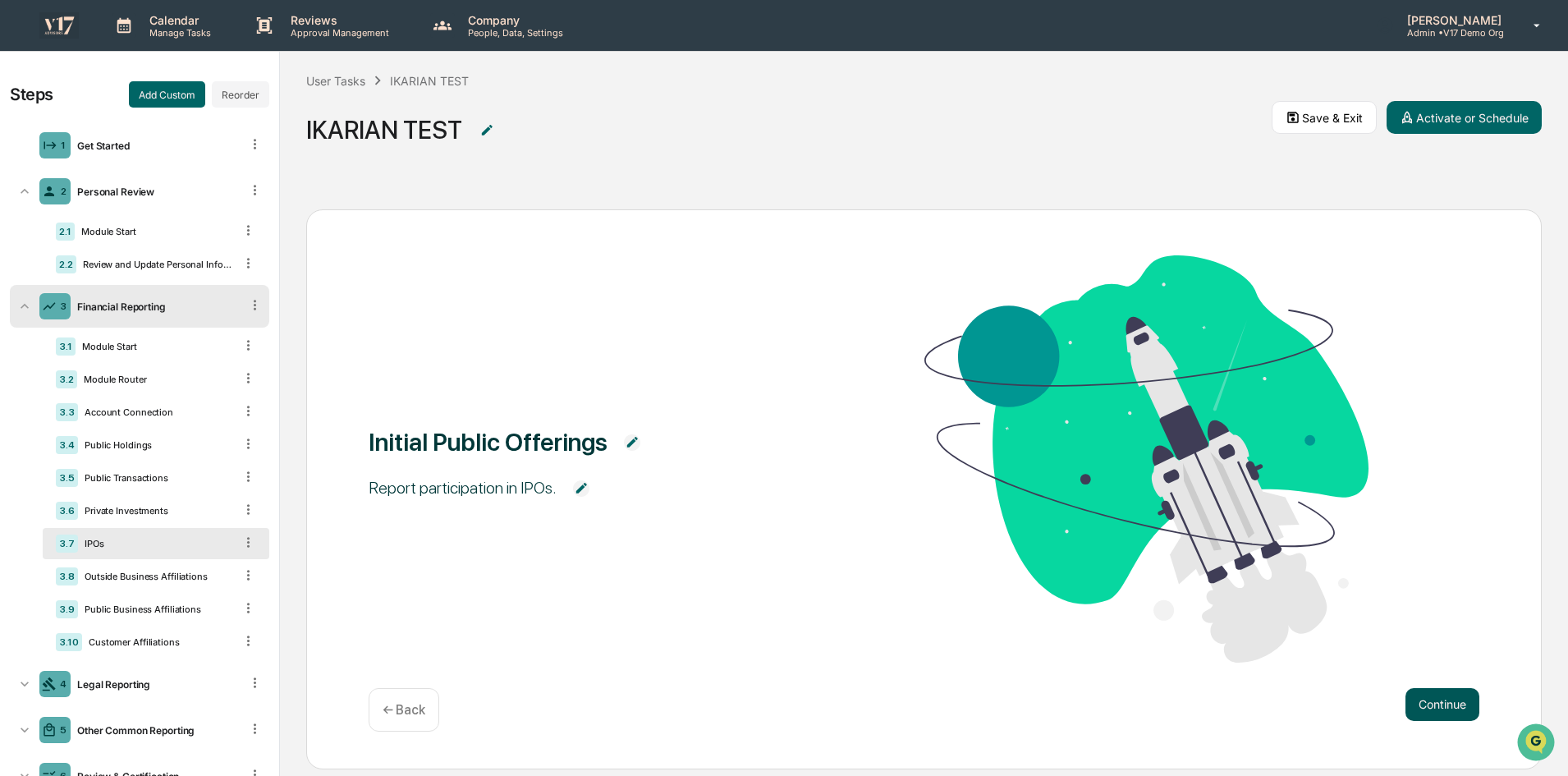
click at [1440, 703] on button "Continue" at bounding box center [1442, 705] width 74 height 33
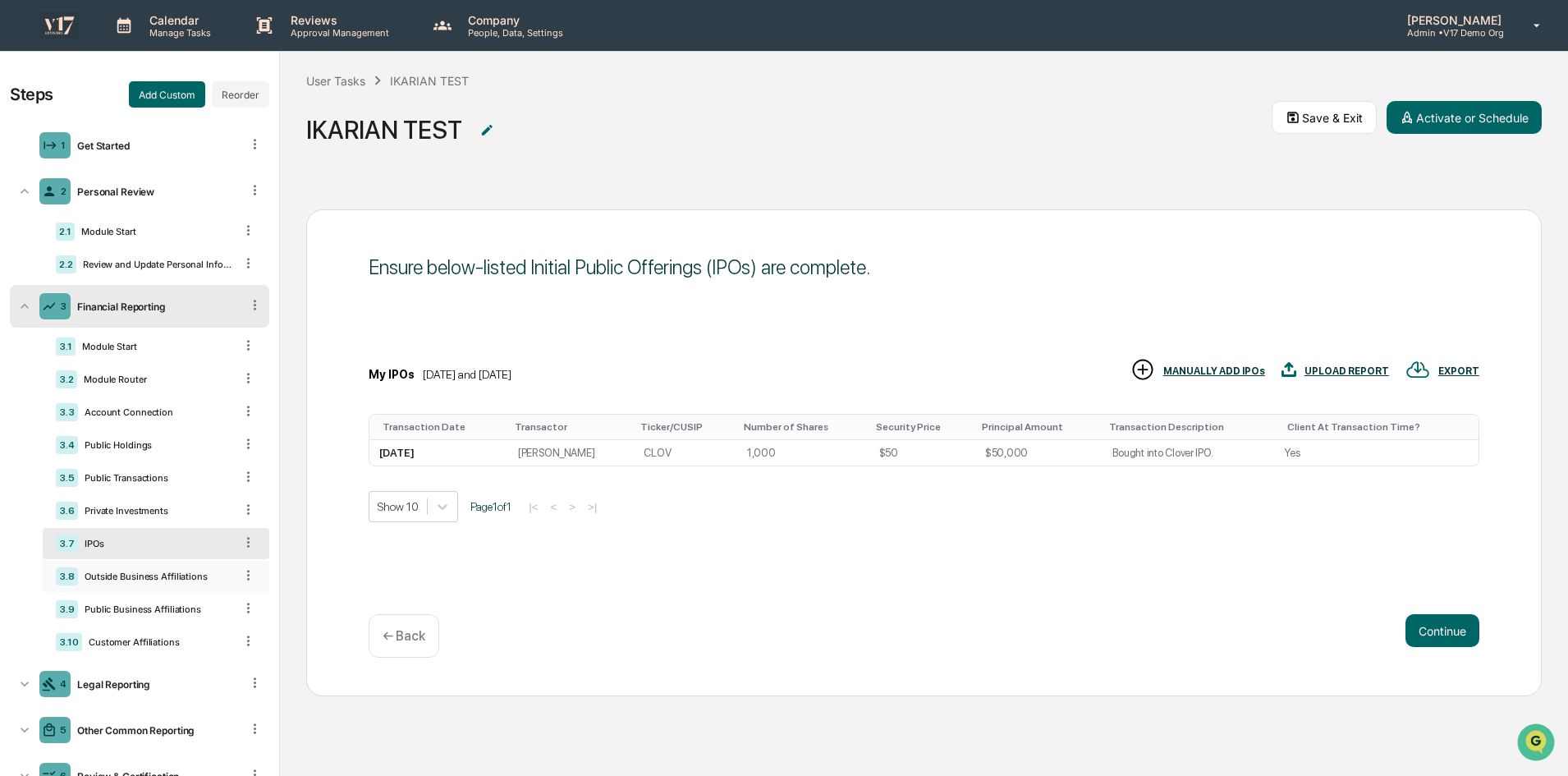
click at [175, 569] on div "3.8 Outside Business Affiliations" at bounding box center [156, 576] width 227 height 31
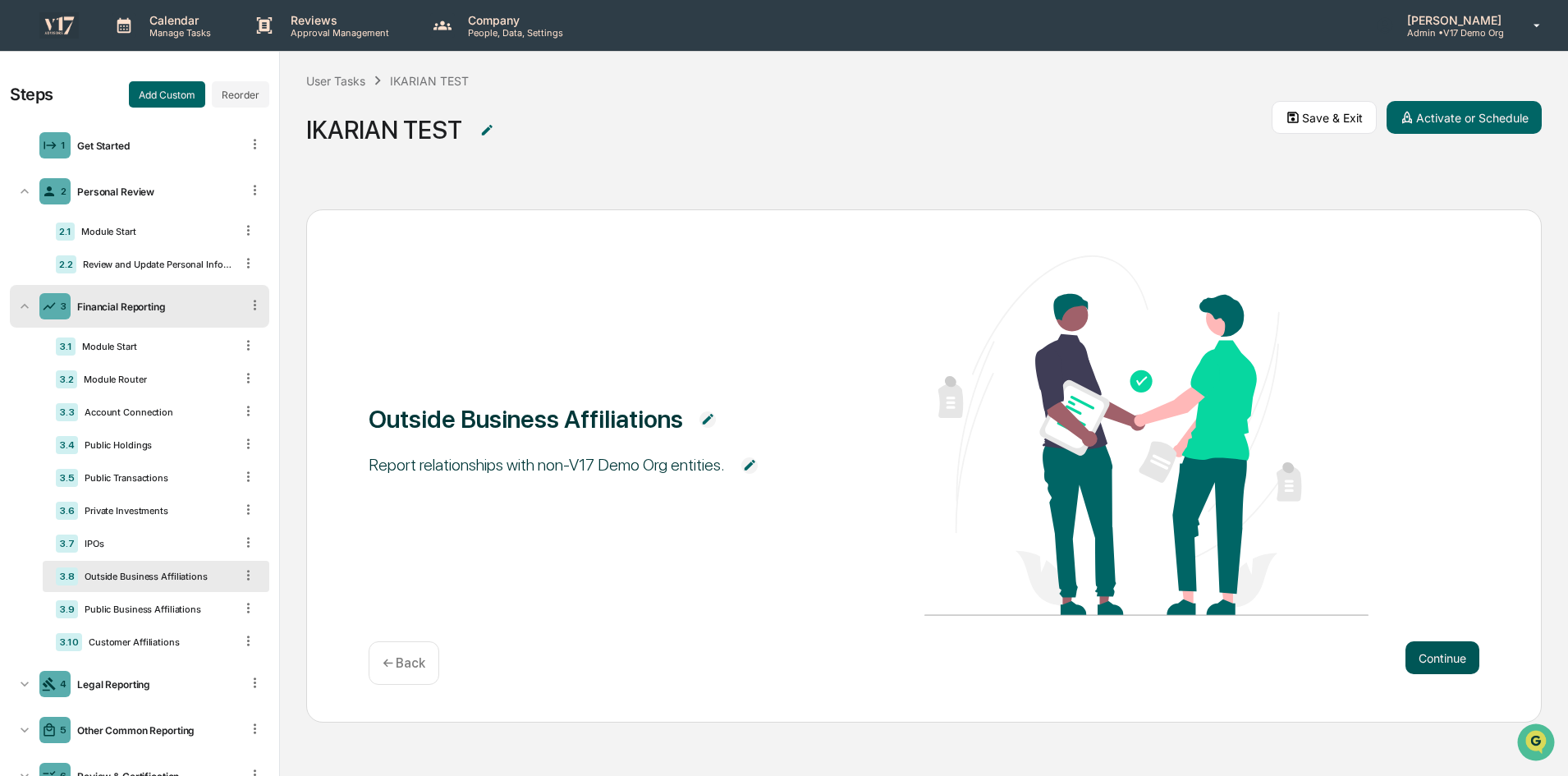
click at [1440, 653] on button "Continue" at bounding box center [1442, 658] width 74 height 33
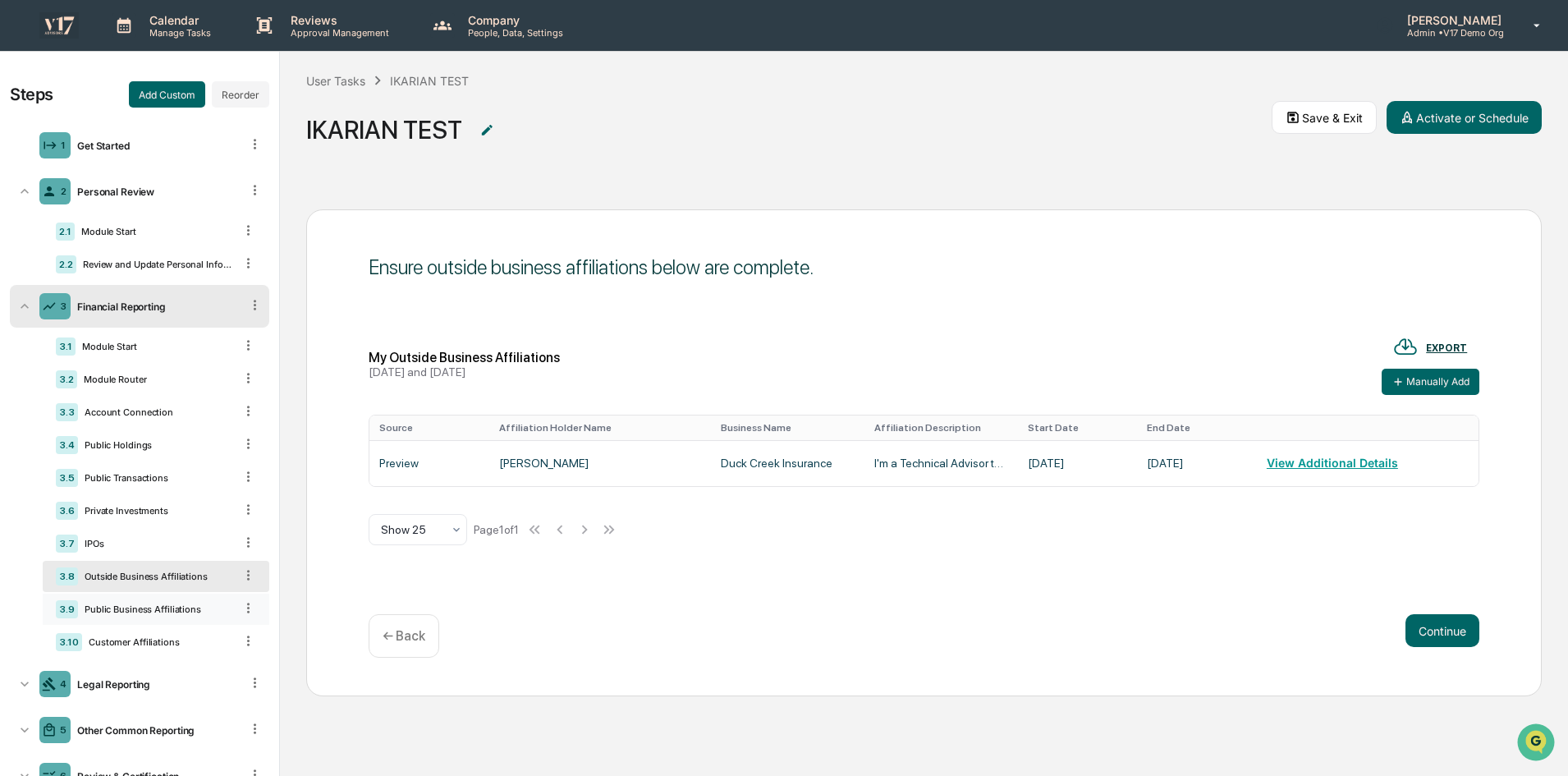
click at [132, 605] on div "Public Business Affiliations" at bounding box center [155, 609] width 156 height 11
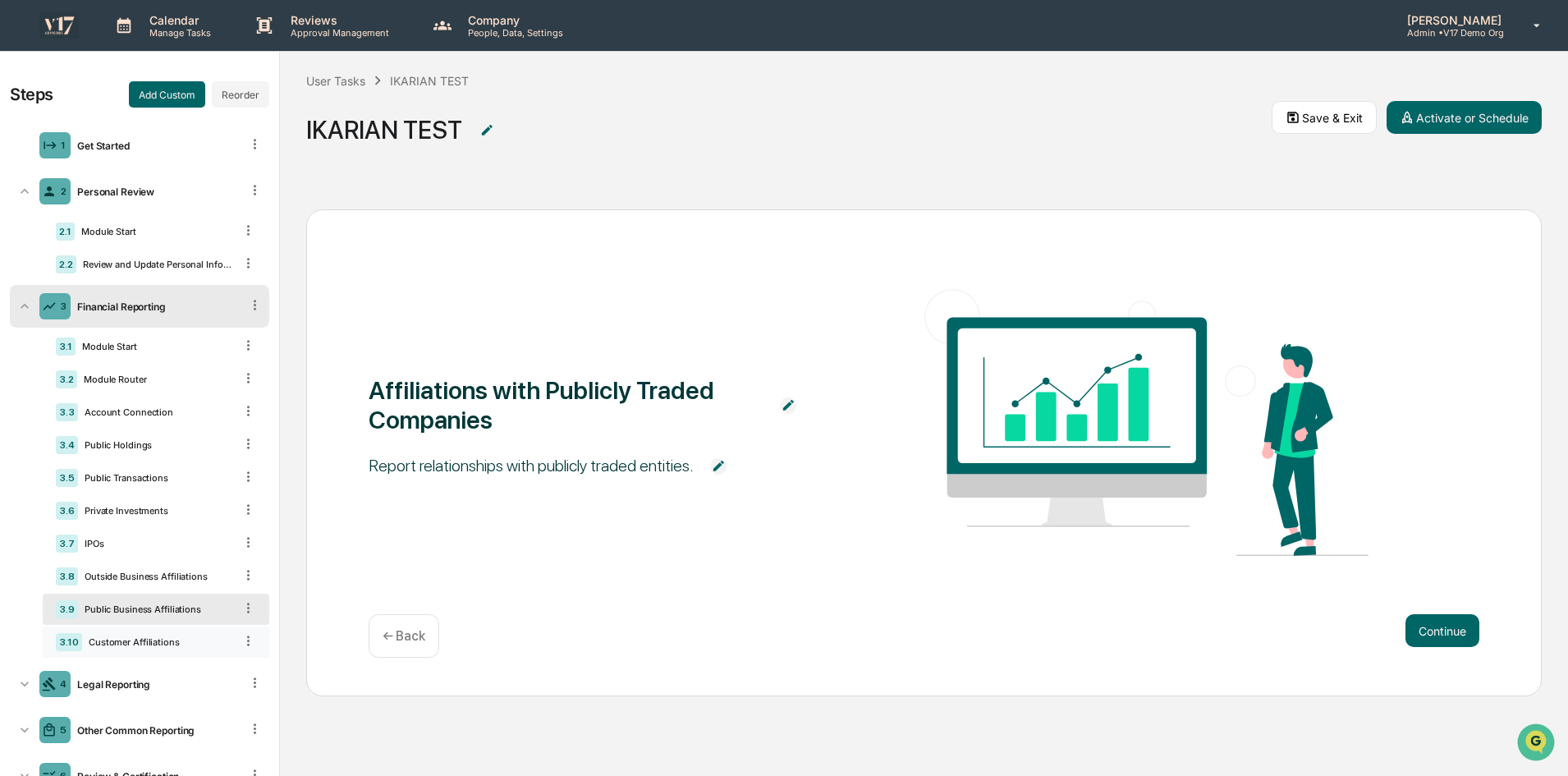
drag, startPoint x: 157, startPoint y: 652, endPoint x: 166, endPoint y: 650, distance: 9.2
click at [157, 652] on div "3.10 Customer Affiliations" at bounding box center [156, 643] width 227 height 31
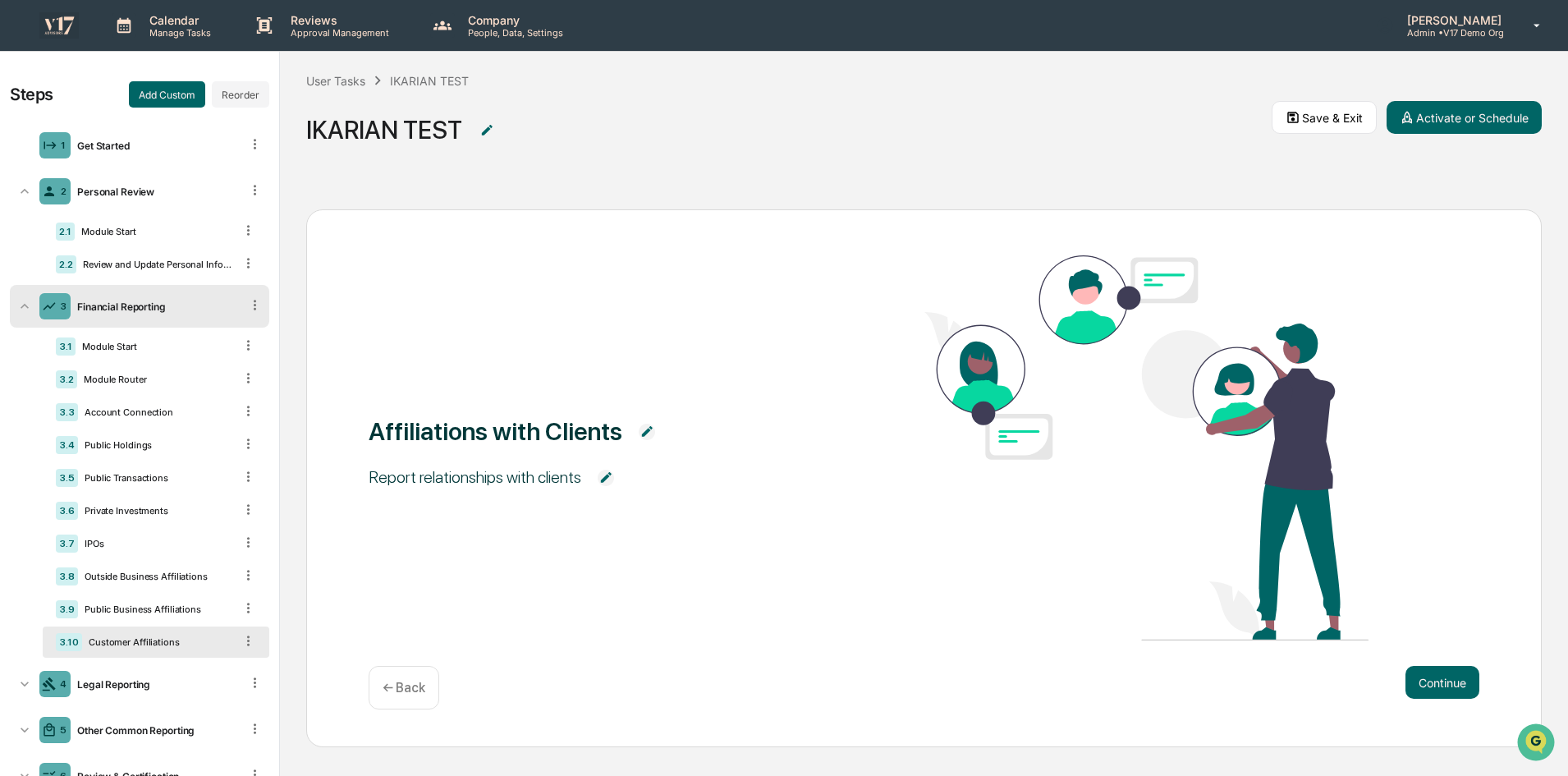
click at [1401, 666] on div "Continue ← Back" at bounding box center [924, 688] width 1110 height 44
click at [1427, 679] on button "Continue" at bounding box center [1442, 683] width 74 height 33
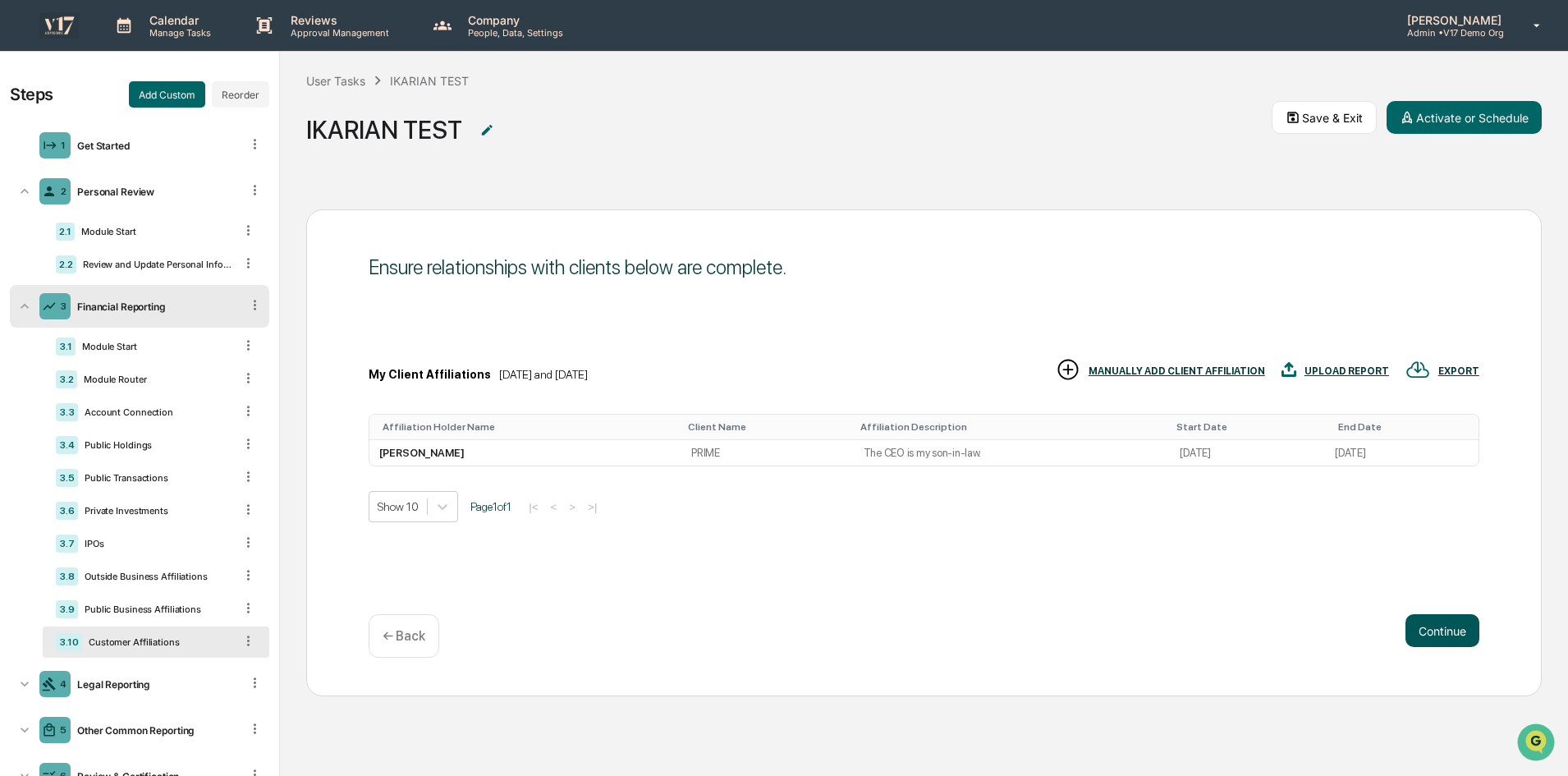
scroll to position [1, 0]
click at [1468, 626] on button "Continue" at bounding box center [1442, 630] width 74 height 33
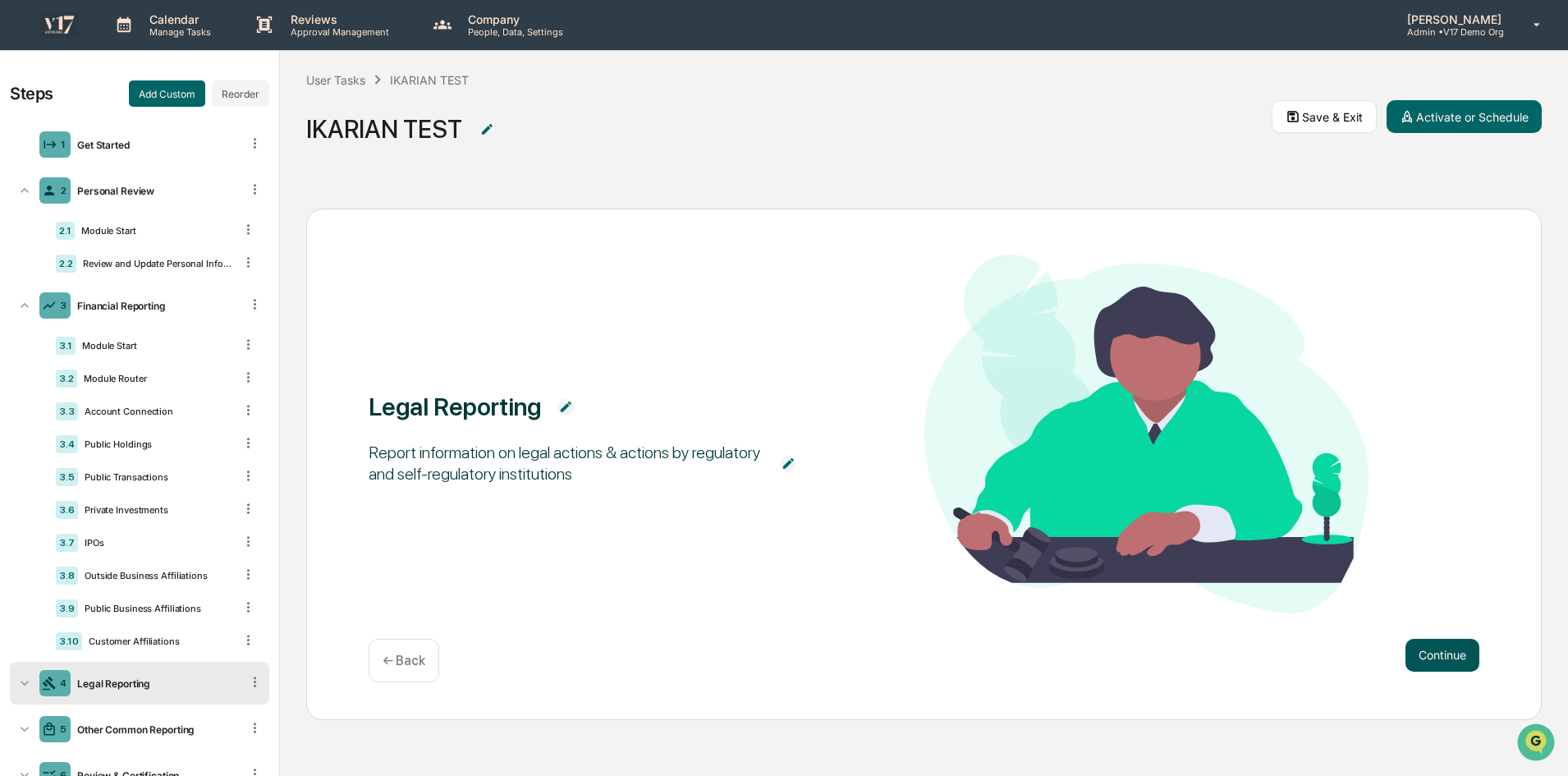
click at [1449, 660] on button "Continue" at bounding box center [1442, 656] width 74 height 33
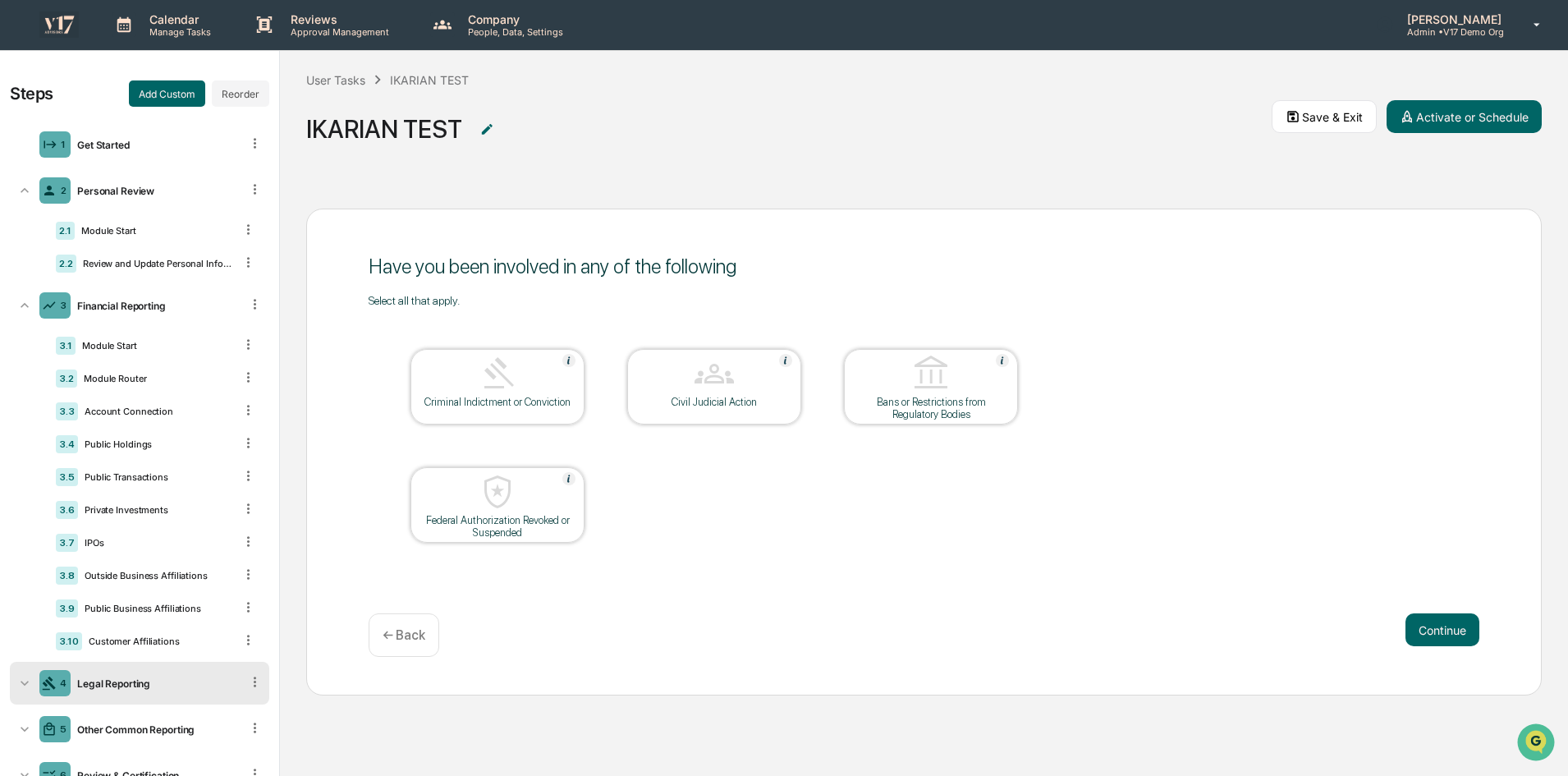
click at [468, 392] on div at bounding box center [498, 375] width 164 height 42
click at [1456, 634] on button "Continue" at bounding box center [1442, 630] width 74 height 33
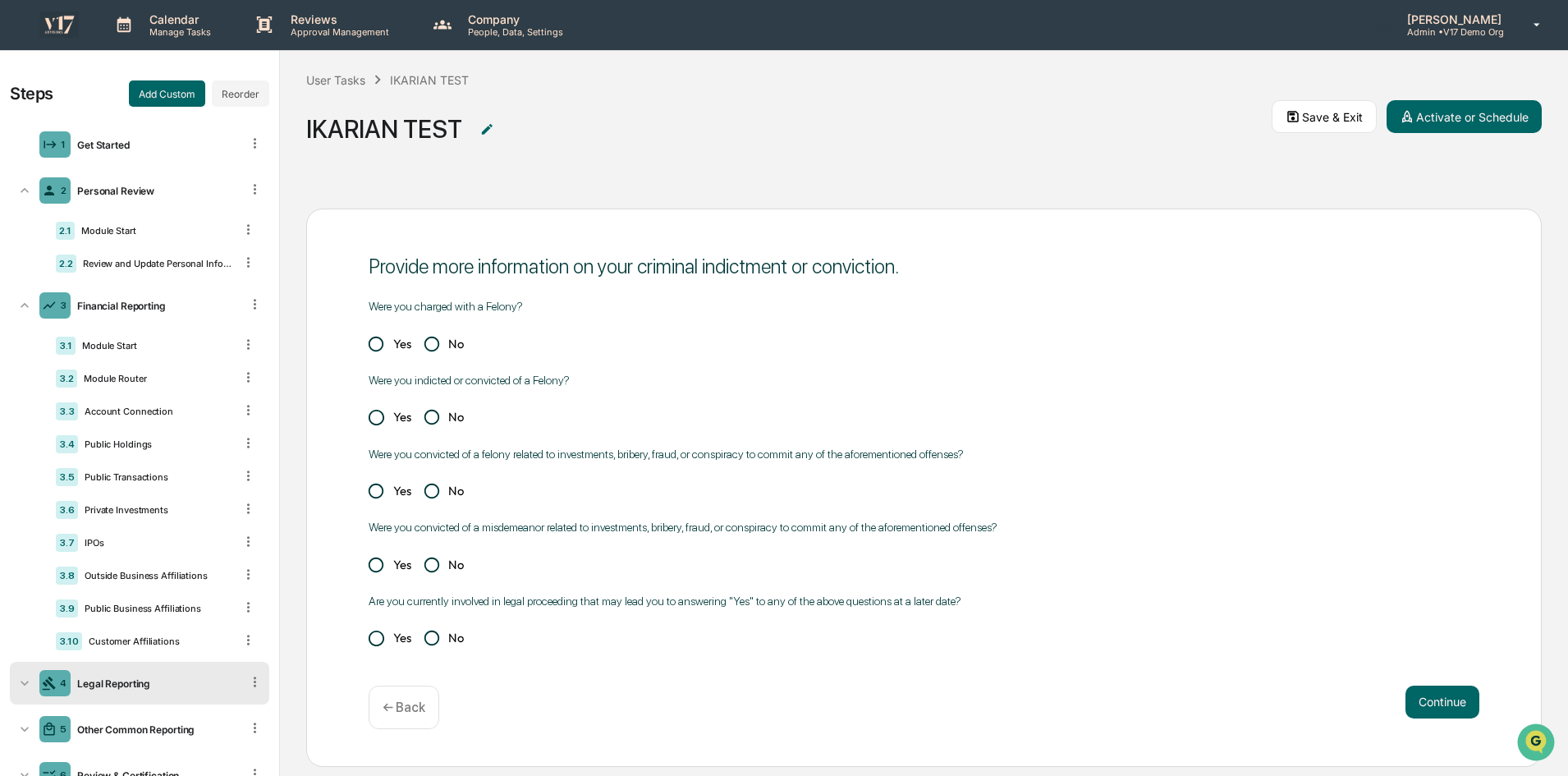
click at [405, 705] on p "← Back" at bounding box center [404, 707] width 43 height 16
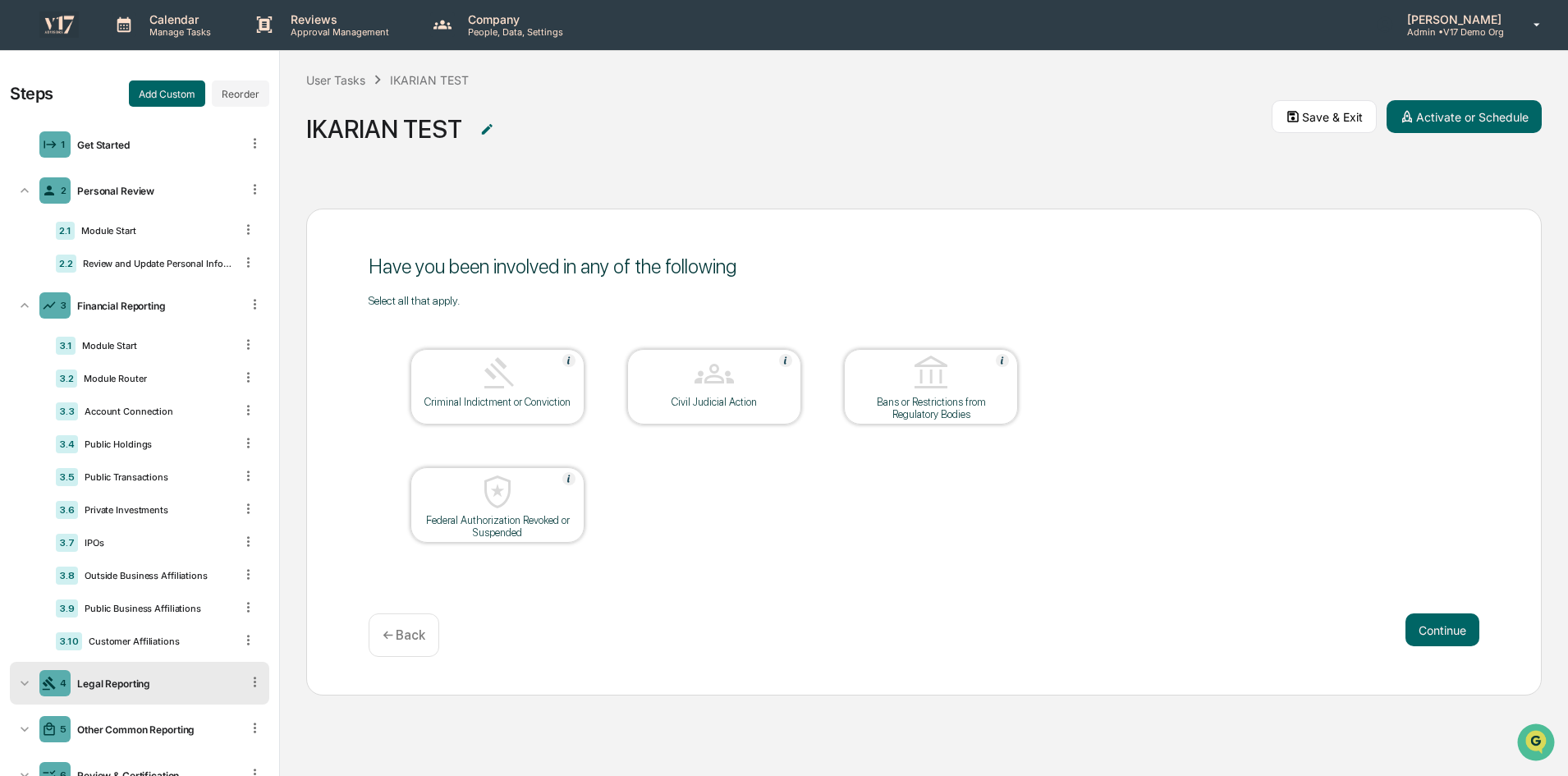
click at [503, 393] on div at bounding box center [498, 375] width 164 height 42
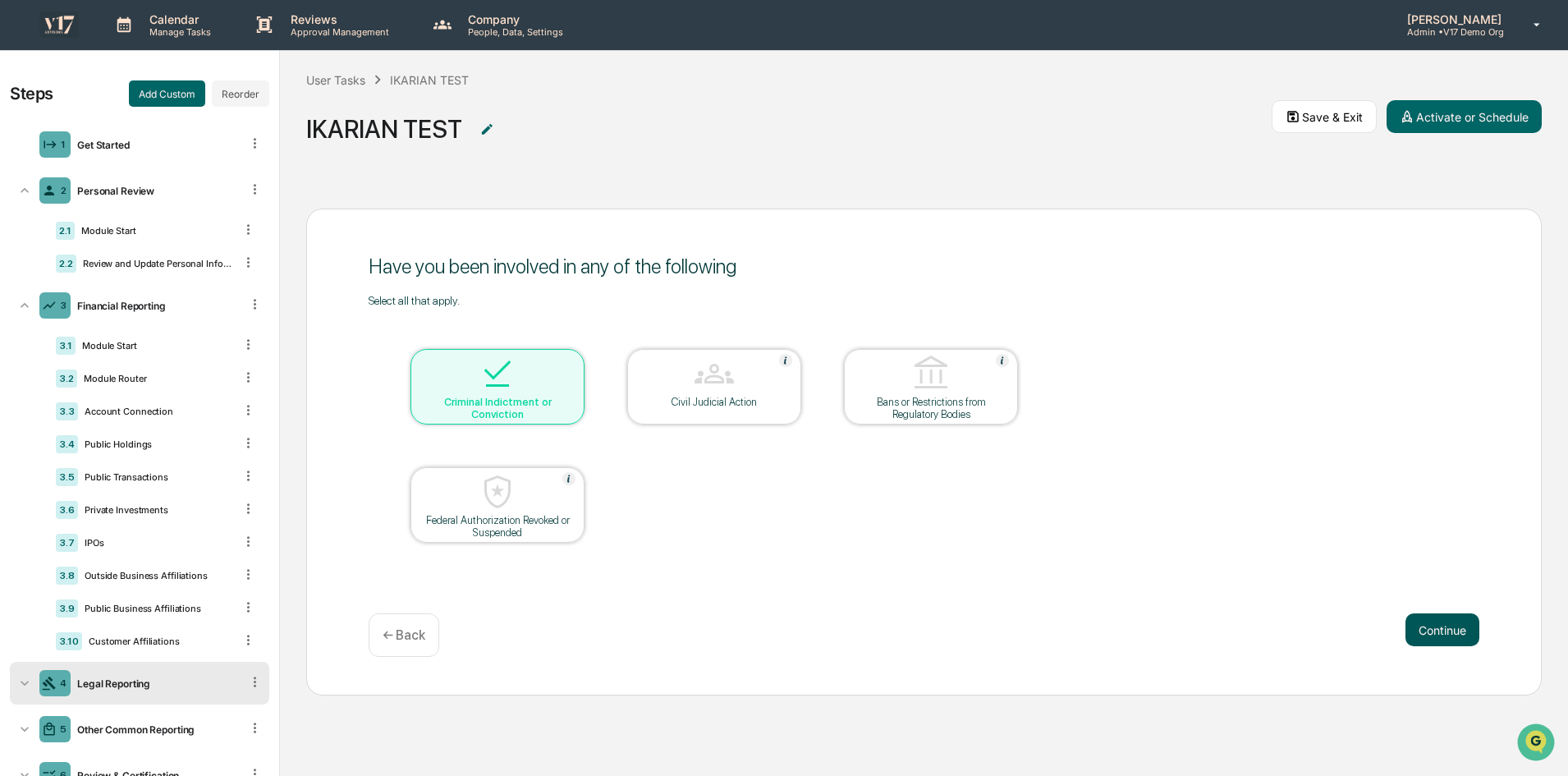
click at [1460, 631] on button "Continue" at bounding box center [1442, 630] width 74 height 33
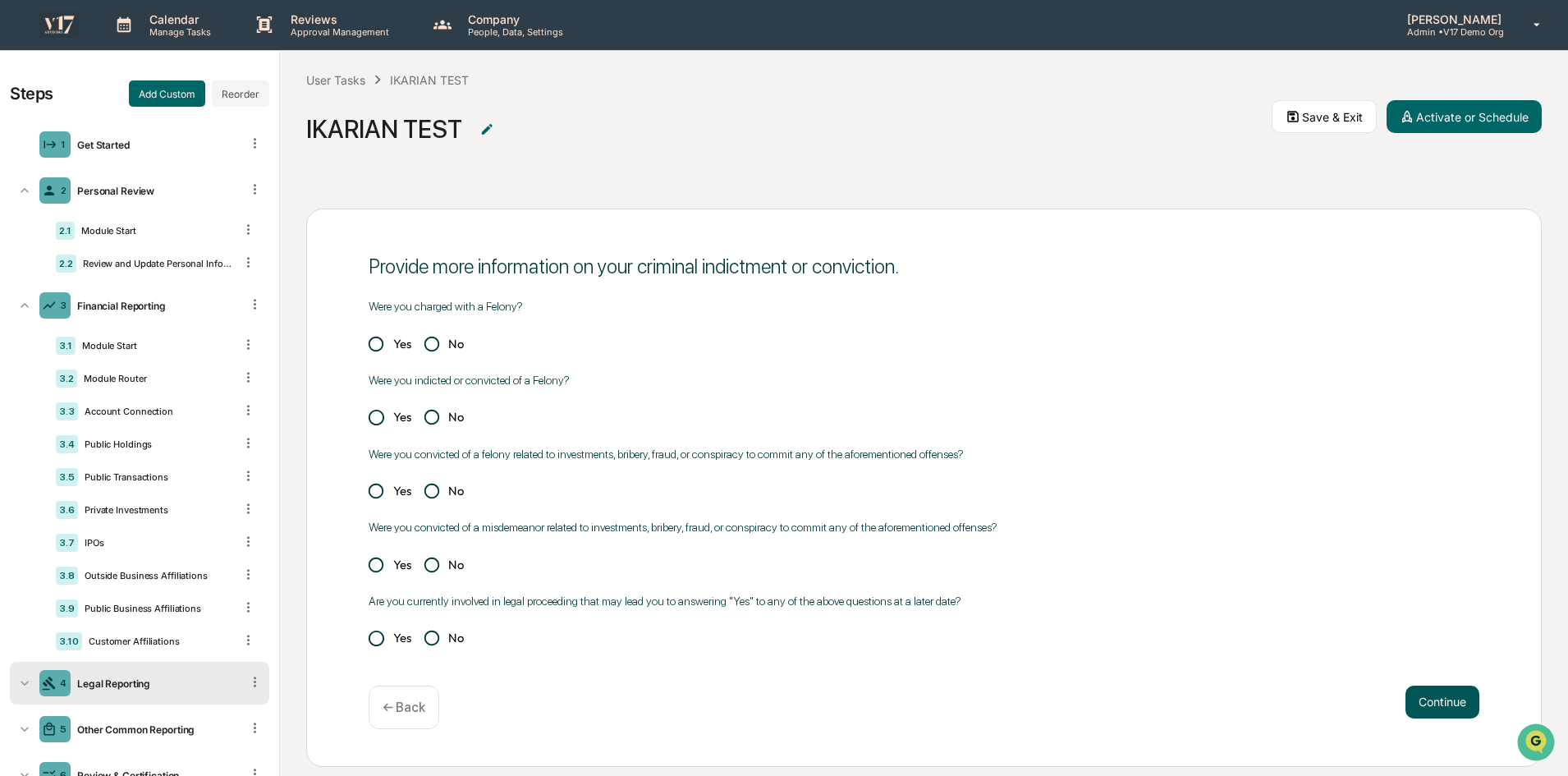
click at [1422, 704] on button "Continue" at bounding box center [1442, 702] width 74 height 33
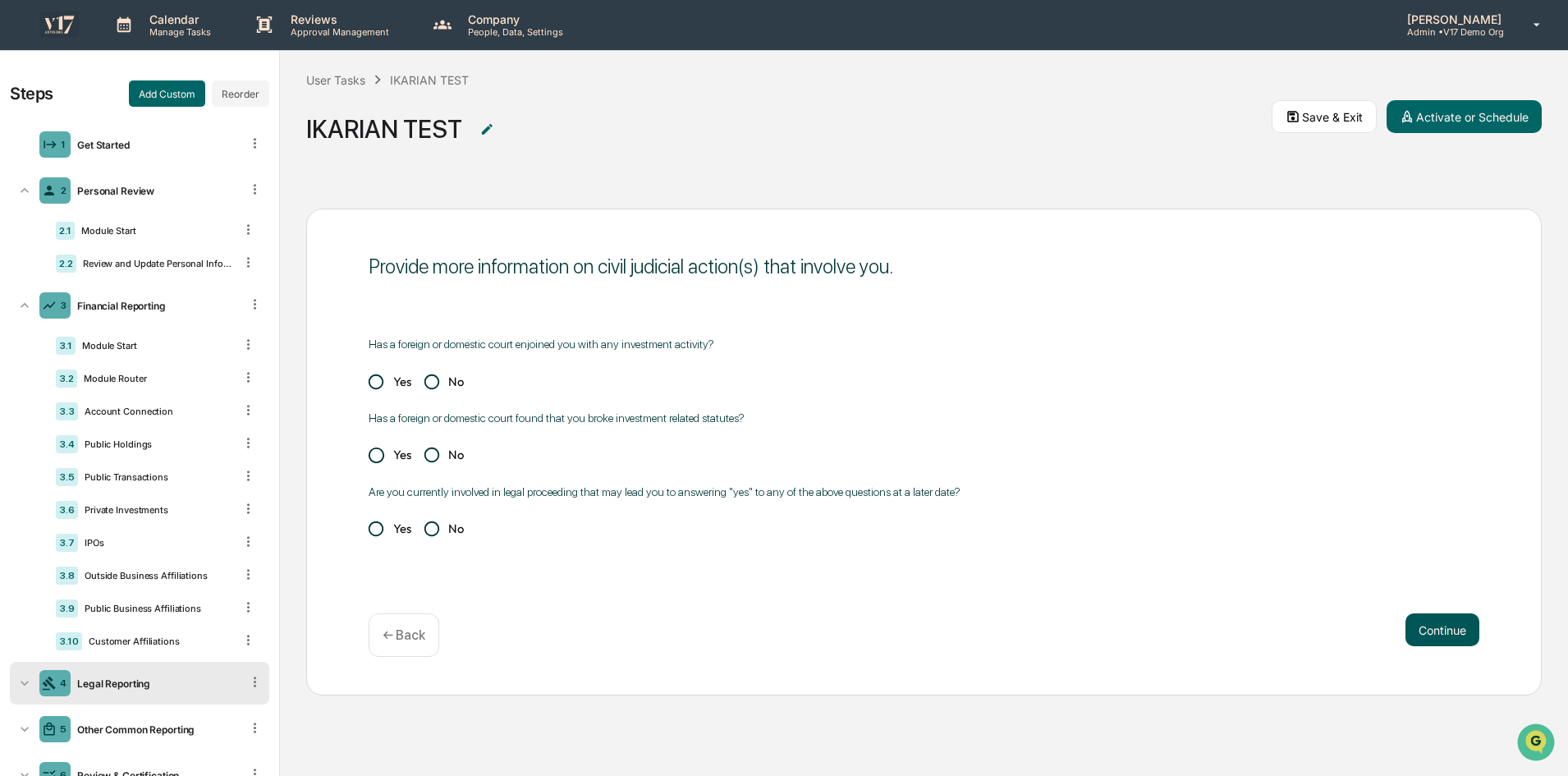
click at [1435, 636] on button "Continue" at bounding box center [1442, 630] width 74 height 33
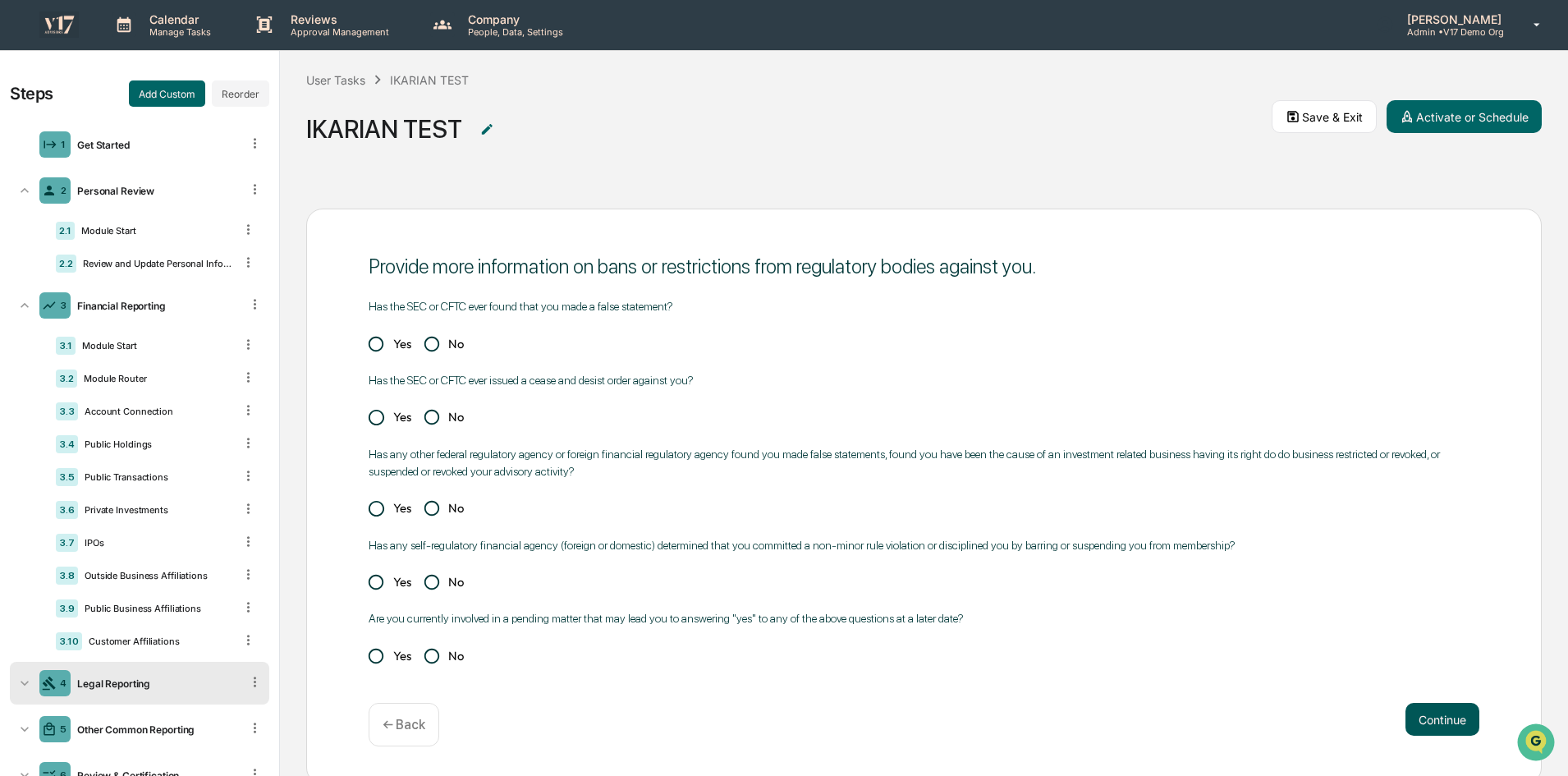
click at [1441, 724] on button "Continue" at bounding box center [1442, 719] width 74 height 33
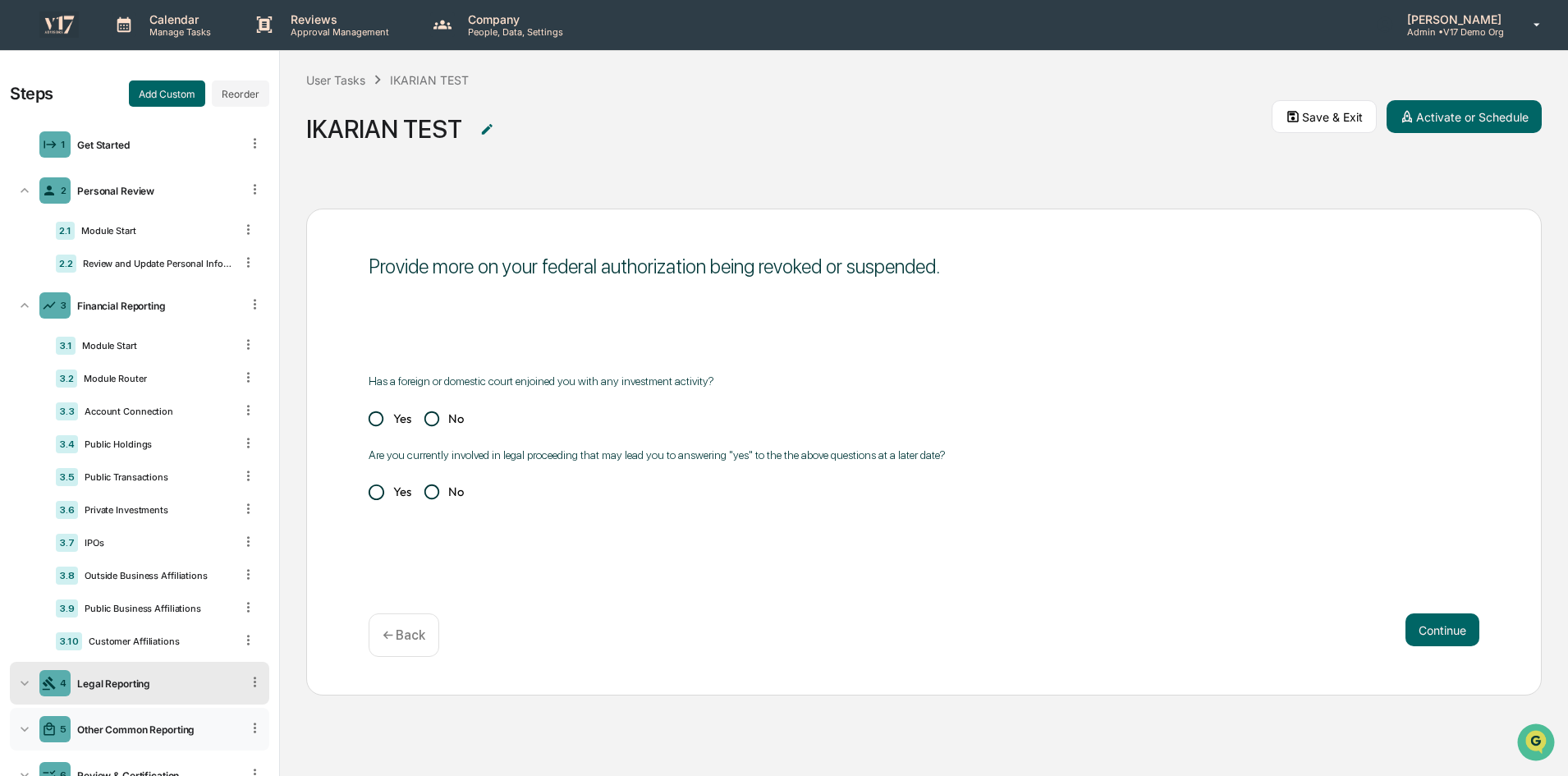
click at [147, 732] on div "Other Common Reporting" at bounding box center [155, 730] width 170 height 12
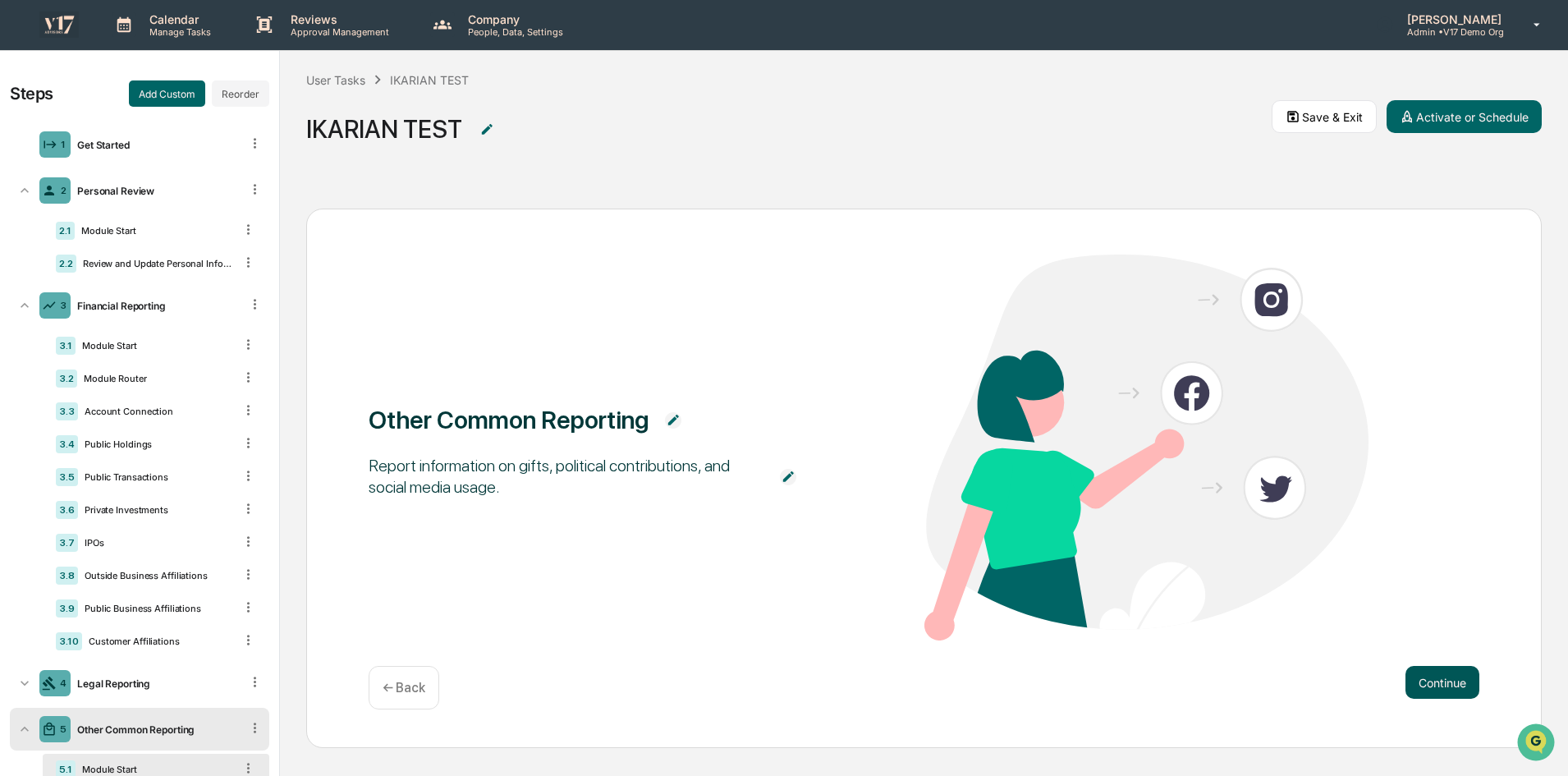
click at [1478, 684] on button "Continue" at bounding box center [1442, 683] width 74 height 33
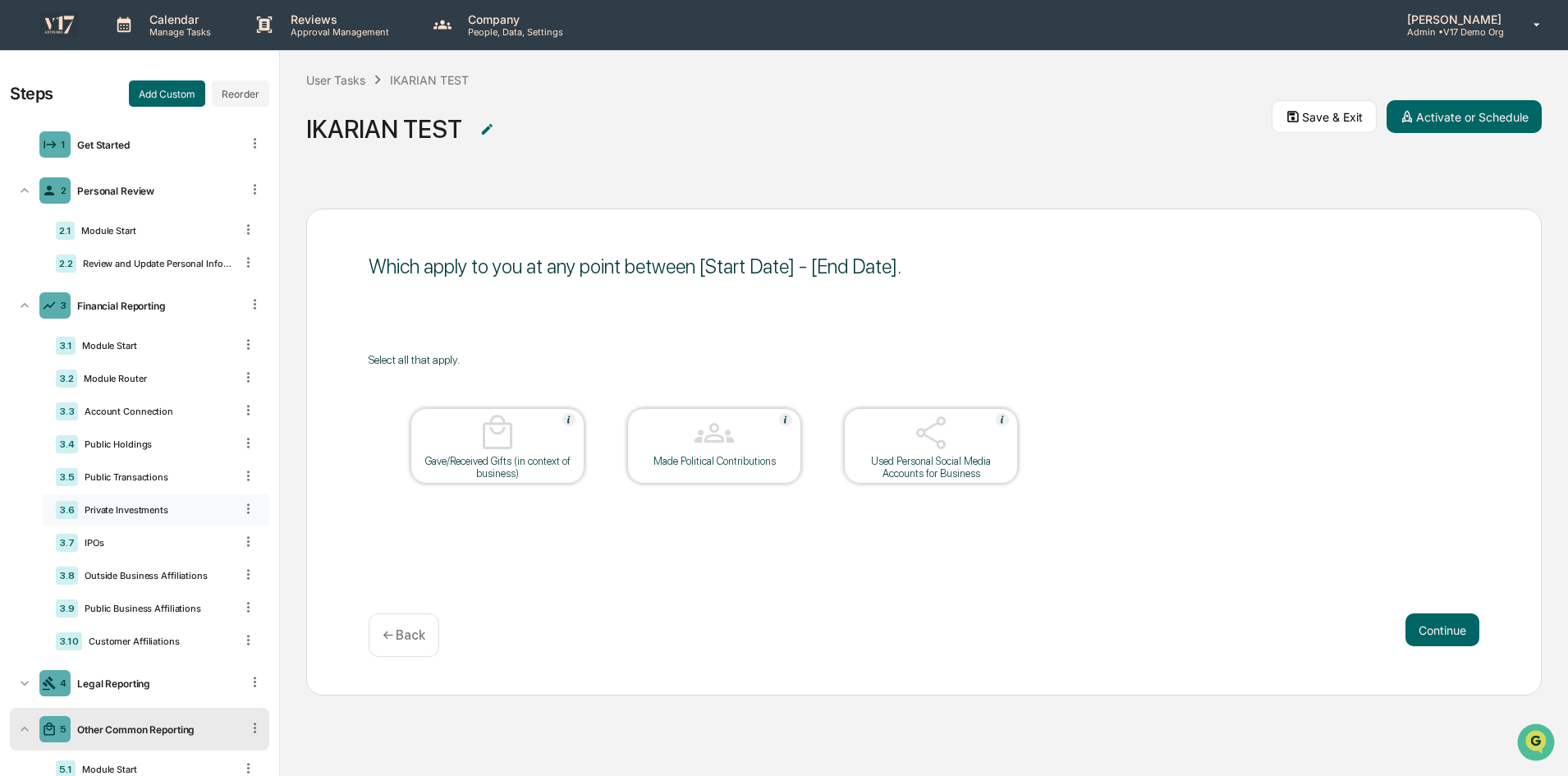
scroll to position [221, 0]
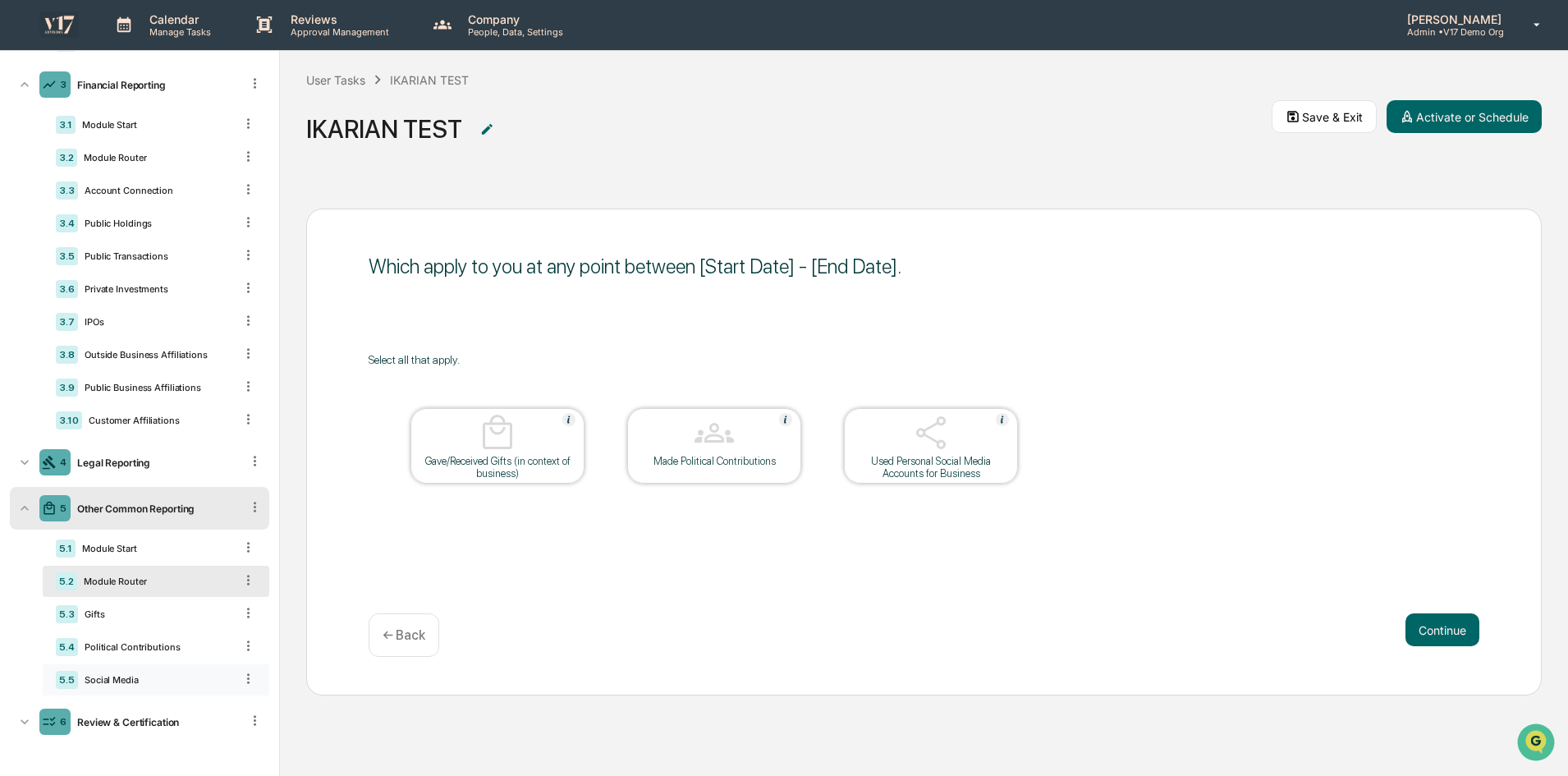
click at [247, 680] on icon at bounding box center [248, 677] width 3 height 10
click at [690, 579] on div "Which apply to you at any point between [Start Date] - [End Date]. Select all t…" at bounding box center [923, 452] width 1235 height 487
click at [136, 730] on div "6 Review & Certification" at bounding box center [139, 721] width 260 height 43
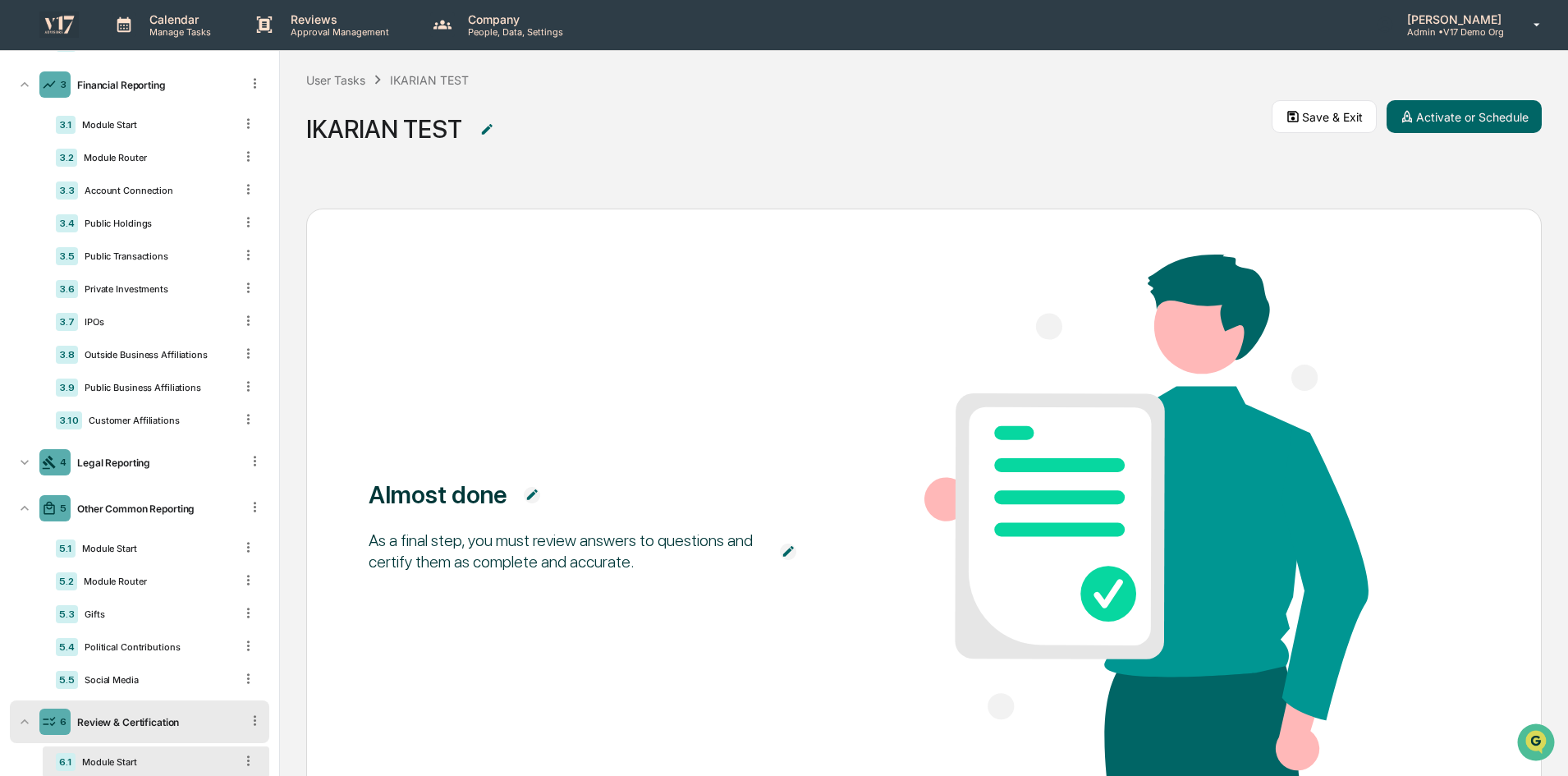
scroll to position [143, 0]
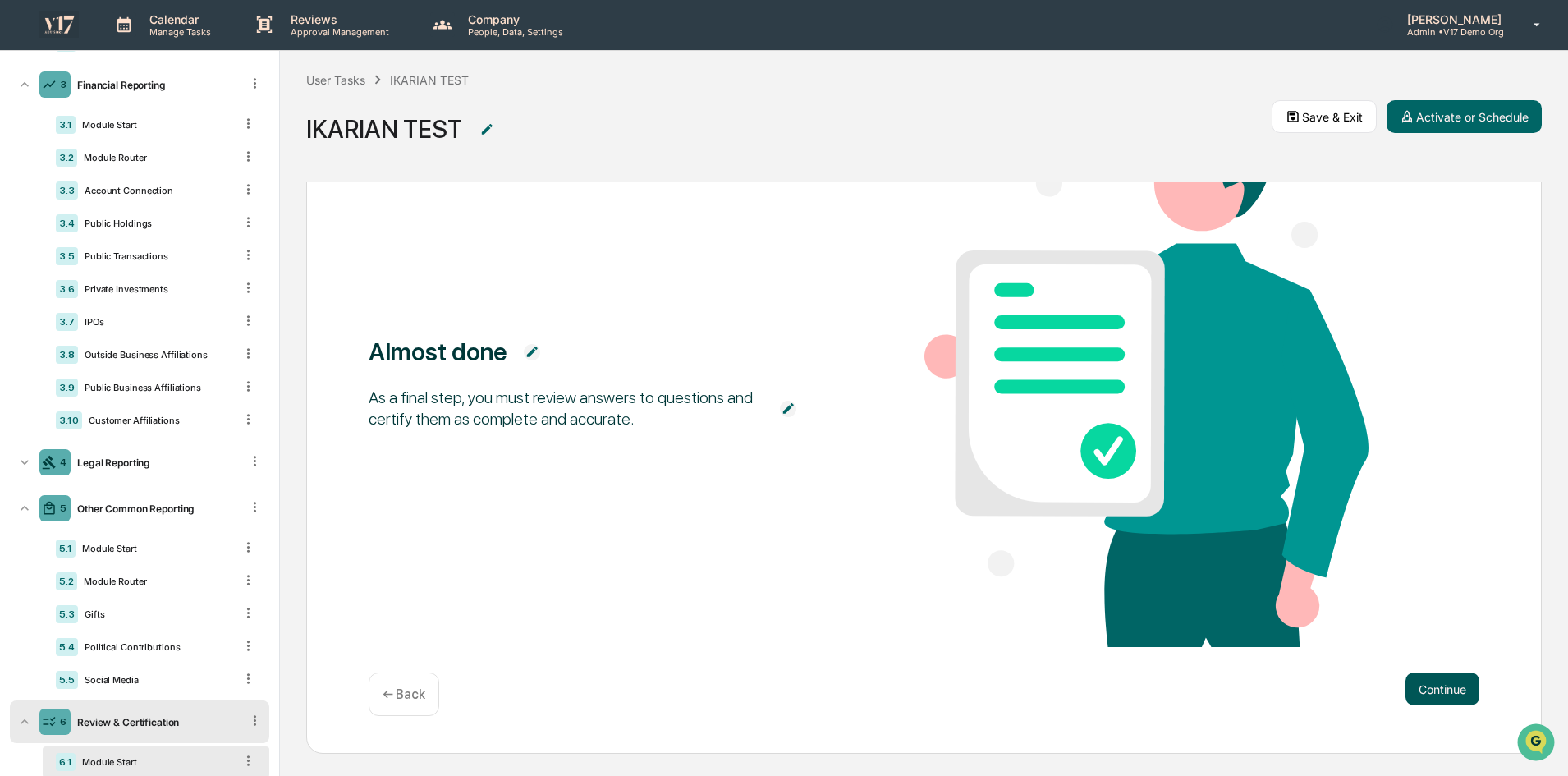
click at [1434, 684] on button "Continue" at bounding box center [1442, 689] width 74 height 33
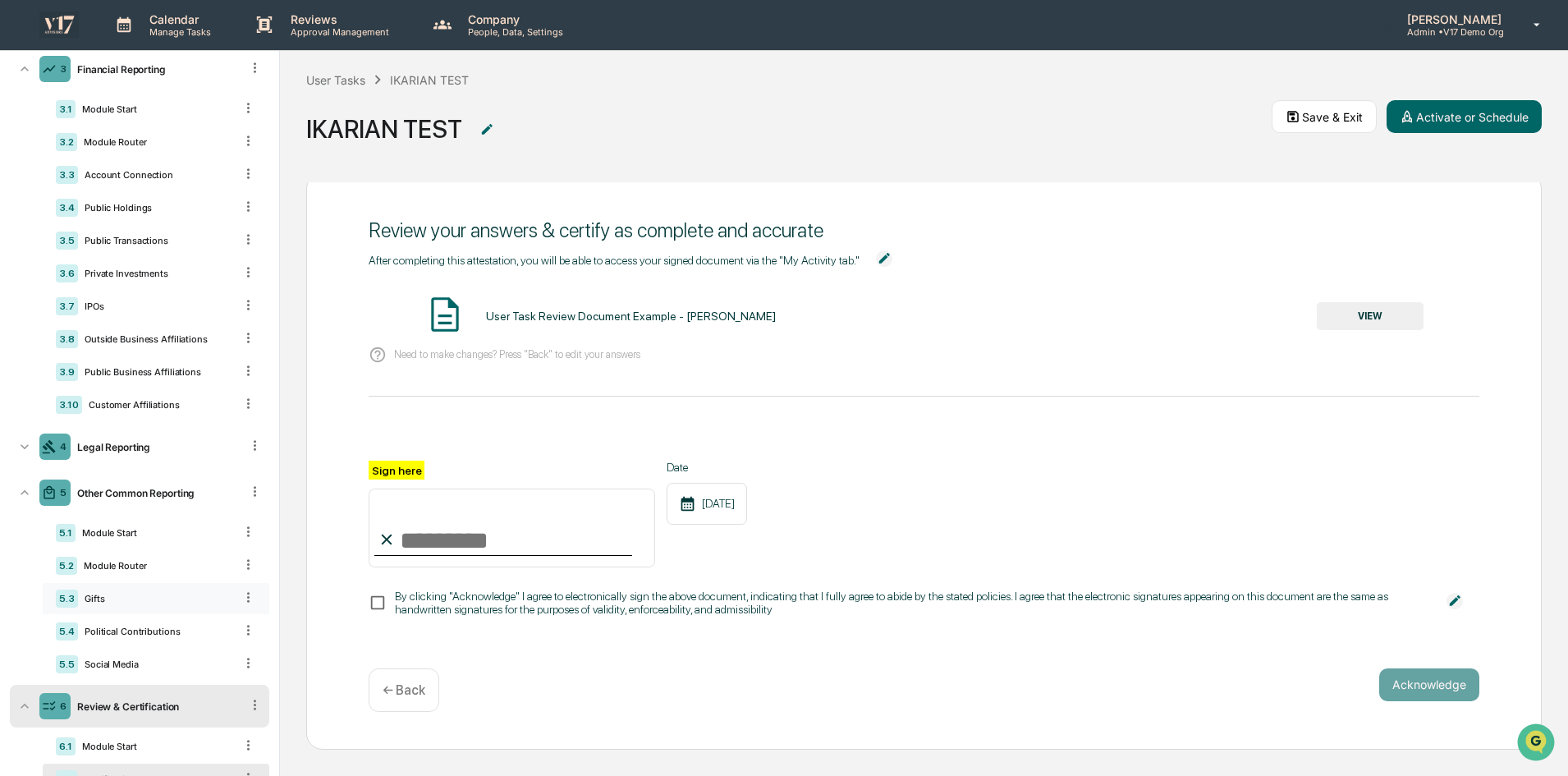
scroll to position [208, 0]
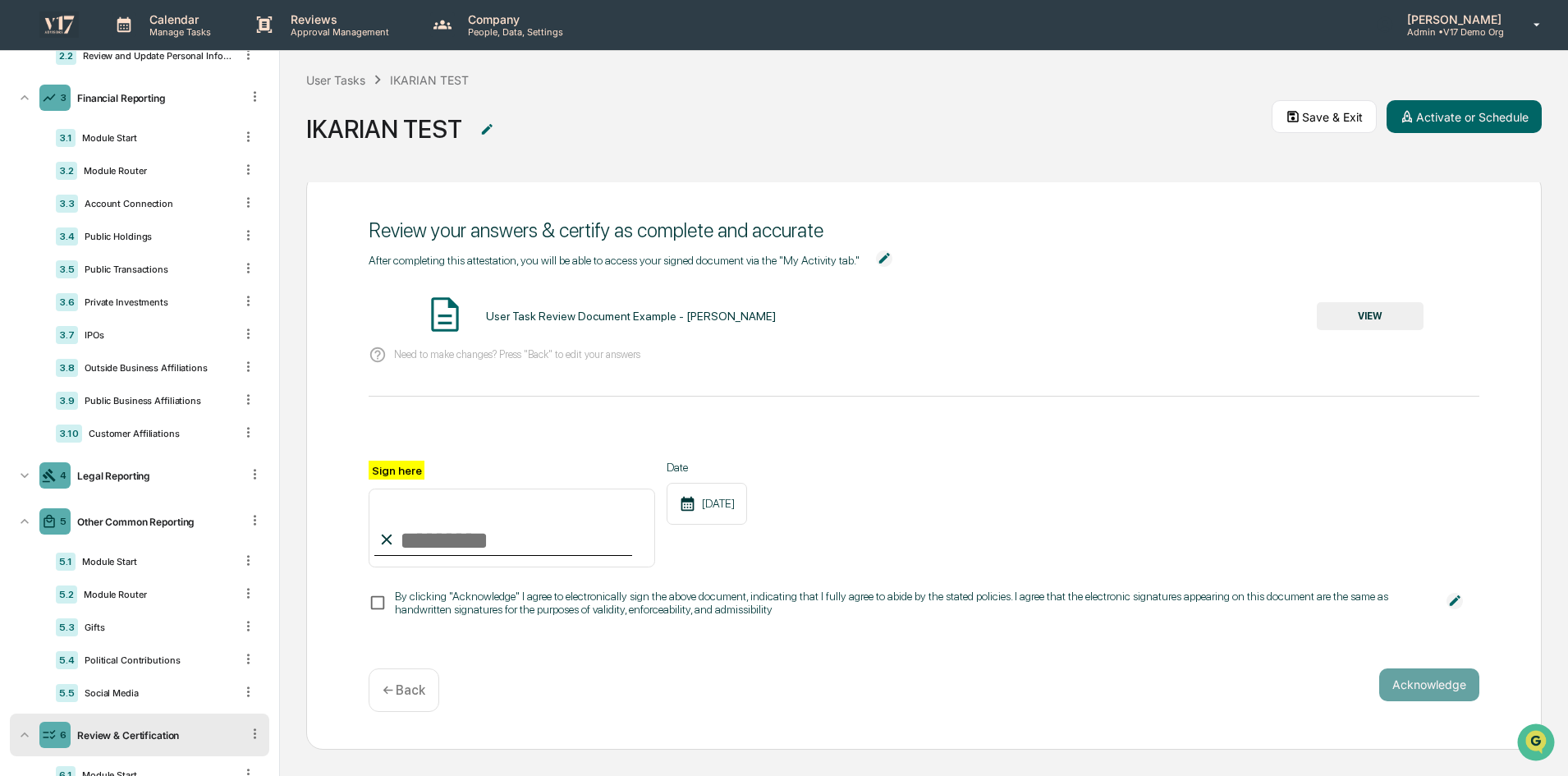
click at [764, 611] on div "By clicking "Acknowledge" I agree to electronically sign the above document, in…" at bounding box center [913, 602] width 1035 height 26
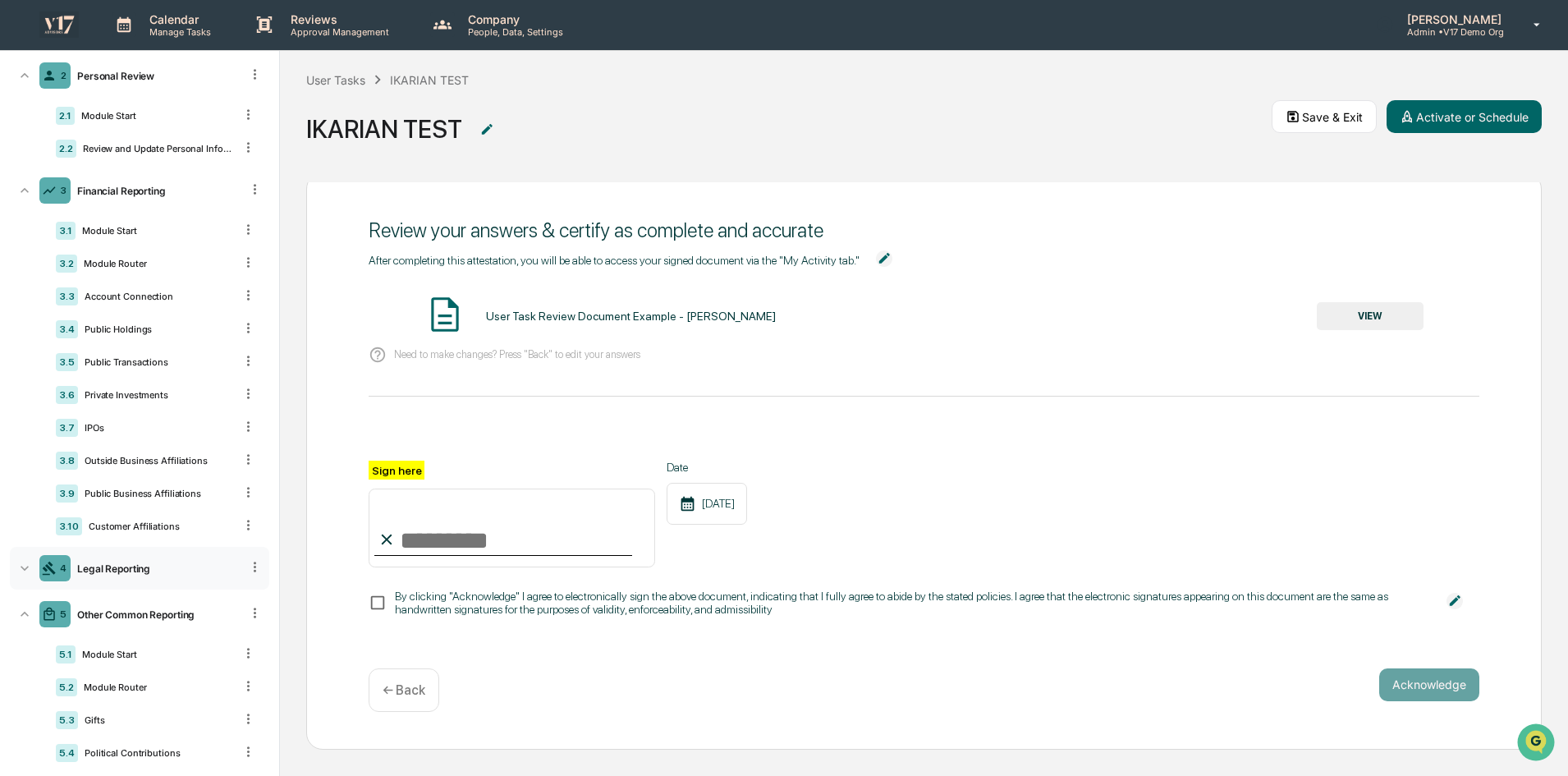
scroll to position [0, 0]
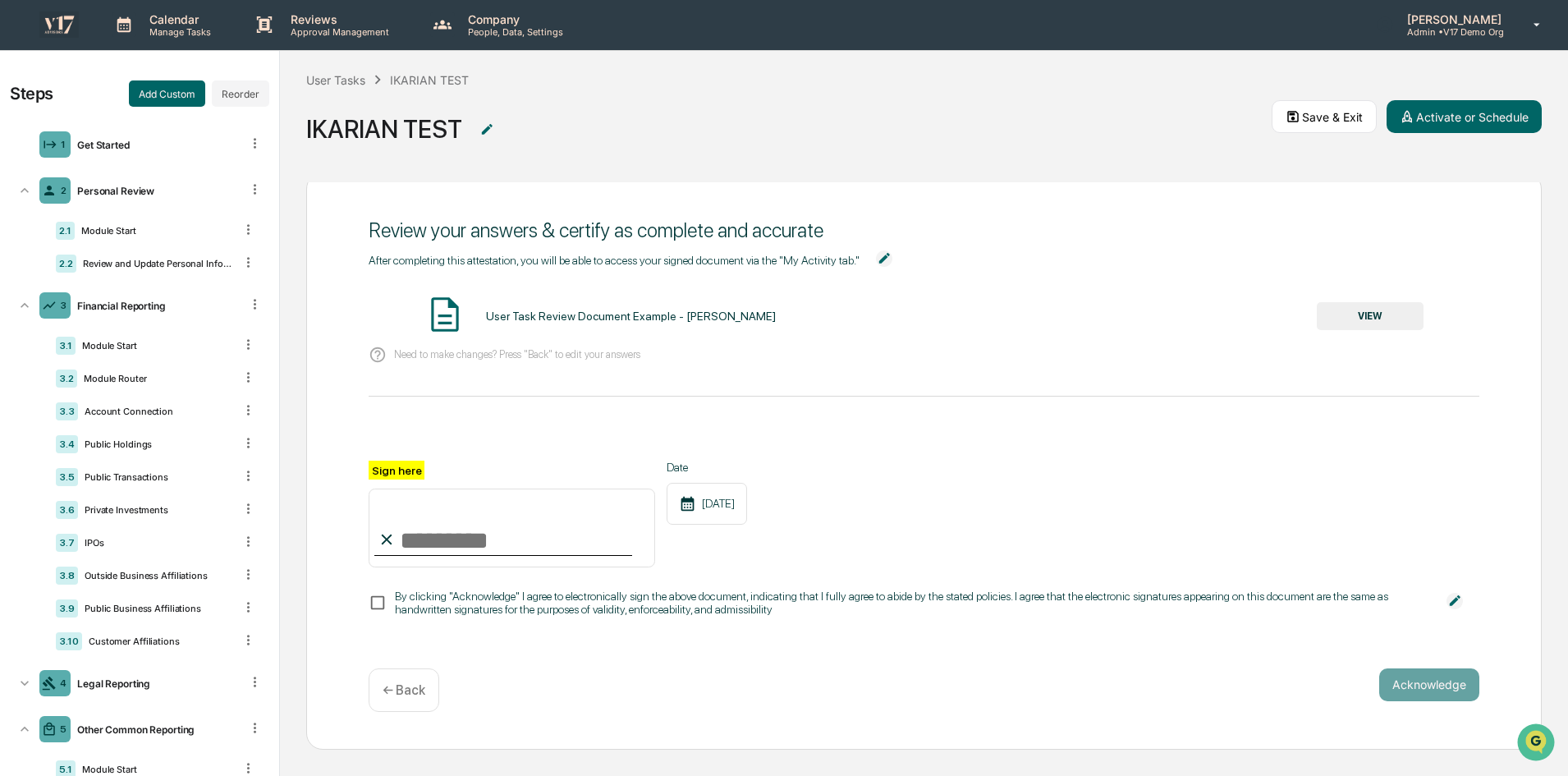
click at [63, 18] on img at bounding box center [58, 24] width 39 height 25
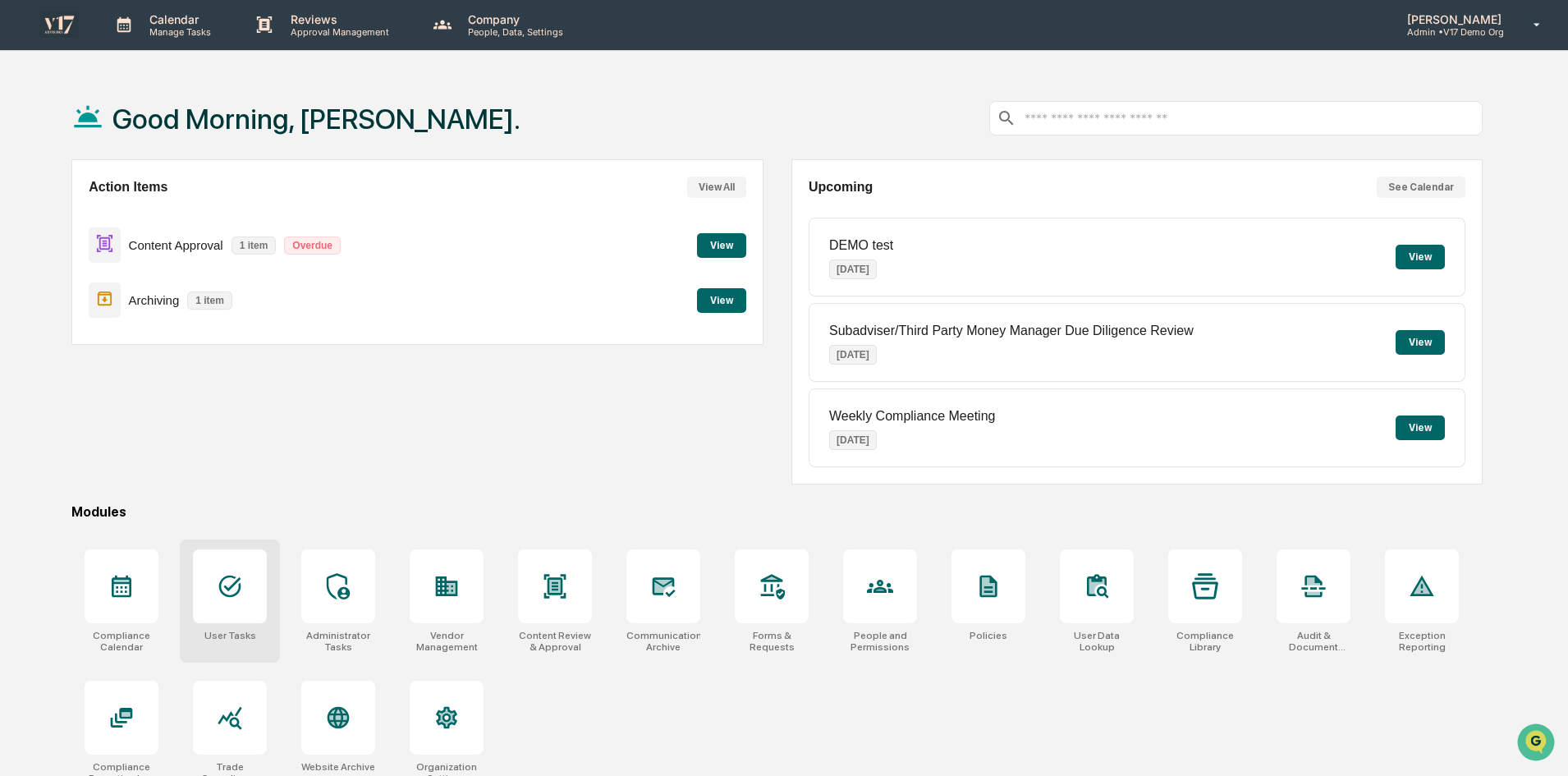
click at [243, 572] on div at bounding box center [229, 586] width 74 height 74
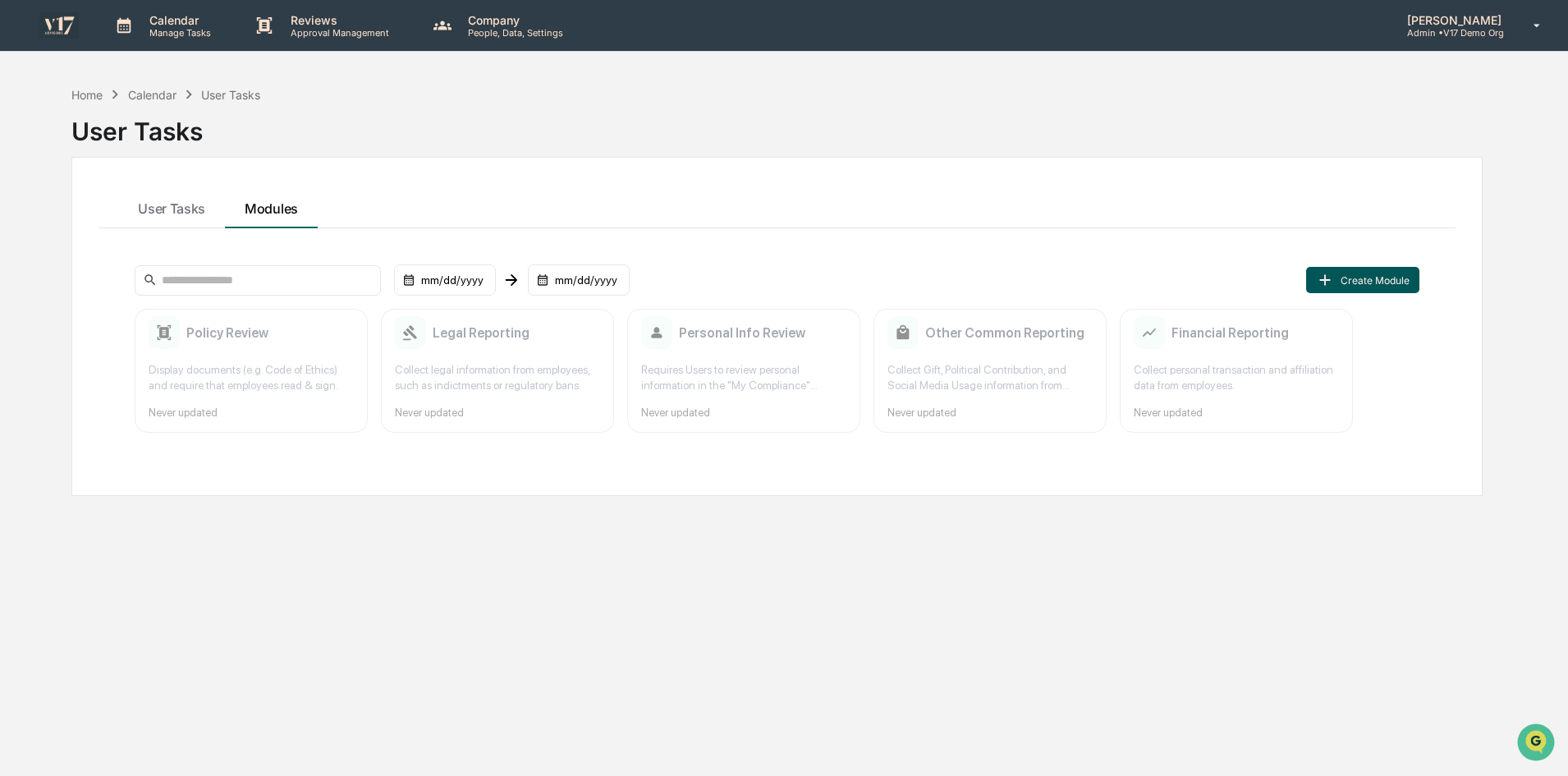
click at [1342, 274] on button "Create Module" at bounding box center [1362, 280] width 113 height 26
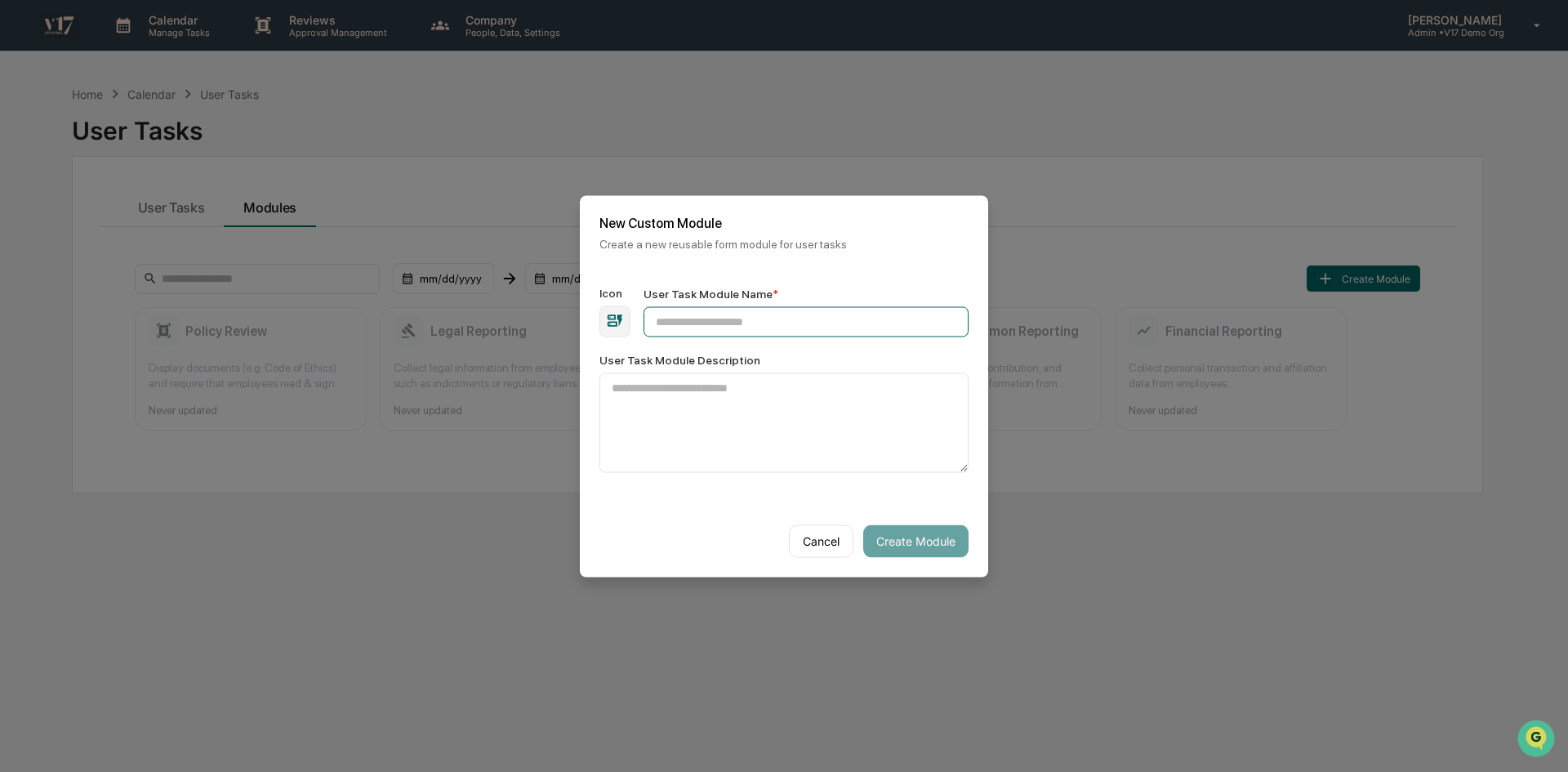
click at [840, 315] on input "User Task Module Name *" at bounding box center [806, 321] width 325 height 30
click at [755, 309] on input "User Task Module Name *" at bounding box center [806, 321] width 325 height 30
type input "**********"
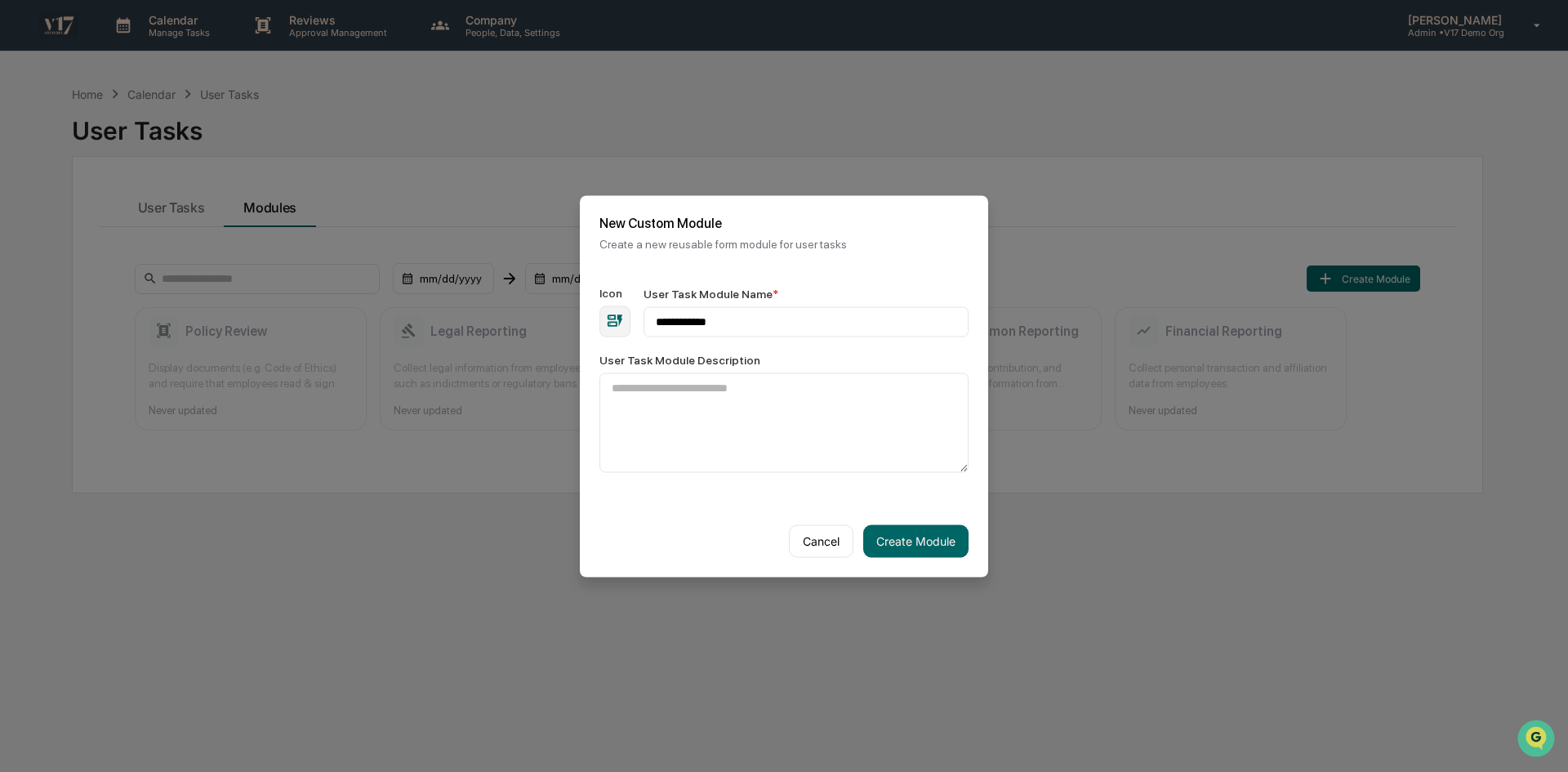
click at [910, 513] on div "Cancel Create Module" at bounding box center [784, 540] width 408 height 72
click at [911, 519] on div "Cancel Create Module" at bounding box center [784, 540] width 408 height 72
click at [911, 525] on button "Create Module" at bounding box center [916, 541] width 105 height 33
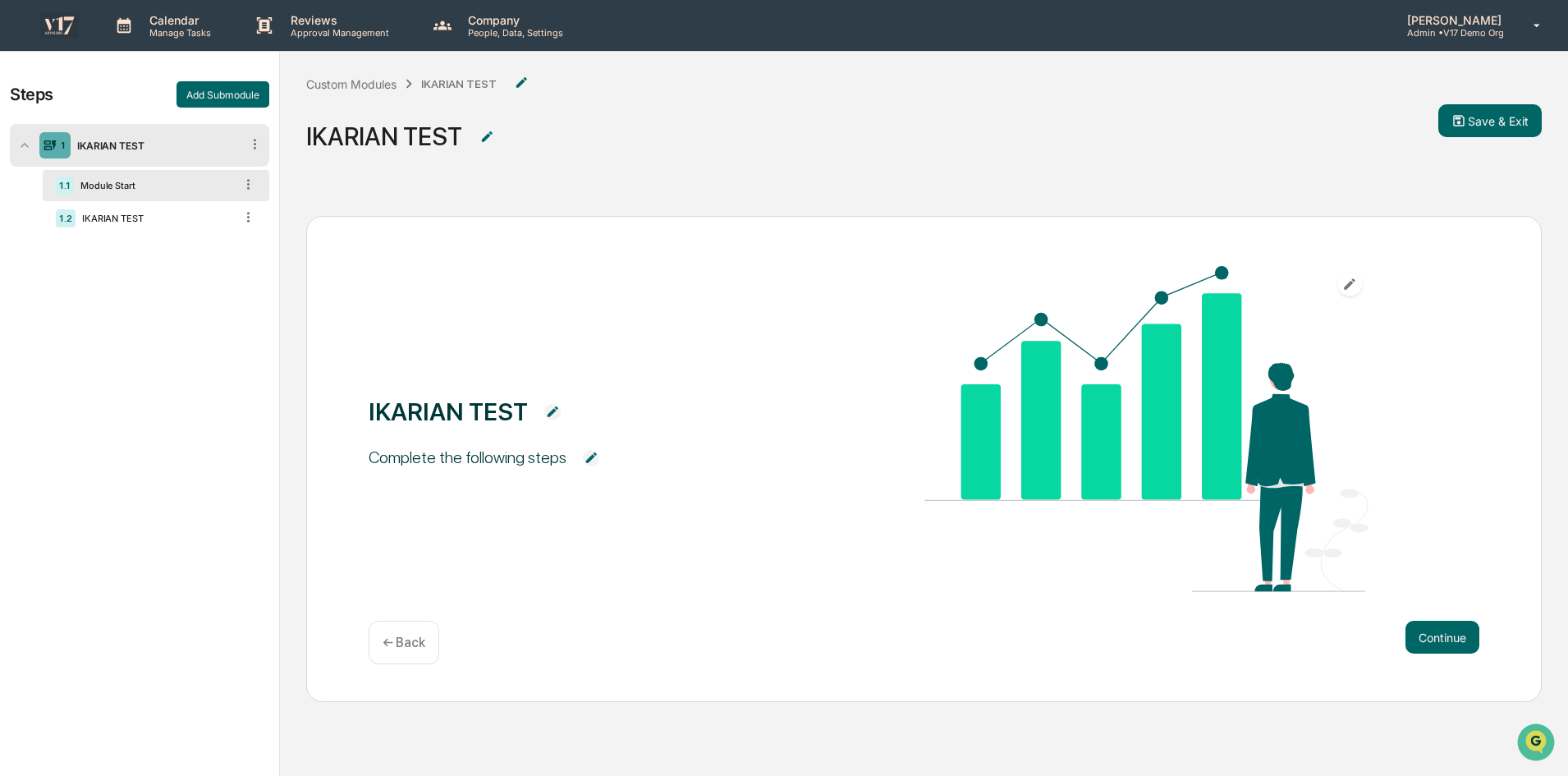
click at [1233, 718] on div "IKARIAN TEST Complete the following steps Continue ← Back" at bounding box center [924, 539] width 1288 height 698
click at [1437, 630] on button "Continue" at bounding box center [1442, 637] width 74 height 33
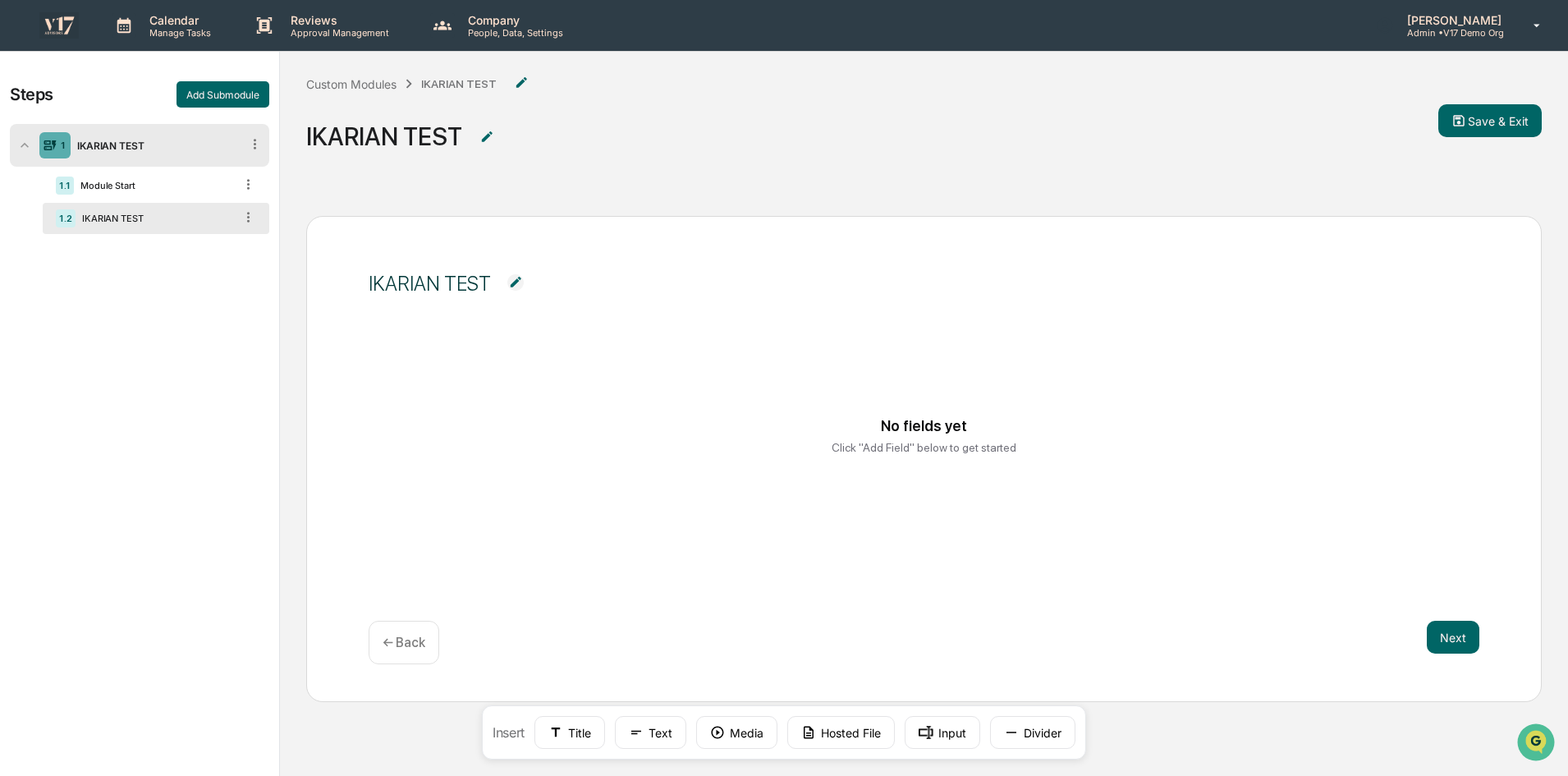
click at [927, 447] on div "Click "Add Field" below to get started" at bounding box center [924, 447] width 185 height 13
click at [568, 730] on button "Title" at bounding box center [569, 732] width 71 height 33
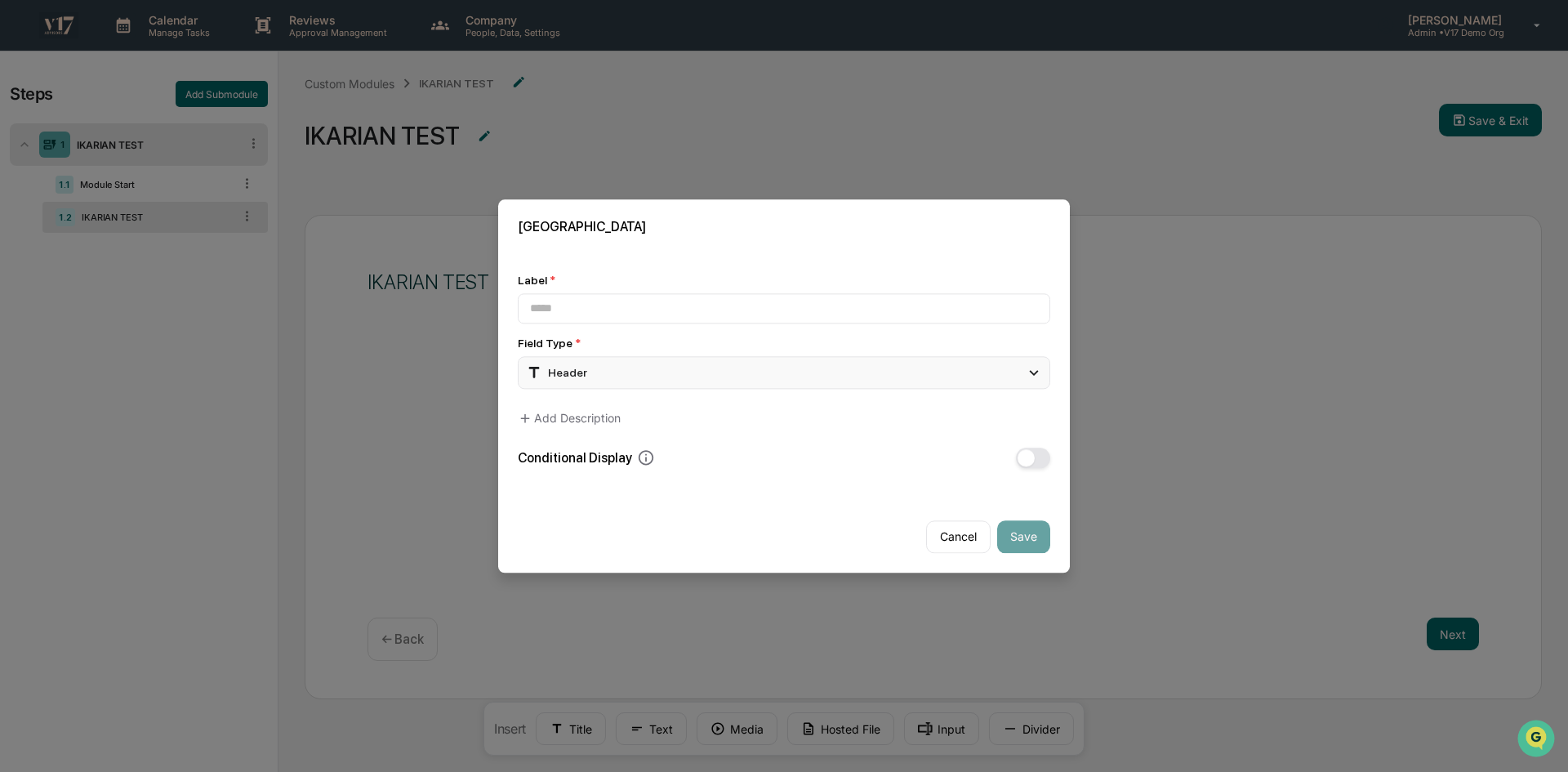
click at [714, 374] on div "Header" at bounding box center [784, 373] width 532 height 33
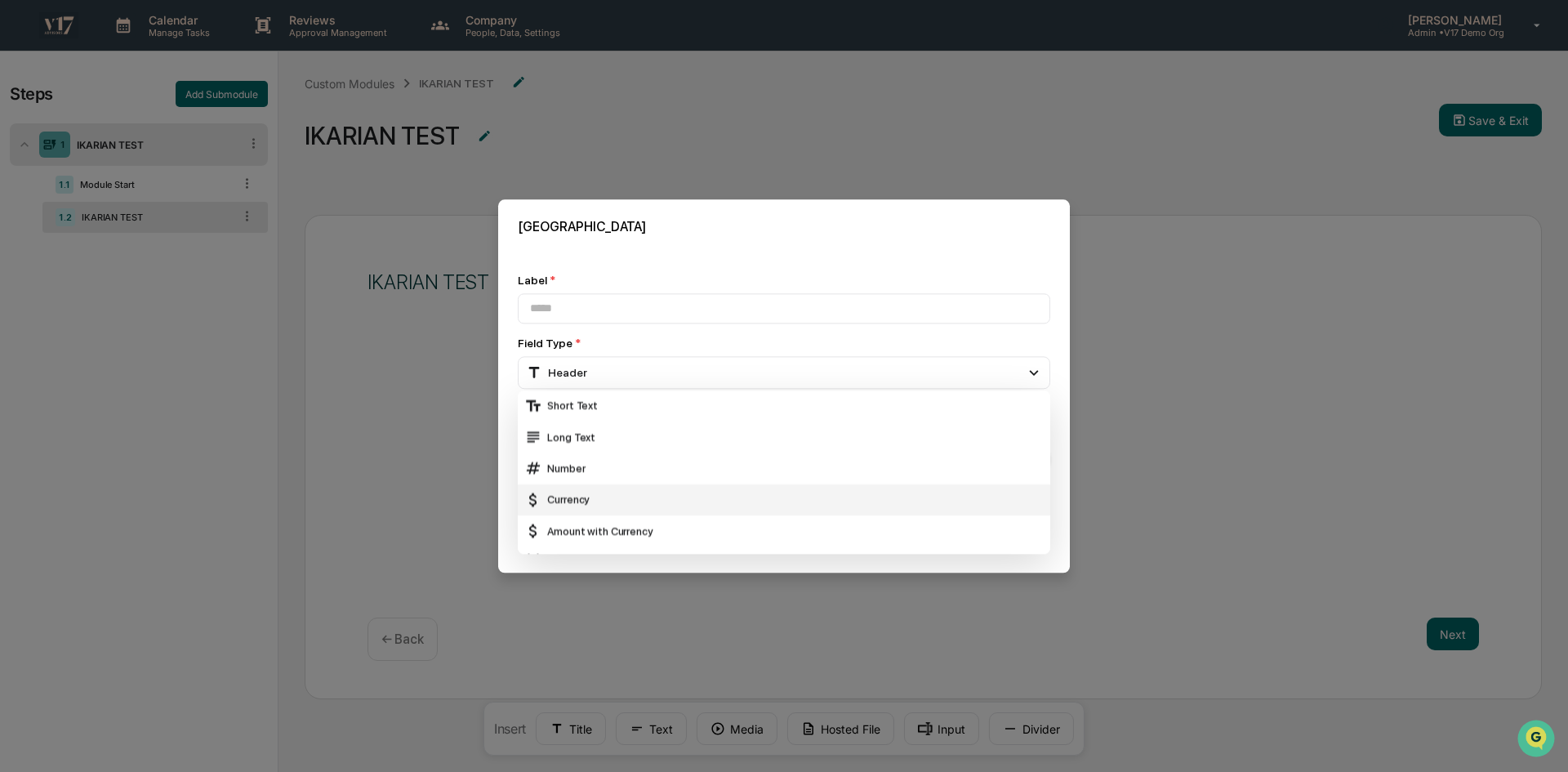
scroll to position [82, 0]
click at [681, 474] on div "Date" at bounding box center [784, 481] width 519 height 18
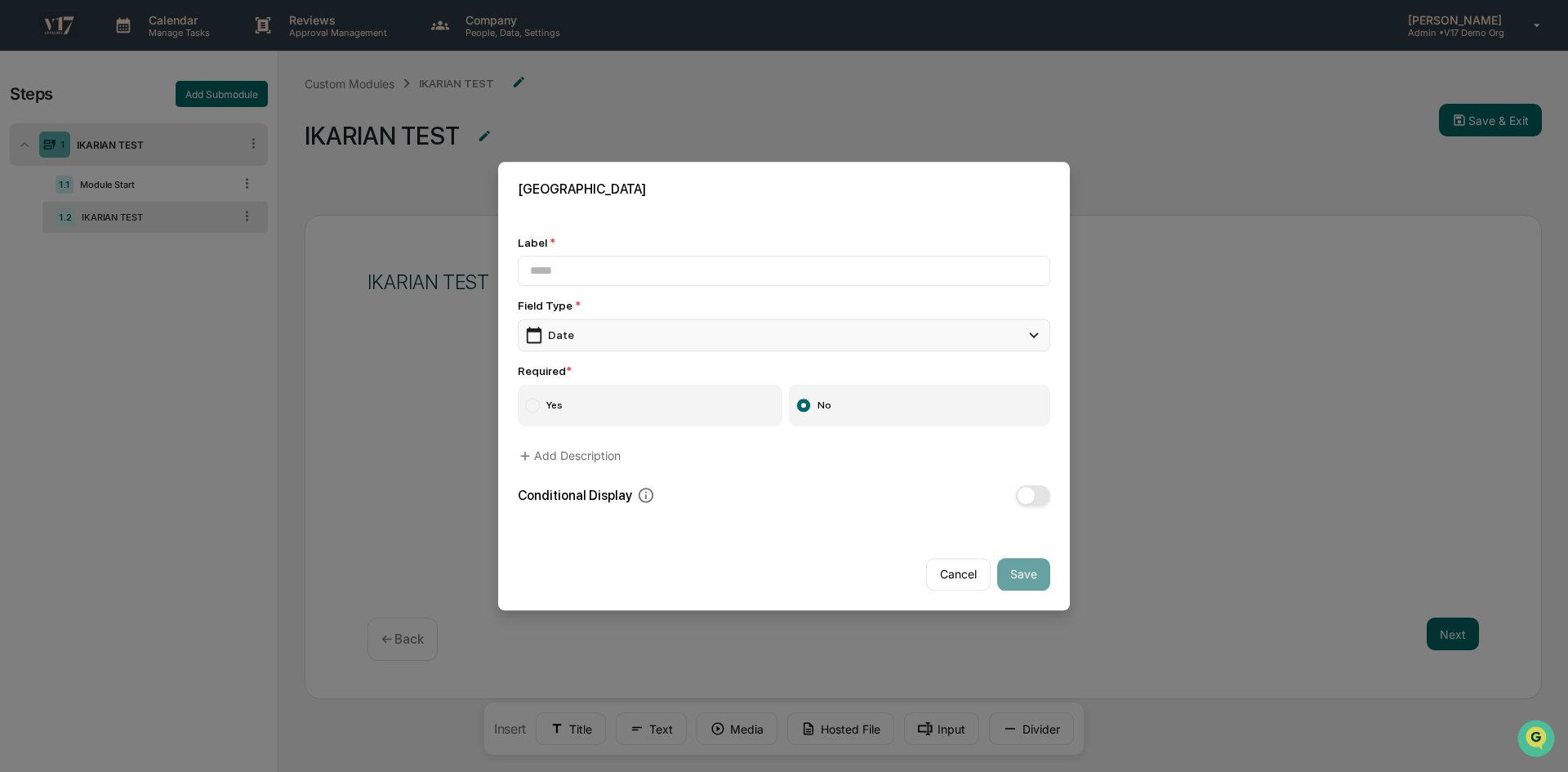
click at [651, 327] on div "Date" at bounding box center [784, 335] width 532 height 33
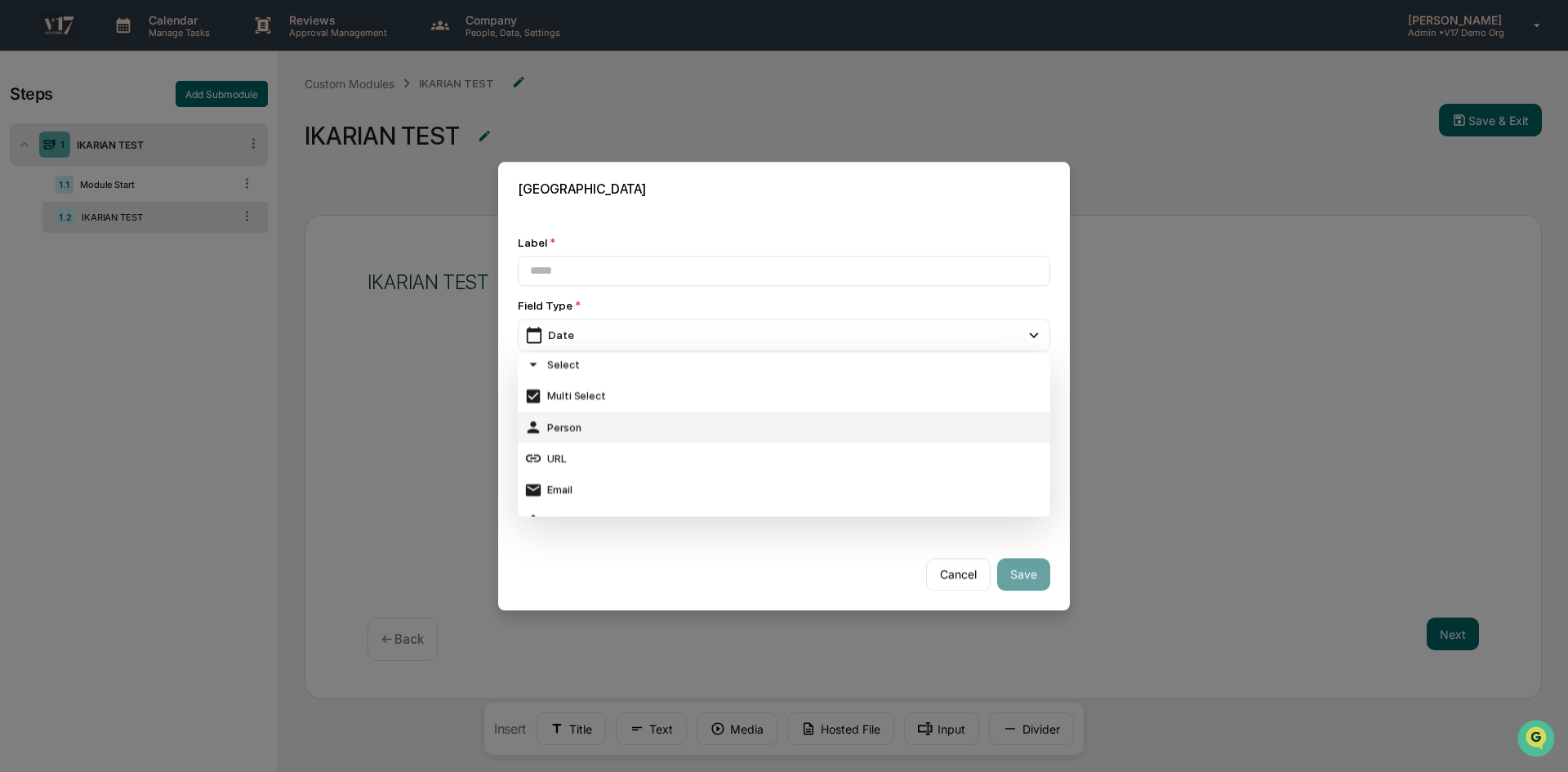
scroll to position [163, 0]
click at [600, 418] on div "Multi Select" at bounding box center [784, 423] width 519 height 18
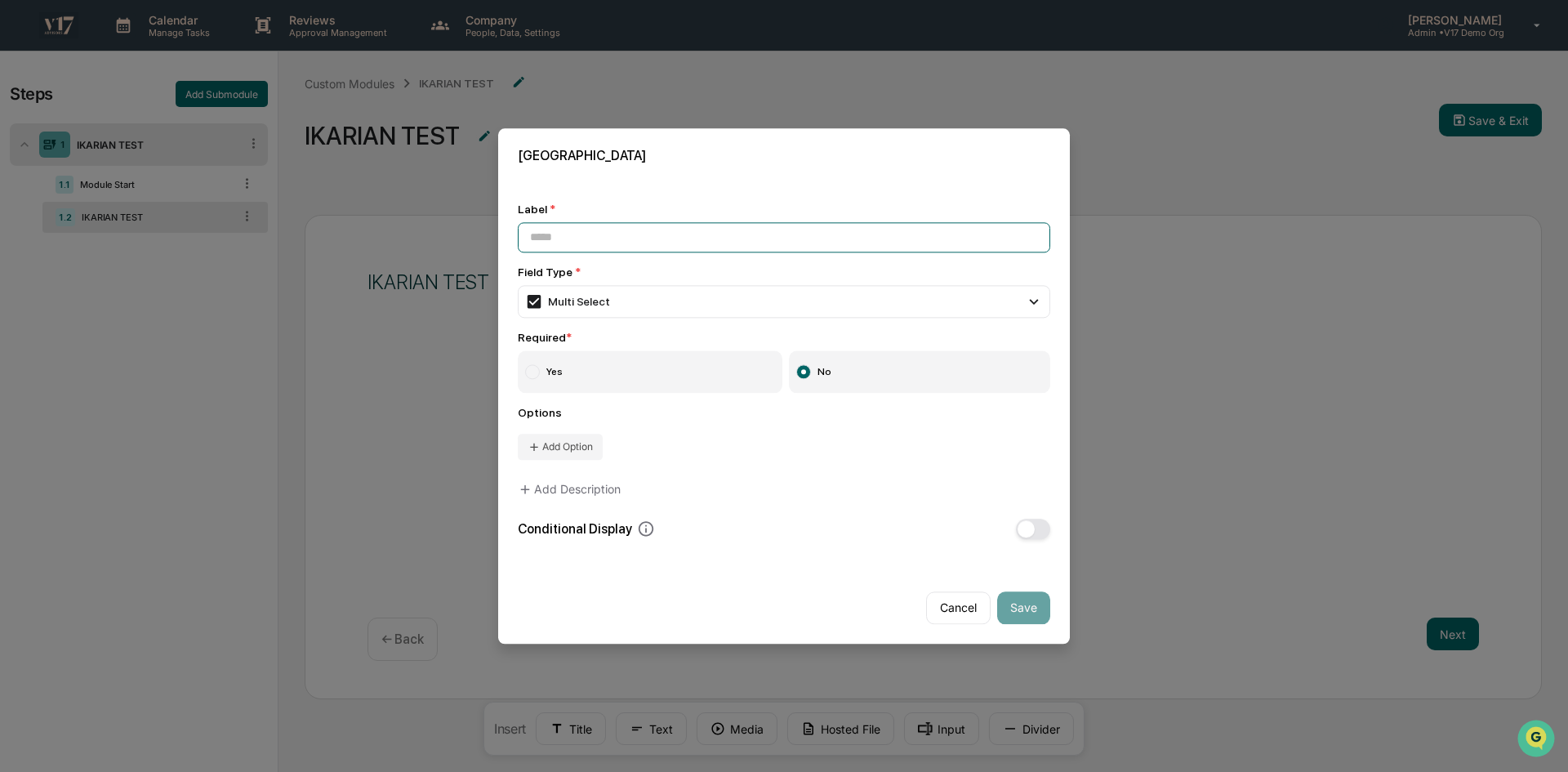
click at [652, 231] on input at bounding box center [784, 237] width 532 height 30
type input "**********"
click at [575, 376] on label "Yes" at bounding box center [650, 371] width 265 height 43
click at [609, 301] on div "Multi Select" at bounding box center [784, 302] width 532 height 33
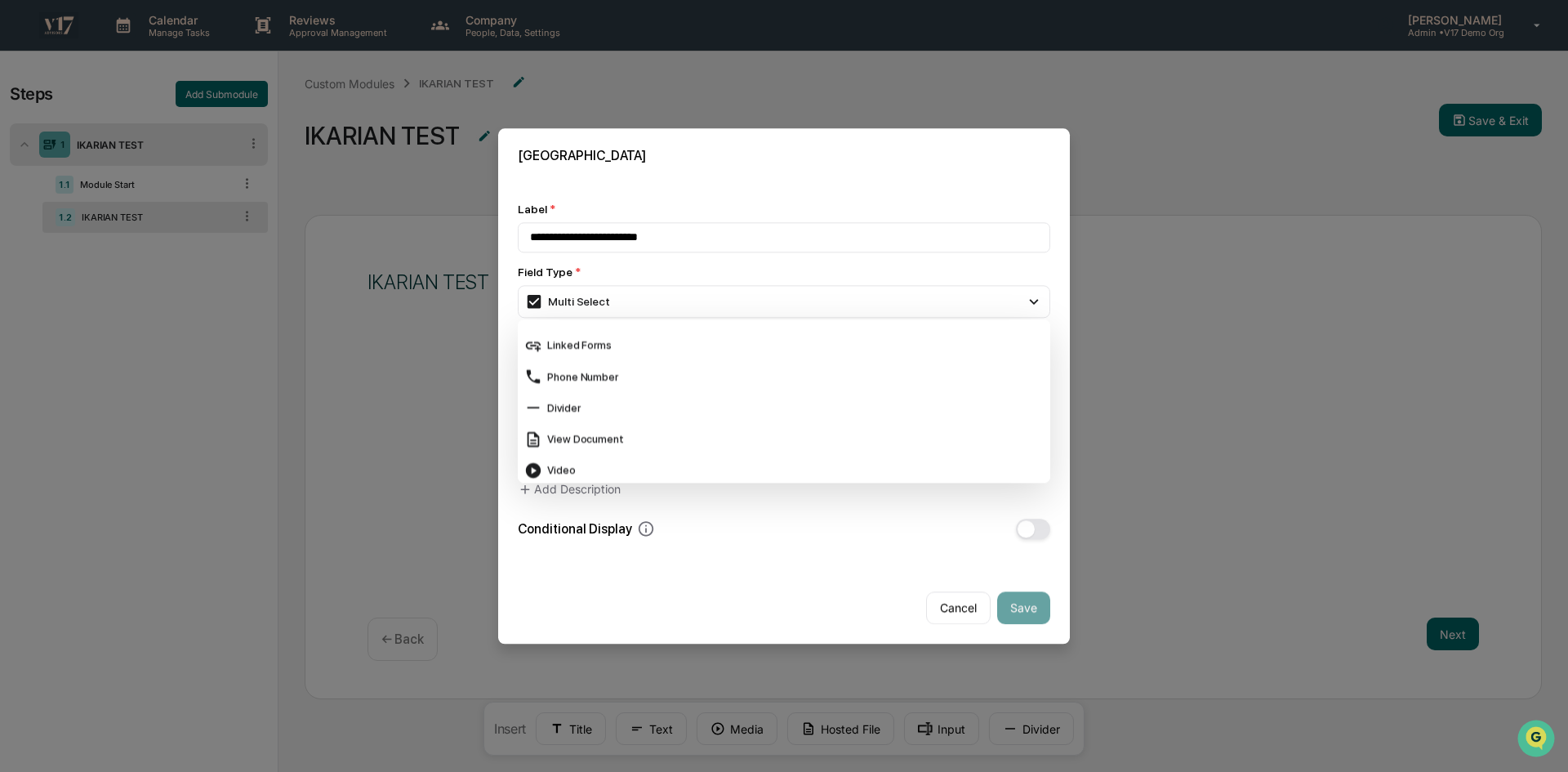
scroll to position [681, 0]
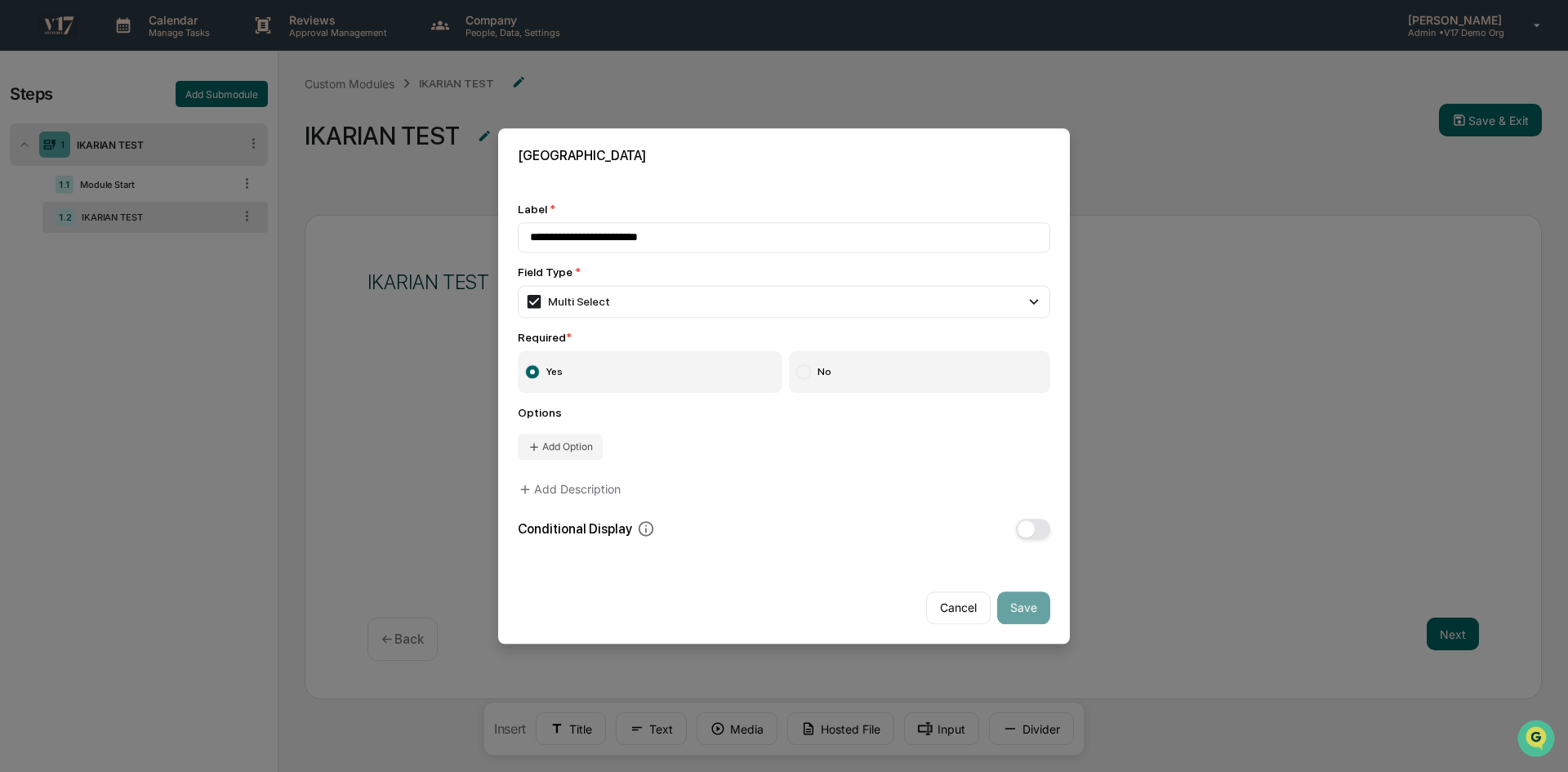
click at [742, 587] on div "Cancel Save" at bounding box center [784, 601] width 572 height 85
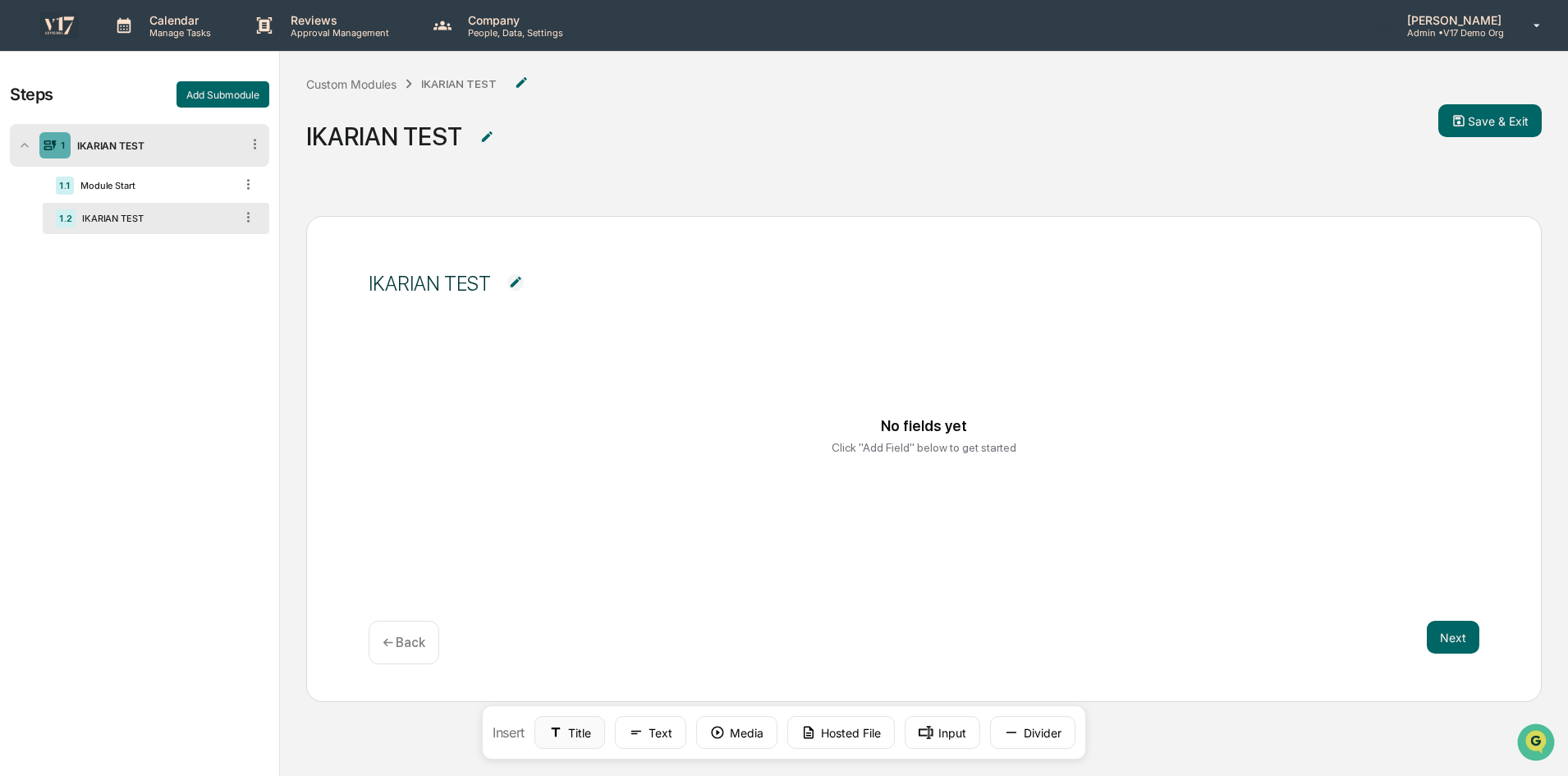
click at [563, 735] on icon at bounding box center [555, 732] width 15 height 15
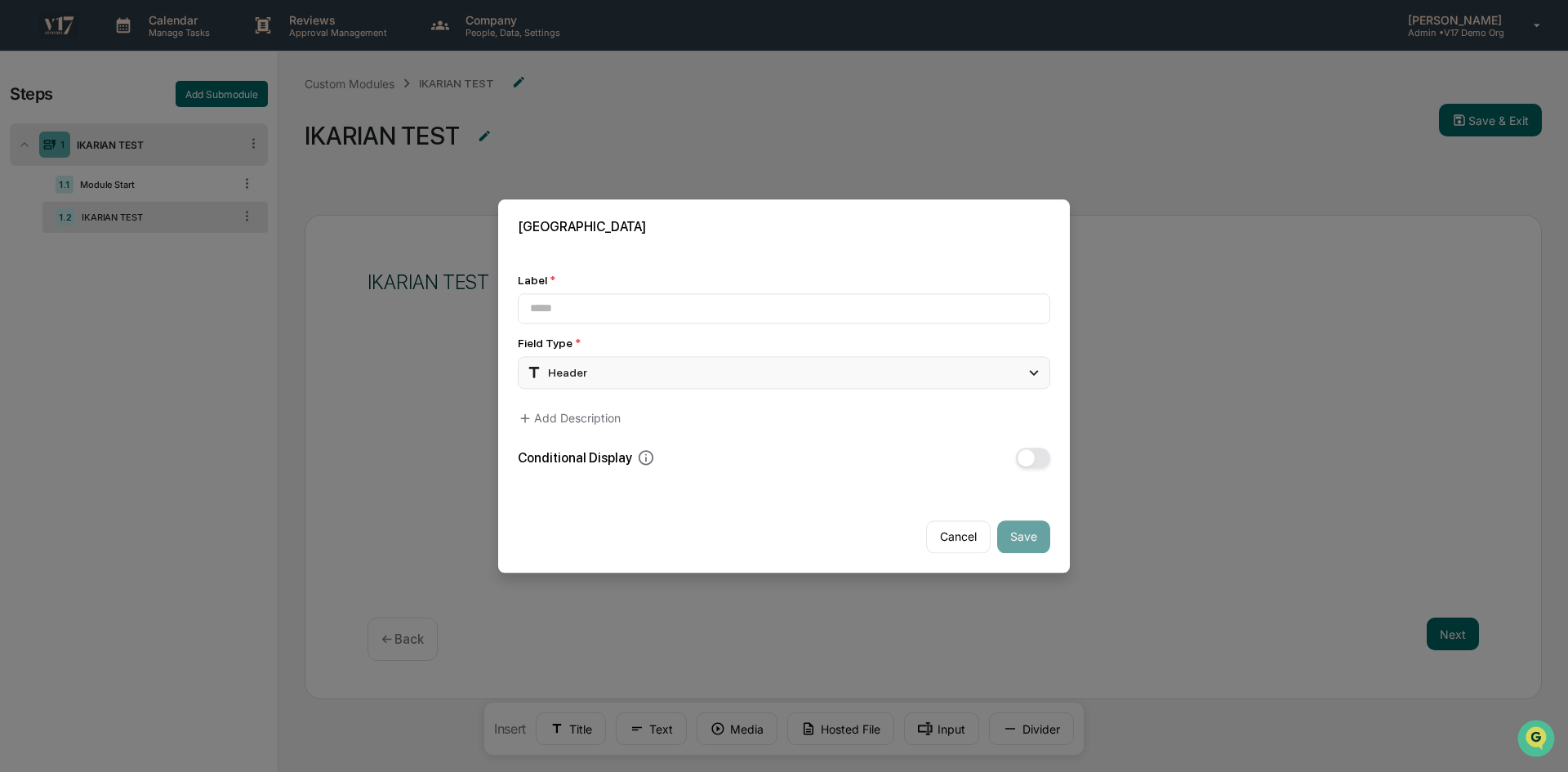
click at [637, 360] on div "Header" at bounding box center [784, 373] width 532 height 33
click at [575, 299] on input at bounding box center [784, 308] width 532 height 30
click at [624, 373] on div "Header" at bounding box center [784, 373] width 532 height 33
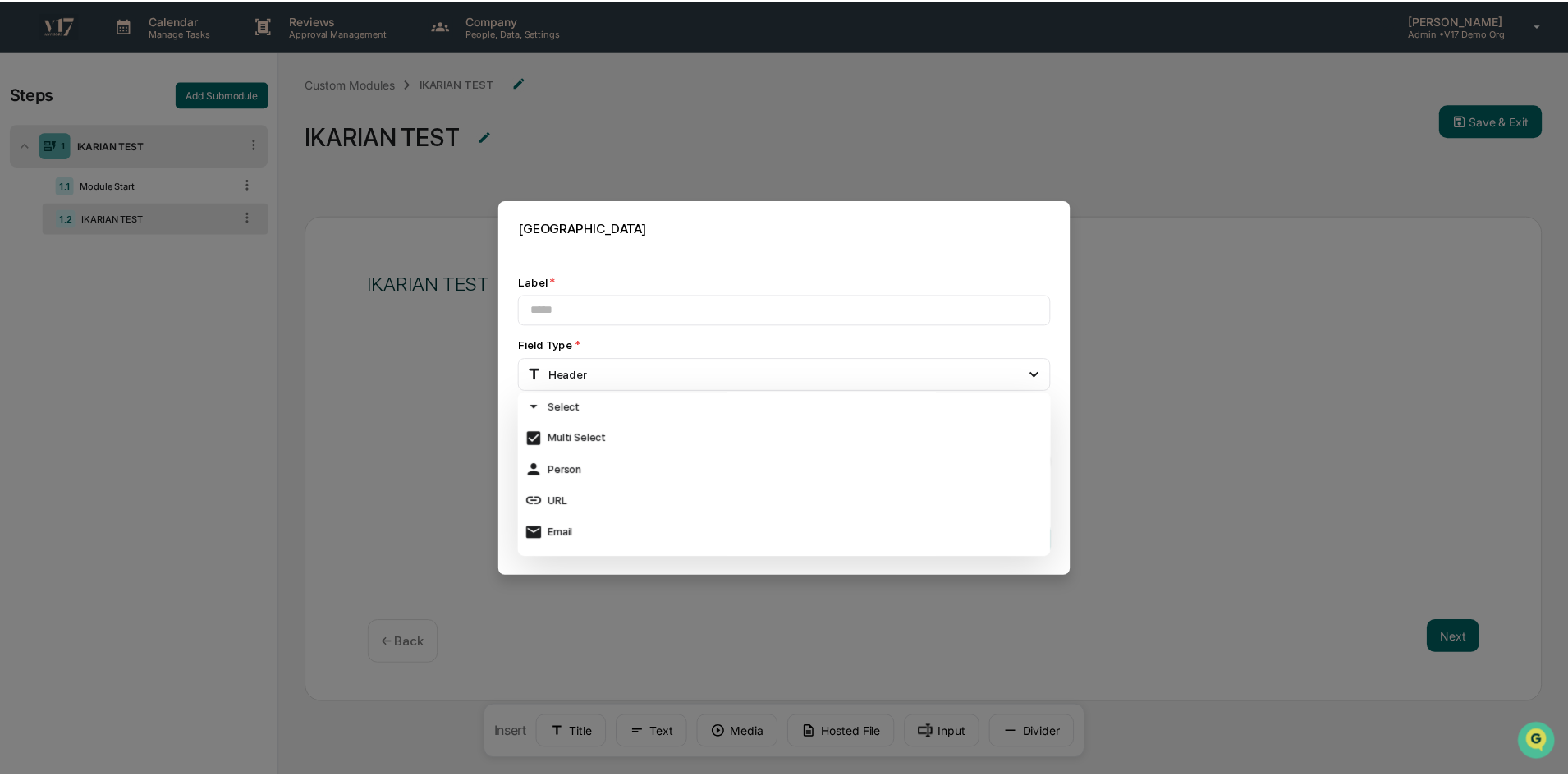
scroll to position [164, 0]
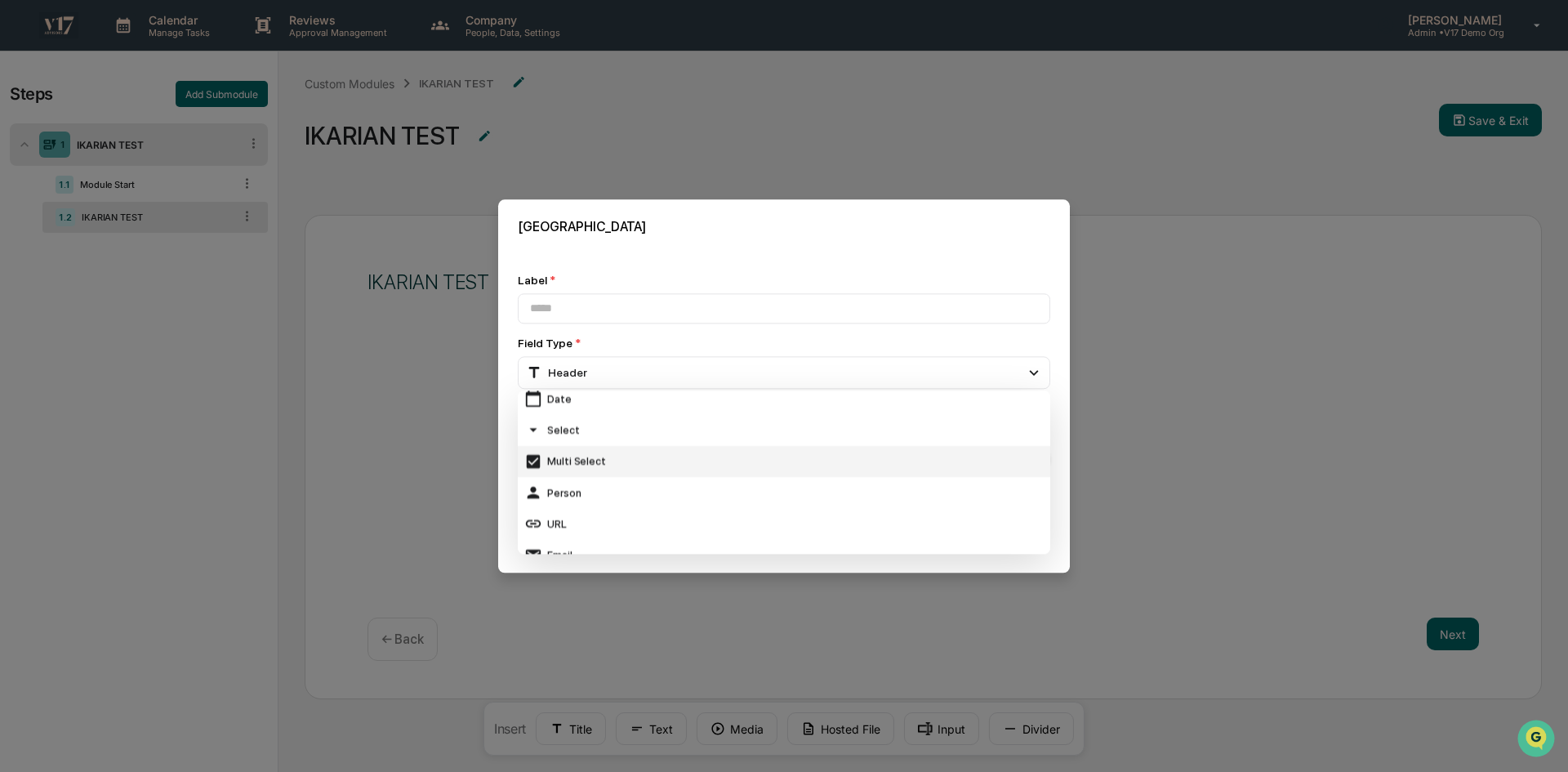
click at [603, 459] on div "Multi Select" at bounding box center [784, 461] width 519 height 18
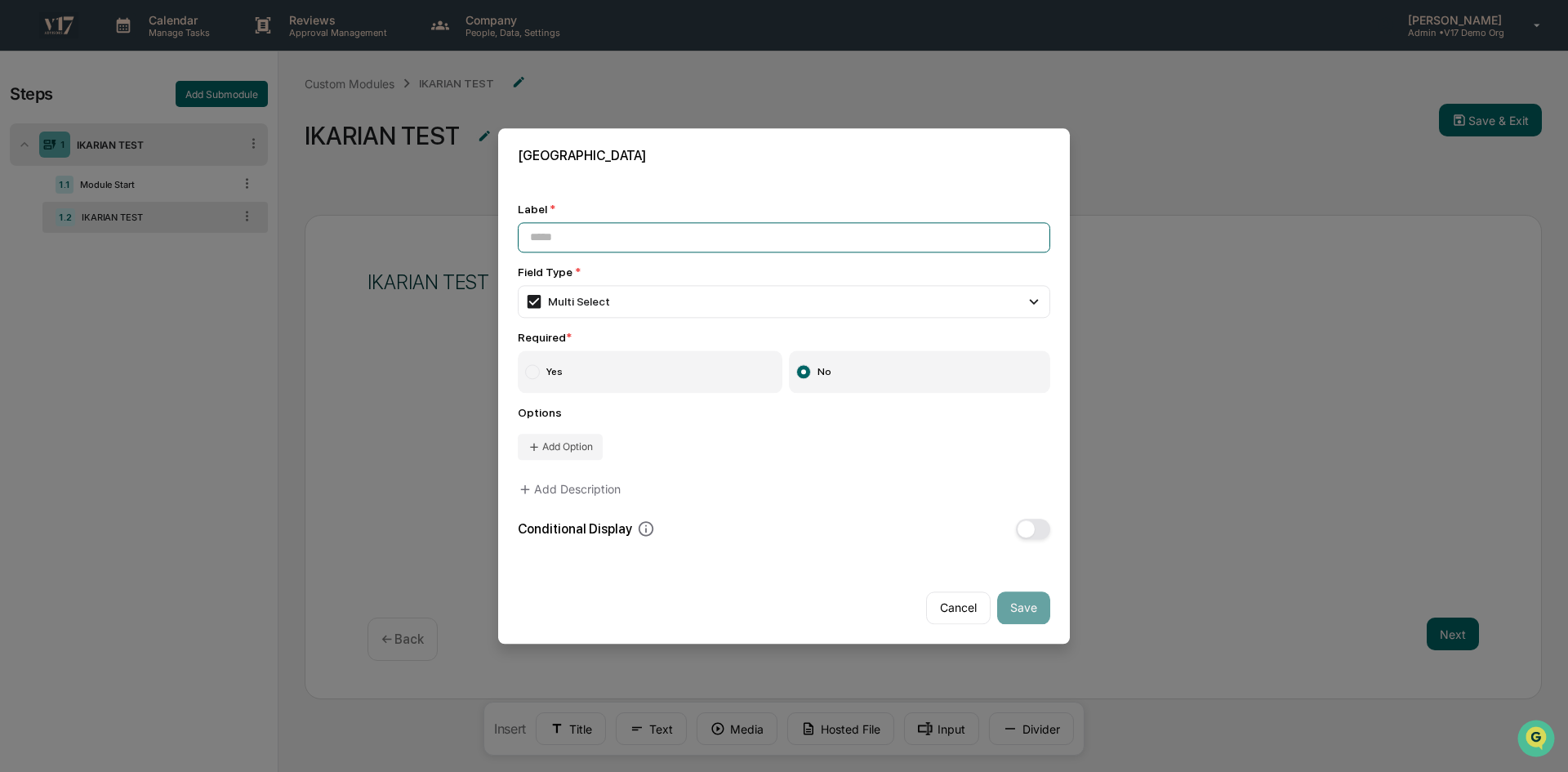
click at [611, 237] on input at bounding box center [784, 237] width 532 height 30
type input "**********"
click at [591, 372] on label "Yes" at bounding box center [650, 371] width 265 height 43
click at [546, 444] on button "Add Option" at bounding box center [560, 447] width 85 height 26
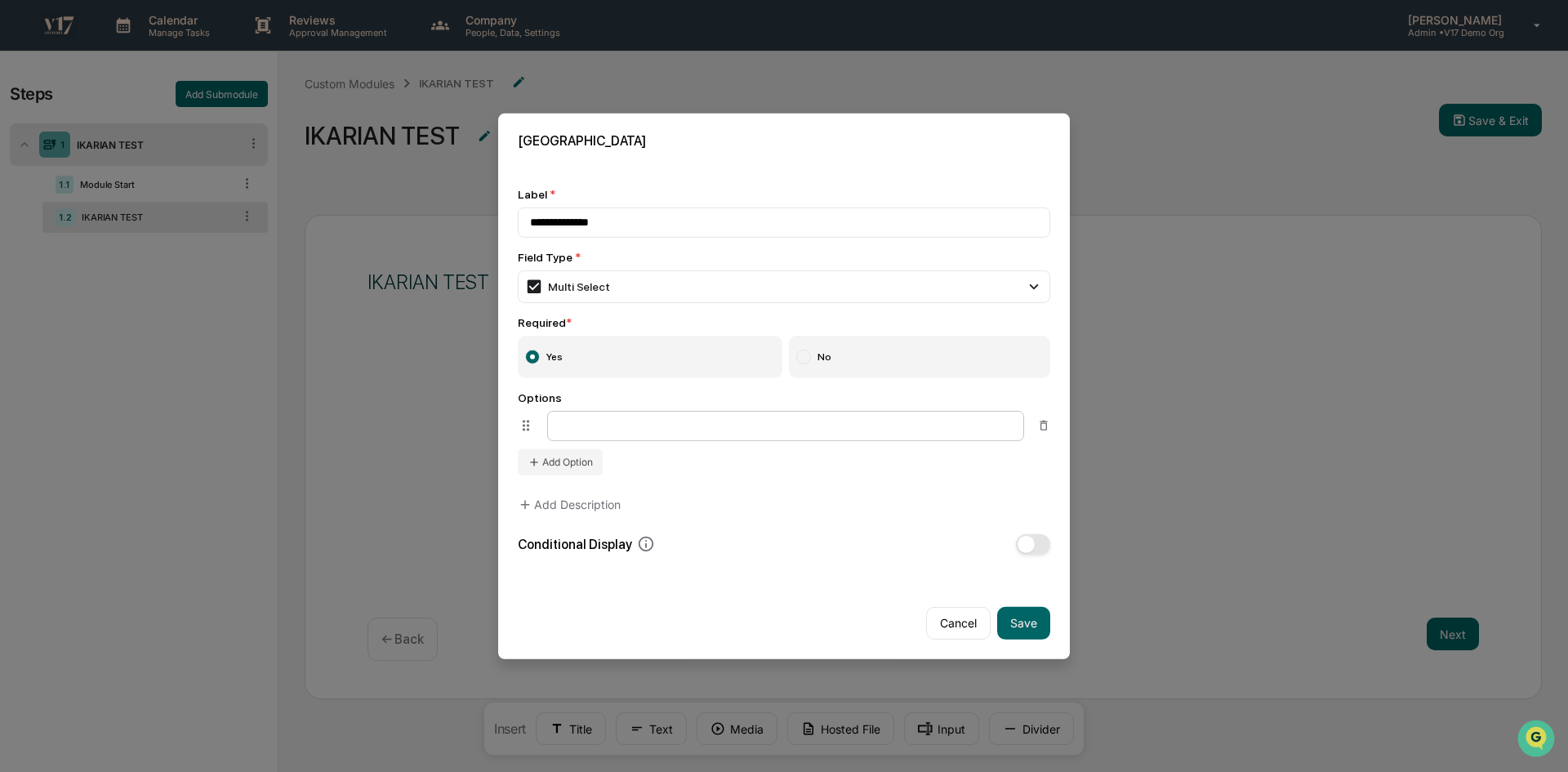
click at [650, 422] on input at bounding box center [786, 426] width 477 height 30
type input "*******"
click at [562, 455] on button "Add Option" at bounding box center [560, 462] width 85 height 26
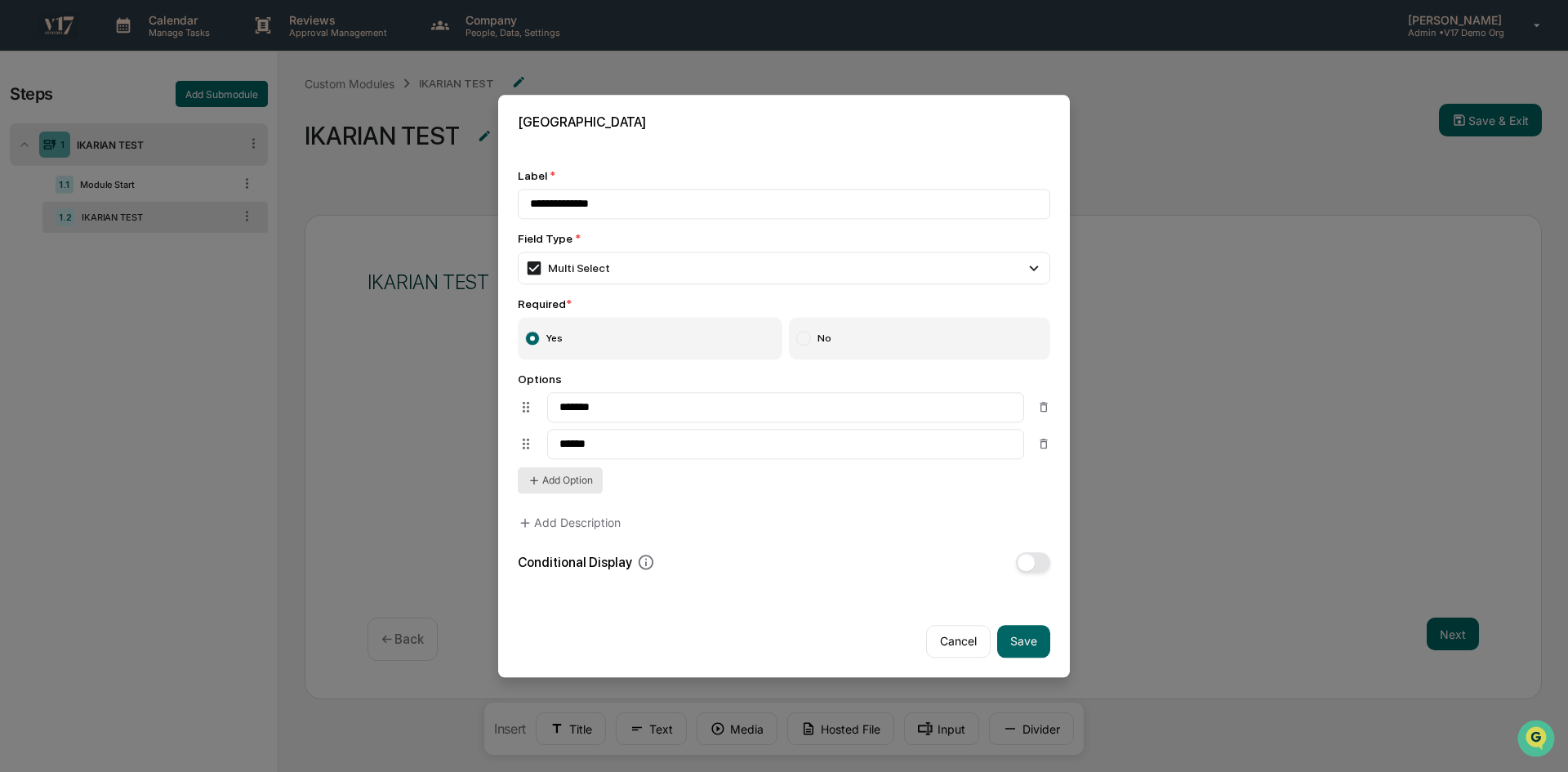
type input "******"
click at [581, 480] on button "Add Option" at bounding box center [560, 481] width 85 height 26
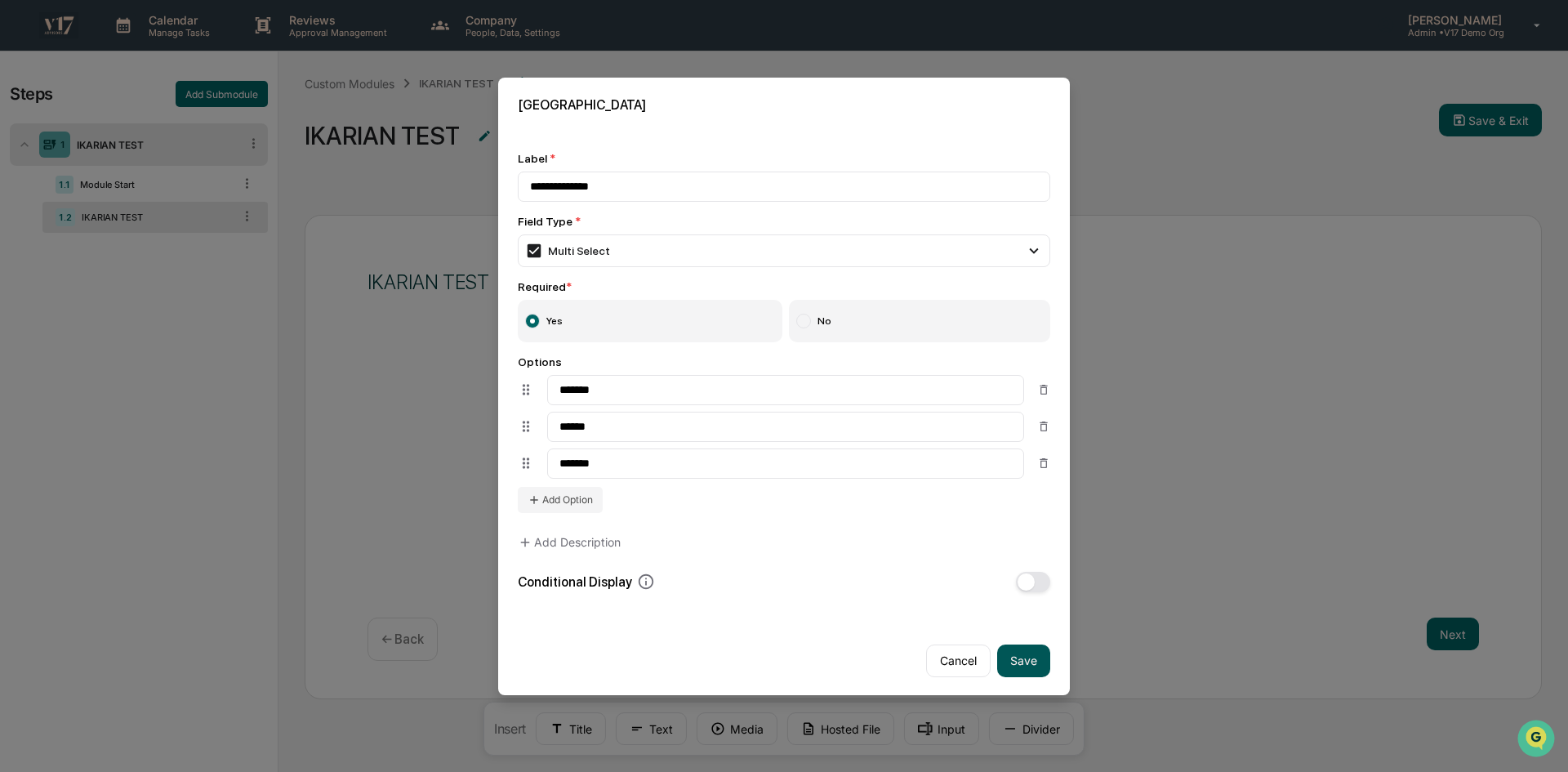
type input "*******"
click at [1036, 674] on button "Save" at bounding box center [1023, 661] width 53 height 33
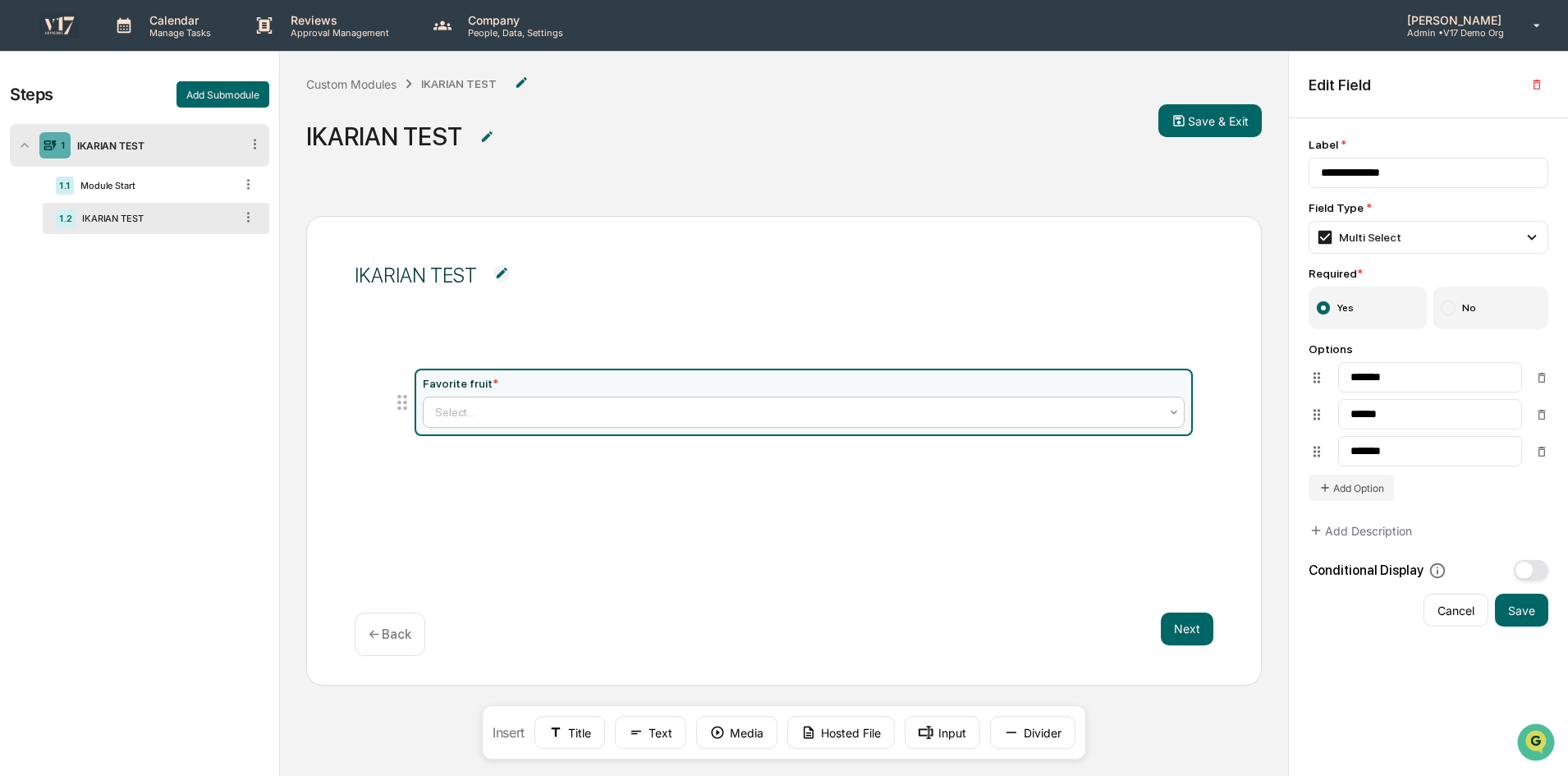
click at [1132, 408] on div at bounding box center [797, 412] width 724 height 17
click at [925, 408] on div at bounding box center [797, 412] width 724 height 17
click at [1119, 383] on div "Favorite fruit *" at bounding box center [804, 383] width 762 height 13
click at [402, 406] on icon at bounding box center [402, 402] width 23 height 23
click at [488, 418] on div at bounding box center [797, 412] width 724 height 17
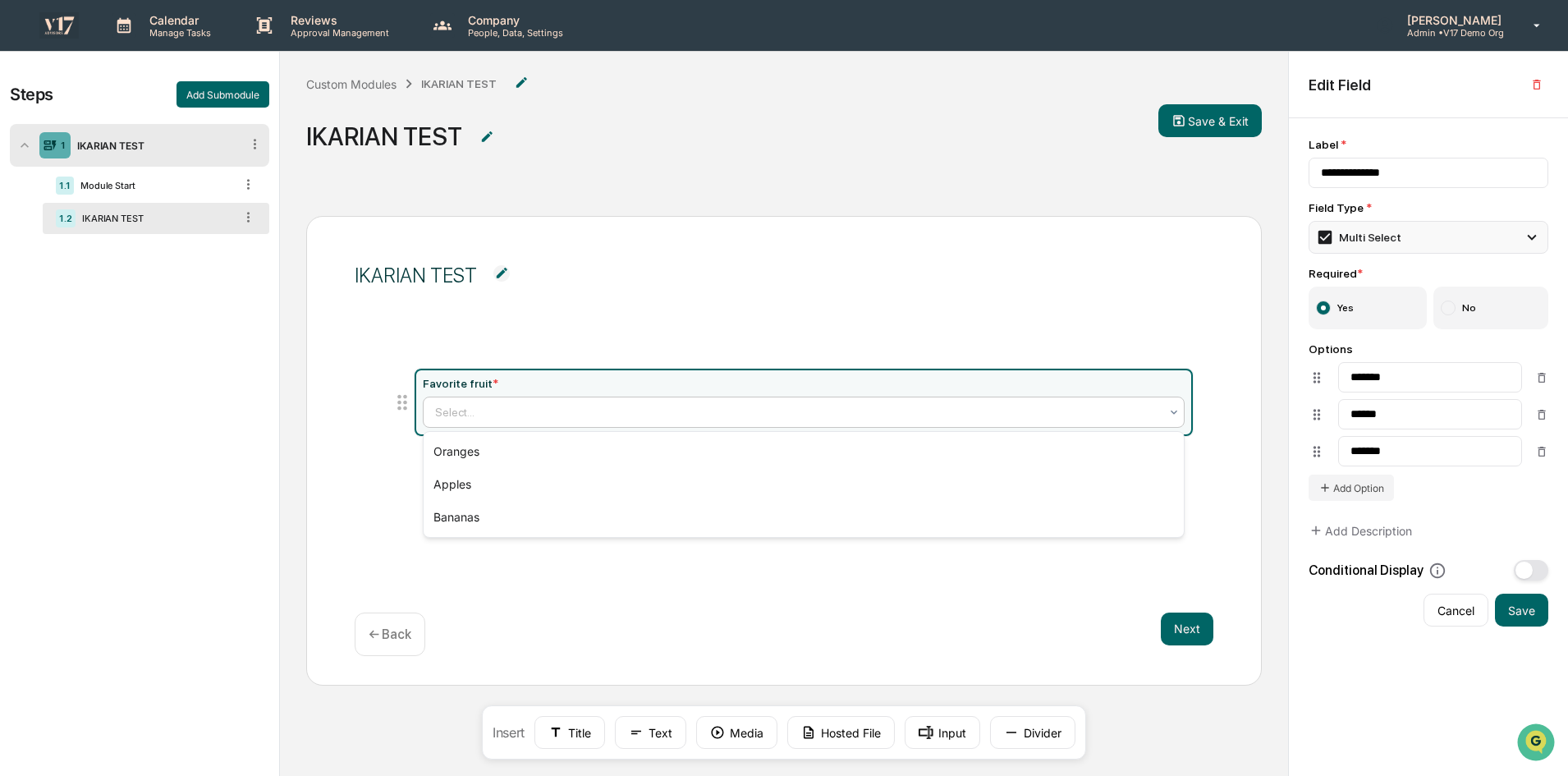
click at [1455, 227] on div "Multi Select" at bounding box center [1428, 237] width 240 height 33
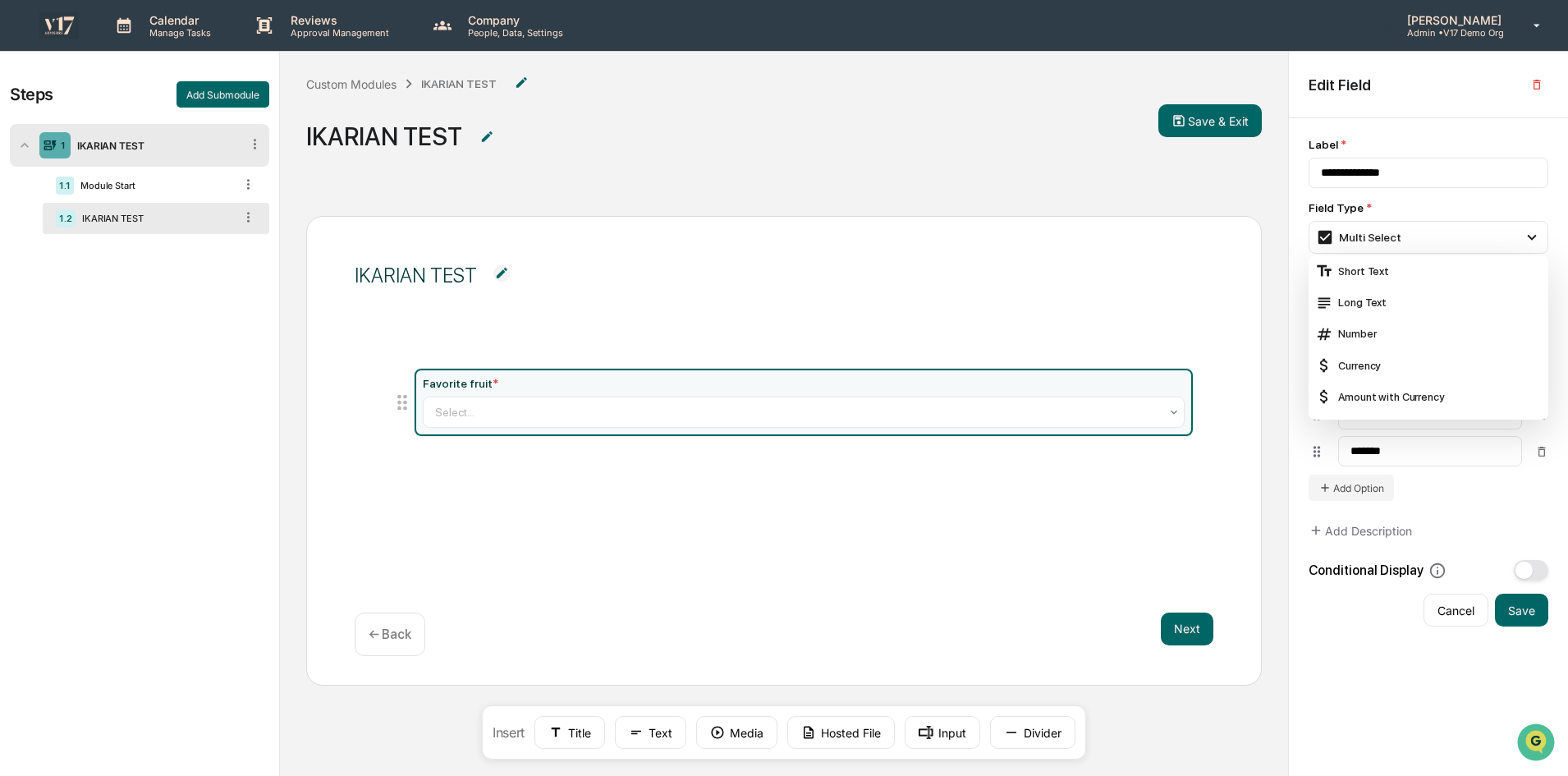
click at [1024, 378] on div "Favorite fruit *" at bounding box center [804, 383] width 762 height 13
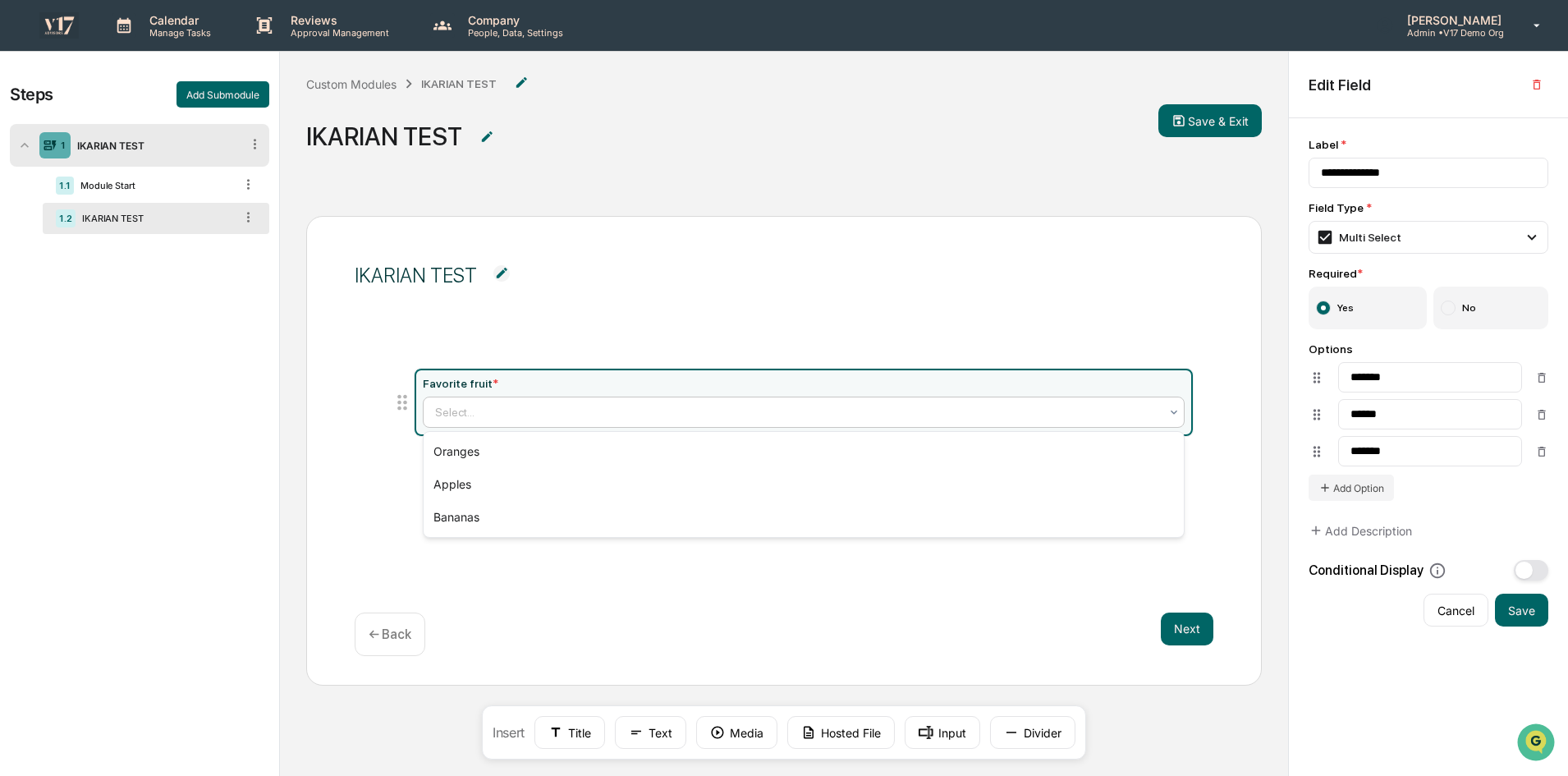
click at [1015, 425] on div "Select..." at bounding box center [798, 412] width 741 height 26
click at [791, 601] on div "IKARIAN TEST Favorite fruit * 3 results available. Use Up and Down to choose op…" at bounding box center [784, 451] width 955 height 470
click at [89, 535] on div "Steps Add Submodule 1 IKARIAN TEST 1.1 Module Start 1.2 IKARIAN TEST" at bounding box center [139, 469] width 279 height 835
click at [1485, 609] on button "Cancel" at bounding box center [1456, 610] width 64 height 33
click at [1448, 610] on button "Cancel" at bounding box center [1456, 610] width 64 height 33
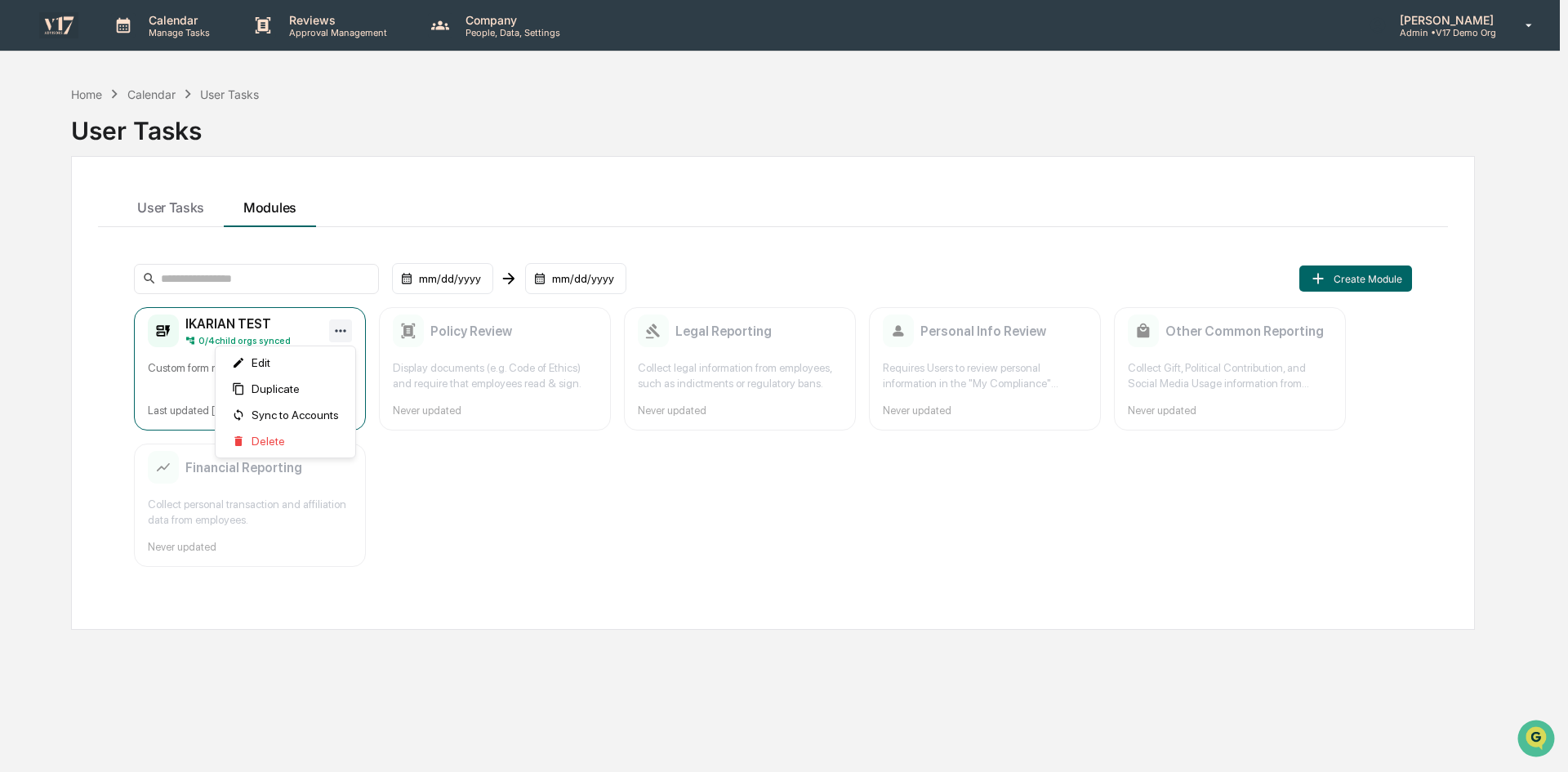
click at [346, 324] on html "Calendar Manage Tasks Reviews Approval Management Company People, Data, Setting…" at bounding box center [784, 386] width 1568 height 772
click at [294, 431] on div "Delete" at bounding box center [285, 442] width 134 height 26
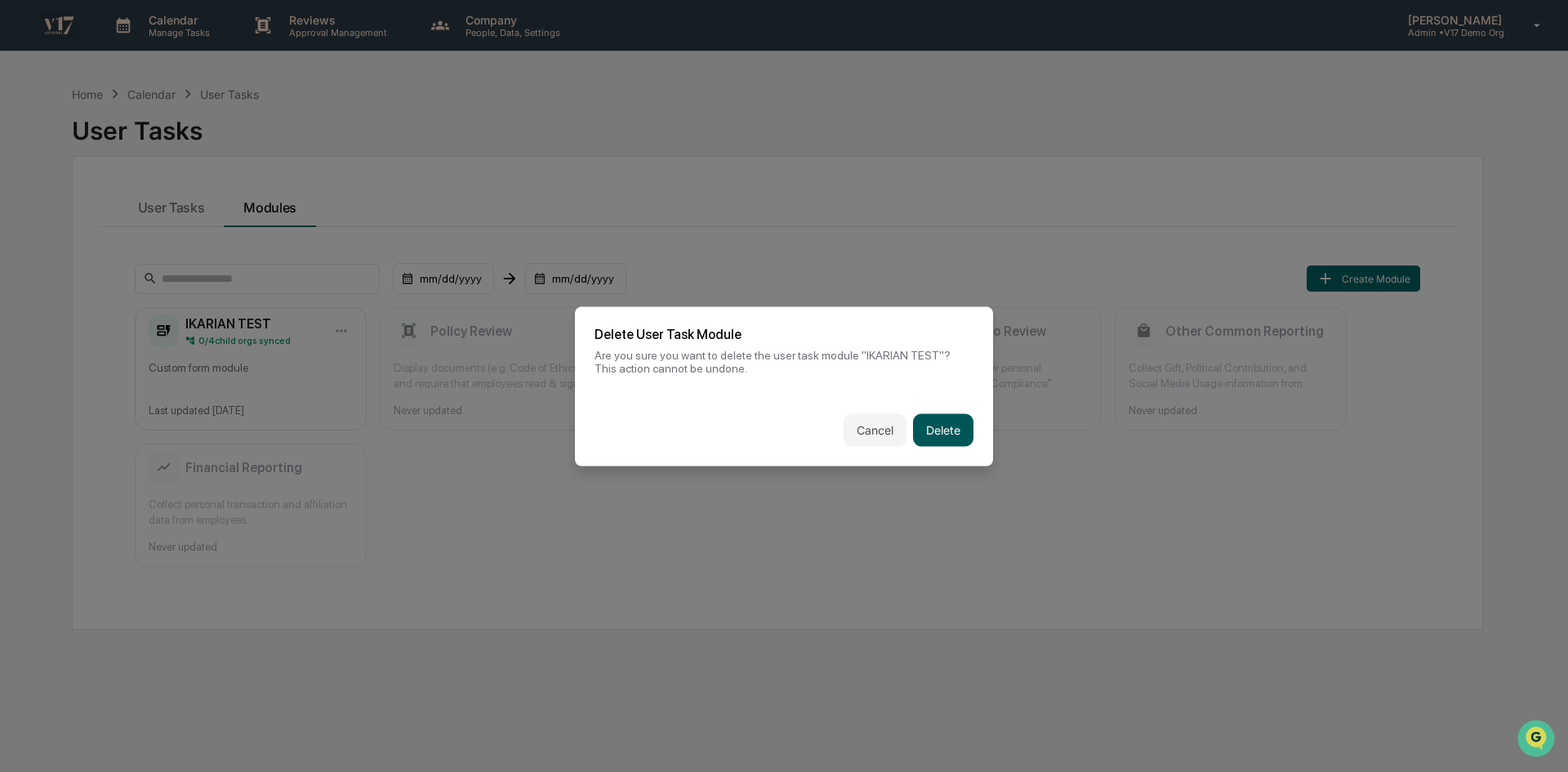
click at [925, 433] on button "Delete" at bounding box center [944, 430] width 61 height 33
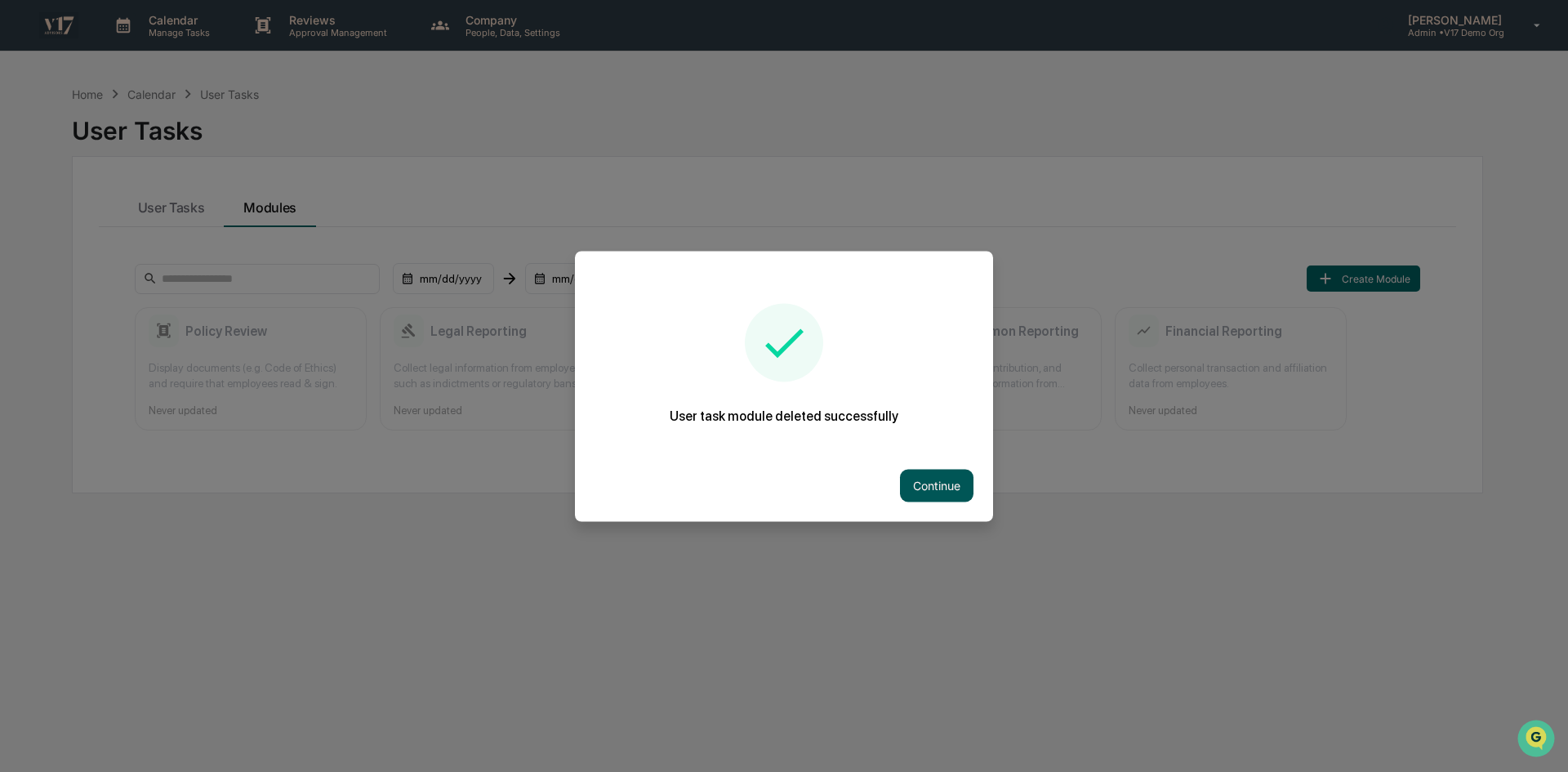
click at [928, 475] on button "Continue" at bounding box center [937, 486] width 74 height 33
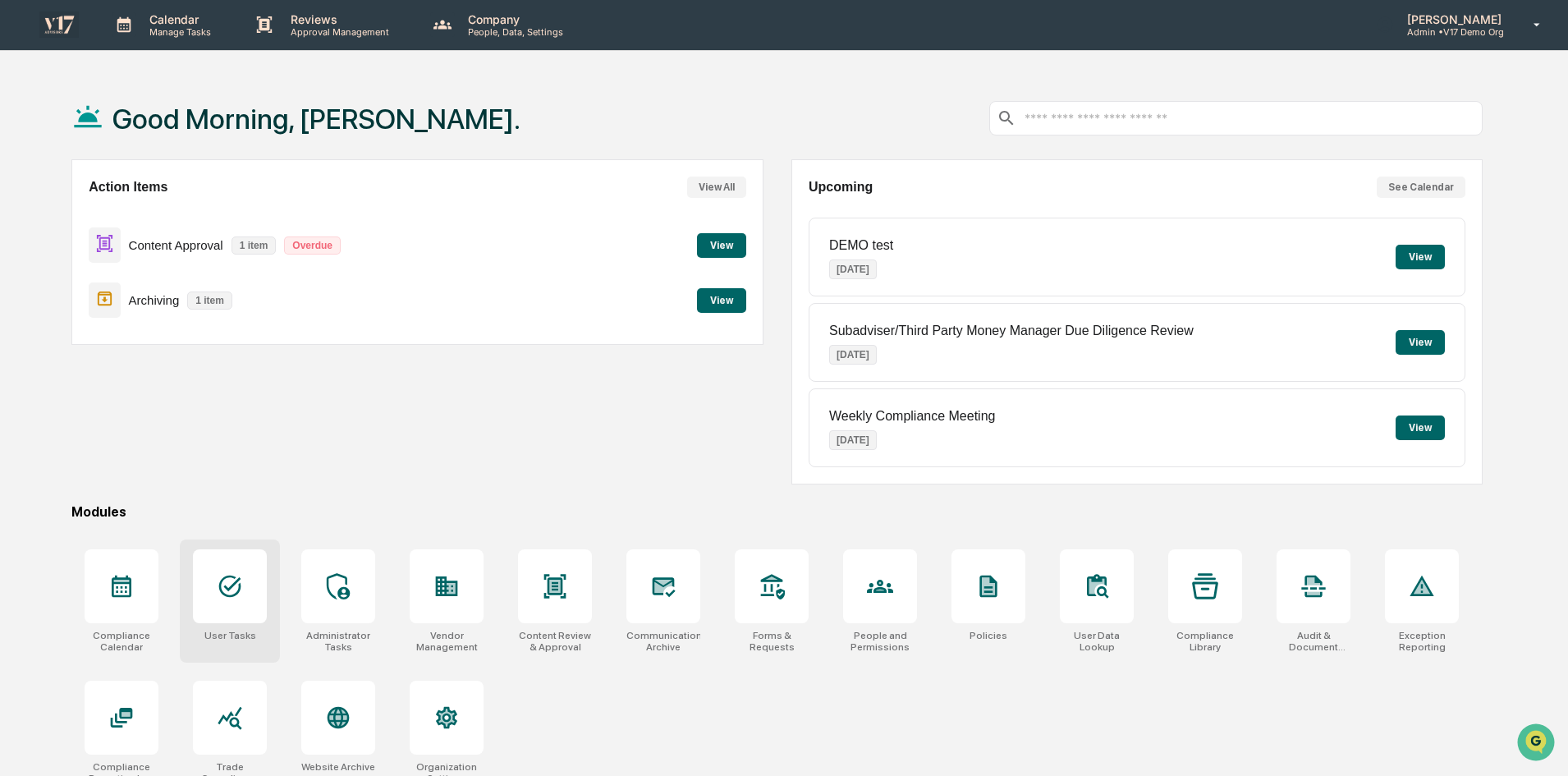
click at [248, 565] on div at bounding box center [229, 586] width 74 height 74
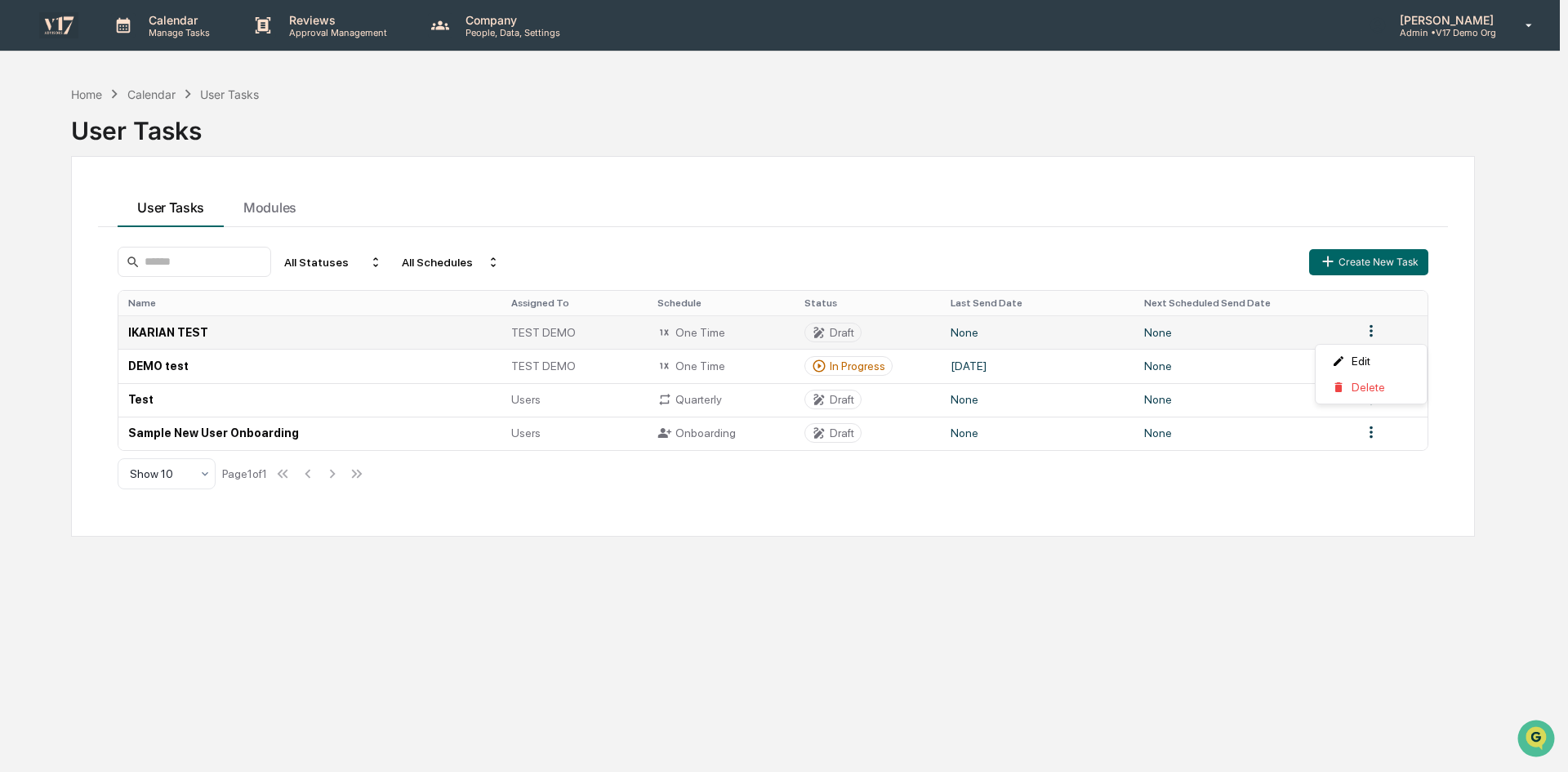
click at [1372, 330] on html "Calendar Manage Tasks Reviews Approval Management Company People, Data, Setting…" at bounding box center [784, 386] width 1568 height 772
click at [1372, 383] on div "Delete" at bounding box center [1371, 387] width 105 height 26
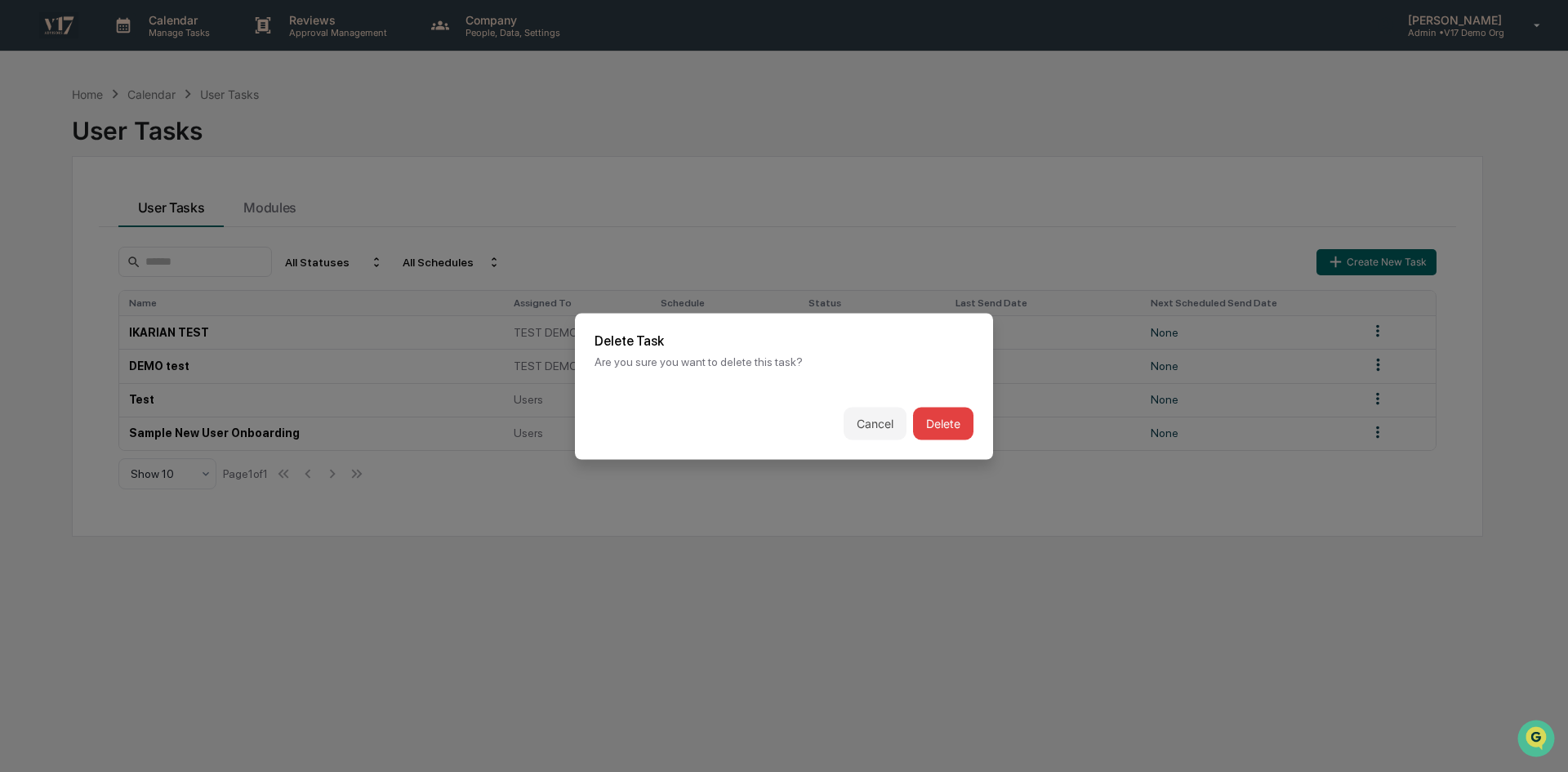
click at [958, 415] on button "Delete" at bounding box center [944, 423] width 61 height 33
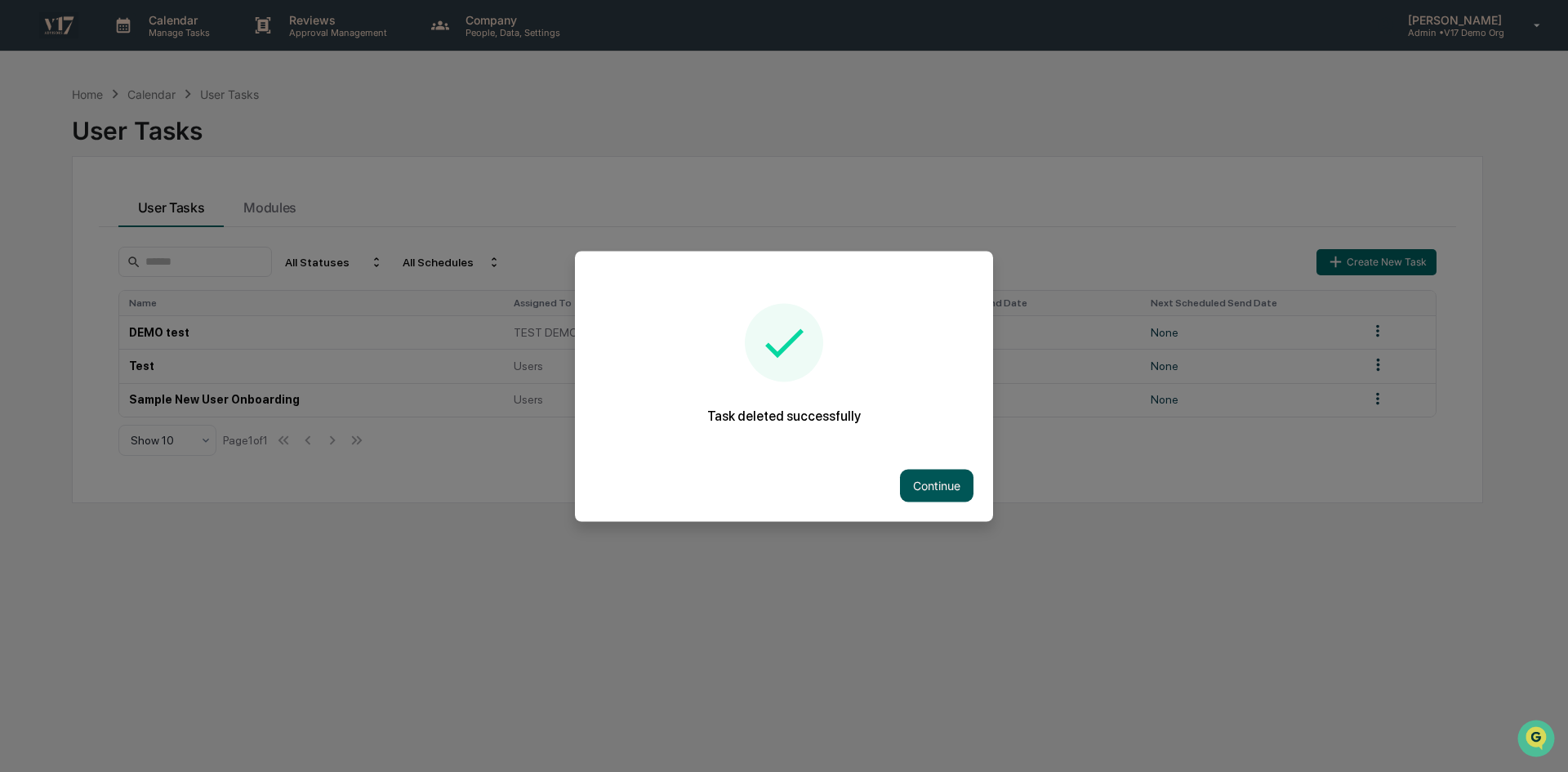
click at [920, 471] on button "Continue" at bounding box center [937, 486] width 74 height 33
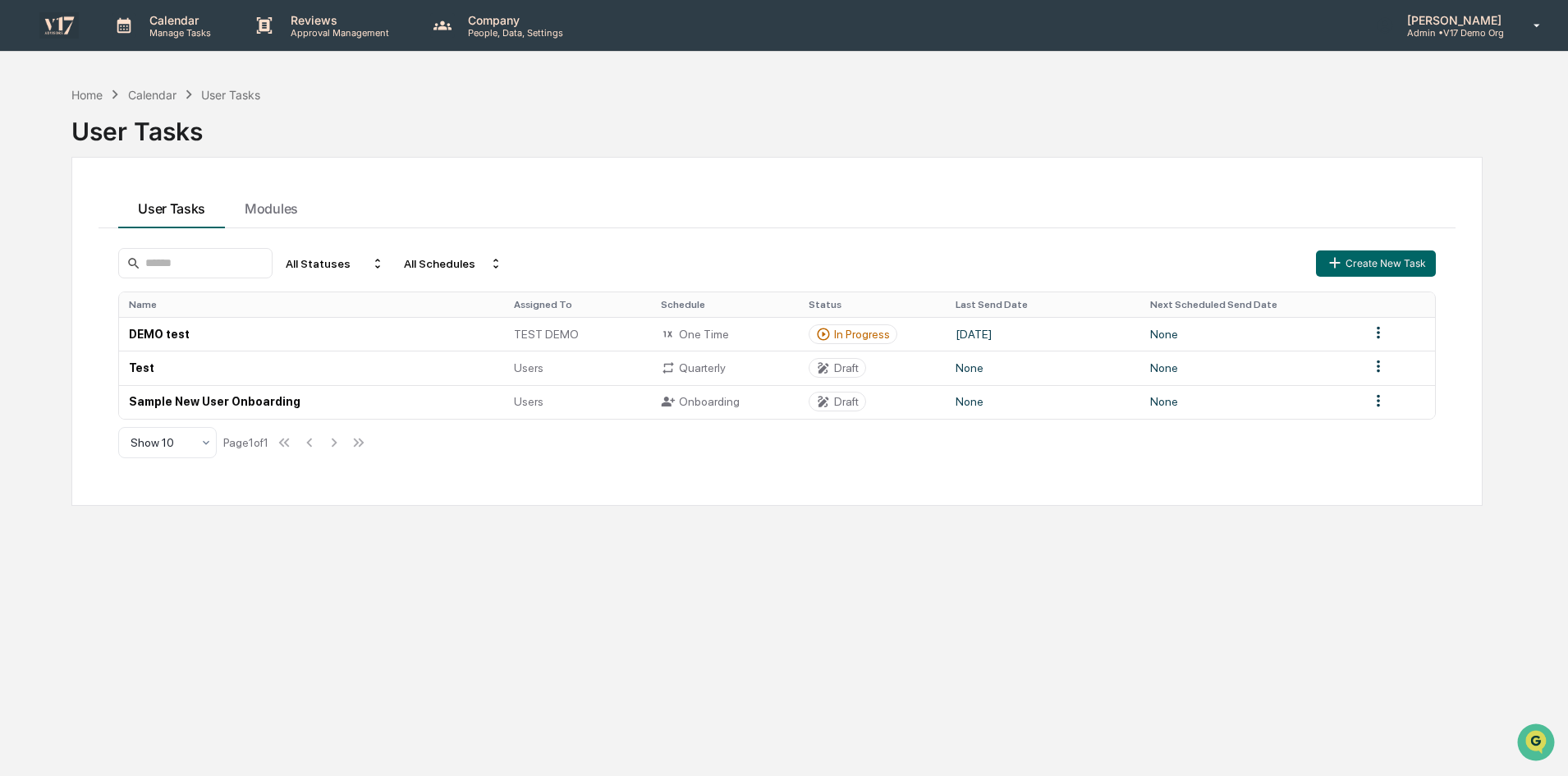
click at [1501, 29] on p "Admin • V17 Demo Org" at bounding box center [1451, 32] width 116 height 11
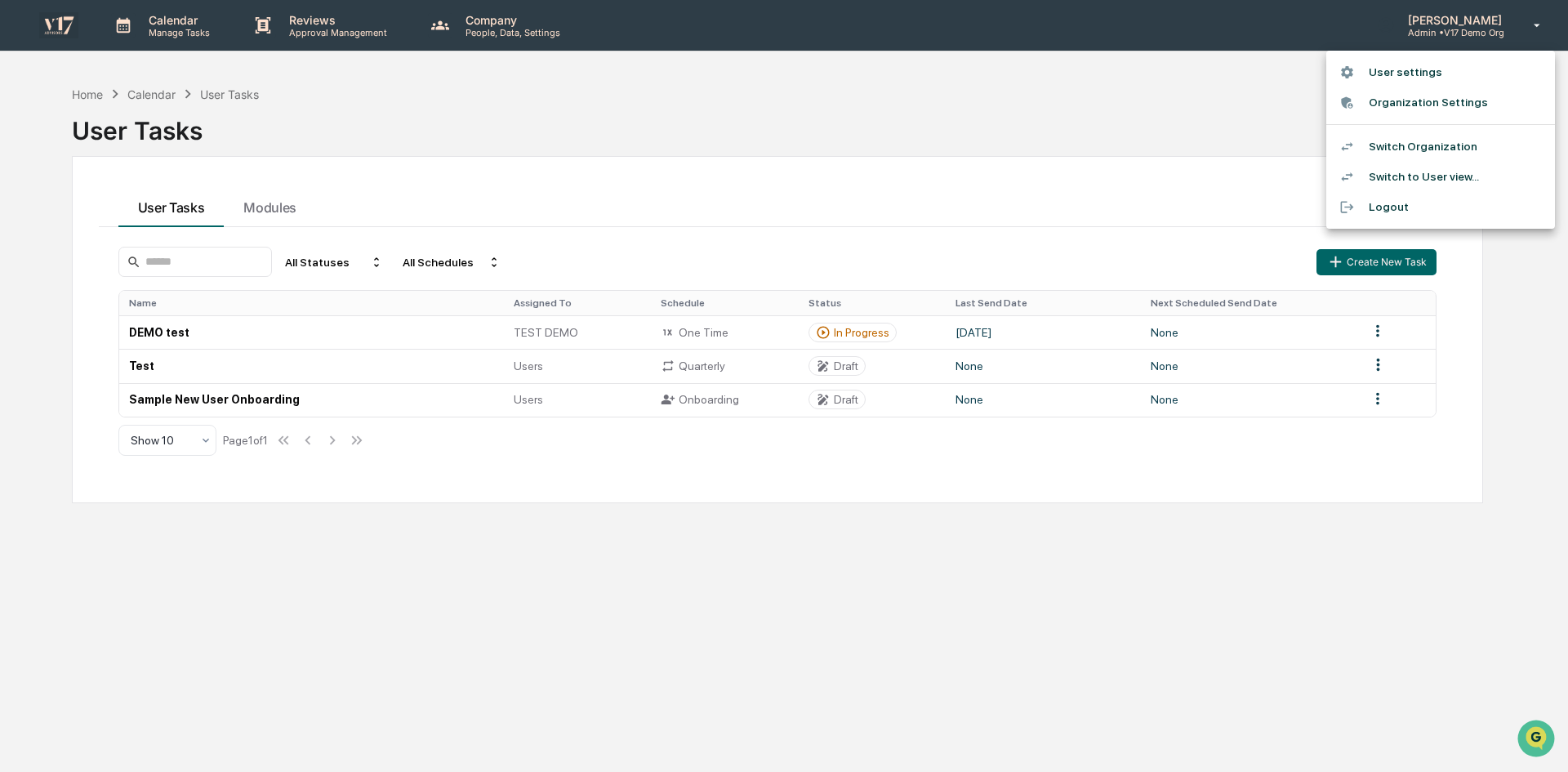
click at [1461, 143] on li "Switch Organization" at bounding box center [1441, 147] width 229 height 30
